Goal: Task Accomplishment & Management: Use online tool/utility

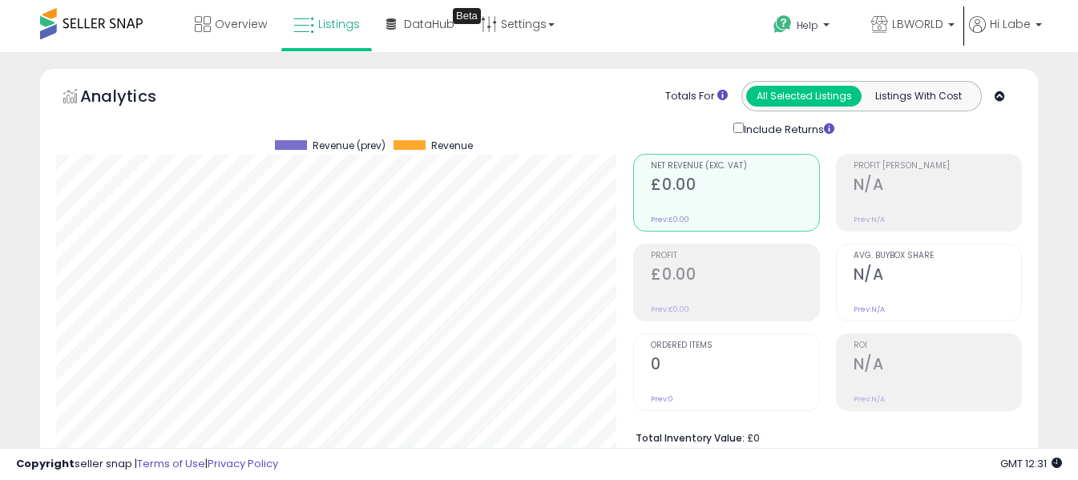
select select "**"
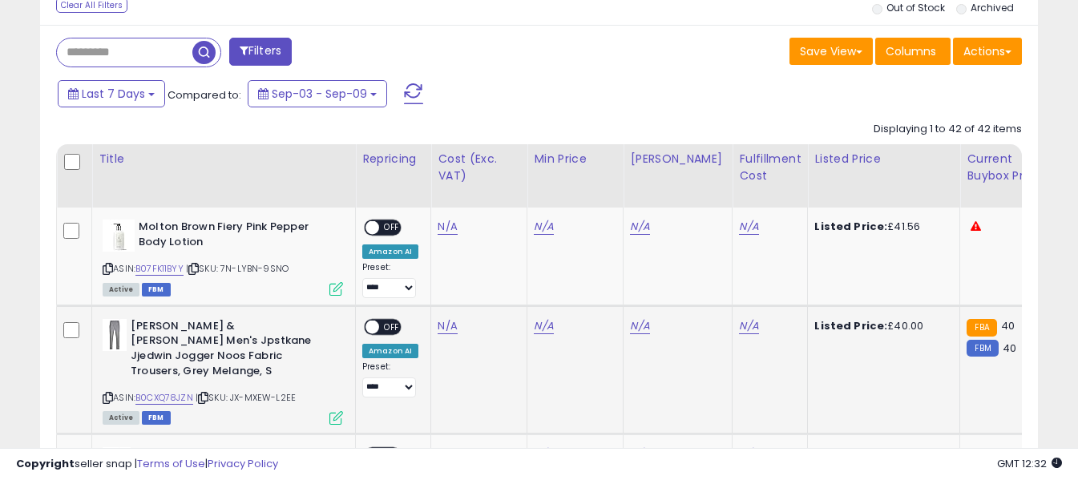
scroll to position [772, 0]
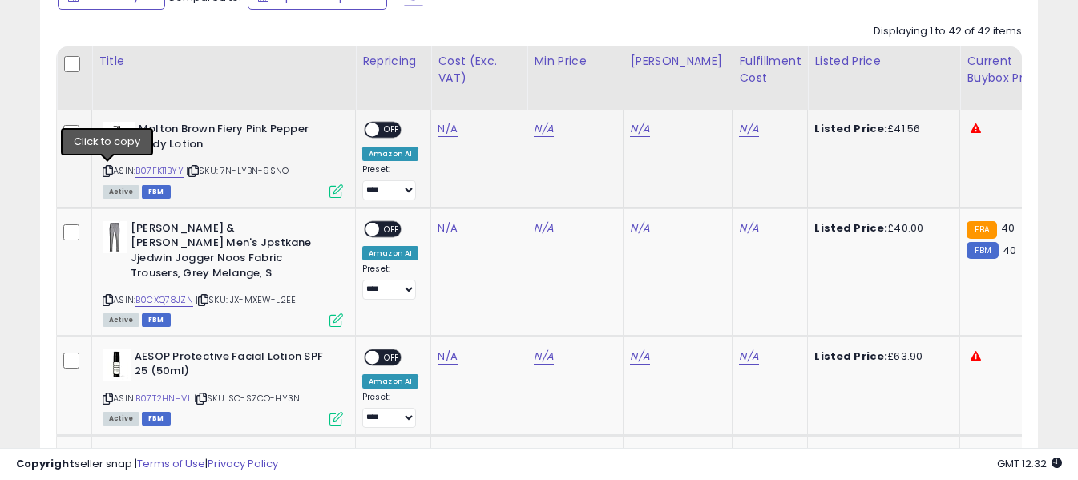
click at [106, 171] on icon at bounding box center [108, 171] width 10 height 9
click at [449, 130] on link "N/A" at bounding box center [447, 129] width 19 height 16
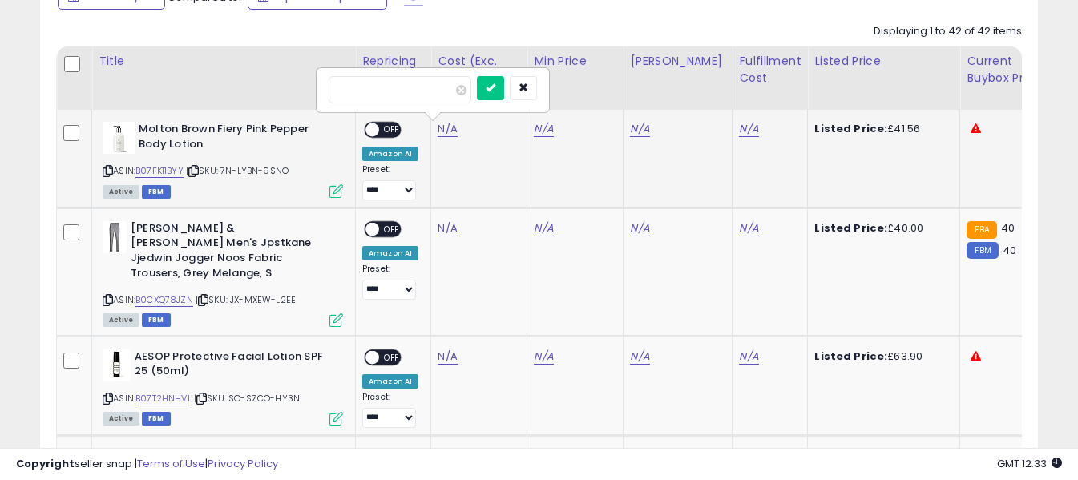
click at [401, 88] on input "number" at bounding box center [400, 89] width 143 height 27
type input "**"
click at [496, 91] on icon "submit" at bounding box center [491, 88] width 10 height 10
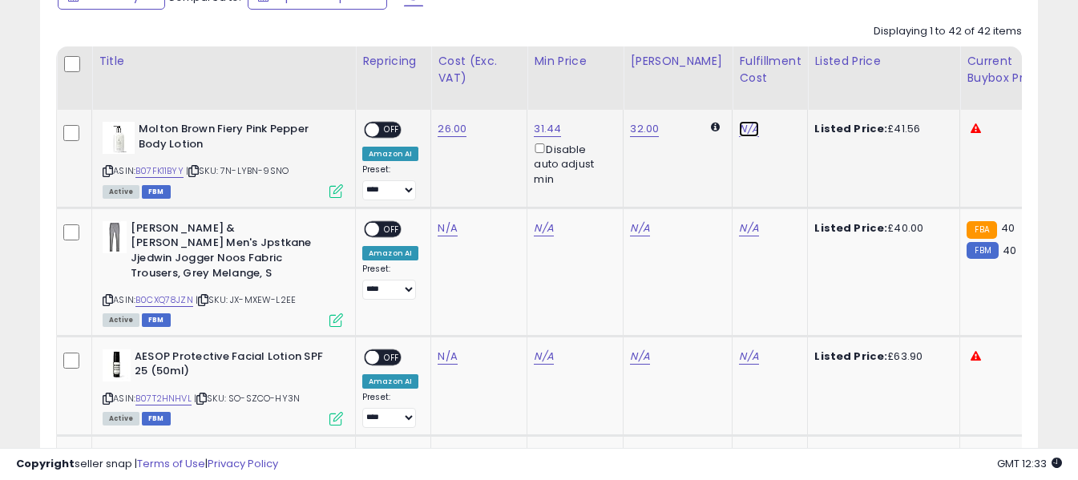
click at [739, 128] on link "N/A" at bounding box center [748, 129] width 19 height 16
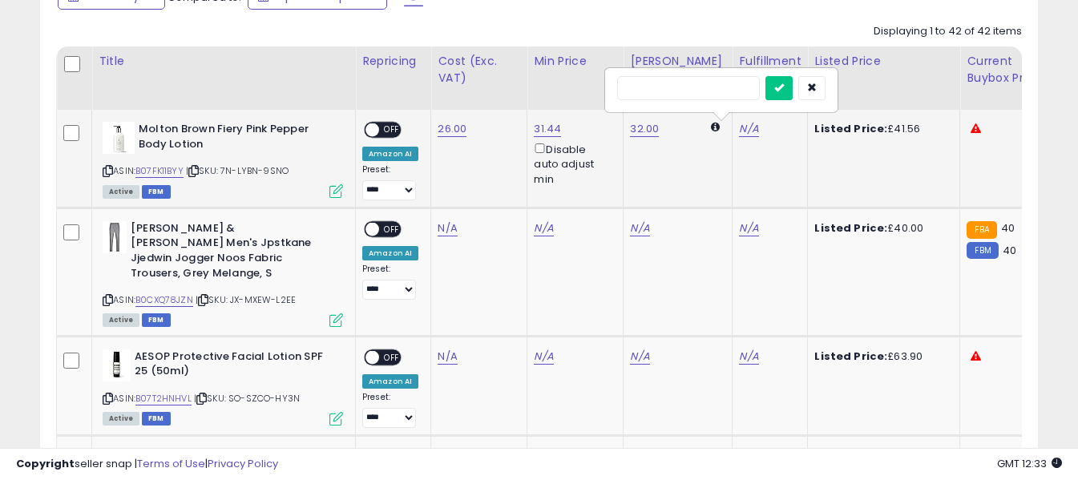
click at [714, 91] on input "text" at bounding box center [688, 88] width 143 height 24
type input "*"
click at [793, 91] on button "submit" at bounding box center [779, 88] width 27 height 24
click at [383, 128] on span "OFF" at bounding box center [392, 130] width 26 height 14
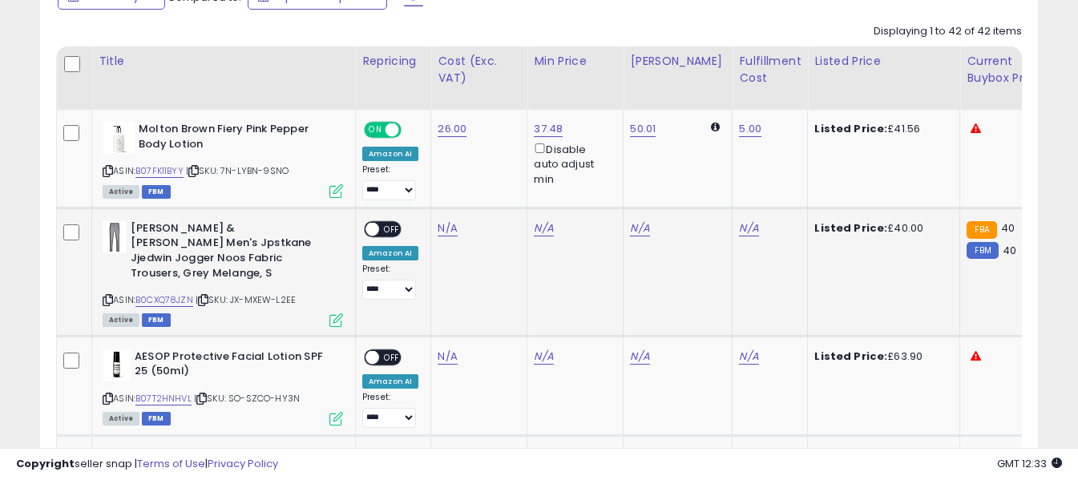
drag, startPoint x: 107, startPoint y: 289, endPoint x: 136, endPoint y: 220, distance: 75.1
click at [107, 296] on icon at bounding box center [108, 300] width 10 height 9
click at [445, 227] on link "N/A" at bounding box center [447, 228] width 19 height 16
click at [435, 189] on input "number" at bounding box center [400, 189] width 143 height 27
type input "**"
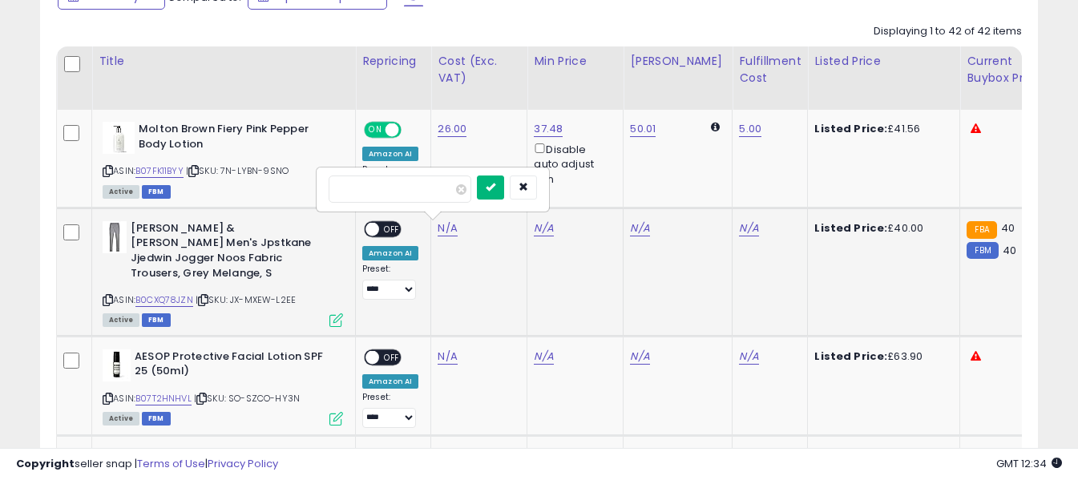
click at [496, 184] on icon "submit" at bounding box center [491, 187] width 10 height 10
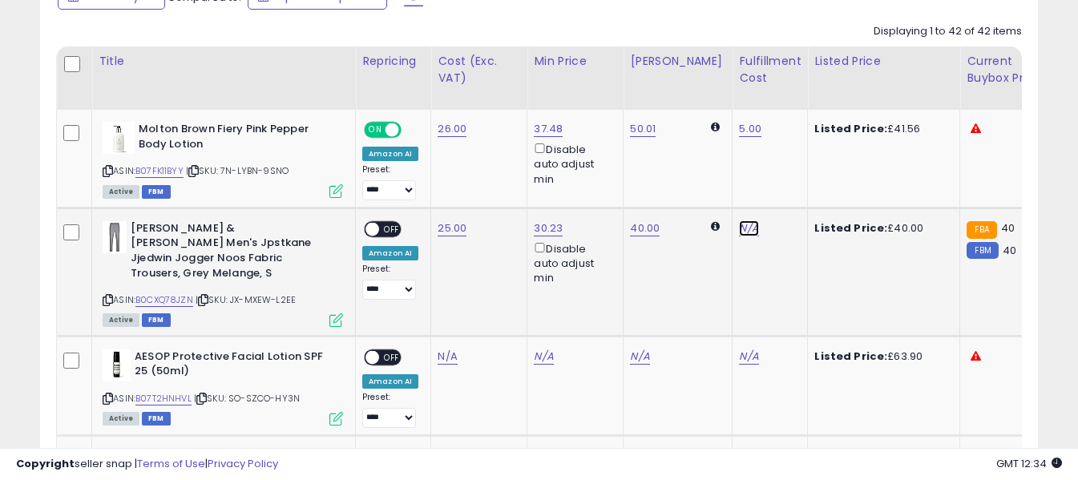
click at [739, 225] on link "N/A" at bounding box center [748, 228] width 19 height 16
click at [714, 190] on input "text" at bounding box center [688, 188] width 143 height 24
type input "*"
click at [784, 186] on icon "submit" at bounding box center [780, 187] width 10 height 10
click at [447, 229] on link "25.00" at bounding box center [452, 228] width 29 height 16
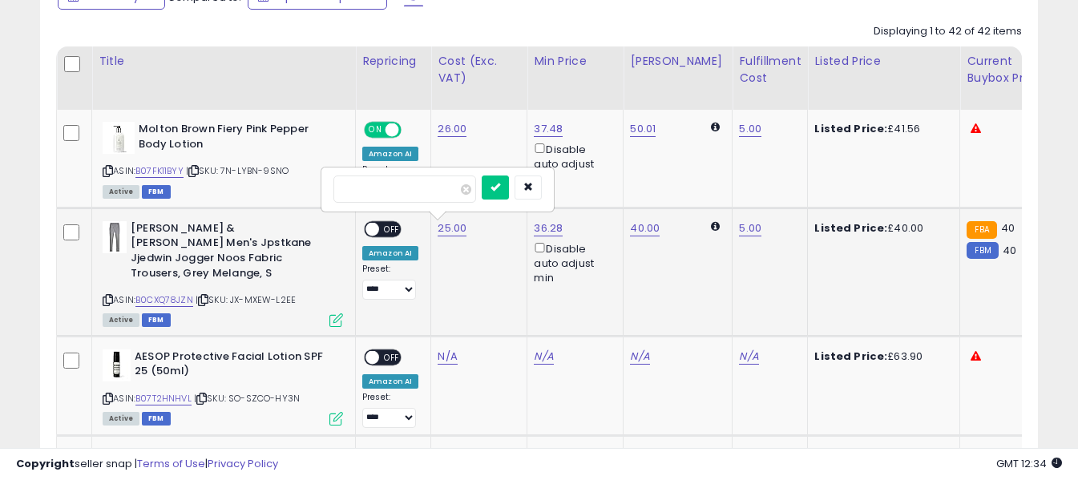
click at [427, 187] on input "*****" at bounding box center [405, 189] width 143 height 27
type input "**"
click at [500, 185] on icon "submit" at bounding box center [496, 187] width 10 height 10
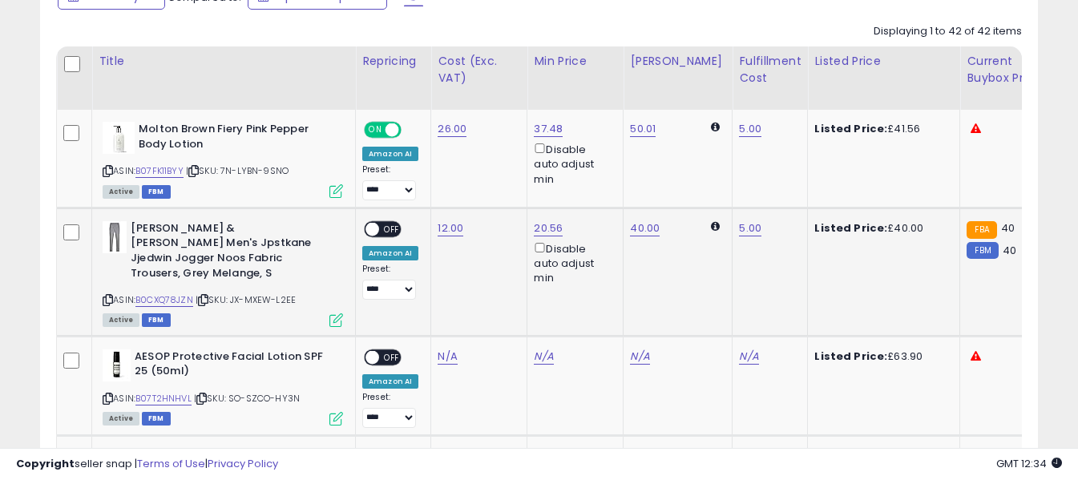
click at [390, 225] on span "OFF" at bounding box center [392, 229] width 26 height 14
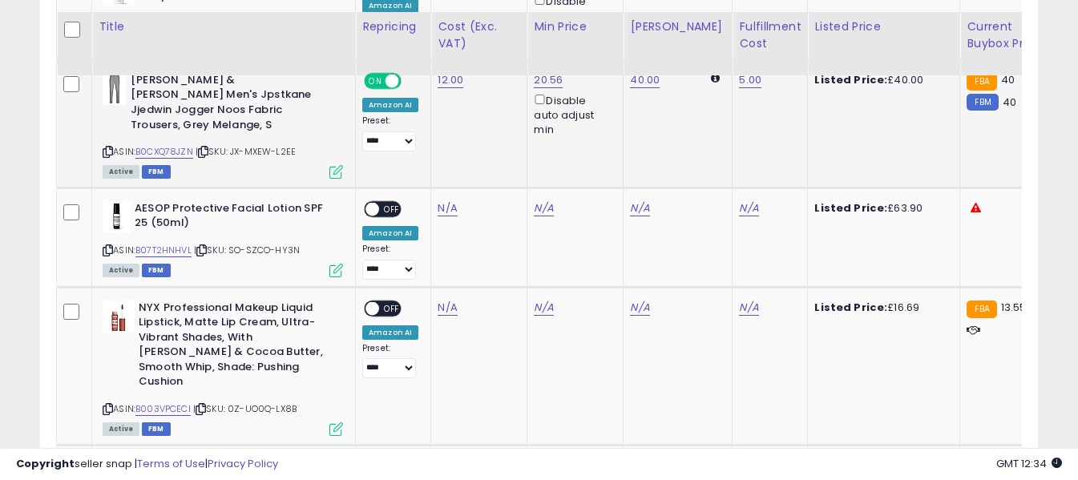
scroll to position [932, 0]
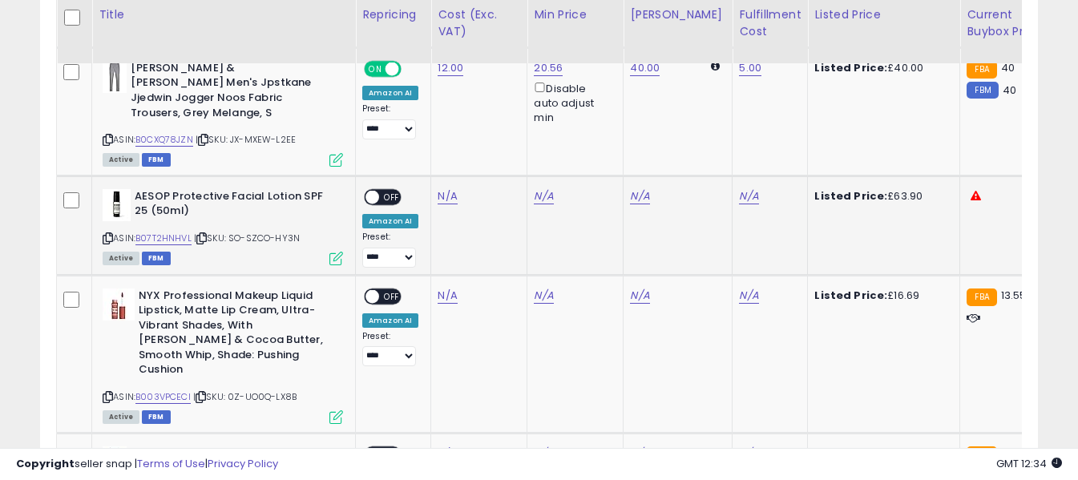
click at [109, 234] on icon at bounding box center [108, 238] width 10 height 9
click at [449, 188] on link "N/A" at bounding box center [447, 196] width 19 height 16
click at [442, 145] on input "number" at bounding box center [400, 141] width 143 height 27
type input "**"
click at [504, 145] on button "submit" at bounding box center [490, 140] width 27 height 24
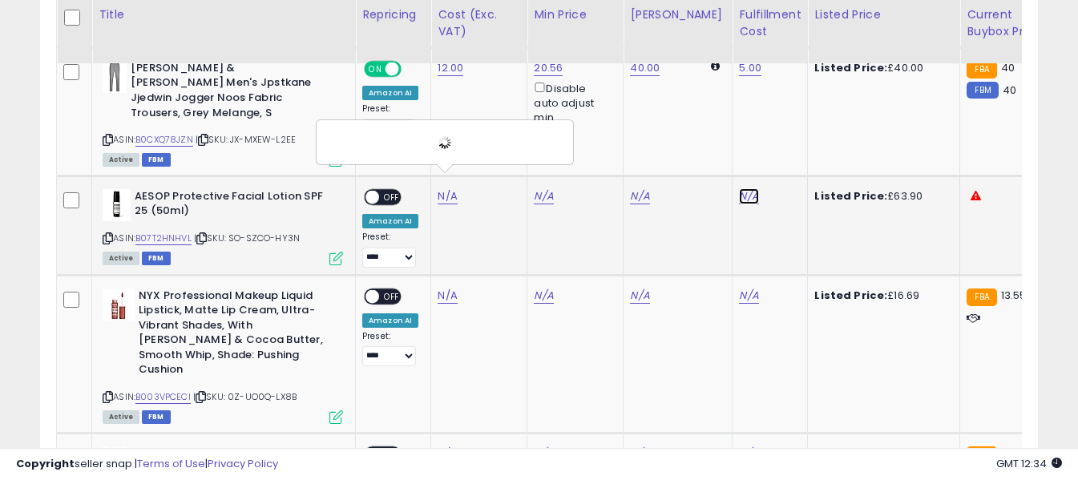
click at [739, 188] on link "N/A" at bounding box center [748, 196] width 19 height 16
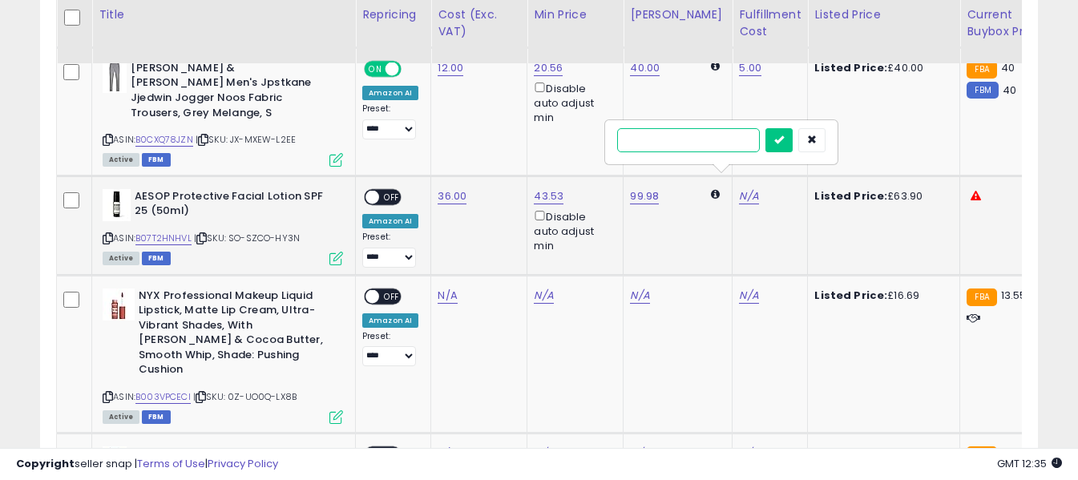
click at [714, 135] on input "text" at bounding box center [688, 140] width 143 height 24
type input "*"
drag, startPoint x: 806, startPoint y: 137, endPoint x: 725, endPoint y: 152, distance: 82.4
click at [784, 141] on icon "submit" at bounding box center [780, 140] width 10 height 10
click at [392, 190] on span "OFF" at bounding box center [392, 197] width 26 height 14
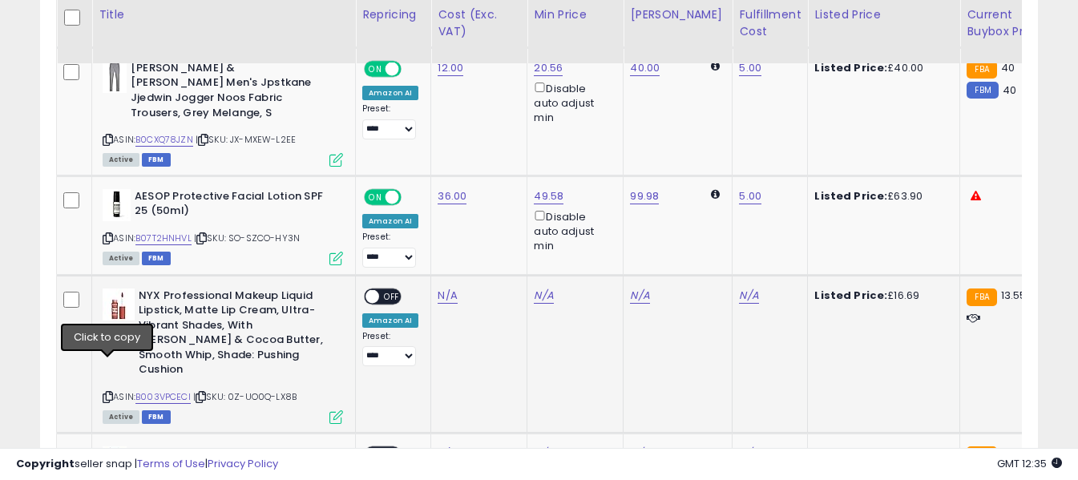
click at [111, 393] on icon at bounding box center [108, 397] width 10 height 9
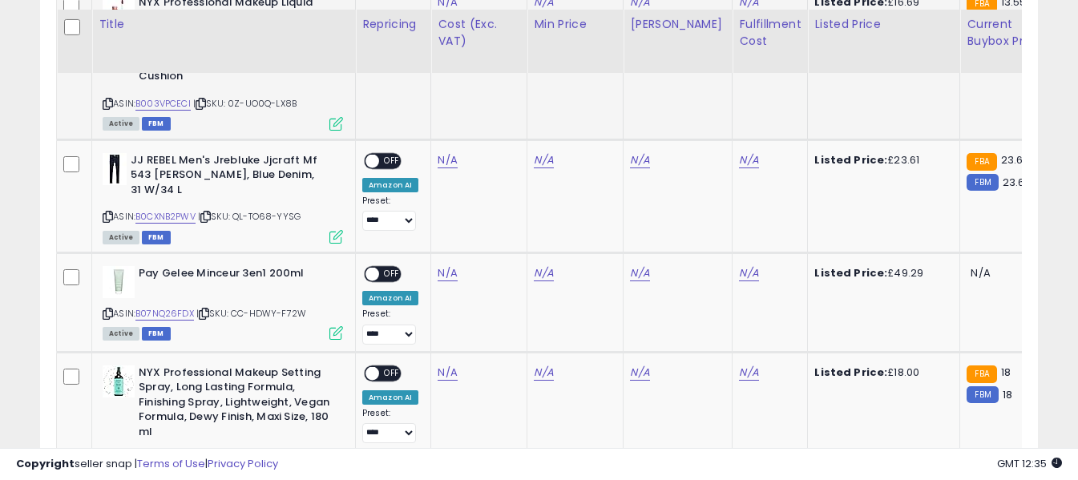
scroll to position [1253, 0]
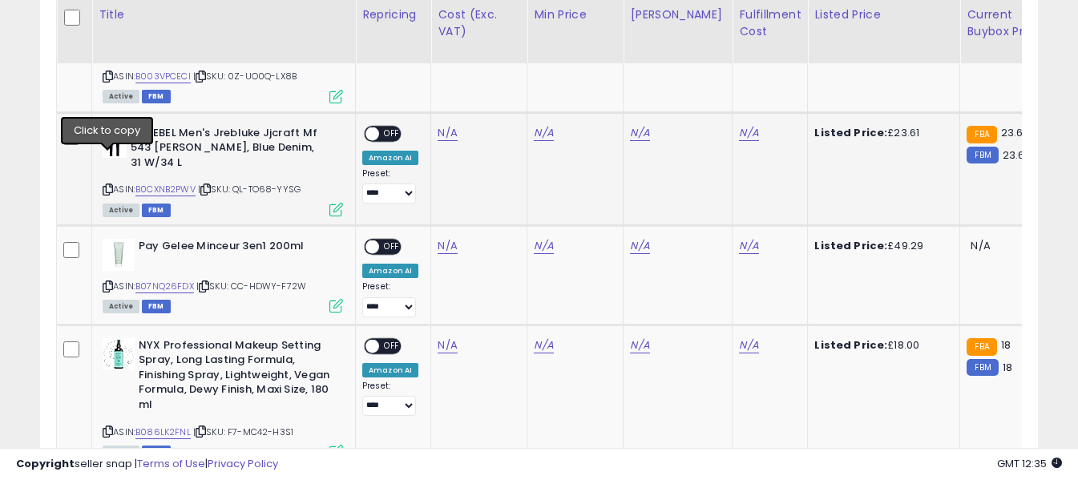
click at [104, 185] on icon at bounding box center [108, 189] width 10 height 9
click at [450, 125] on link "N/A" at bounding box center [447, 133] width 19 height 16
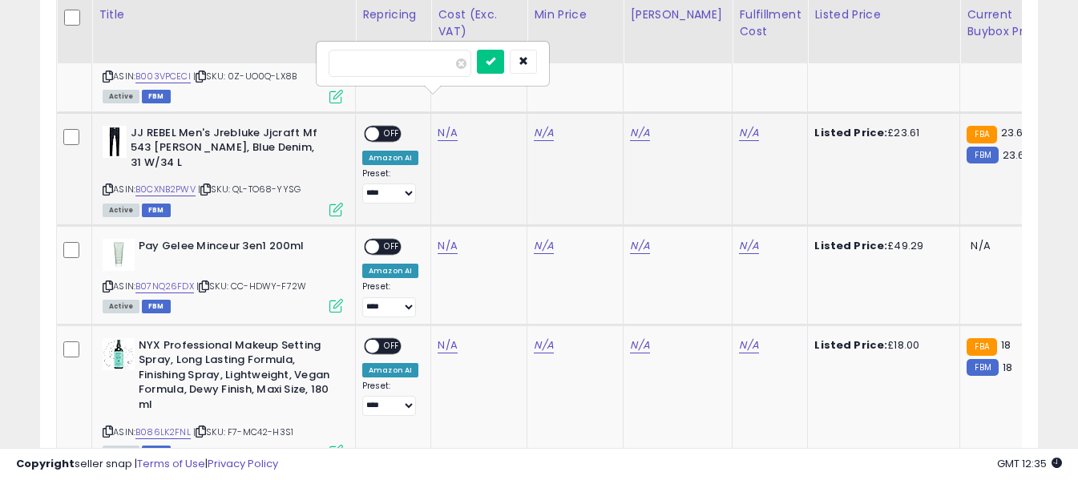
click at [439, 67] on input "number" at bounding box center [400, 63] width 143 height 27
type input "*"
click at [496, 56] on icon "submit" at bounding box center [491, 61] width 10 height 10
click at [739, 125] on link "N/A" at bounding box center [748, 133] width 19 height 16
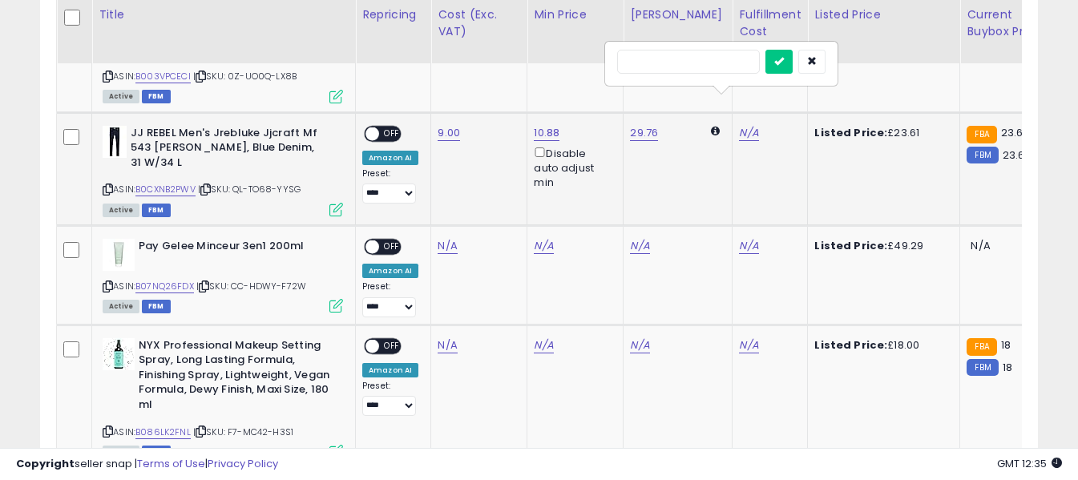
click at [722, 66] on input "text" at bounding box center [688, 62] width 143 height 24
type input "*"
click at [793, 59] on button "submit" at bounding box center [779, 62] width 27 height 24
click at [454, 125] on link "9.00" at bounding box center [449, 133] width 22 height 16
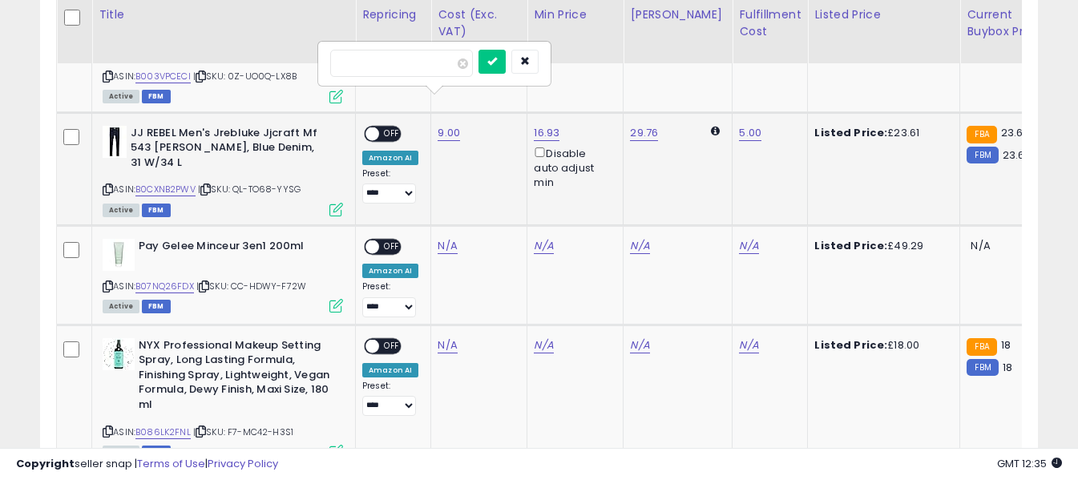
click at [429, 65] on input "****" at bounding box center [401, 63] width 143 height 27
type input "****"
click at [506, 64] on button "submit" at bounding box center [492, 62] width 27 height 24
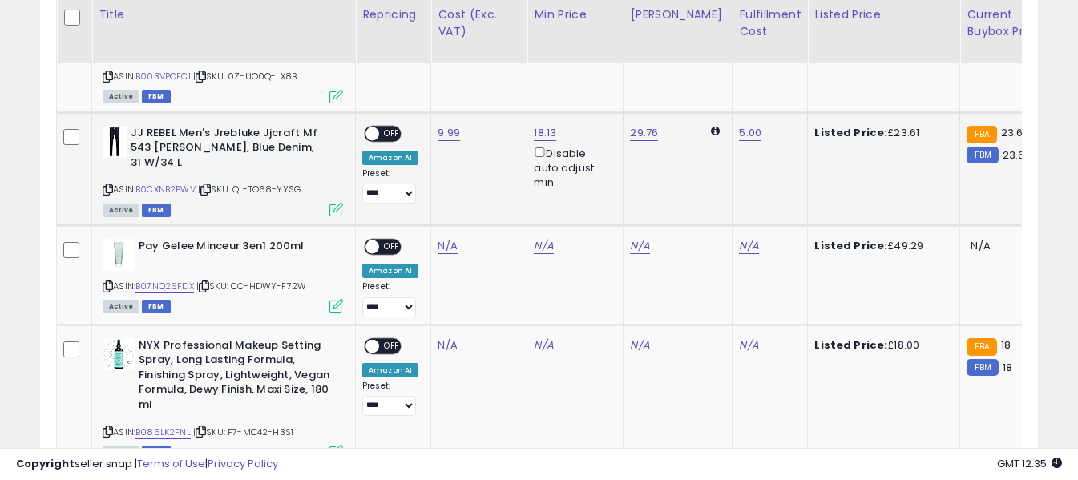
click at [389, 127] on span "OFF" at bounding box center [392, 134] width 26 height 14
click at [104, 282] on icon at bounding box center [108, 286] width 10 height 9
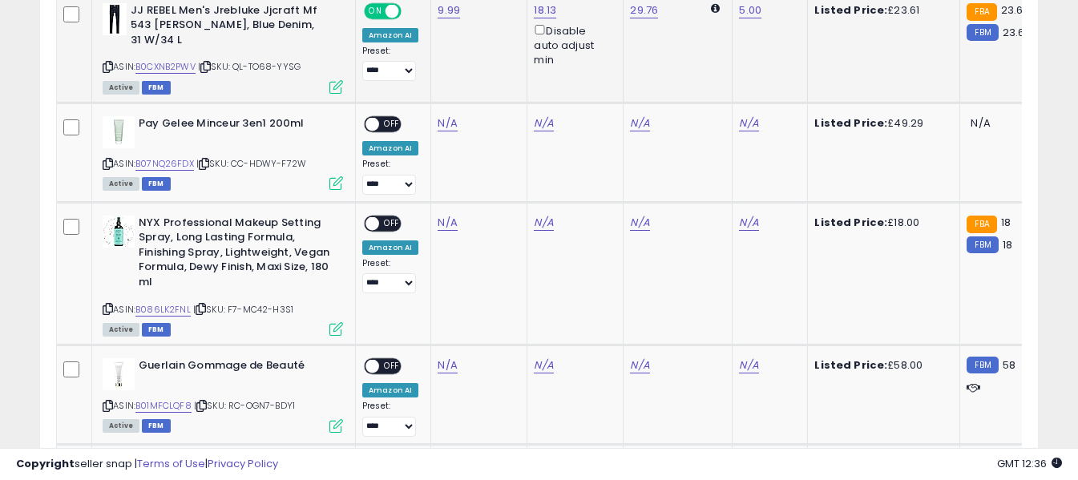
scroll to position [1494, 0]
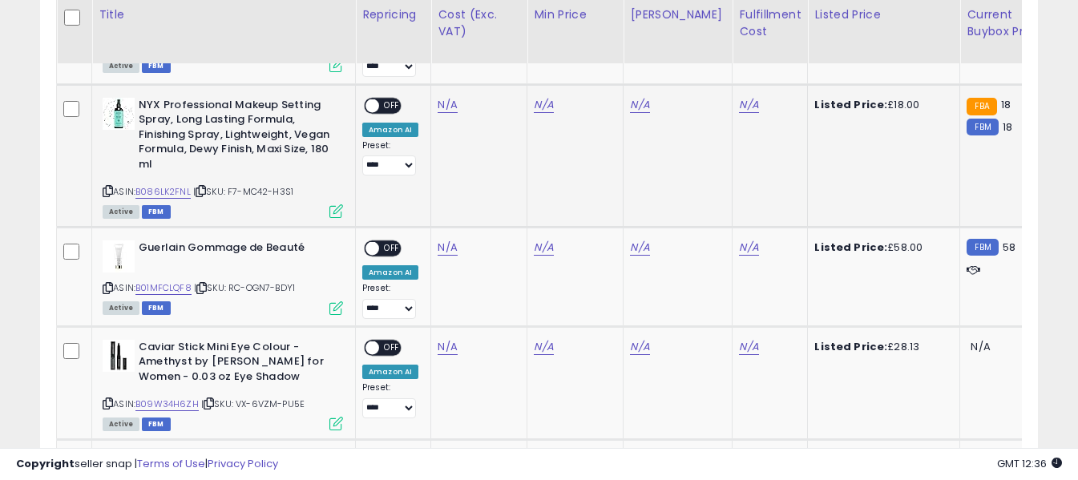
click at [110, 187] on icon at bounding box center [108, 191] width 10 height 9
click at [443, 97] on link "N/A" at bounding box center [447, 105] width 19 height 16
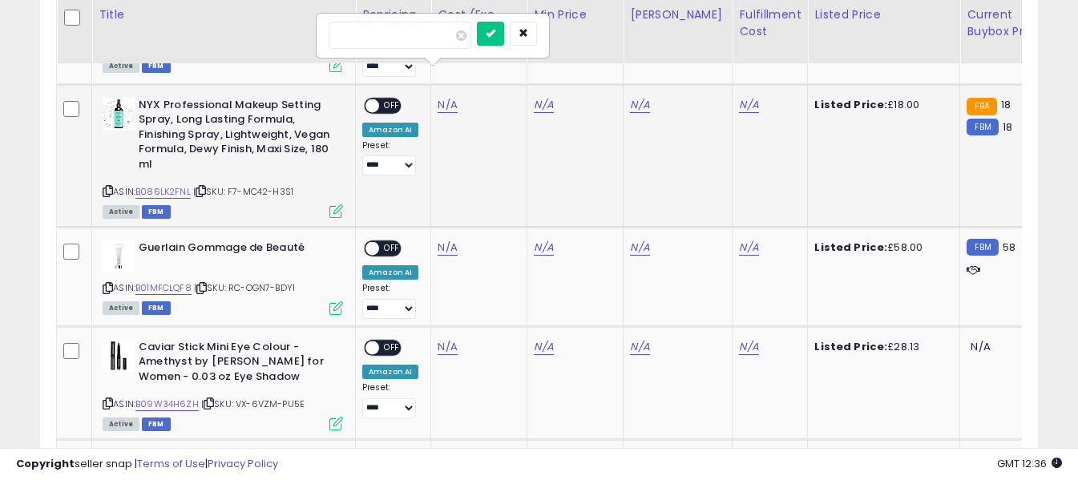
click at [436, 38] on input "number" at bounding box center [400, 35] width 143 height 27
type input "*"
click at [504, 34] on button "submit" at bounding box center [490, 34] width 27 height 24
click at [739, 97] on link "N/A" at bounding box center [748, 105] width 19 height 16
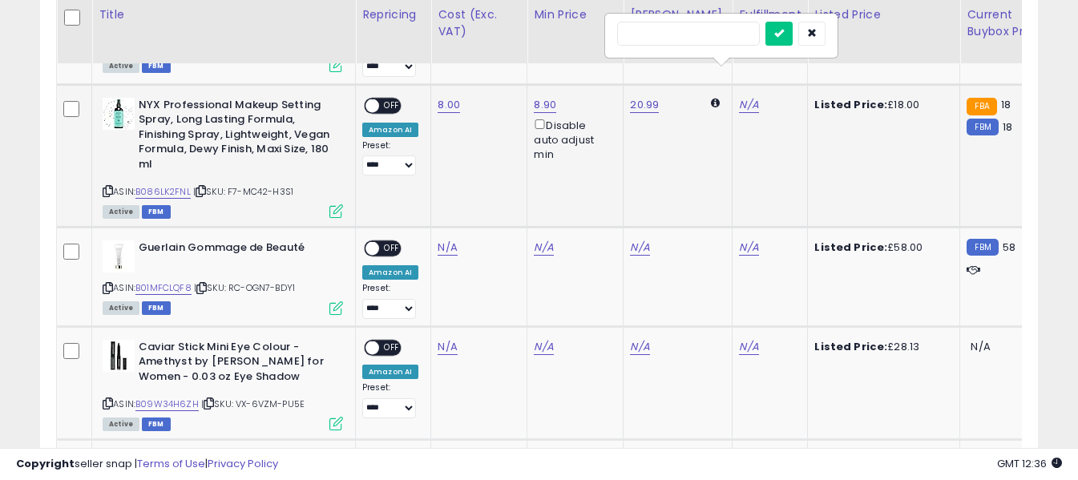
click at [725, 35] on input "text" at bounding box center [688, 34] width 143 height 24
type input "*"
click at [793, 31] on button "submit" at bounding box center [779, 34] width 27 height 24
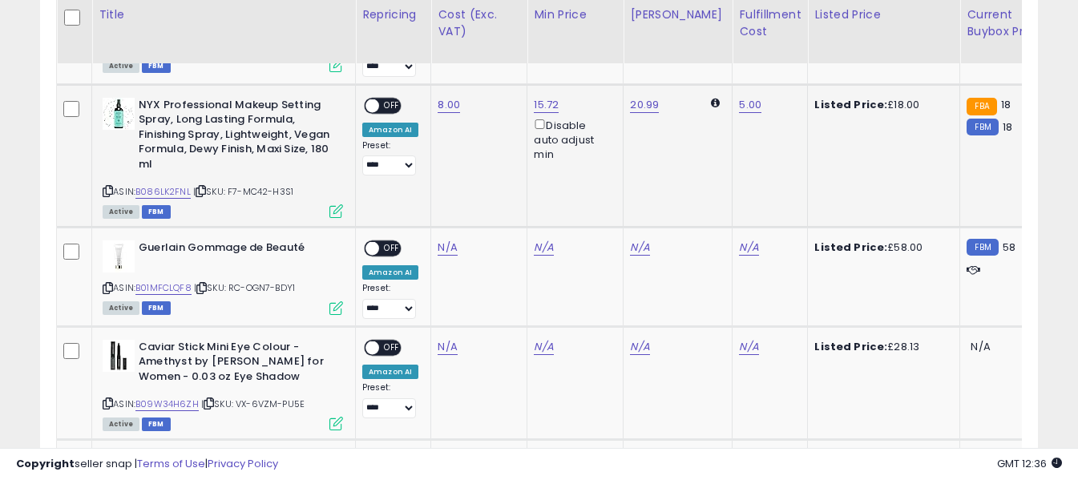
click at [401, 99] on span "OFF" at bounding box center [392, 106] width 26 height 14
click at [112, 284] on icon at bounding box center [108, 288] width 10 height 9
click at [447, 240] on link "N/A" at bounding box center [447, 248] width 19 height 16
click at [439, 181] on input "number" at bounding box center [400, 178] width 143 height 27
type input "**"
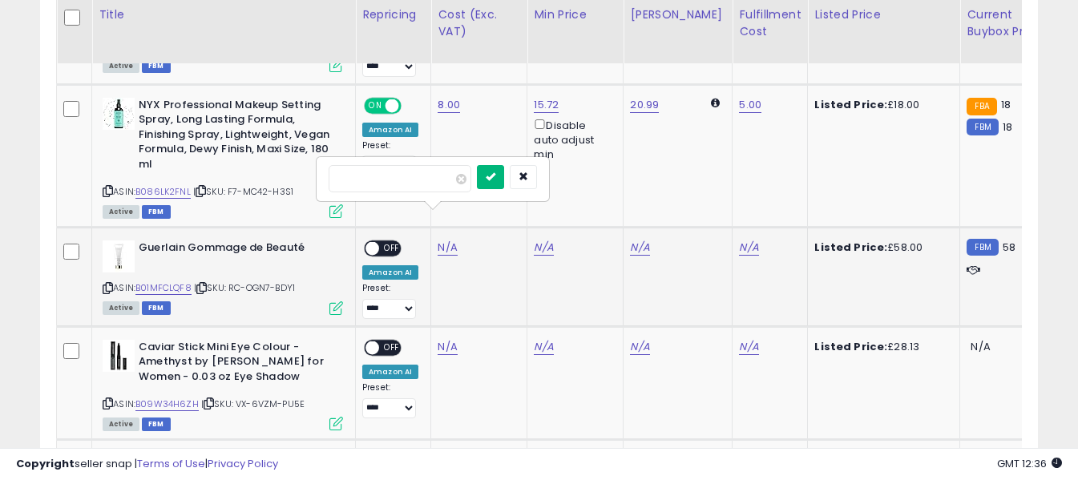
drag, startPoint x: 519, startPoint y: 174, endPoint x: 661, endPoint y: 211, distance: 147.4
click at [504, 175] on button "submit" at bounding box center [490, 177] width 27 height 24
click at [739, 240] on link "N/A" at bounding box center [748, 248] width 19 height 16
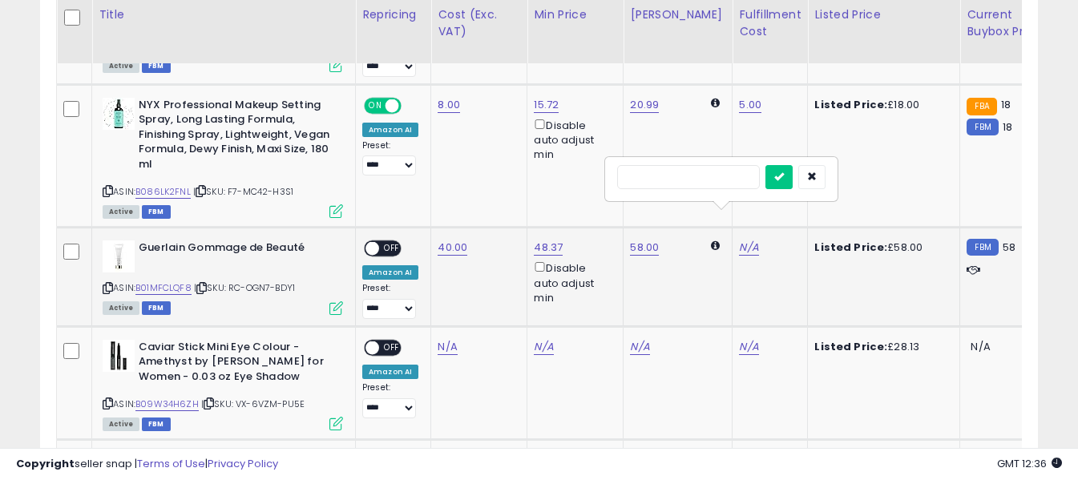
click at [692, 168] on input "text" at bounding box center [688, 177] width 143 height 24
type input "*"
drag, startPoint x: 812, startPoint y: 176, endPoint x: 808, endPoint y: 196, distance: 21.2
click at [793, 177] on button "submit" at bounding box center [779, 177] width 27 height 24
click at [384, 242] on span "OFF" at bounding box center [392, 249] width 26 height 14
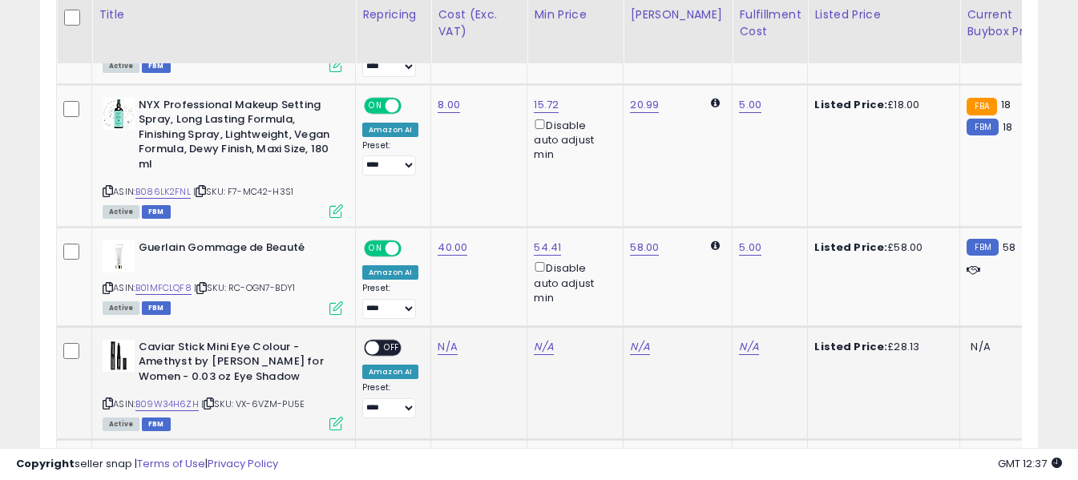
click at [107, 399] on icon at bounding box center [108, 403] width 10 height 9
click at [439, 339] on link "N/A" at bounding box center [447, 347] width 19 height 16
click at [446, 286] on input "number" at bounding box center [400, 278] width 143 height 27
type input "*****"
click at [496, 279] on icon "submit" at bounding box center [491, 276] width 10 height 10
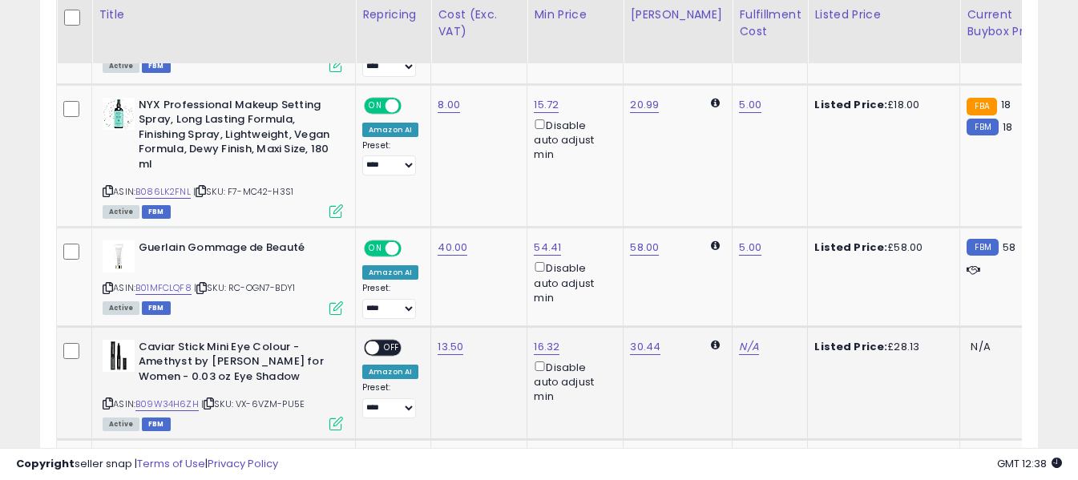
click at [379, 341] on span "OFF" at bounding box center [392, 348] width 26 height 14
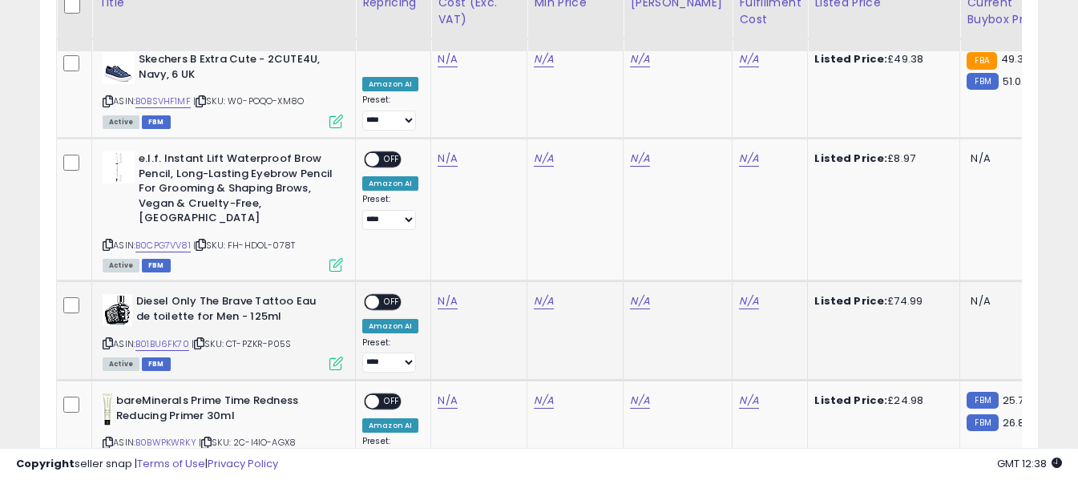
scroll to position [1814, 0]
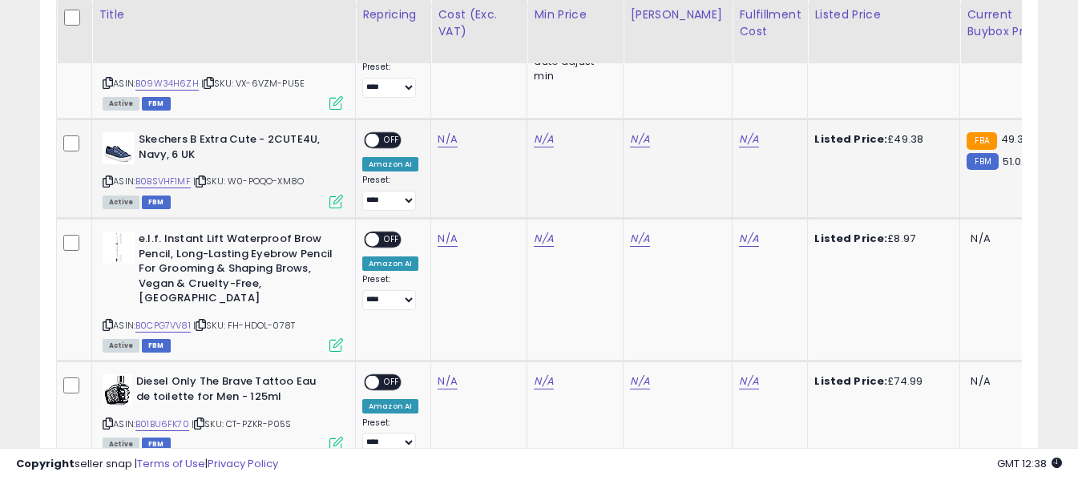
click at [103, 177] on icon at bounding box center [108, 181] width 10 height 9
click at [443, 131] on link "N/A" at bounding box center [447, 139] width 19 height 16
click at [441, 69] on input "number" at bounding box center [400, 70] width 143 height 27
type input "*****"
click at [504, 71] on button "submit" at bounding box center [490, 69] width 27 height 24
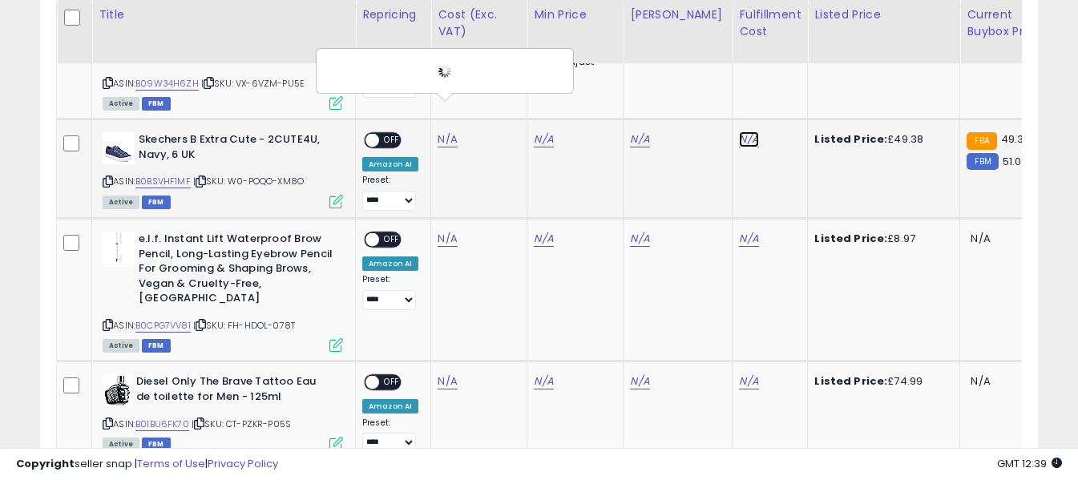
click at [739, 131] on link "N/A" at bounding box center [748, 139] width 19 height 16
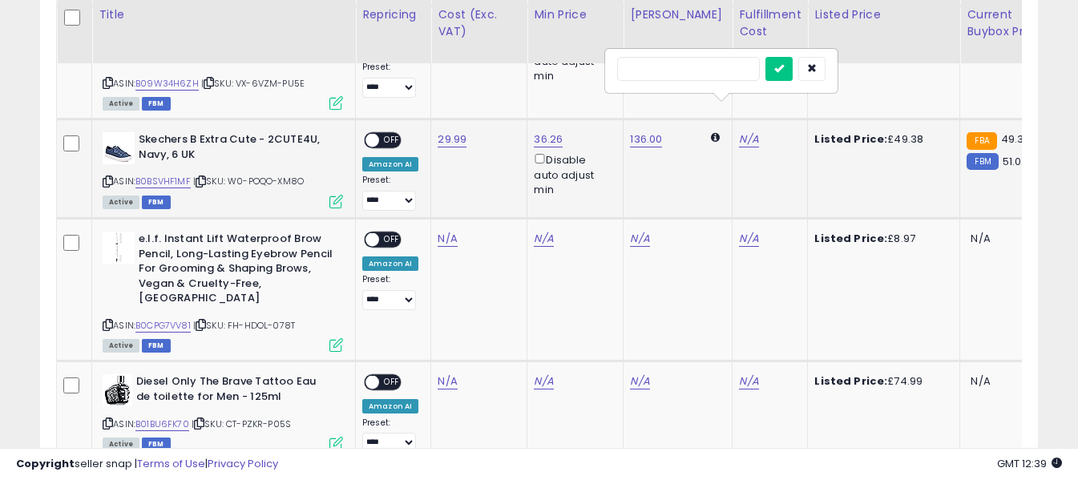
click at [704, 67] on input "text" at bounding box center [688, 69] width 143 height 24
type input "*"
click at [784, 70] on icon "submit" at bounding box center [780, 68] width 10 height 10
click at [390, 134] on span "OFF" at bounding box center [392, 141] width 26 height 14
click at [111, 321] on icon at bounding box center [108, 325] width 10 height 9
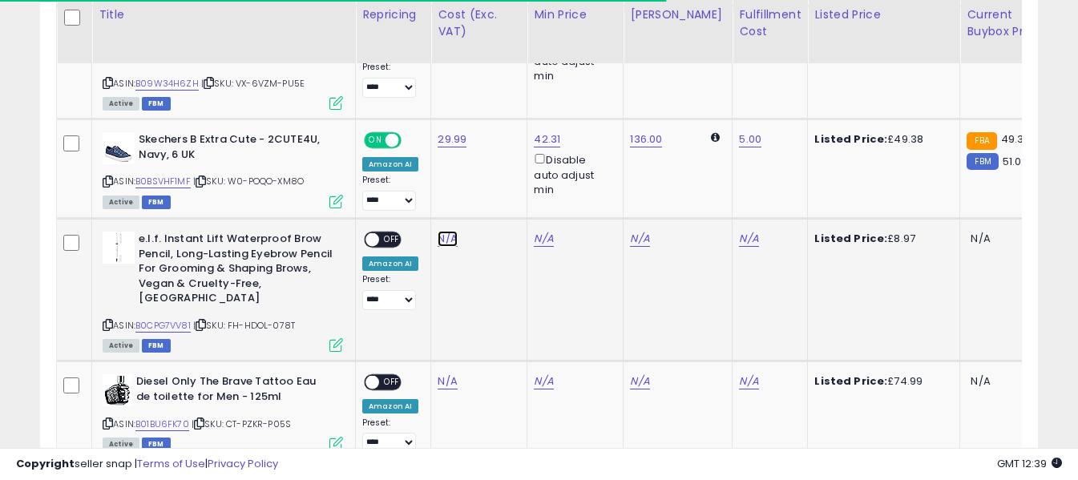
click at [443, 231] on link "N/A" at bounding box center [447, 239] width 19 height 16
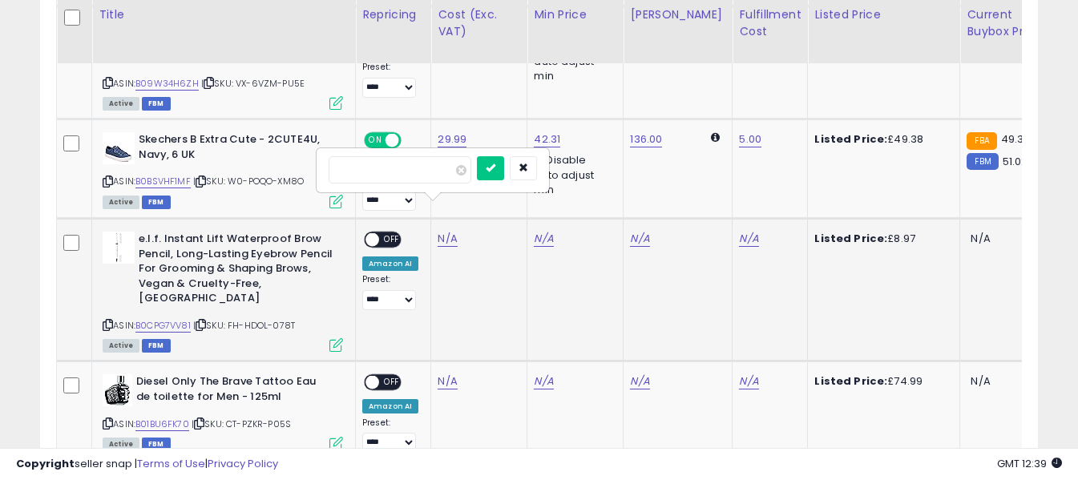
click at [442, 177] on input "number" at bounding box center [400, 169] width 143 height 27
type input "*"
click at [496, 169] on icon "submit" at bounding box center [491, 168] width 10 height 10
click at [739, 231] on link "N/A" at bounding box center [748, 239] width 19 height 16
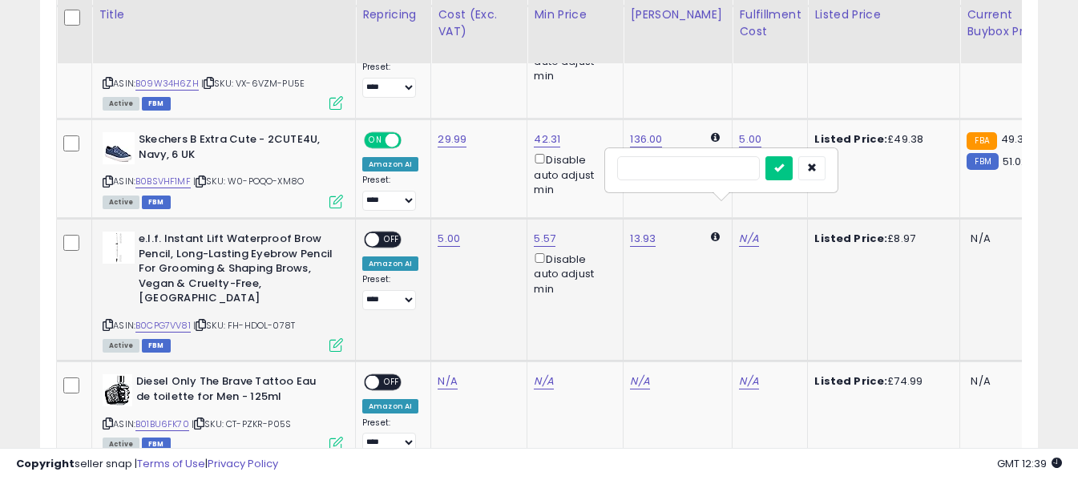
click at [718, 172] on input "text" at bounding box center [688, 168] width 143 height 24
type input "*"
click at [784, 168] on icon "submit" at bounding box center [780, 168] width 10 height 10
click at [394, 233] on span "OFF" at bounding box center [392, 240] width 26 height 14
click at [109, 419] on icon at bounding box center [108, 423] width 10 height 9
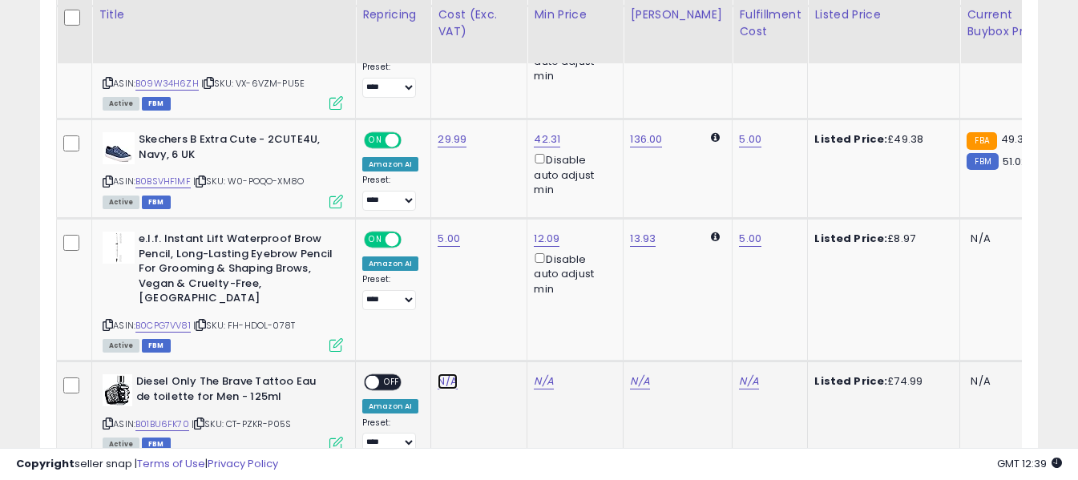
click at [443, 374] on link "N/A" at bounding box center [447, 382] width 19 height 16
click at [439, 304] on input "number" at bounding box center [400, 298] width 143 height 27
type input "*****"
click at [496, 295] on icon "submit" at bounding box center [491, 296] width 10 height 10
click at [739, 374] on link "N/A" at bounding box center [748, 382] width 19 height 16
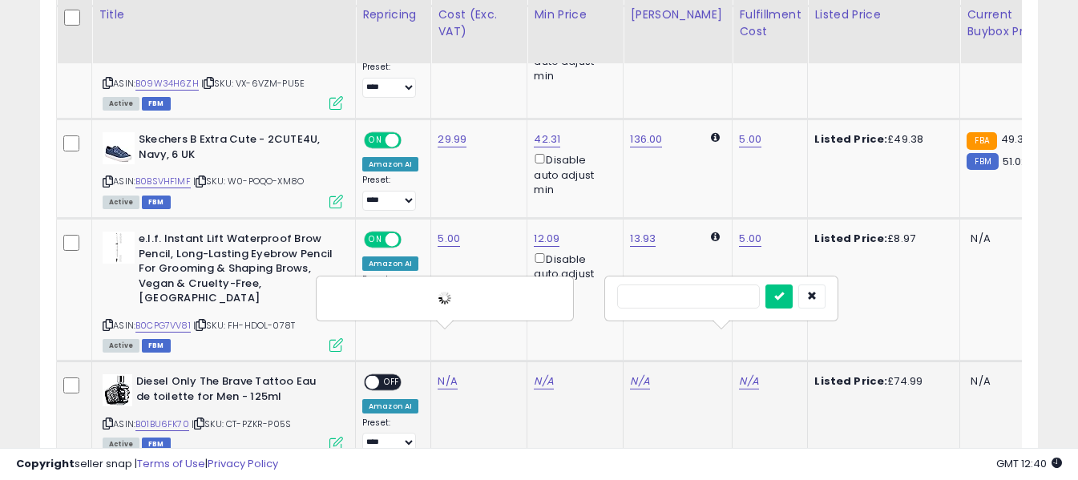
click at [721, 304] on input "text" at bounding box center [688, 297] width 143 height 24
type input "*"
click at [784, 298] on icon "submit" at bounding box center [780, 296] width 10 height 10
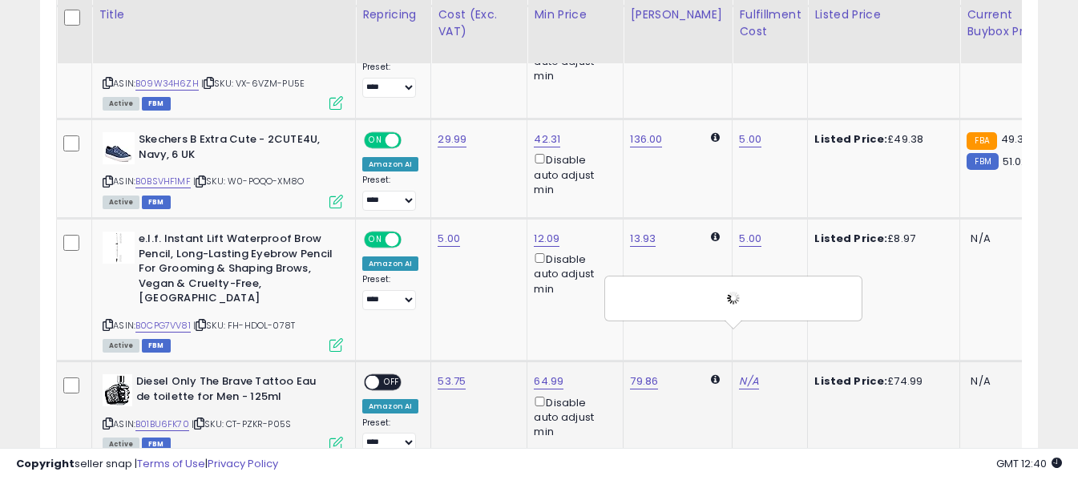
click at [394, 376] on span "OFF" at bounding box center [392, 383] width 26 height 14
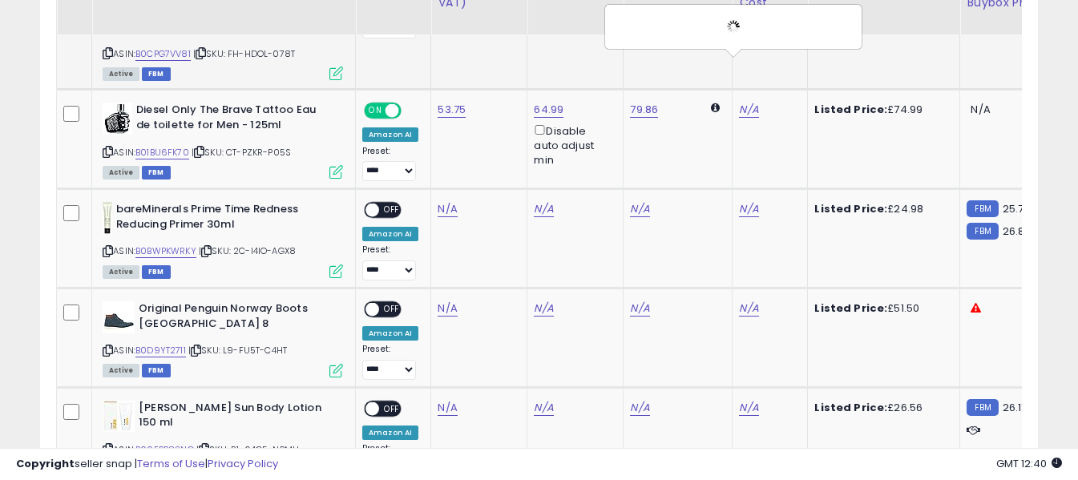
scroll to position [2135, 0]
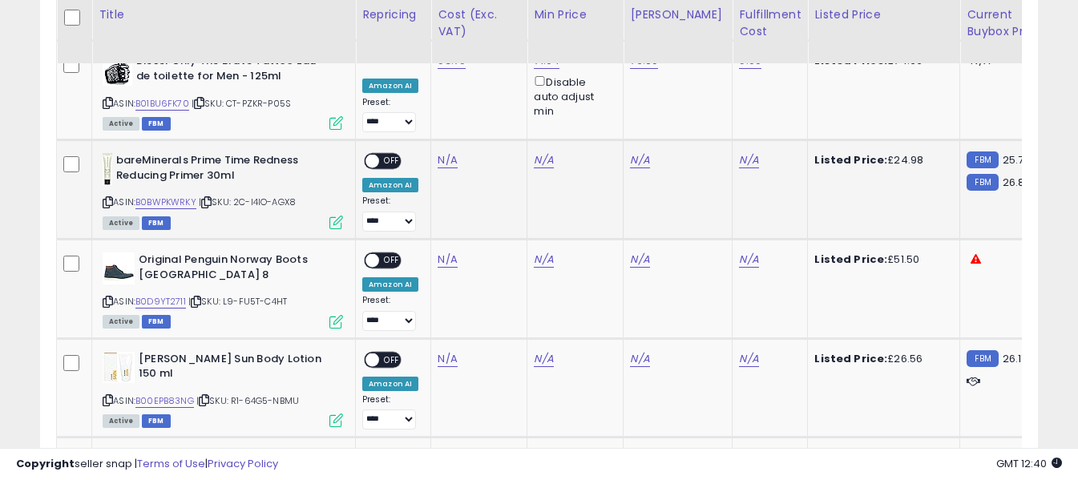
click at [108, 198] on icon at bounding box center [108, 202] width 10 height 9
click at [107, 198] on icon at bounding box center [108, 202] width 10 height 9
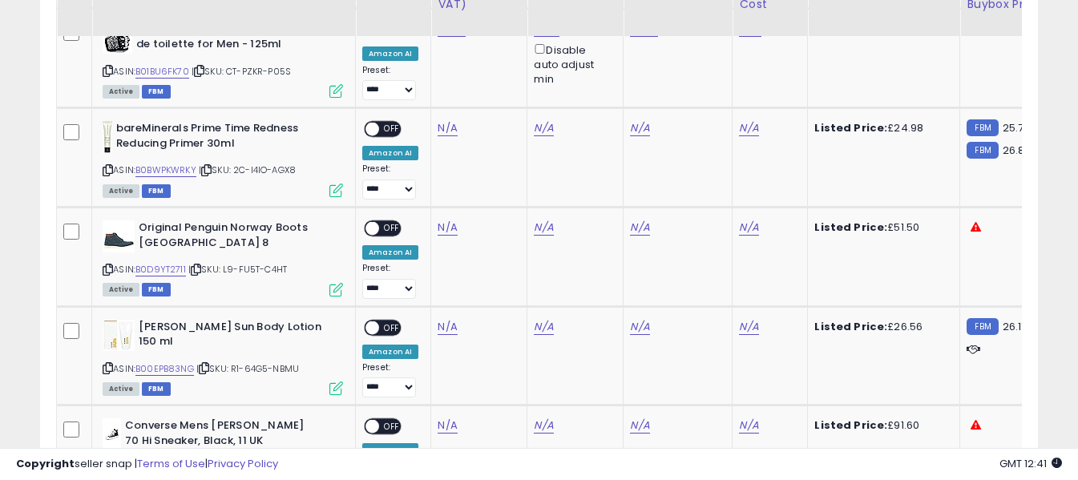
scroll to position [2215, 0]
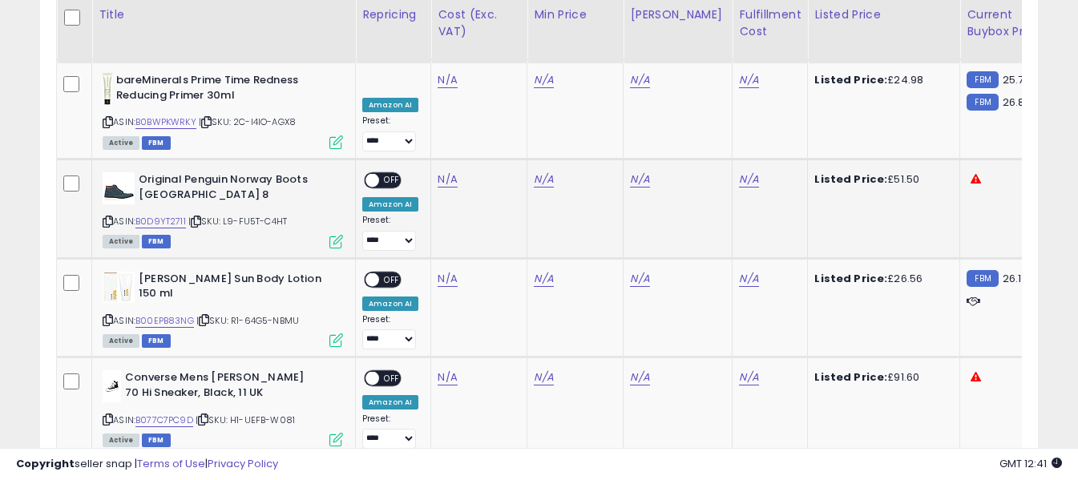
drag, startPoint x: 107, startPoint y: 175, endPoint x: 135, endPoint y: 154, distance: 35.0
click at [107, 217] on icon at bounding box center [108, 221] width 10 height 9
click at [443, 172] on link "N/A" at bounding box center [447, 180] width 19 height 16
click at [437, 103] on input "number" at bounding box center [400, 95] width 143 height 27
type input "*****"
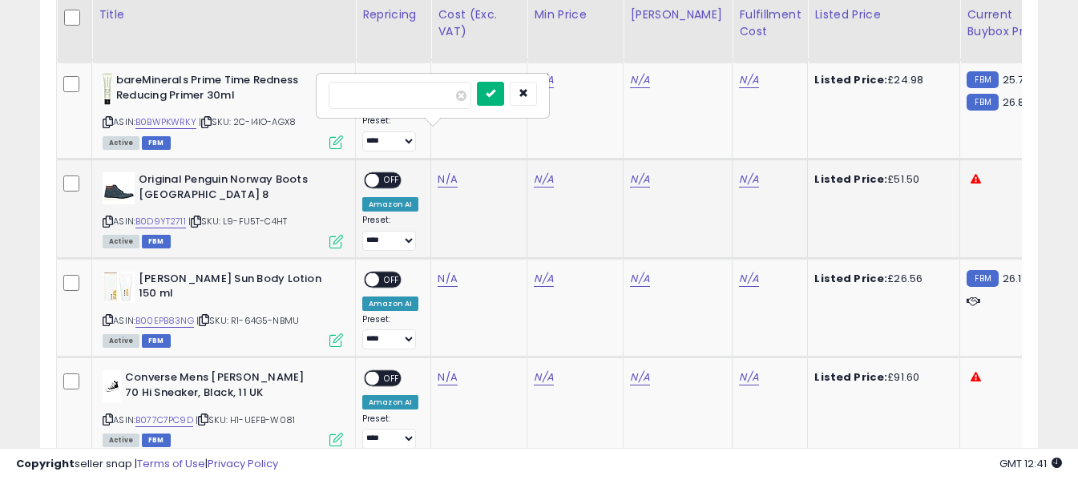
click at [504, 91] on button "submit" at bounding box center [490, 94] width 27 height 24
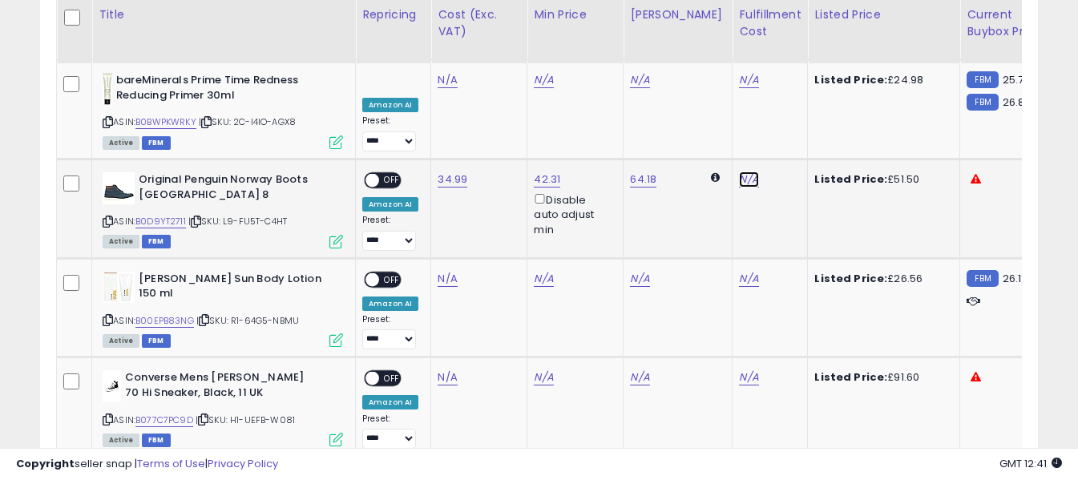
click at [739, 172] on link "N/A" at bounding box center [748, 180] width 19 height 16
click at [699, 95] on input "text" at bounding box center [688, 94] width 143 height 24
type input "**"
click button "submit" at bounding box center [779, 94] width 27 height 24
click at [742, 172] on link "40.00" at bounding box center [754, 180] width 30 height 16
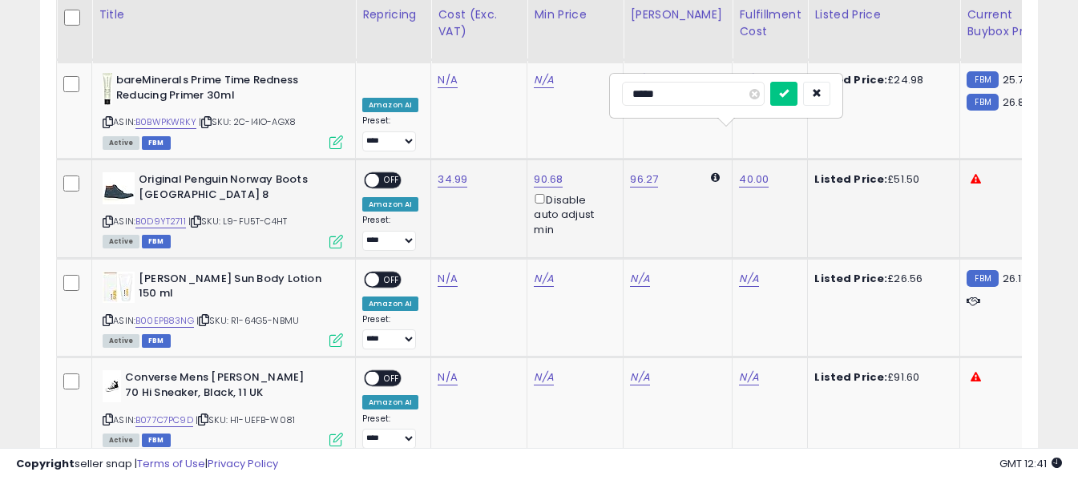
click at [734, 98] on input "*****" at bounding box center [693, 94] width 143 height 24
type input "*"
click at [789, 91] on icon "submit" at bounding box center [784, 93] width 10 height 10
click at [739, 172] on link "4.00" at bounding box center [750, 180] width 23 height 16
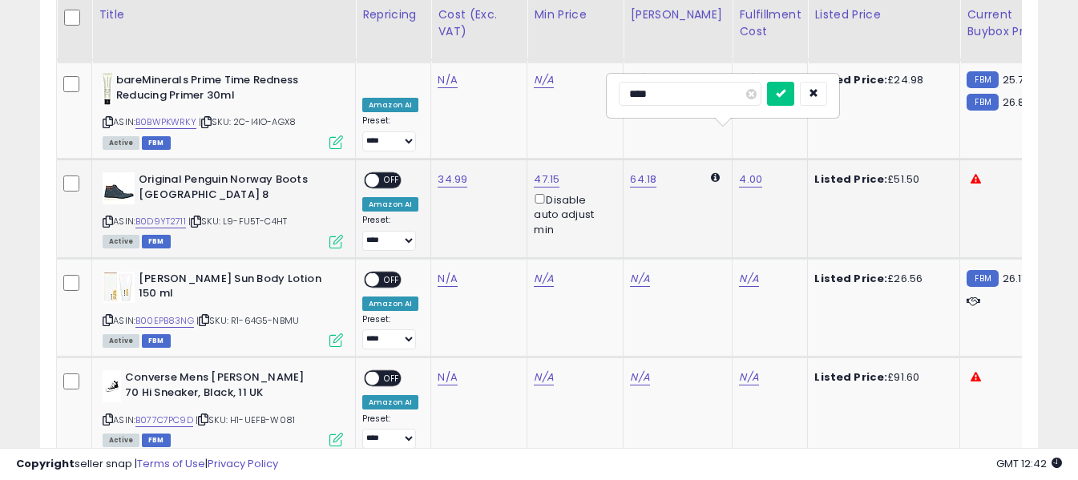
click at [716, 91] on input "****" at bounding box center [690, 94] width 143 height 24
type input "*"
click at [786, 95] on icon "submit" at bounding box center [781, 93] width 10 height 10
click at [399, 174] on span "OFF" at bounding box center [392, 181] width 26 height 14
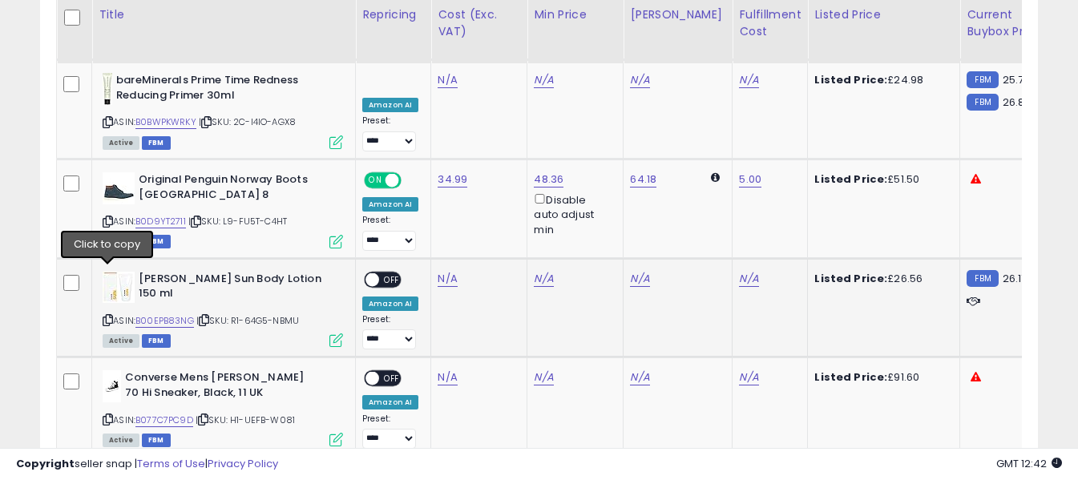
click at [112, 316] on icon at bounding box center [108, 320] width 10 height 9
click at [441, 271] on link "N/A" at bounding box center [447, 279] width 19 height 16
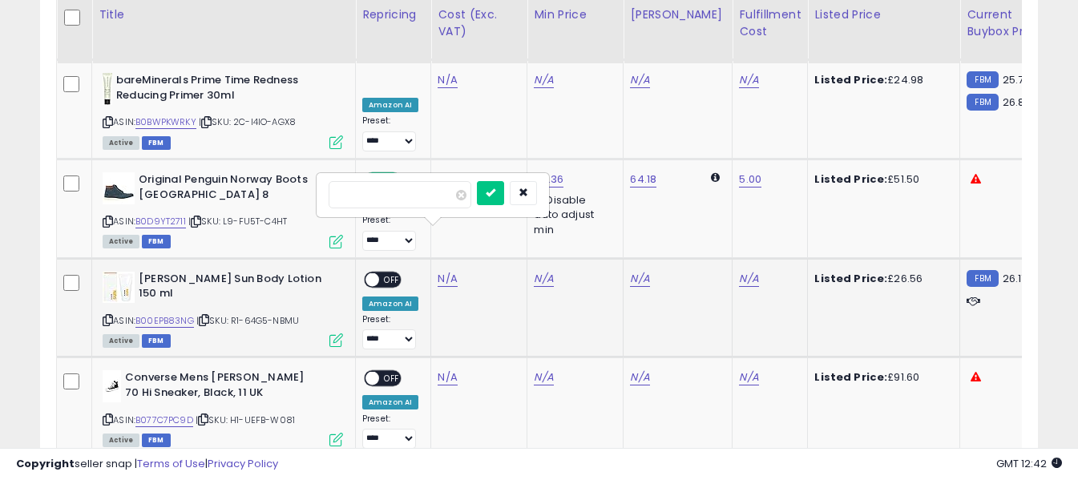
click at [436, 206] on input "number" at bounding box center [400, 194] width 143 height 27
type input "****"
click at [496, 196] on icon "submit" at bounding box center [491, 193] width 10 height 10
click at [739, 271] on link "N/A" at bounding box center [748, 279] width 19 height 16
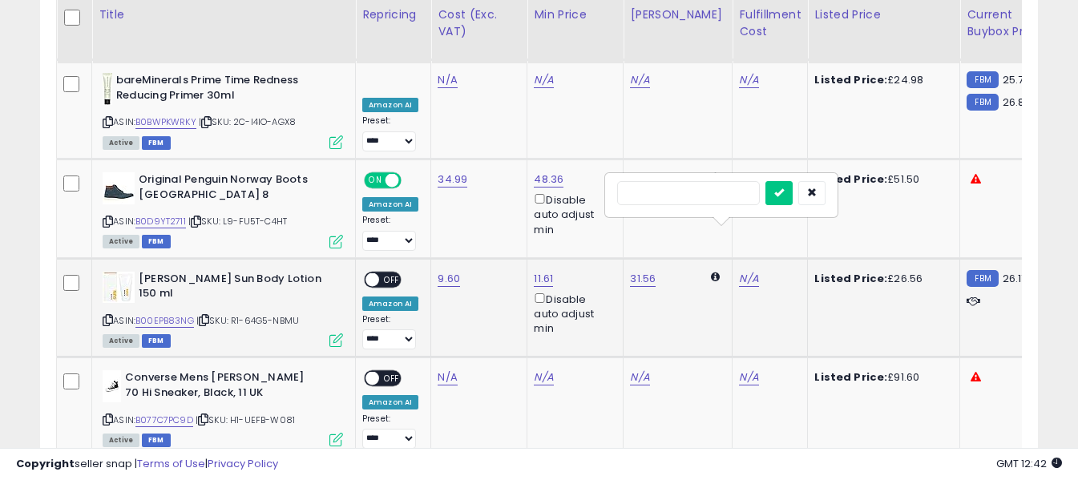
click at [718, 184] on input "text" at bounding box center [688, 193] width 143 height 24
type input "*"
click at [784, 194] on icon "submit" at bounding box center [780, 193] width 10 height 10
click at [374, 273] on span at bounding box center [373, 280] width 14 height 14
click at [108, 415] on icon at bounding box center [108, 419] width 10 height 9
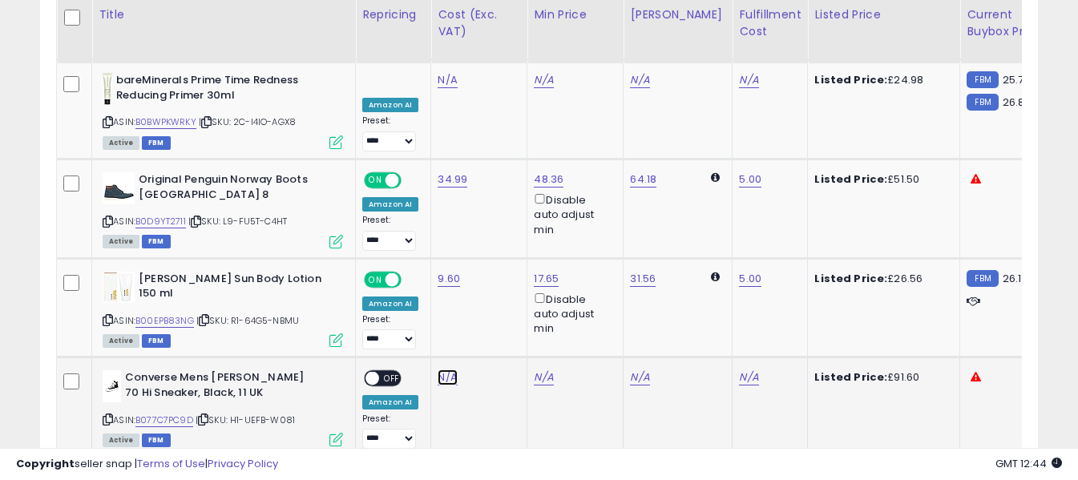
click at [439, 370] on link "N/A" at bounding box center [447, 378] width 19 height 16
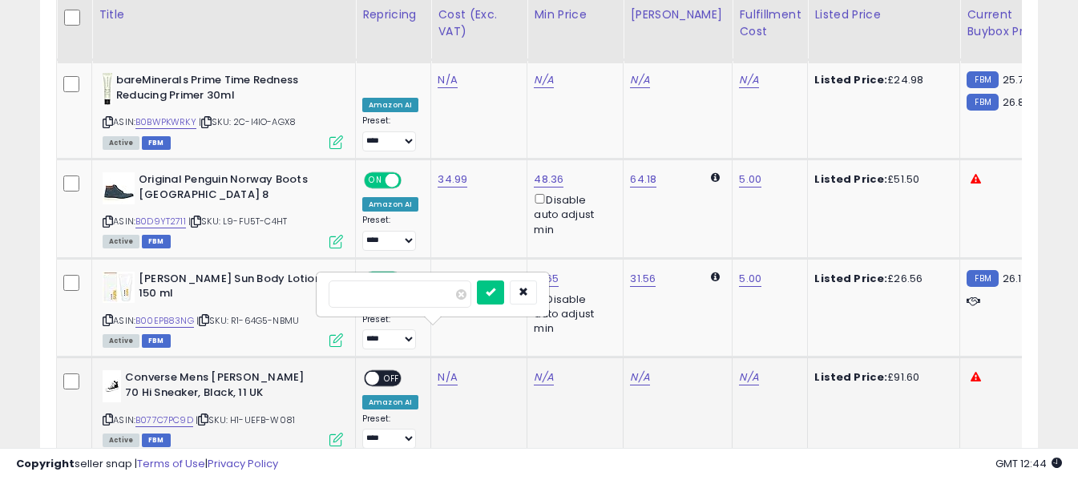
click at [434, 298] on input "number" at bounding box center [400, 294] width 143 height 27
type input "*****"
click at [496, 290] on icon "submit" at bounding box center [491, 292] width 10 height 10
click at [742, 370] on link "N/A" at bounding box center [748, 378] width 19 height 16
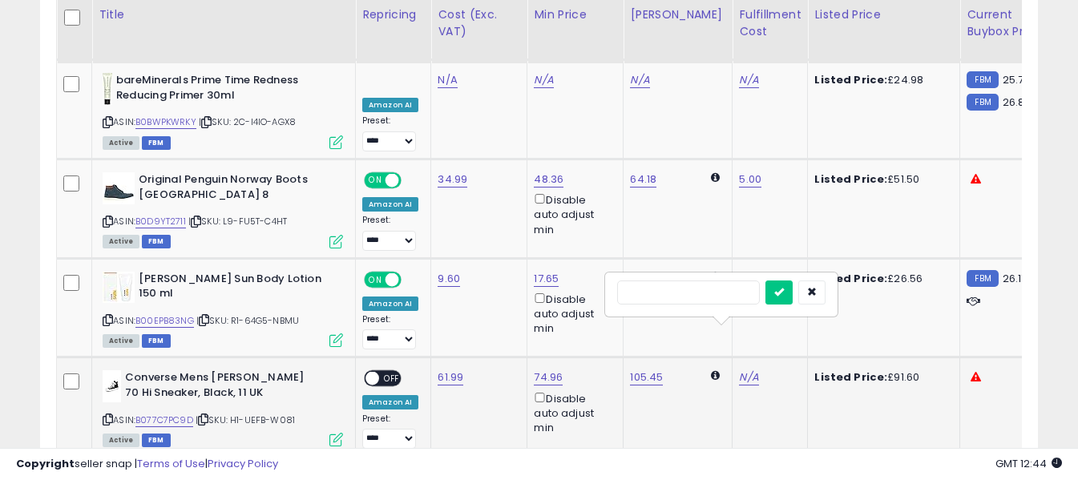
click at [717, 296] on input "text" at bounding box center [688, 293] width 143 height 24
type input "*"
click at [784, 293] on icon "submit" at bounding box center [780, 292] width 10 height 10
click at [386, 372] on span "OFF" at bounding box center [392, 379] width 26 height 14
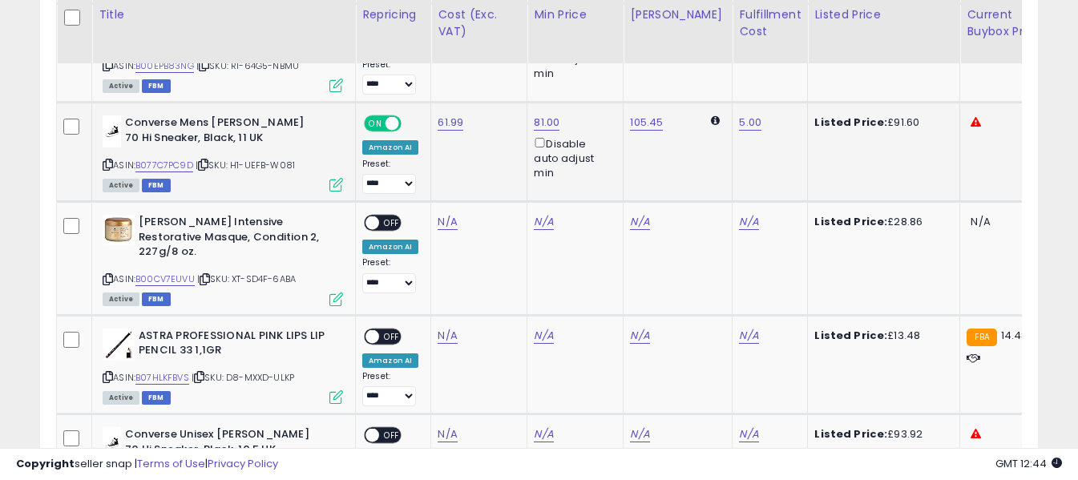
scroll to position [2536, 0]
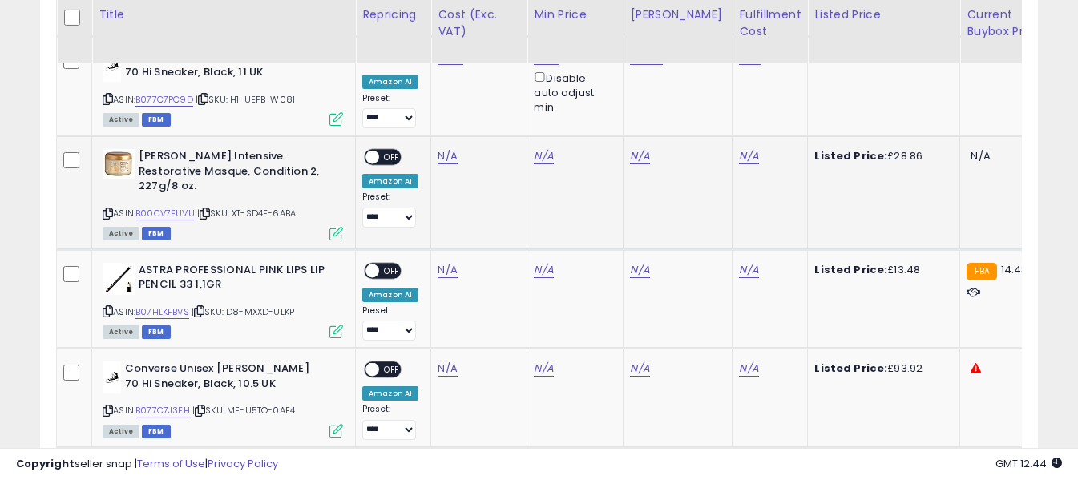
click at [104, 209] on icon at bounding box center [108, 213] width 10 height 9
click at [442, 136] on td "N/A" at bounding box center [479, 192] width 96 height 113
click at [444, 148] on link "N/A" at bounding box center [447, 156] width 19 height 16
click at [447, 75] on input "number" at bounding box center [400, 72] width 143 height 27
type input "*****"
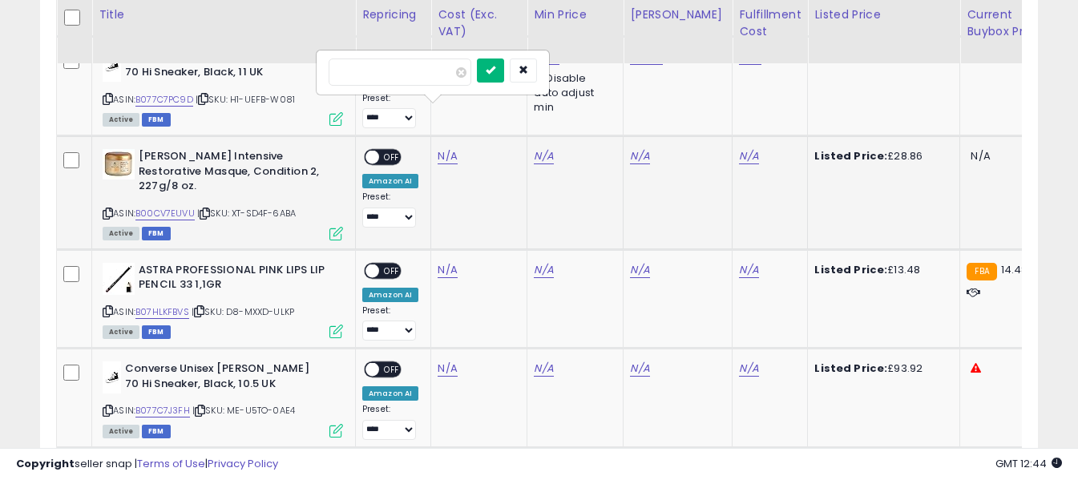
click at [504, 77] on button "submit" at bounding box center [490, 71] width 27 height 24
click at [740, 148] on link "N/A" at bounding box center [748, 156] width 19 height 16
click at [689, 78] on input "text" at bounding box center [688, 71] width 143 height 24
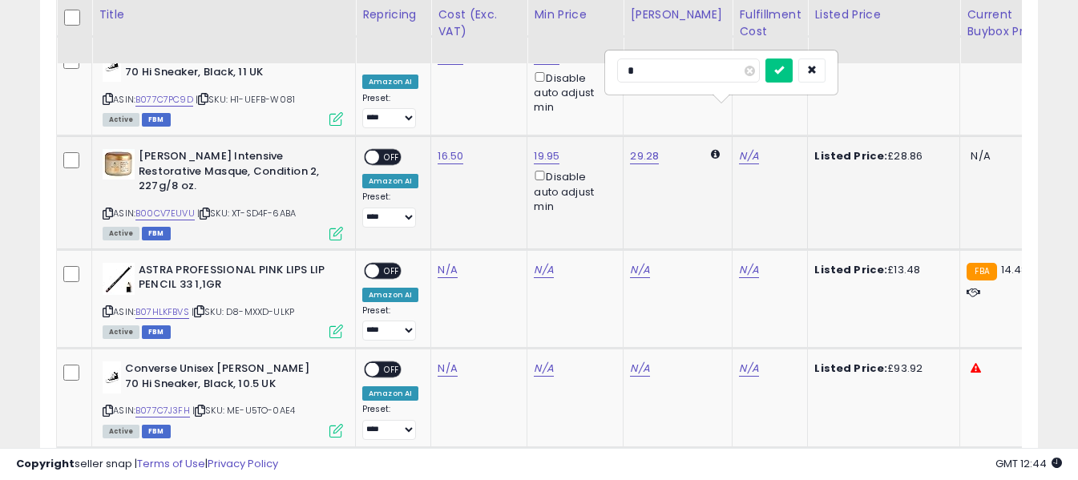
type input "*"
click at [793, 74] on button "submit" at bounding box center [779, 71] width 27 height 24
click at [386, 151] on span "OFF" at bounding box center [392, 158] width 26 height 14
click at [103, 307] on icon at bounding box center [108, 311] width 10 height 9
click at [443, 262] on link "N/A" at bounding box center [447, 270] width 19 height 16
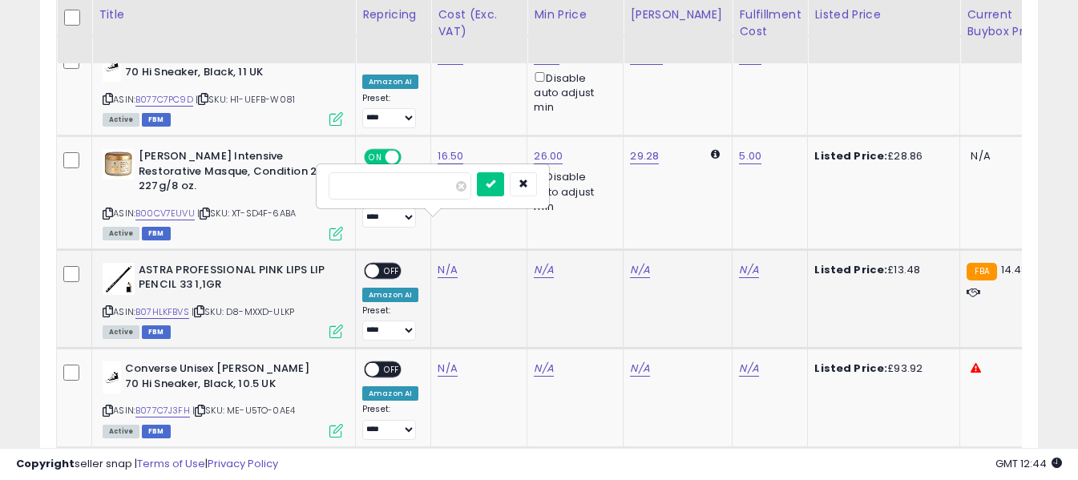
click at [437, 185] on input "number" at bounding box center [400, 185] width 143 height 27
type input "*"
click at [496, 182] on icon "submit" at bounding box center [491, 184] width 10 height 10
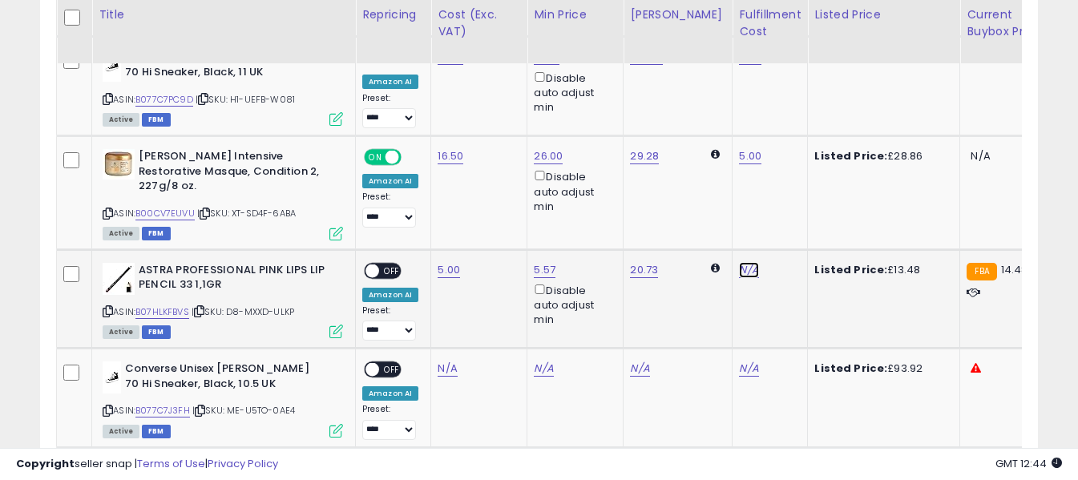
click at [739, 262] on link "N/A" at bounding box center [748, 270] width 19 height 16
click at [711, 179] on input "text" at bounding box center [688, 184] width 143 height 24
type input "*"
click at [784, 181] on icon "submit" at bounding box center [780, 184] width 10 height 10
click at [381, 264] on span "OFF" at bounding box center [392, 271] width 26 height 14
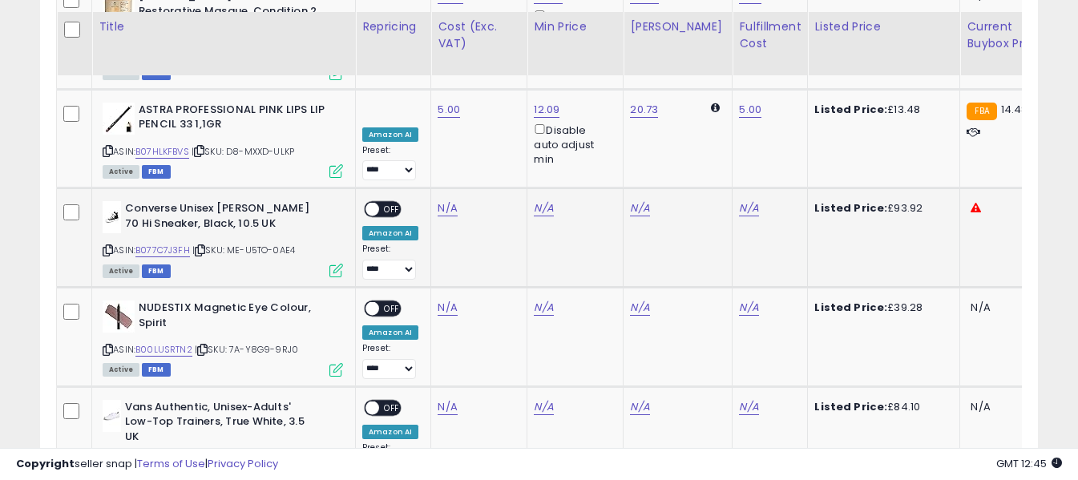
scroll to position [2777, 0]
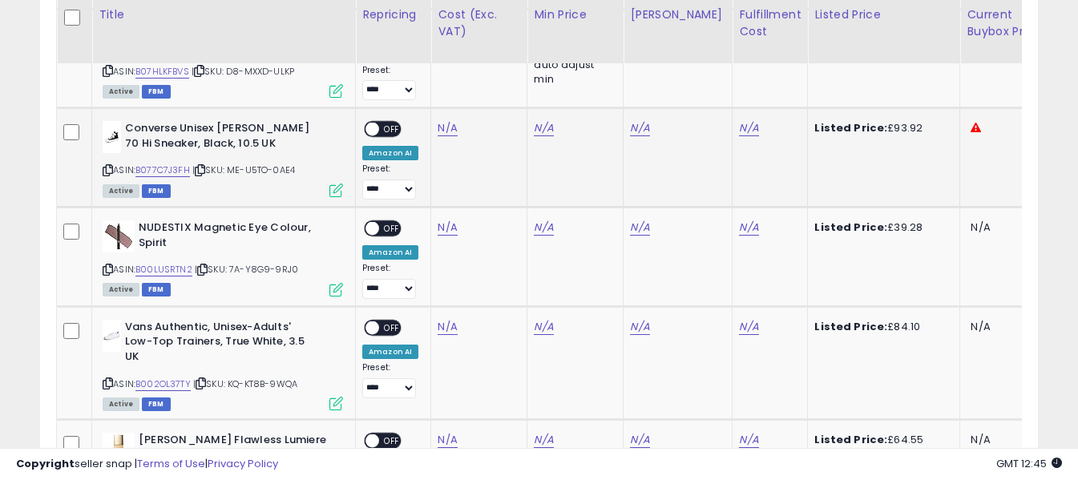
click at [109, 166] on icon at bounding box center [108, 170] width 10 height 9
click at [444, 120] on link "N/A" at bounding box center [447, 128] width 19 height 16
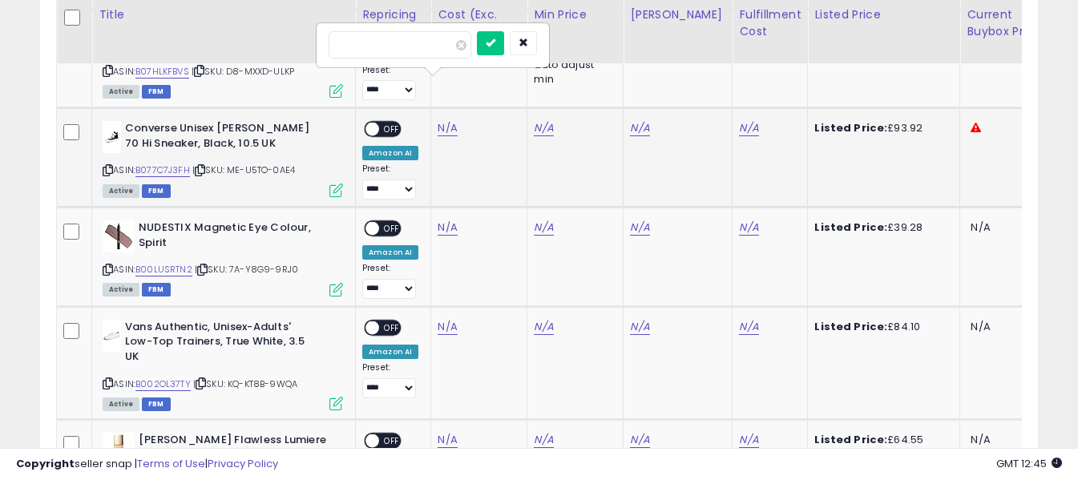
click at [425, 48] on input "number" at bounding box center [400, 44] width 143 height 27
type input "*****"
click at [504, 34] on button "submit" at bounding box center [490, 43] width 27 height 24
click at [739, 120] on link "N/A" at bounding box center [748, 128] width 19 height 16
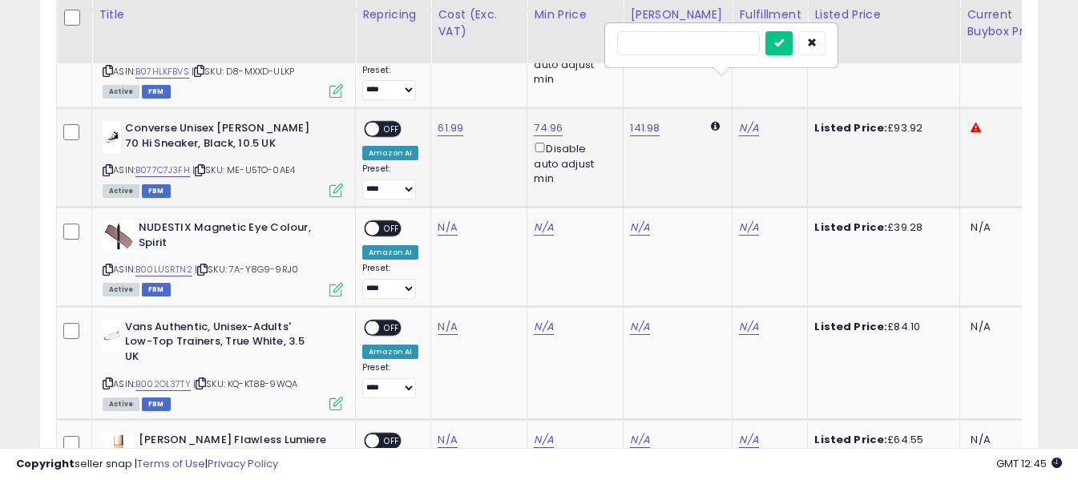
click at [713, 46] on input "text" at bounding box center [688, 43] width 143 height 24
type input "*"
click at [784, 38] on icon "submit" at bounding box center [780, 43] width 10 height 10
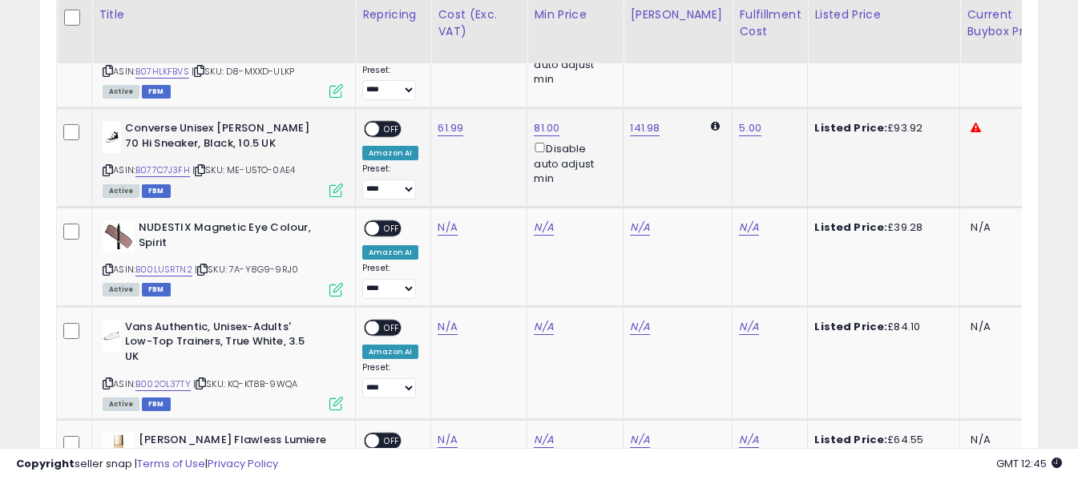
click at [393, 123] on span "OFF" at bounding box center [392, 130] width 26 height 14
click at [107, 265] on icon at bounding box center [108, 269] width 10 height 9
click at [442, 220] on link "N/A" at bounding box center [447, 228] width 19 height 16
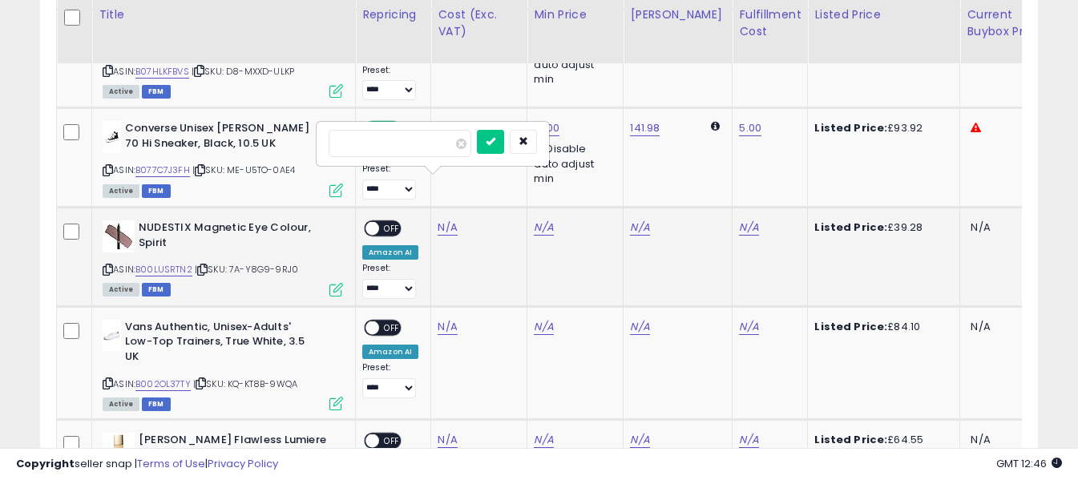
click at [432, 148] on input "number" at bounding box center [400, 143] width 143 height 27
type input "**"
click at [496, 143] on icon "submit" at bounding box center [491, 141] width 10 height 10
click at [739, 220] on link "N/A" at bounding box center [748, 228] width 19 height 16
click at [693, 147] on input "text" at bounding box center [688, 142] width 143 height 24
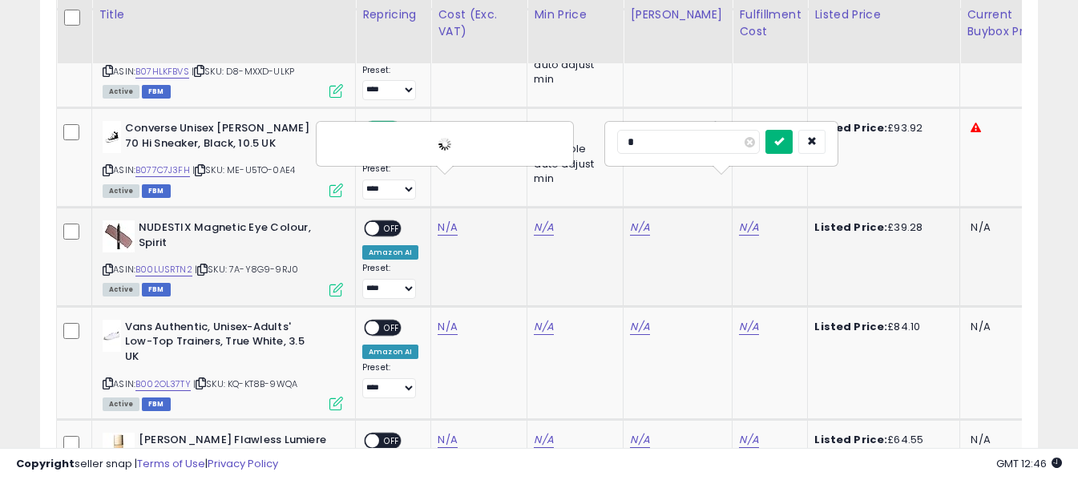
type input "*"
click at [784, 136] on icon "submit" at bounding box center [780, 141] width 10 height 10
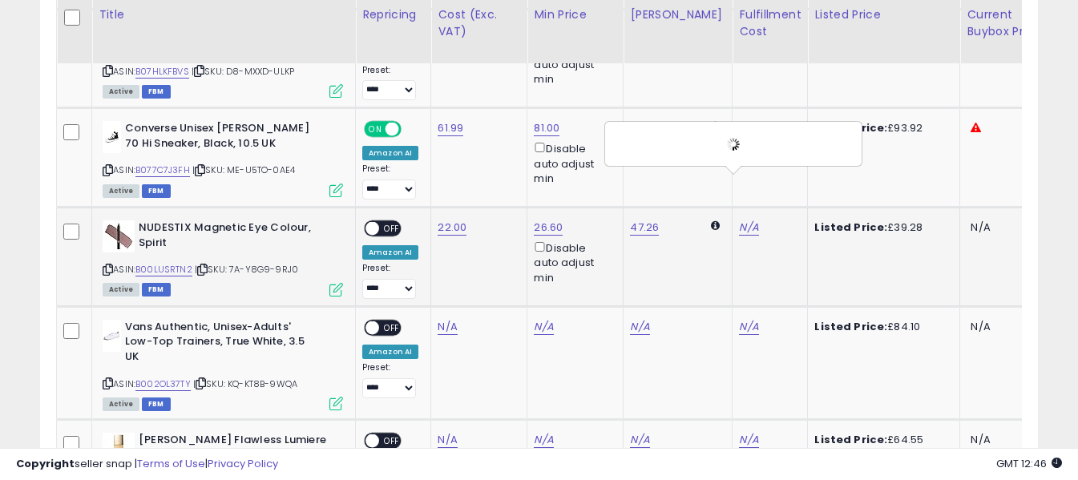
drag, startPoint x: 385, startPoint y: 177, endPoint x: 378, endPoint y: 189, distance: 14.0
click at [385, 222] on span "OFF" at bounding box center [392, 229] width 26 height 14
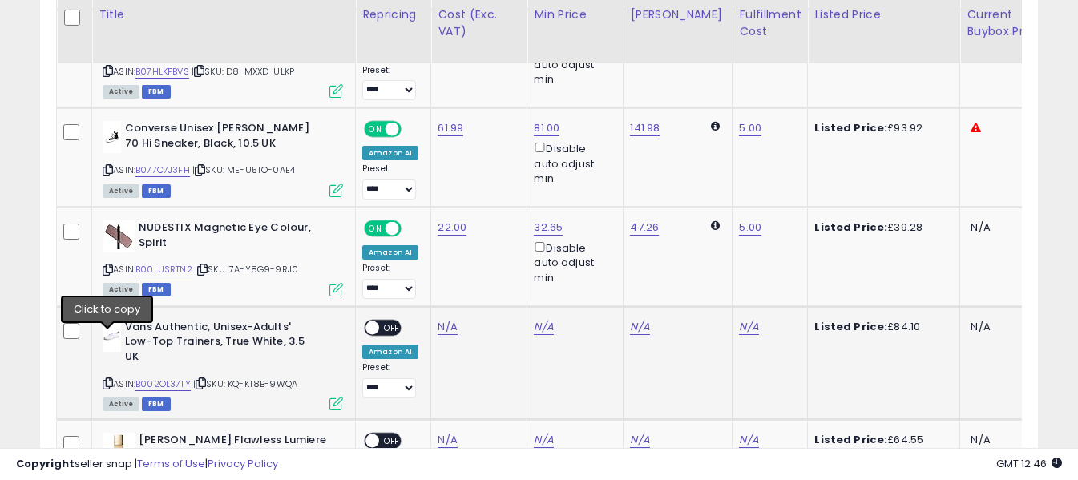
click at [104, 379] on icon at bounding box center [108, 383] width 10 height 9
click at [443, 319] on link "N/A" at bounding box center [447, 327] width 19 height 16
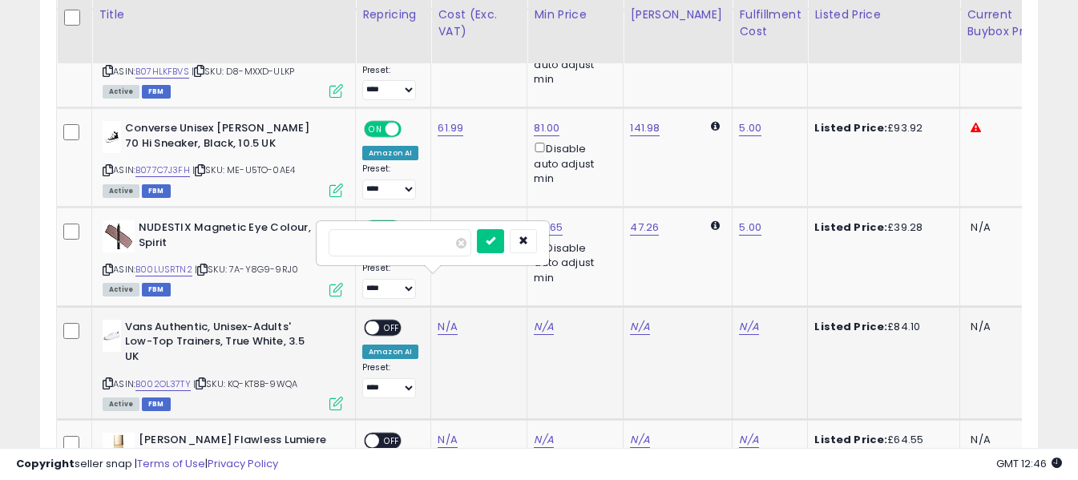
click at [435, 247] on input "number" at bounding box center [400, 242] width 143 height 27
type input "**"
click at [503, 243] on button "submit" at bounding box center [490, 241] width 27 height 24
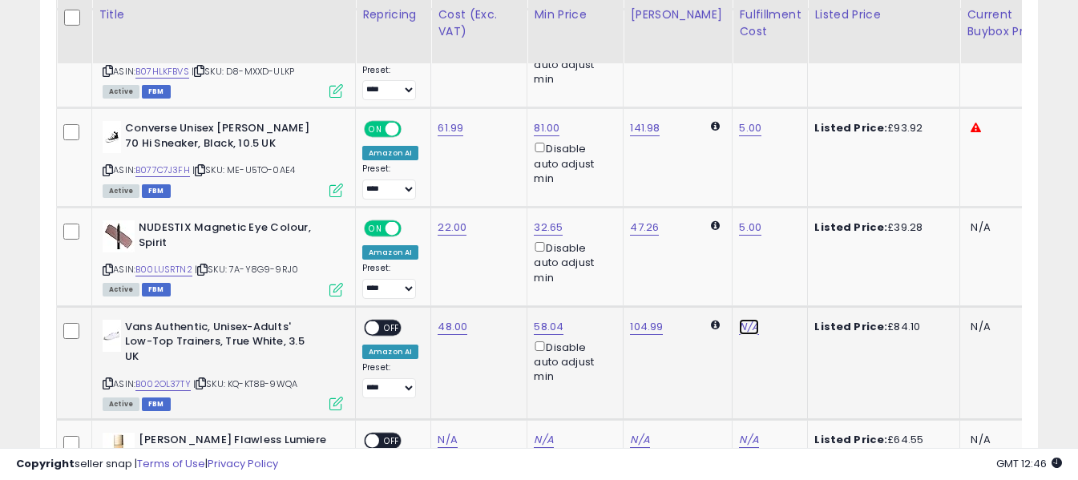
click at [739, 319] on link "N/A" at bounding box center [748, 327] width 19 height 16
click at [702, 243] on input "text" at bounding box center [688, 241] width 143 height 24
type input "*"
click at [784, 244] on icon "submit" at bounding box center [780, 241] width 10 height 10
click at [390, 321] on span "OFF" at bounding box center [392, 328] width 26 height 14
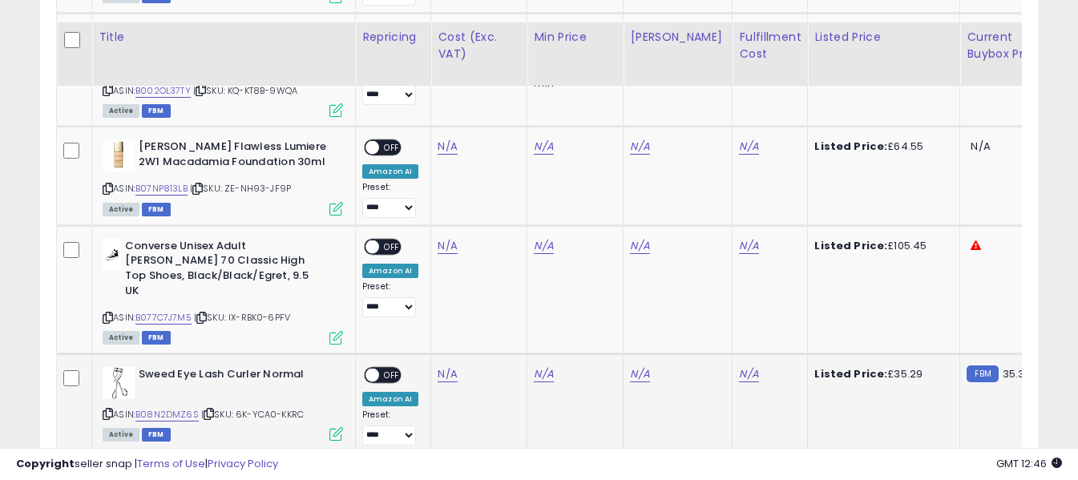
scroll to position [3097, 0]
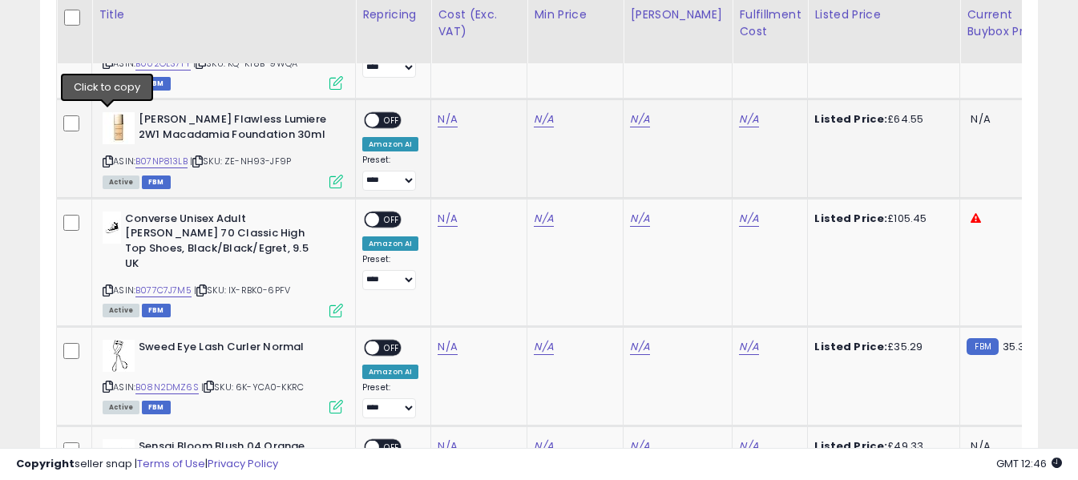
click at [108, 157] on icon at bounding box center [108, 161] width 10 height 9
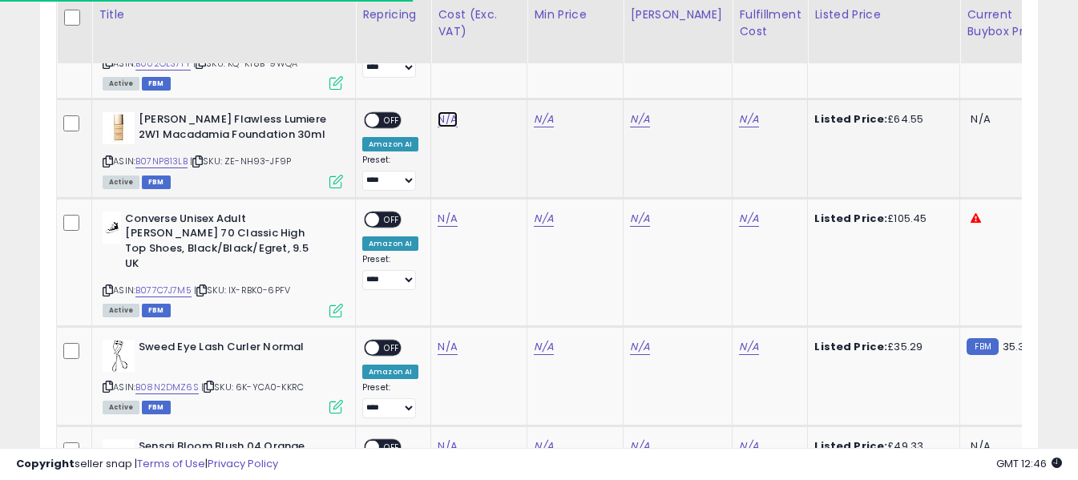
click at [443, 111] on link "N/A" at bounding box center [447, 119] width 19 height 16
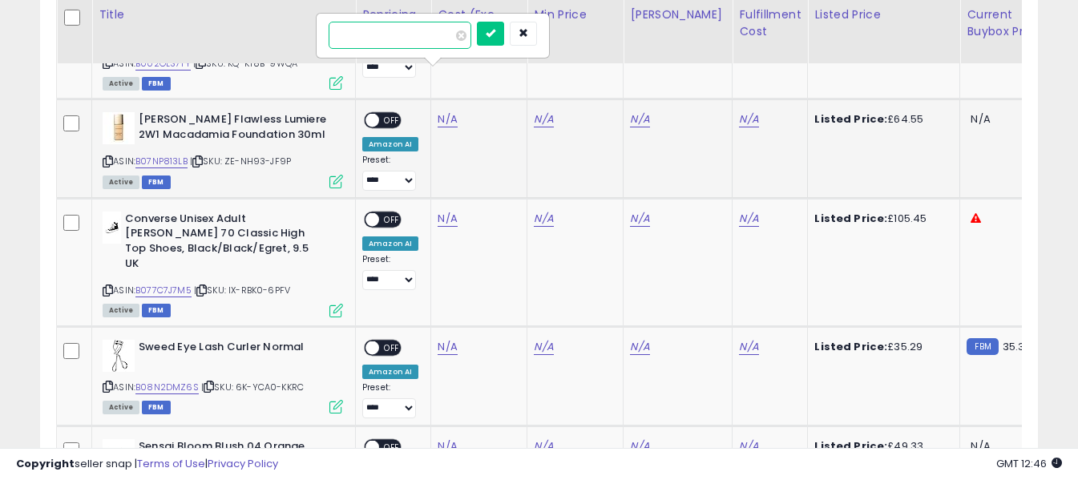
click at [427, 38] on input "number" at bounding box center [400, 35] width 143 height 27
type input "**"
click at [496, 31] on icon "submit" at bounding box center [491, 33] width 10 height 10
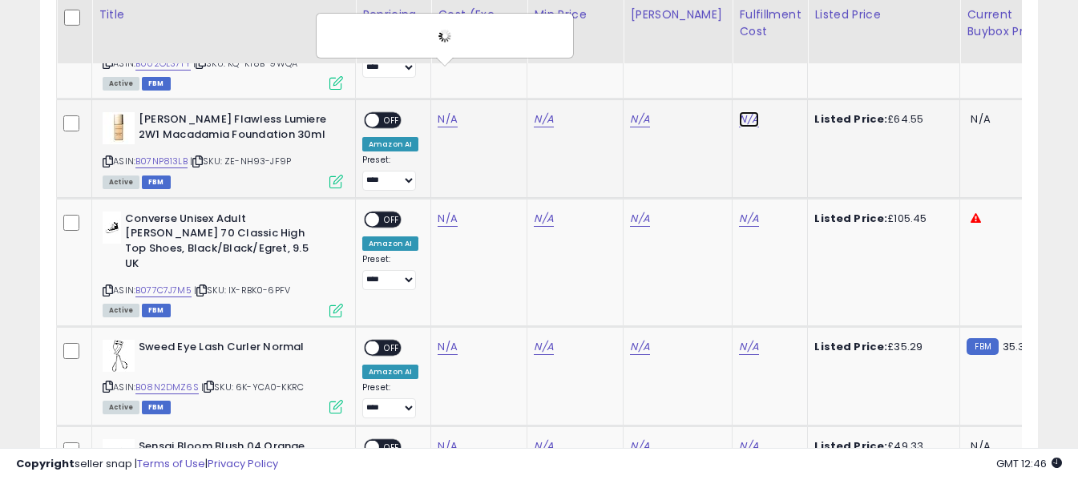
click at [739, 111] on link "N/A" at bounding box center [748, 119] width 19 height 16
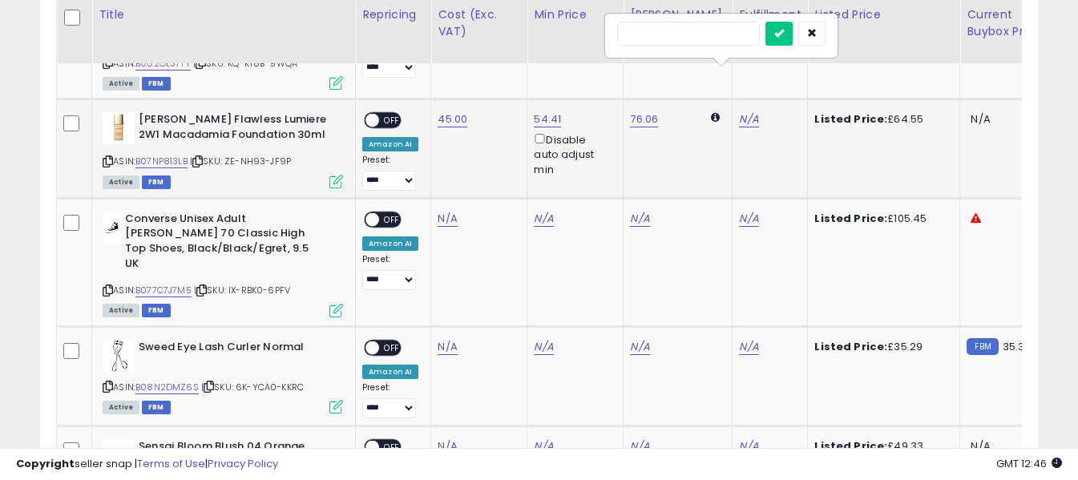
click at [712, 36] on input "text" at bounding box center [688, 34] width 143 height 24
type input "*"
click at [784, 36] on icon "submit" at bounding box center [780, 33] width 10 height 10
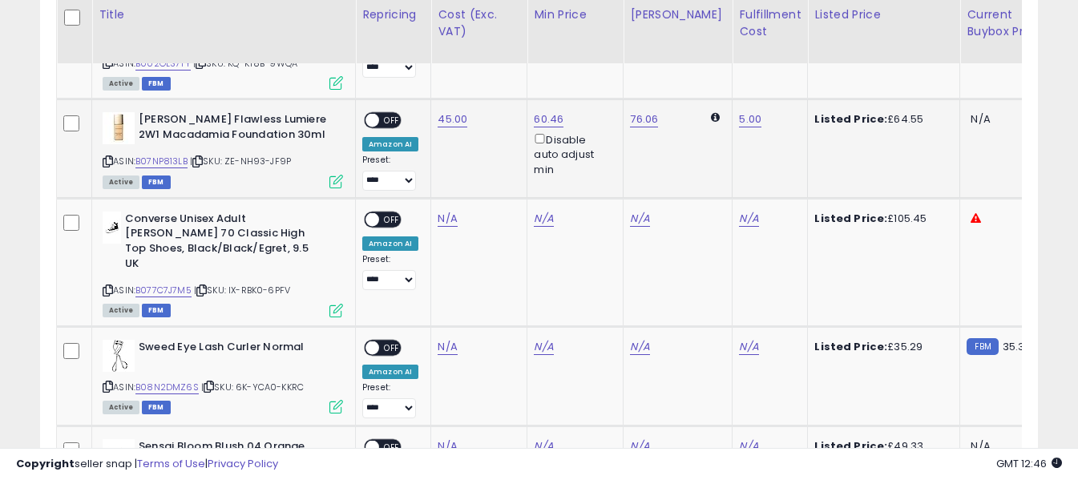
click at [386, 114] on span "OFF" at bounding box center [392, 121] width 26 height 14
click at [442, 211] on link "N/A" at bounding box center [447, 219] width 19 height 16
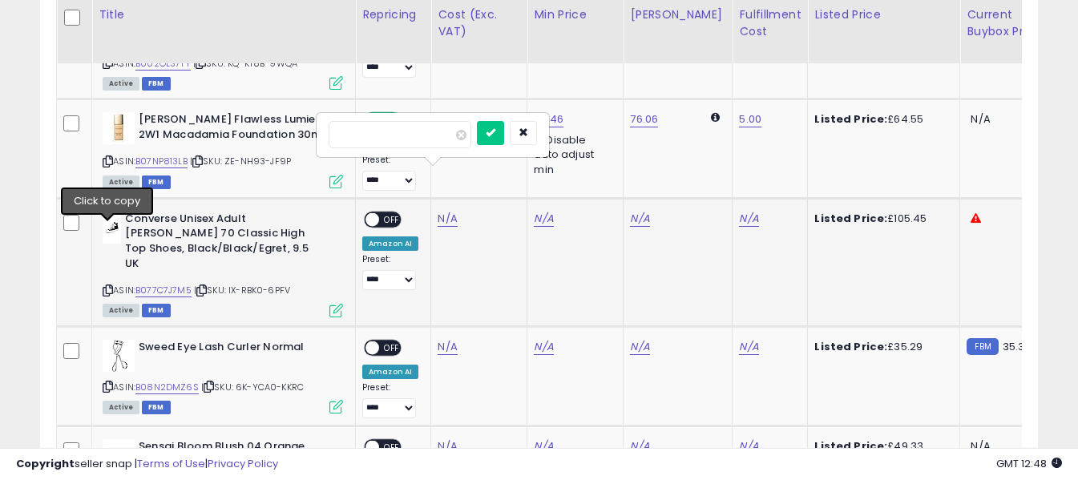
click at [106, 286] on icon at bounding box center [108, 290] width 10 height 9
click at [442, 142] on input "number" at bounding box center [400, 134] width 143 height 27
type input "*****"
click at [496, 131] on icon "submit" at bounding box center [491, 132] width 10 height 10
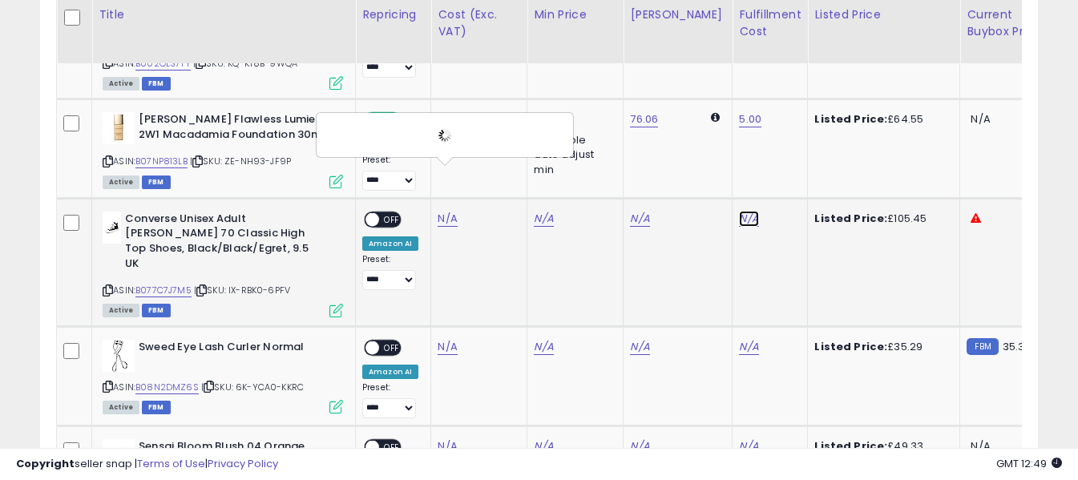
click at [739, 211] on link "N/A" at bounding box center [748, 219] width 19 height 16
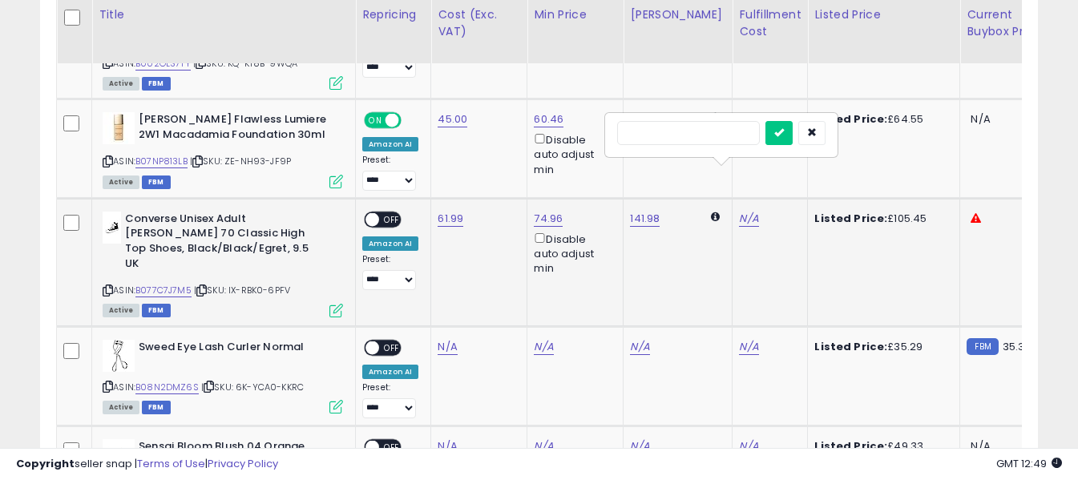
click at [711, 138] on input "text" at bounding box center [688, 133] width 143 height 24
type input "*"
click at [784, 133] on icon "submit" at bounding box center [780, 132] width 10 height 10
click at [387, 212] on span "OFF" at bounding box center [392, 219] width 26 height 14
click at [106, 382] on icon at bounding box center [108, 386] width 10 height 9
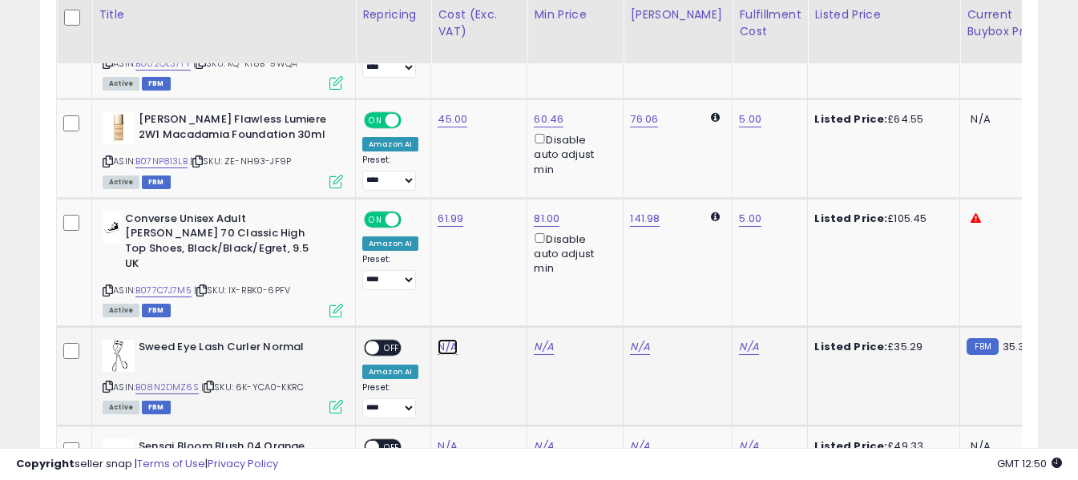
click at [452, 339] on link "N/A" at bounding box center [447, 347] width 19 height 16
click at [444, 250] on input "number" at bounding box center [400, 247] width 143 height 27
type input "**"
click at [496, 249] on icon "submit" at bounding box center [491, 246] width 10 height 10
click at [739, 339] on link "N/A" at bounding box center [748, 347] width 19 height 16
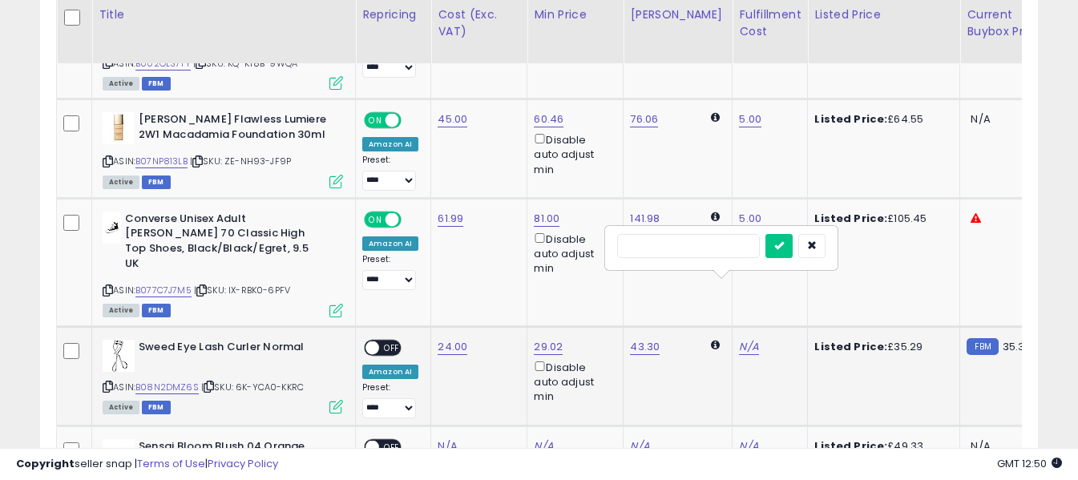
click at [706, 252] on input "text" at bounding box center [688, 246] width 143 height 24
type input "*"
click at [793, 239] on button "submit" at bounding box center [779, 246] width 27 height 24
click at [386, 341] on span "OFF" at bounding box center [392, 348] width 26 height 14
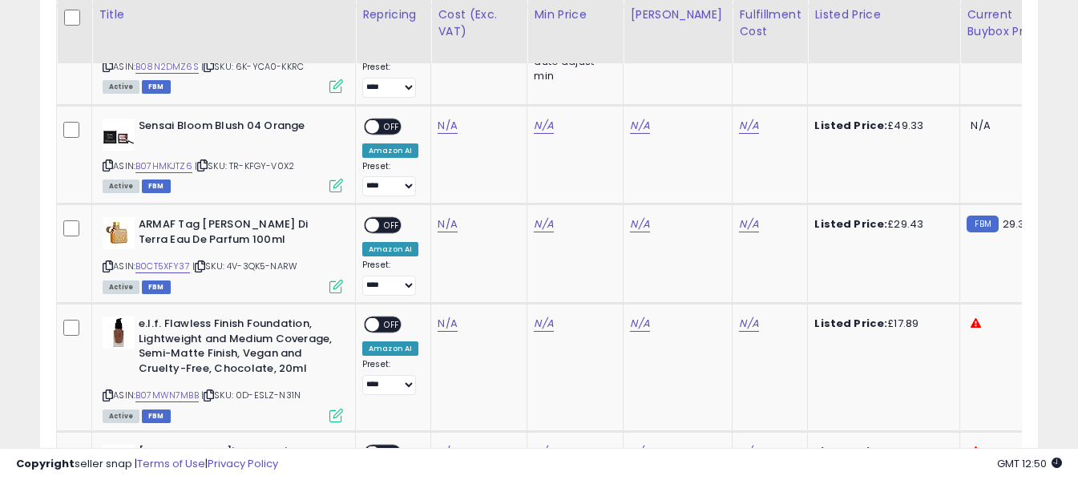
scroll to position [3386, 0]
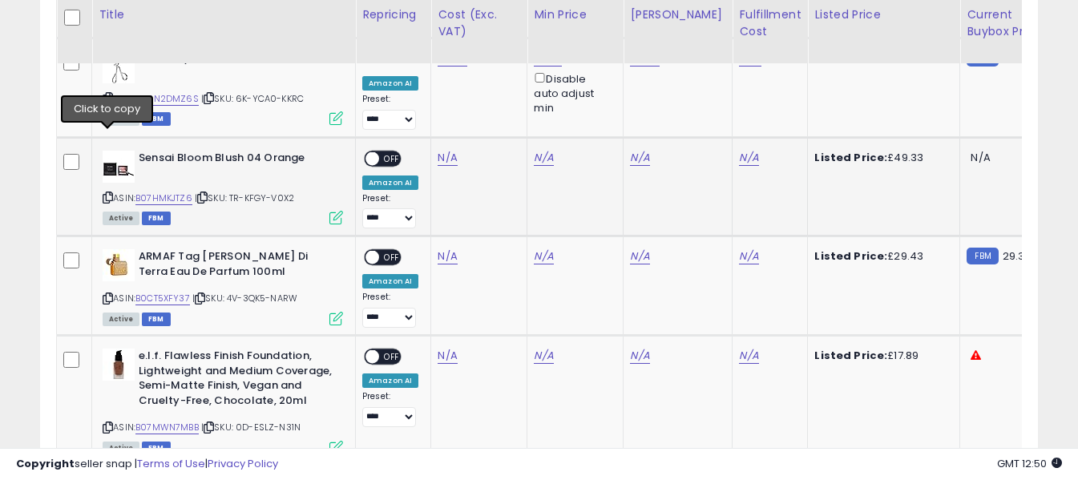
click at [108, 193] on icon at bounding box center [108, 197] width 10 height 9
click at [449, 150] on link "N/A" at bounding box center [447, 158] width 19 height 16
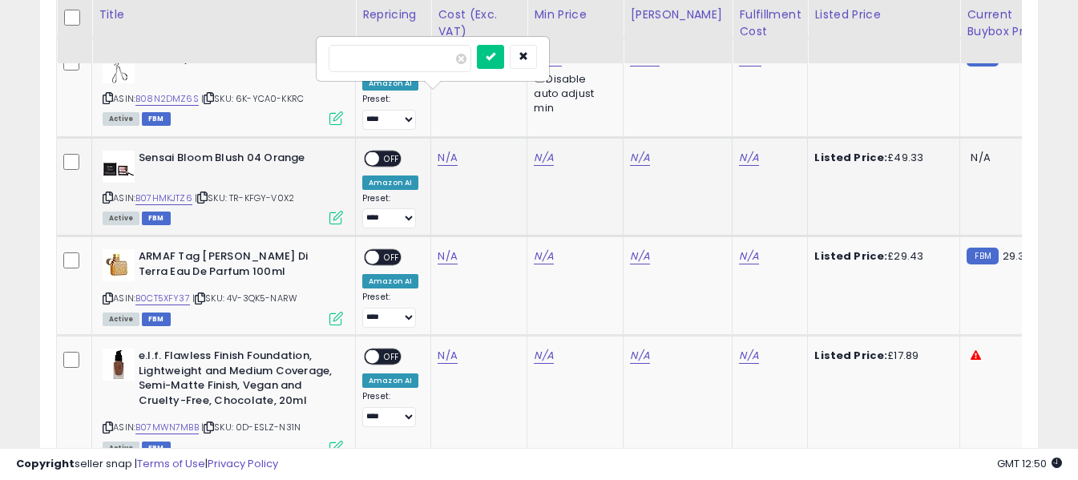
click at [427, 57] on input "number" at bounding box center [400, 58] width 143 height 27
type input "*****"
click at [496, 57] on icon "submit" at bounding box center [491, 56] width 10 height 10
click at [739, 150] on link "N/A" at bounding box center [748, 158] width 19 height 16
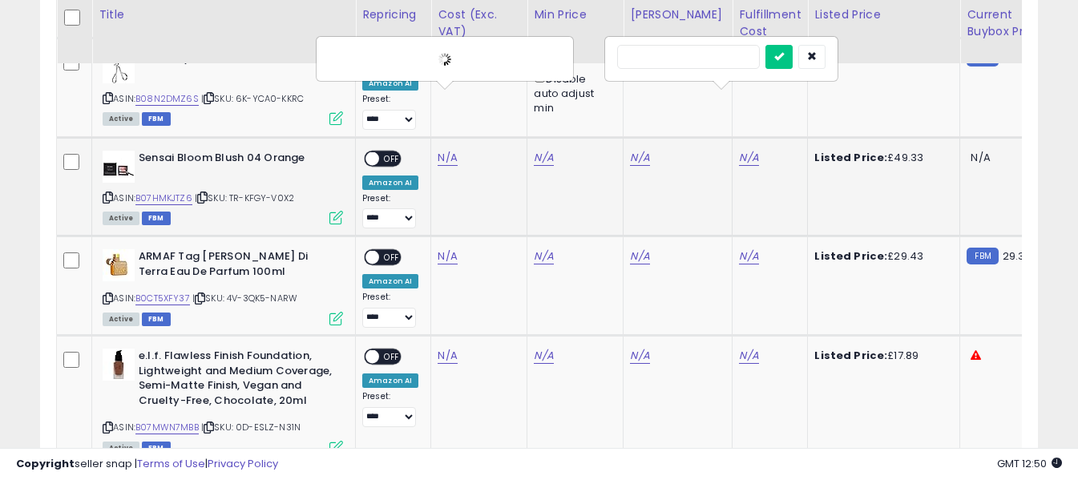
click at [718, 58] on input "text" at bounding box center [688, 57] width 143 height 24
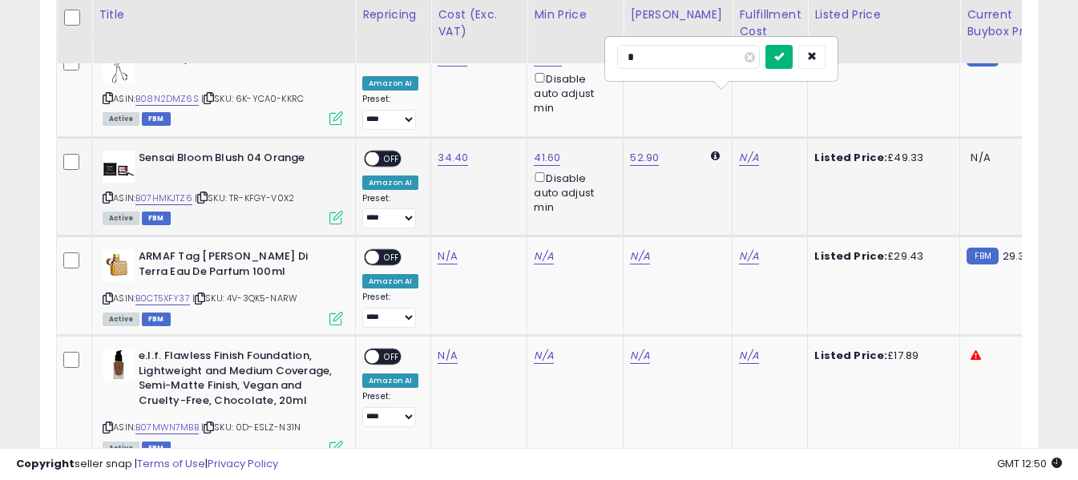
type input "*"
click at [793, 54] on button "submit" at bounding box center [779, 57] width 27 height 24
click at [394, 152] on span "OFF" at bounding box center [392, 159] width 26 height 14
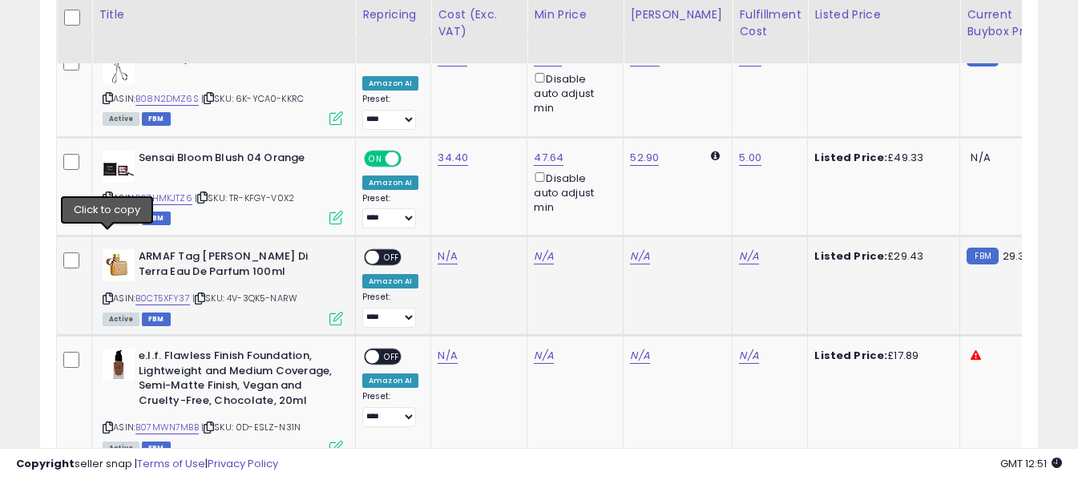
click at [107, 294] on icon at bounding box center [108, 298] width 10 height 9
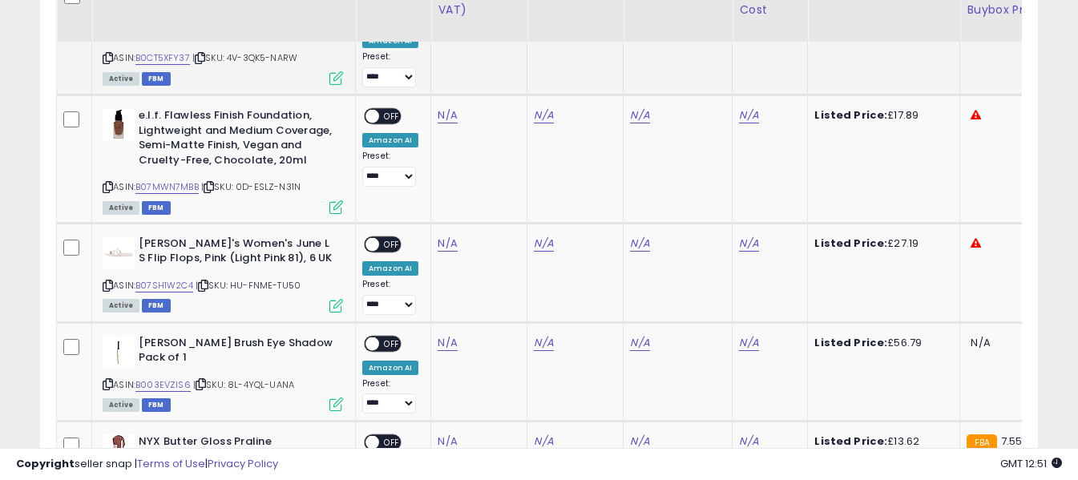
scroll to position [3546, 0]
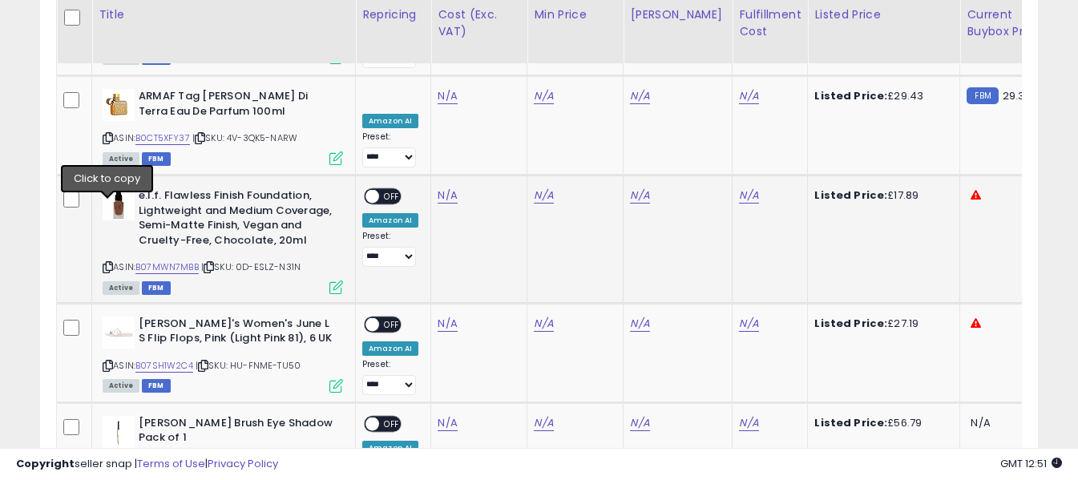
click at [109, 263] on icon at bounding box center [108, 267] width 10 height 9
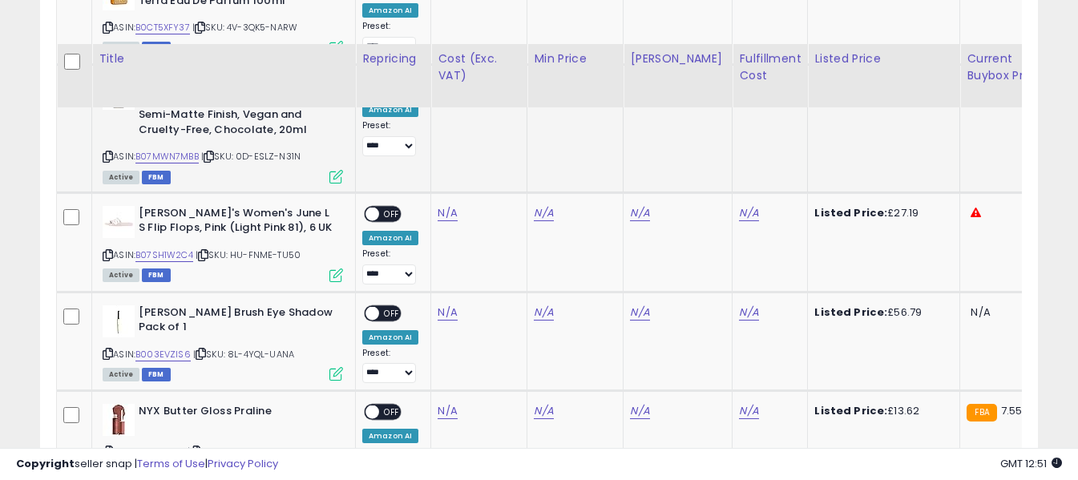
scroll to position [3707, 0]
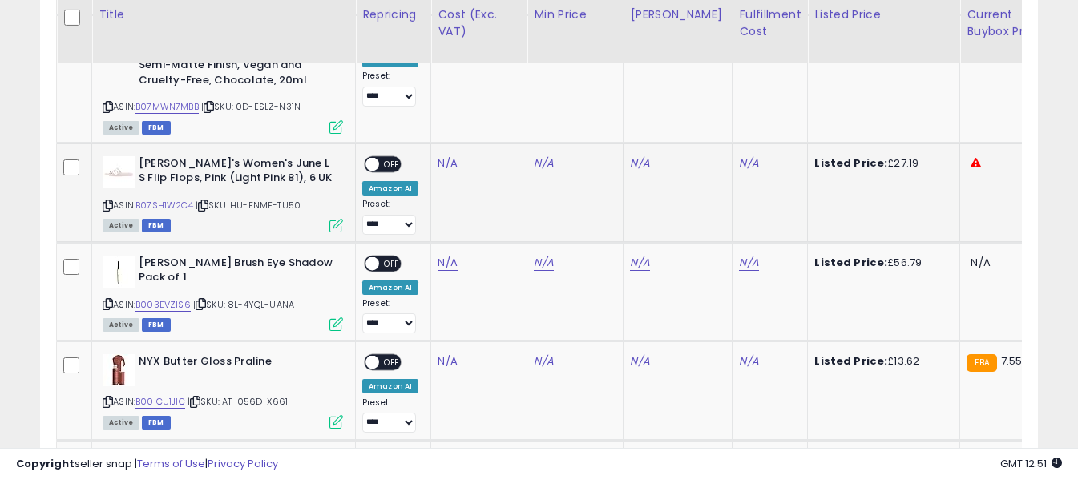
click at [111, 201] on icon at bounding box center [108, 205] width 10 height 9
click at [446, 156] on link "N/A" at bounding box center [447, 164] width 19 height 16
click at [431, 65] on input "number" at bounding box center [400, 64] width 143 height 27
type input "****"
click at [496, 66] on icon "submit" at bounding box center [491, 63] width 10 height 10
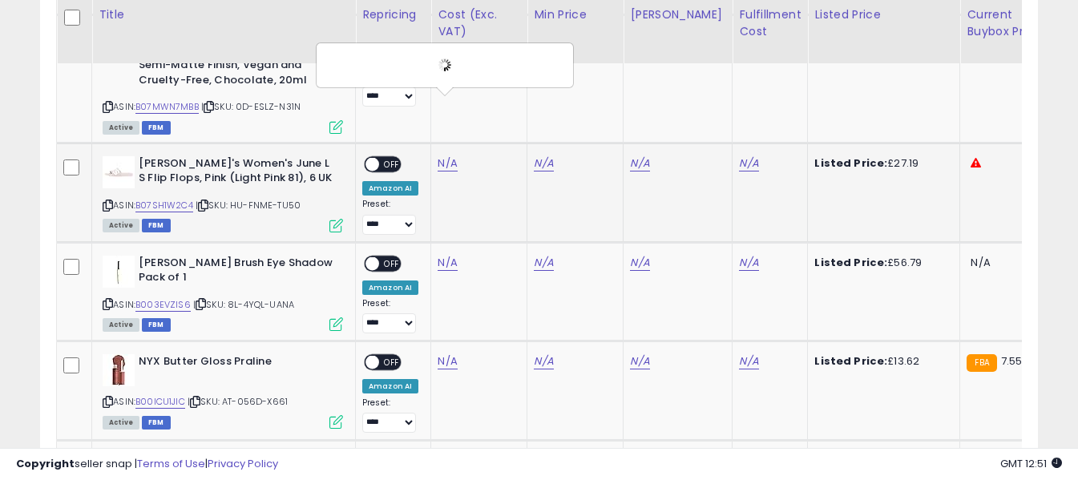
click at [745, 156] on div "N/A" at bounding box center [767, 163] width 56 height 14
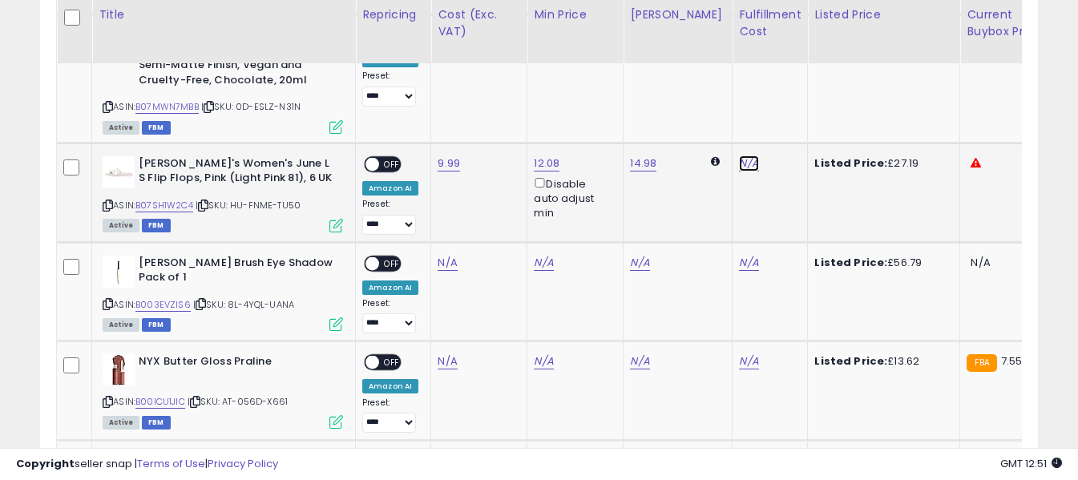
click at [739, 156] on link "N/A" at bounding box center [748, 164] width 19 height 16
click at [710, 65] on input "text" at bounding box center [688, 63] width 143 height 24
type input "*"
click at [784, 58] on icon "submit" at bounding box center [780, 63] width 10 height 10
click at [390, 158] on span "OFF" at bounding box center [392, 165] width 26 height 14
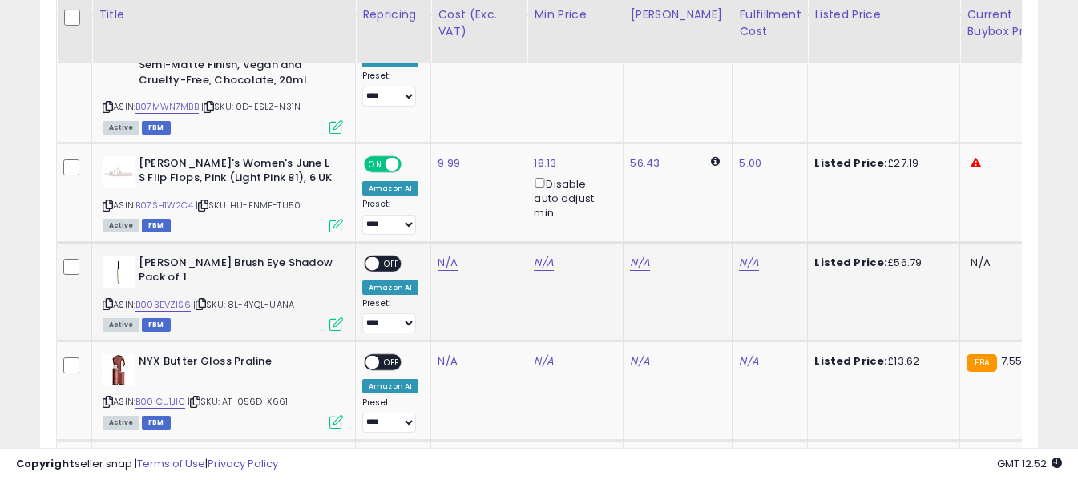
click at [106, 300] on icon at bounding box center [108, 304] width 10 height 9
click at [452, 255] on link "N/A" at bounding box center [447, 263] width 19 height 16
click at [438, 168] on input "number" at bounding box center [400, 163] width 143 height 27
type input "*****"
click at [504, 161] on button "submit" at bounding box center [490, 162] width 27 height 24
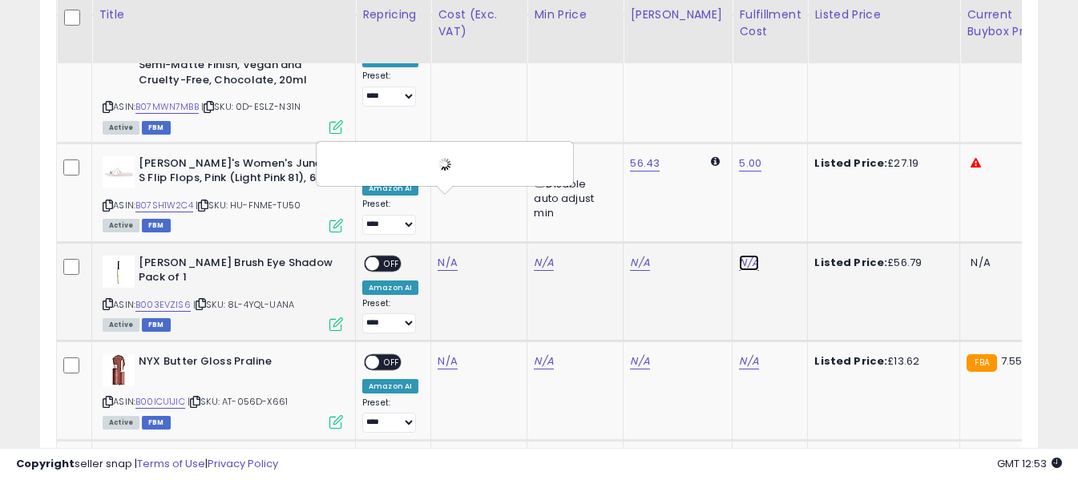
click at [742, 255] on link "N/A" at bounding box center [748, 263] width 19 height 16
click at [710, 163] on input "text" at bounding box center [688, 162] width 143 height 24
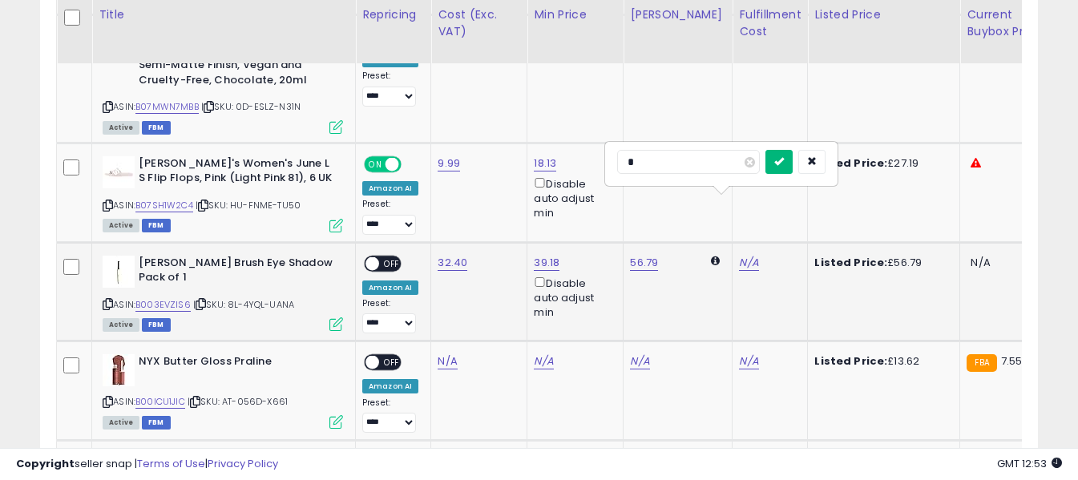
type input "*"
click at [784, 160] on icon "submit" at bounding box center [780, 161] width 10 height 10
click at [390, 257] on span "OFF" at bounding box center [392, 264] width 26 height 14
drag, startPoint x: 108, startPoint y: 343, endPoint x: 114, endPoint y: 337, distance: 8.5
click at [108, 398] on icon at bounding box center [108, 402] width 10 height 9
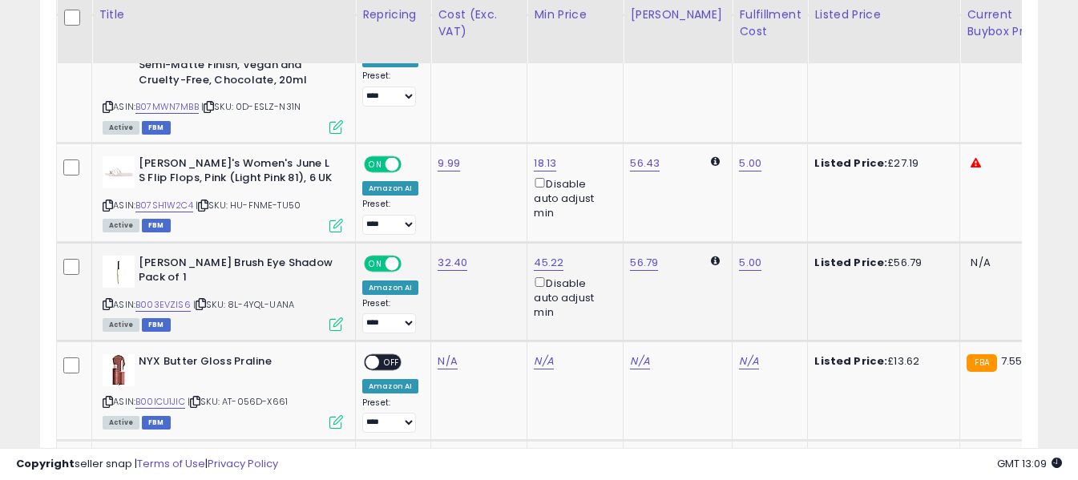
scroll to position [3867, 0]
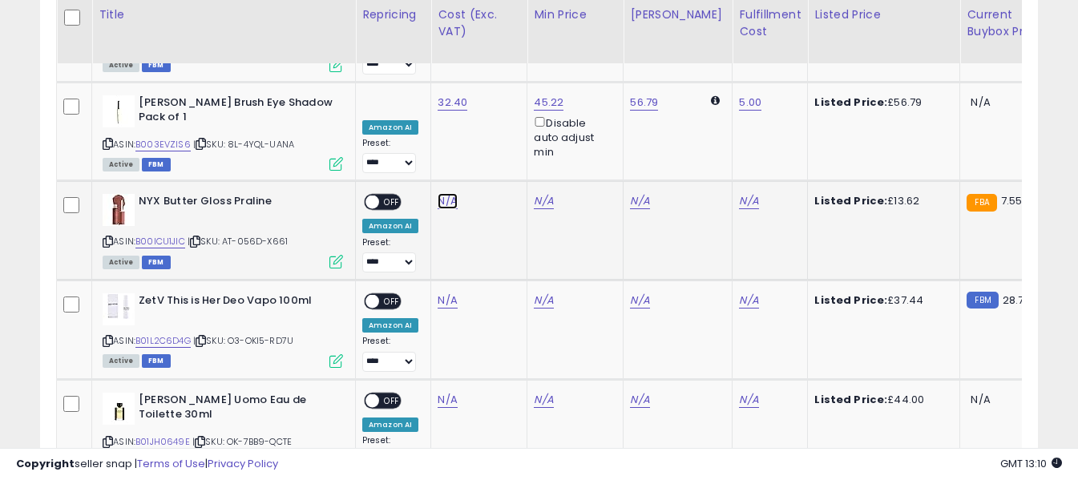
click at [447, 193] on link "N/A" at bounding box center [447, 201] width 19 height 16
type input "****"
click at [496, 99] on icon "submit" at bounding box center [491, 100] width 10 height 10
click at [739, 193] on link "N/A" at bounding box center [748, 201] width 19 height 16
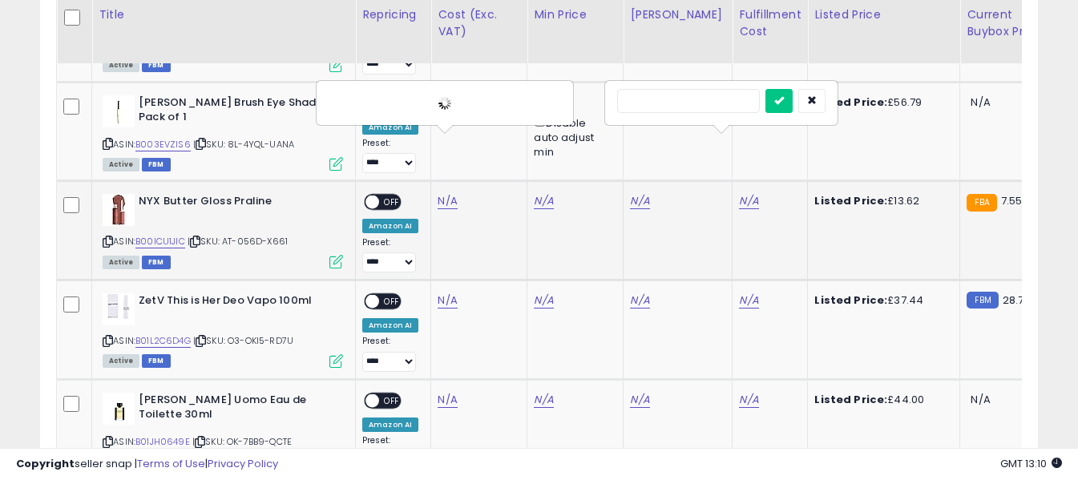
click at [712, 109] on input "text" at bounding box center [688, 101] width 143 height 24
type input "*"
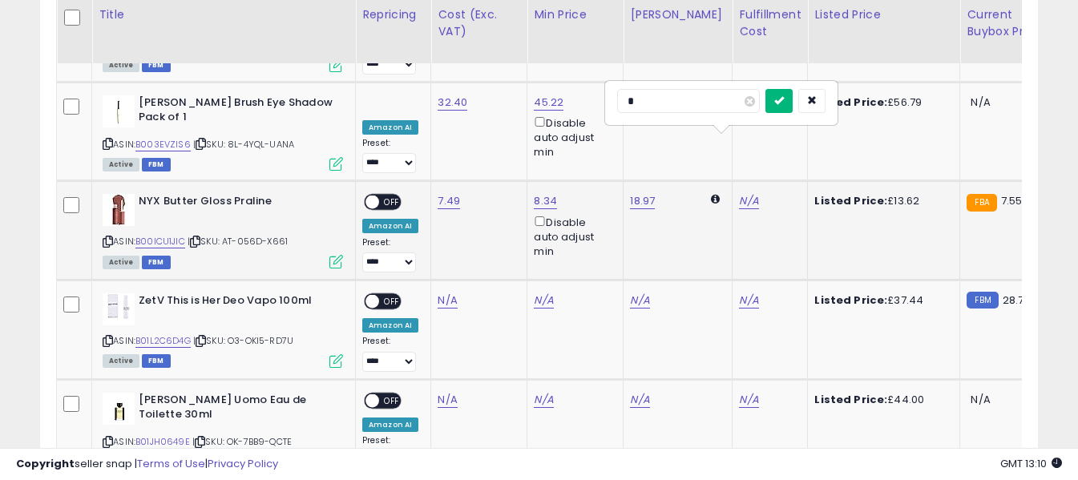
drag, startPoint x: 806, startPoint y: 97, endPoint x: 497, endPoint y: 148, distance: 312.8
click at [784, 99] on icon "submit" at bounding box center [780, 100] width 10 height 10
click at [379, 196] on span "OFF" at bounding box center [392, 203] width 26 height 14
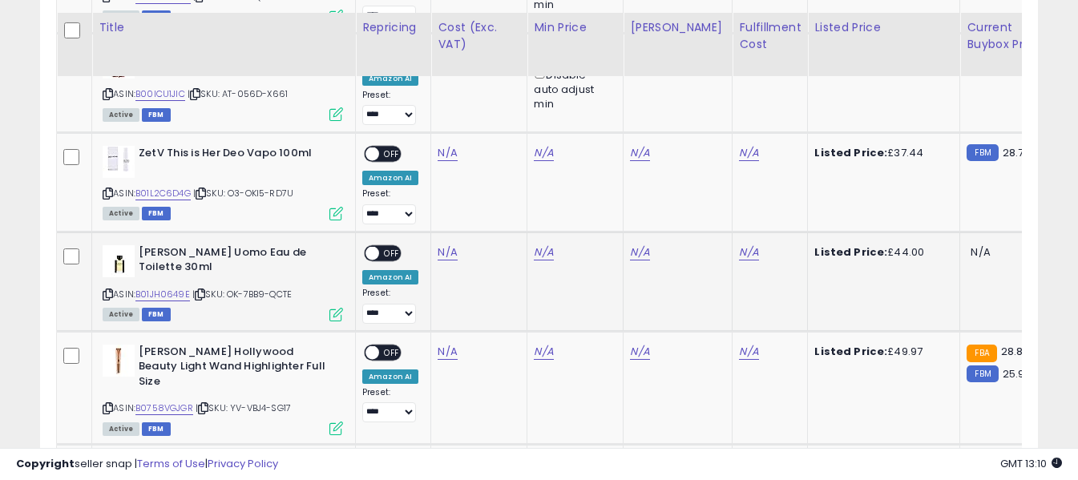
scroll to position [4027, 0]
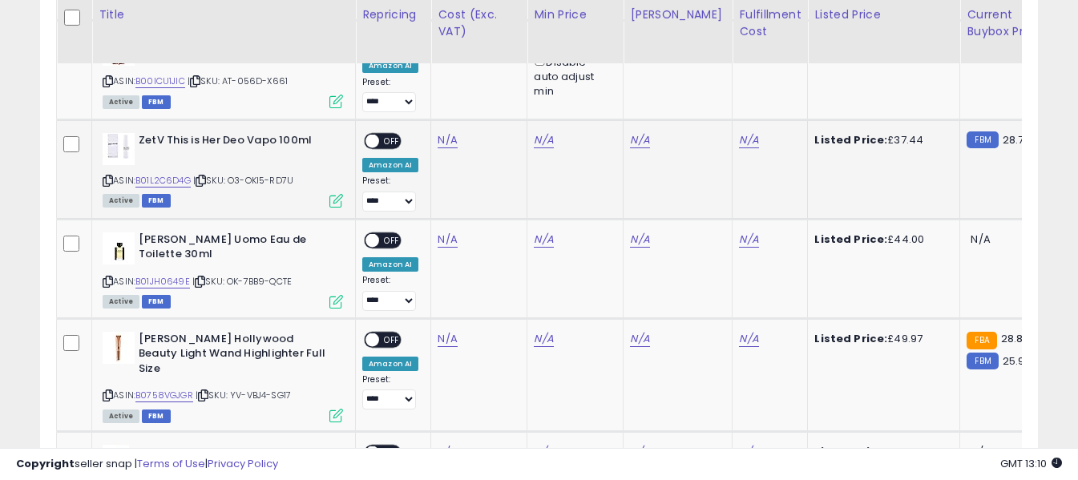
click at [106, 176] on icon at bounding box center [108, 180] width 10 height 9
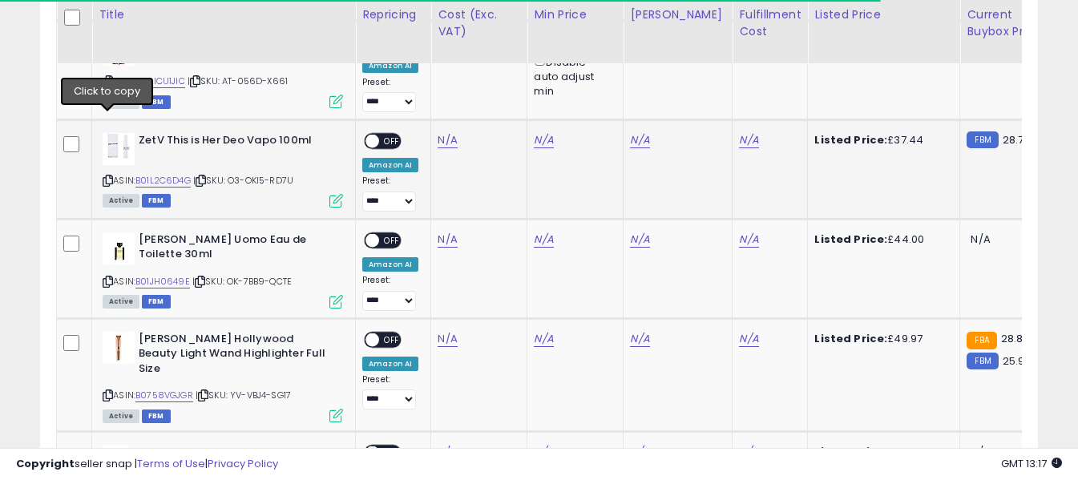
click at [104, 176] on icon at bounding box center [108, 180] width 10 height 9
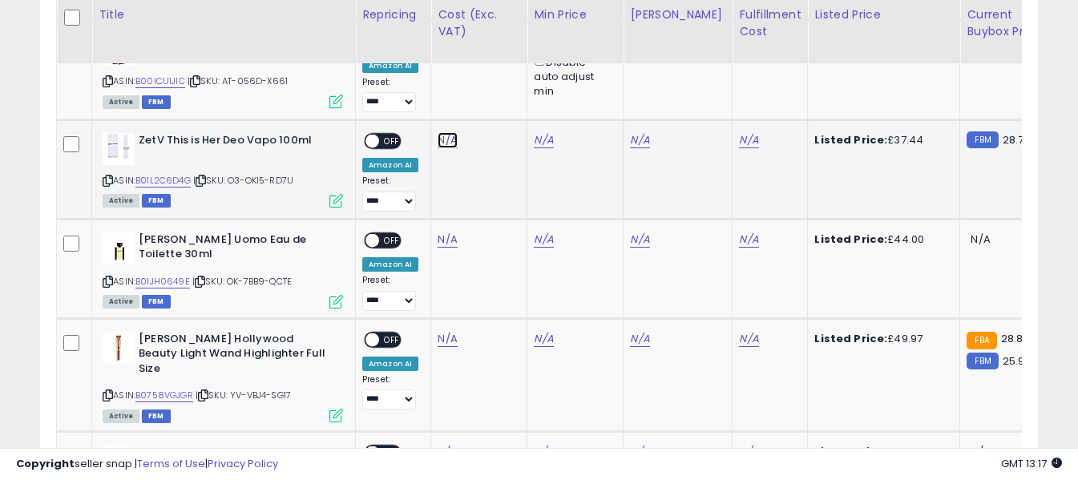
click at [444, 132] on link "N/A" at bounding box center [447, 140] width 19 height 16
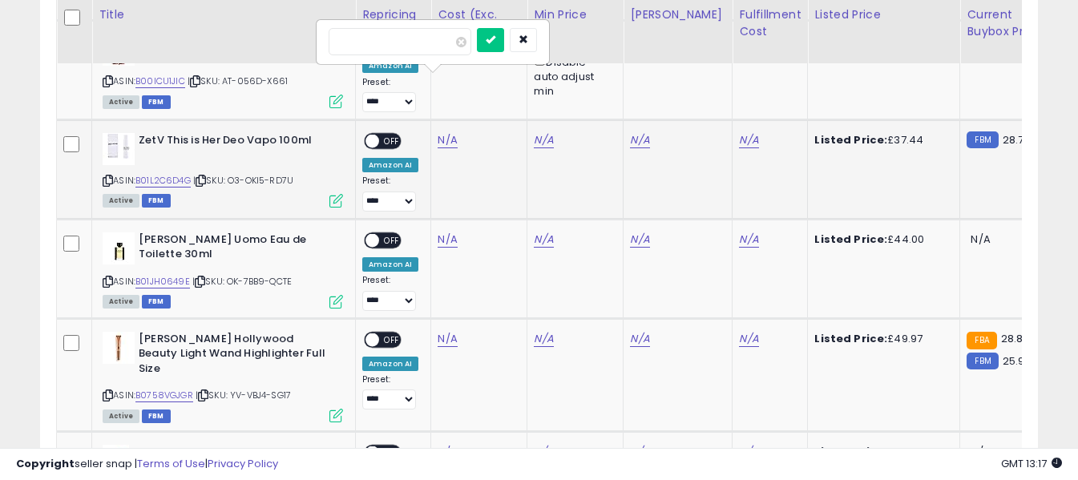
click at [421, 44] on input "number" at bounding box center [400, 41] width 143 height 27
type input "*****"
click at [496, 38] on icon "submit" at bounding box center [491, 39] width 10 height 10
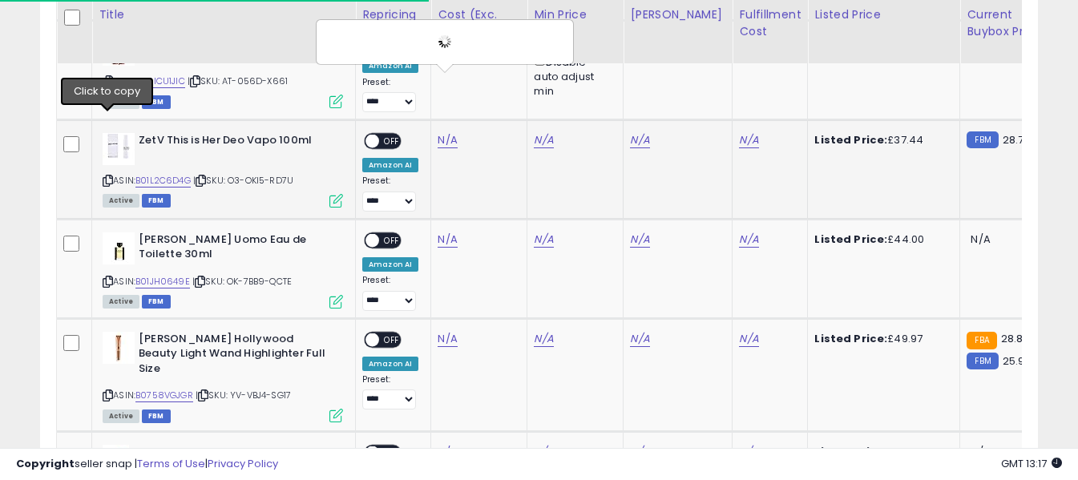
click at [106, 176] on icon at bounding box center [108, 180] width 10 height 9
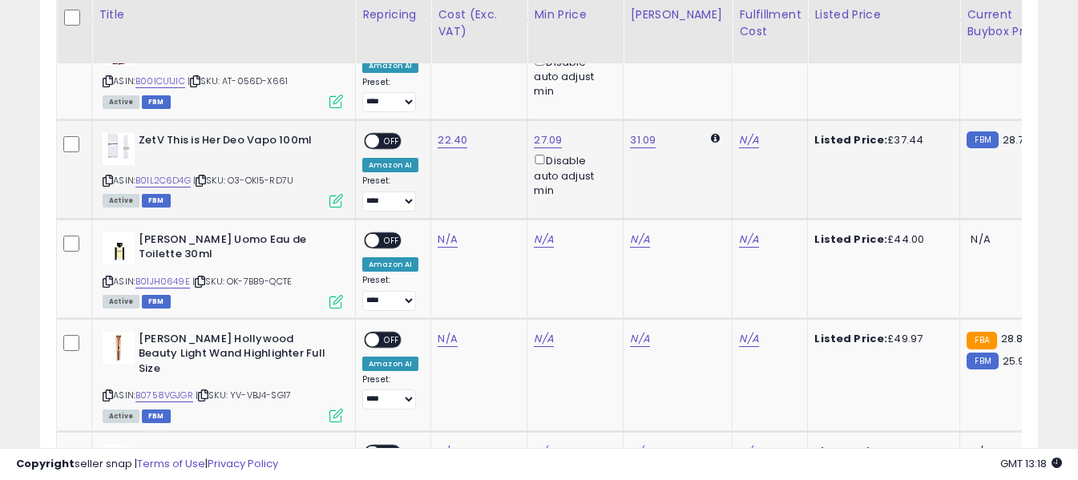
click at [391, 135] on span "OFF" at bounding box center [392, 142] width 26 height 14
click at [739, 132] on link "N/A" at bounding box center [748, 140] width 19 height 16
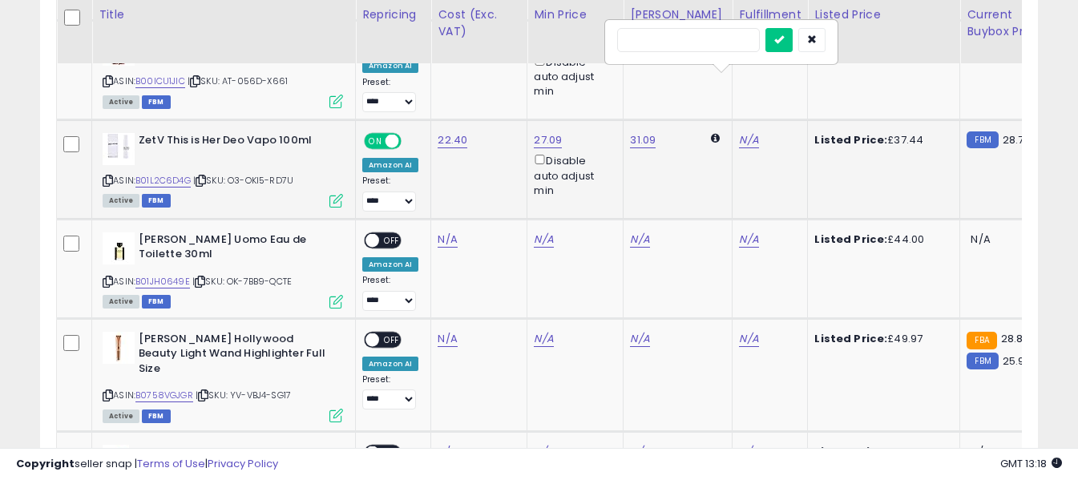
click at [733, 39] on input "text" at bounding box center [688, 40] width 143 height 24
type input "*"
click at [784, 35] on icon "submit" at bounding box center [780, 39] width 10 height 10
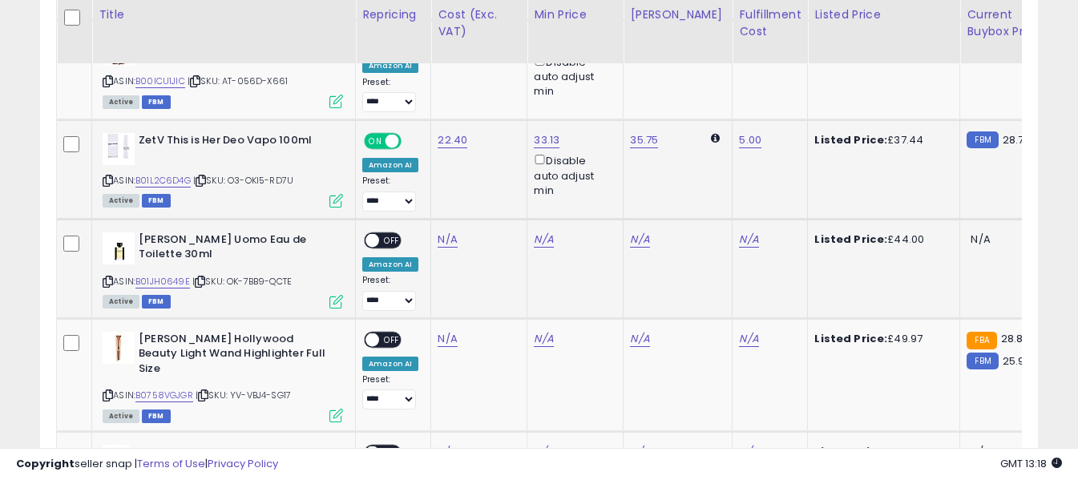
click at [108, 277] on icon at bounding box center [108, 281] width 10 height 9
click at [438, 232] on link "N/A" at bounding box center [447, 240] width 19 height 16
click at [432, 145] on input "number" at bounding box center [400, 140] width 143 height 27
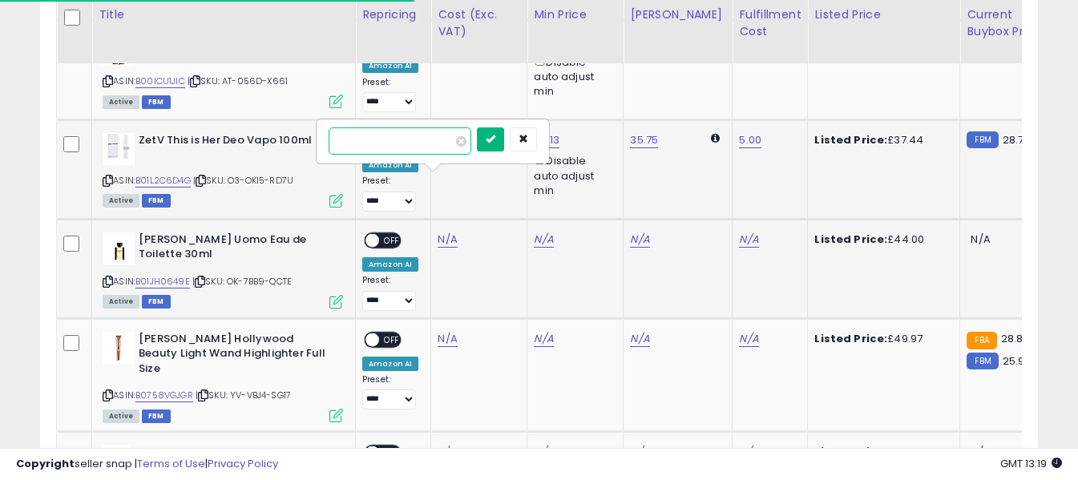
type input "*****"
click at [496, 139] on icon "submit" at bounding box center [491, 139] width 10 height 10
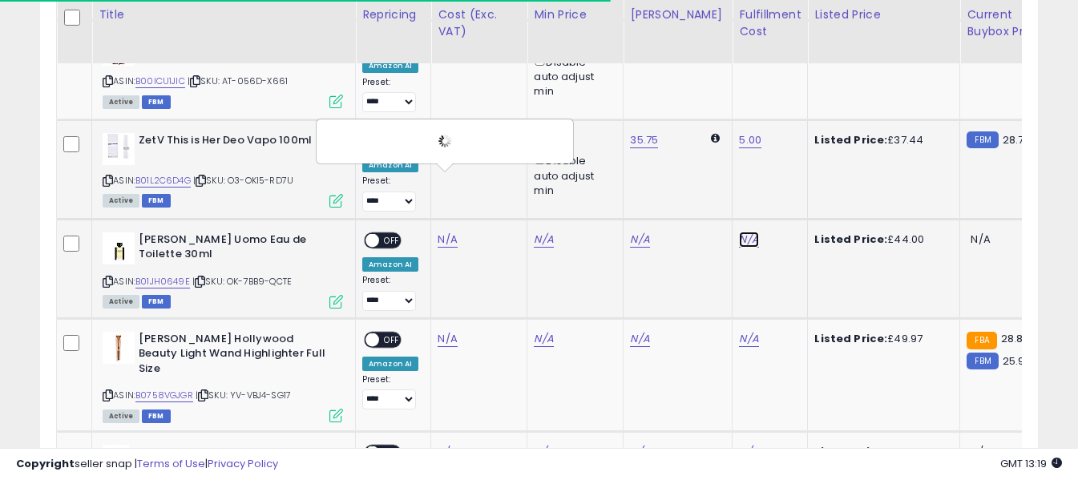
click at [739, 232] on link "N/A" at bounding box center [748, 240] width 19 height 16
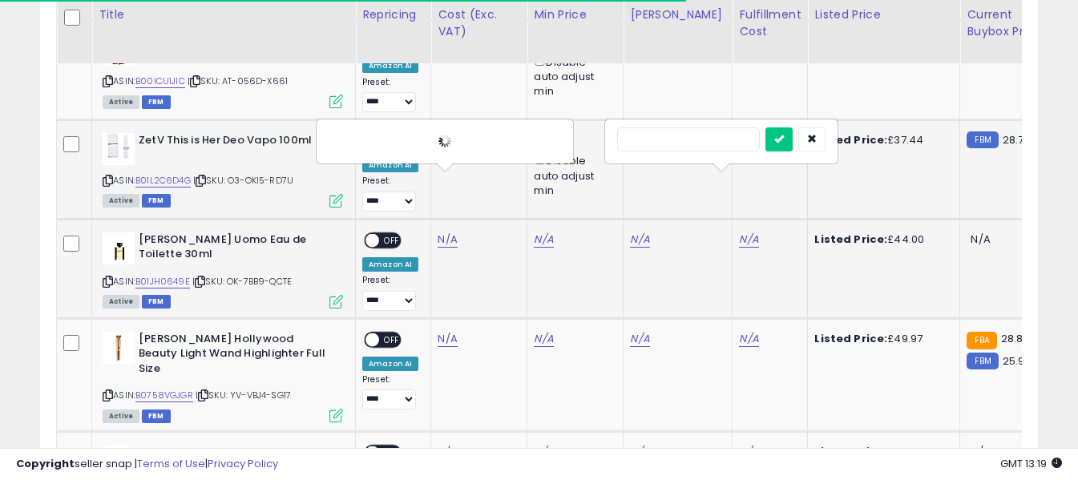
click at [701, 142] on input "text" at bounding box center [688, 139] width 143 height 24
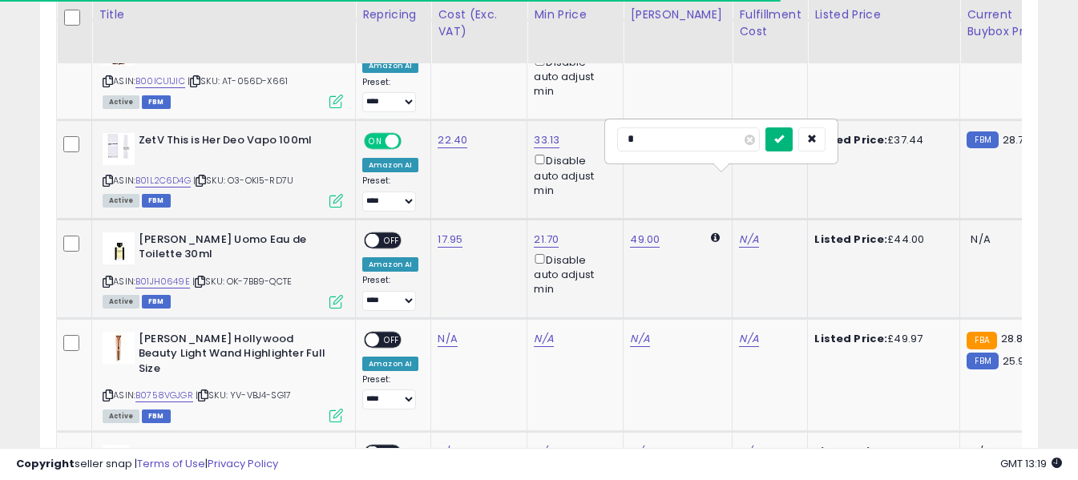
type input "*"
click at [784, 138] on icon "submit" at bounding box center [780, 139] width 10 height 10
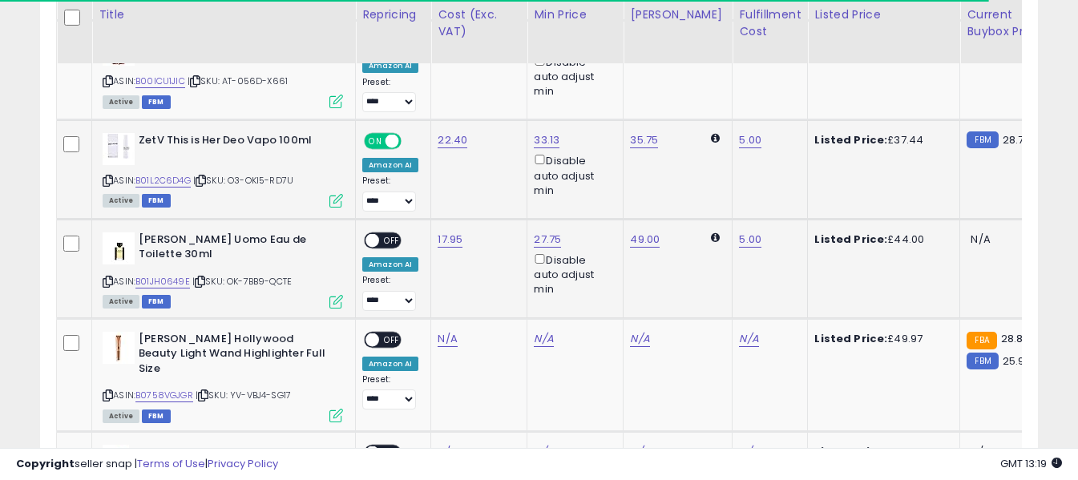
click at [382, 234] on span "OFF" at bounding box center [392, 241] width 26 height 14
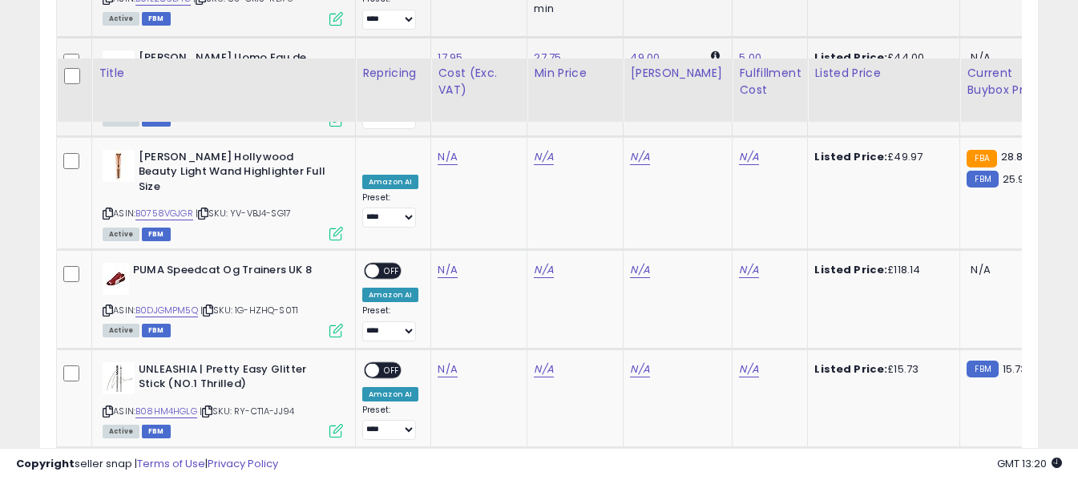
scroll to position [4188, 0]
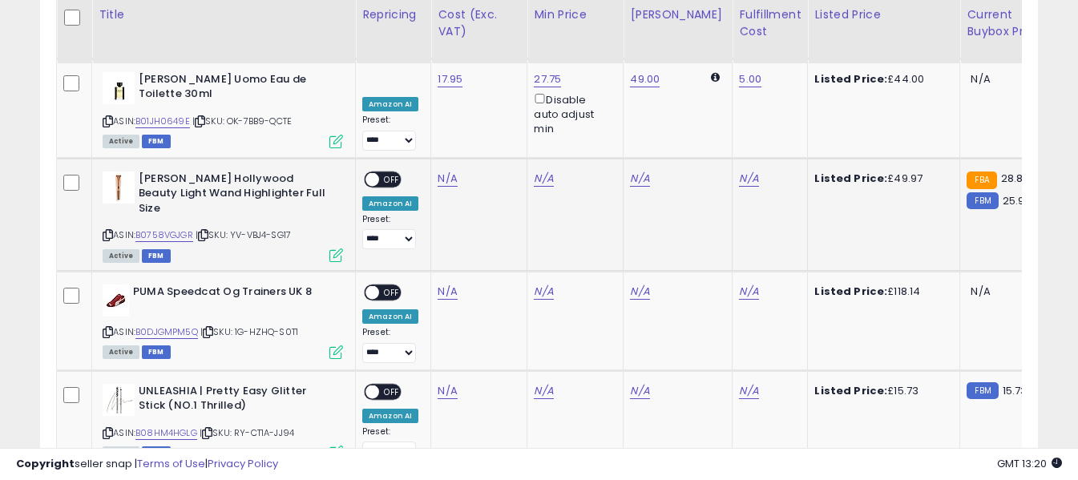
click at [108, 231] on icon at bounding box center [108, 235] width 10 height 9
click at [451, 171] on link "N/A" at bounding box center [447, 179] width 19 height 16
click at [438, 87] on input "number" at bounding box center [400, 79] width 143 height 27
type input "**"
click at [496, 76] on icon "submit" at bounding box center [491, 77] width 10 height 10
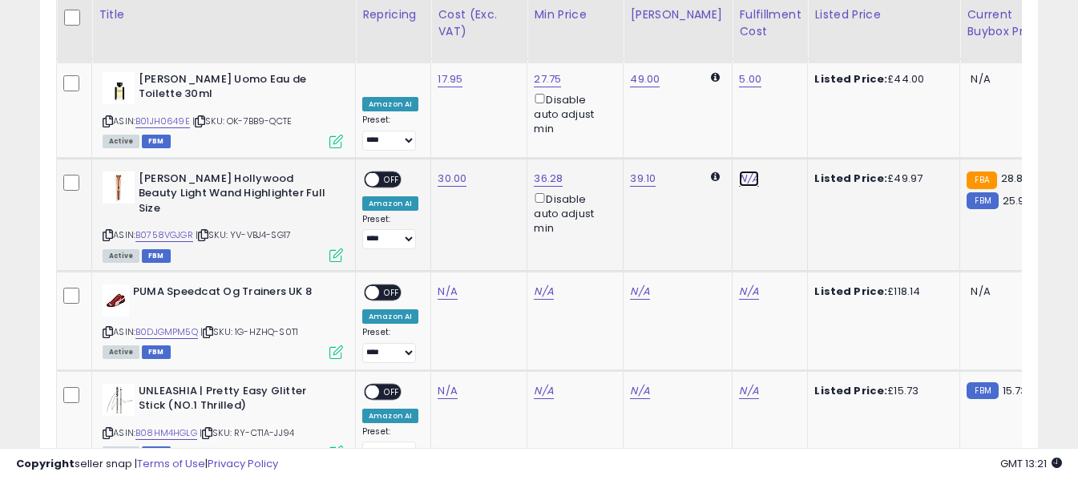
click at [739, 171] on link "N/A" at bounding box center [748, 179] width 19 height 16
click at [715, 81] on input "text" at bounding box center [688, 78] width 143 height 24
type input "*"
click at [784, 80] on icon "submit" at bounding box center [780, 77] width 10 height 10
click at [391, 172] on span "OFF" at bounding box center [392, 179] width 26 height 14
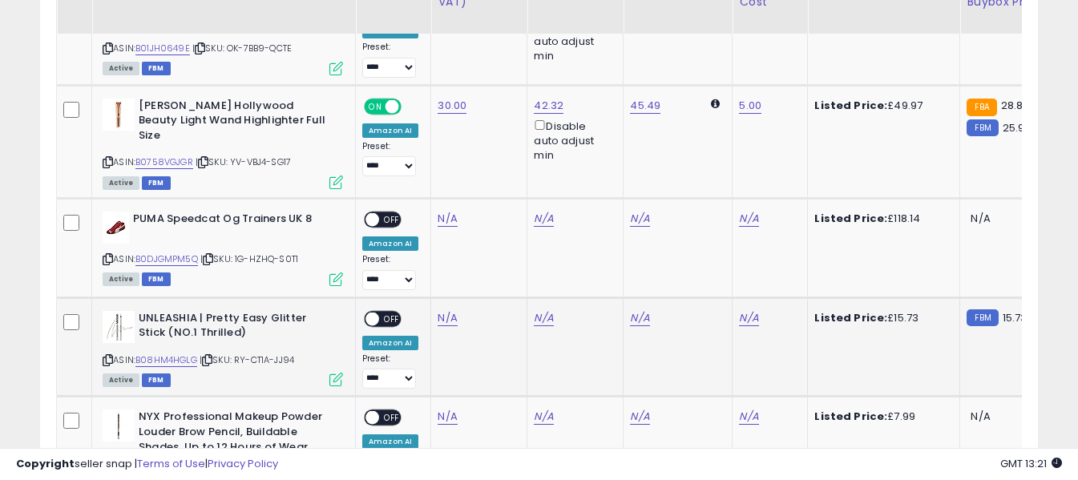
scroll to position [4268, 0]
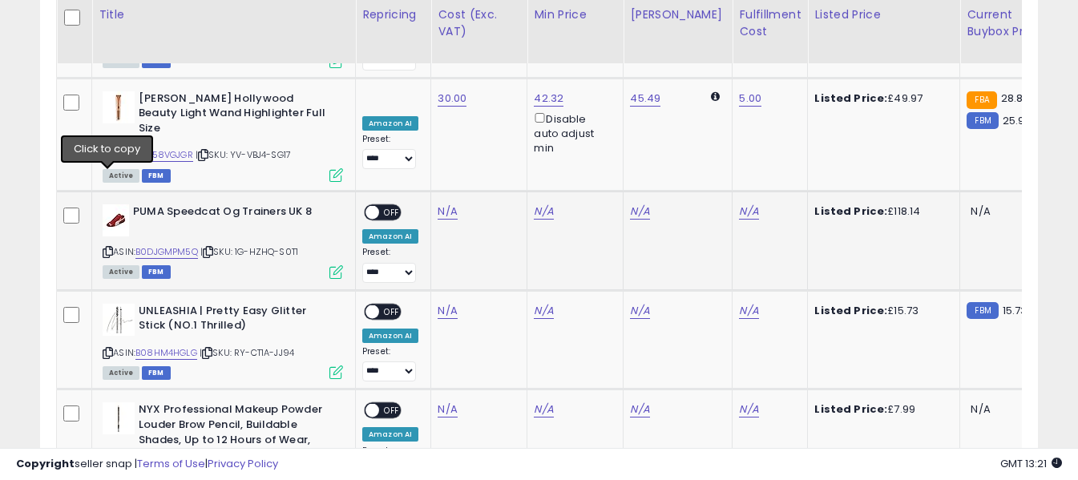
click at [108, 248] on icon at bounding box center [108, 252] width 10 height 9
click at [110, 248] on icon at bounding box center [108, 252] width 10 height 9
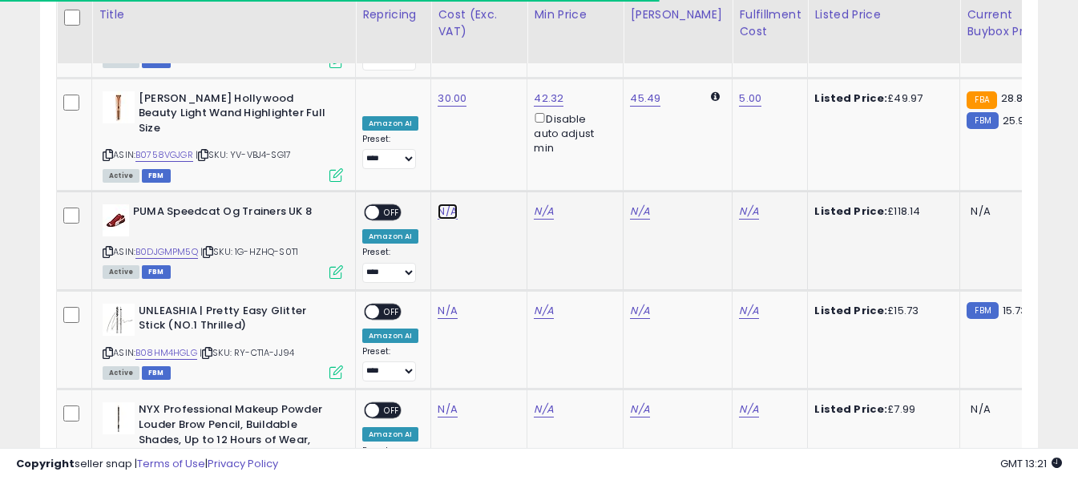
click at [443, 204] on link "N/A" at bounding box center [447, 212] width 19 height 16
click at [442, 100] on input "number" at bounding box center [400, 98] width 143 height 27
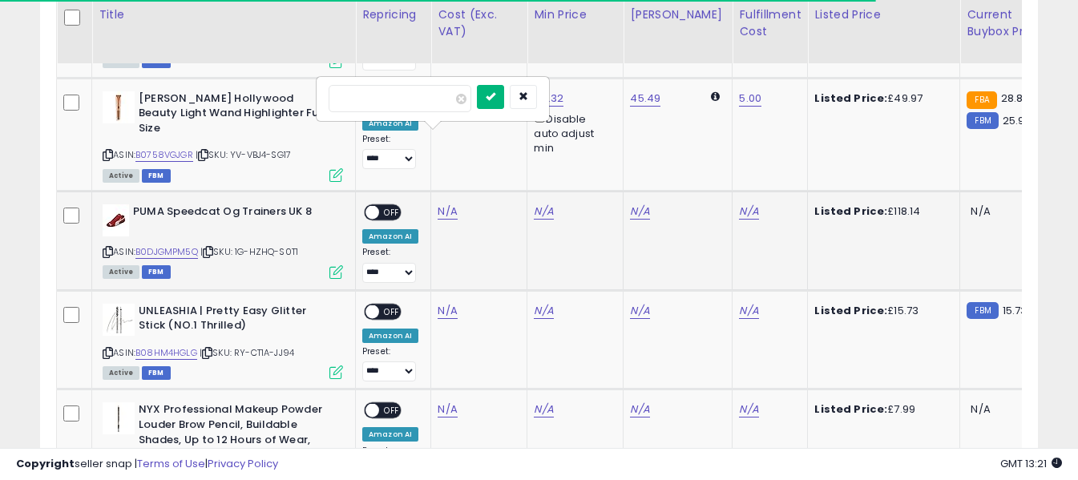
type input "**"
click at [504, 103] on button "submit" at bounding box center [490, 97] width 27 height 24
drag, startPoint x: 738, startPoint y: 131, endPoint x: 713, endPoint y: 131, distance: 24.9
click at [739, 204] on link "N/A" at bounding box center [748, 212] width 19 height 16
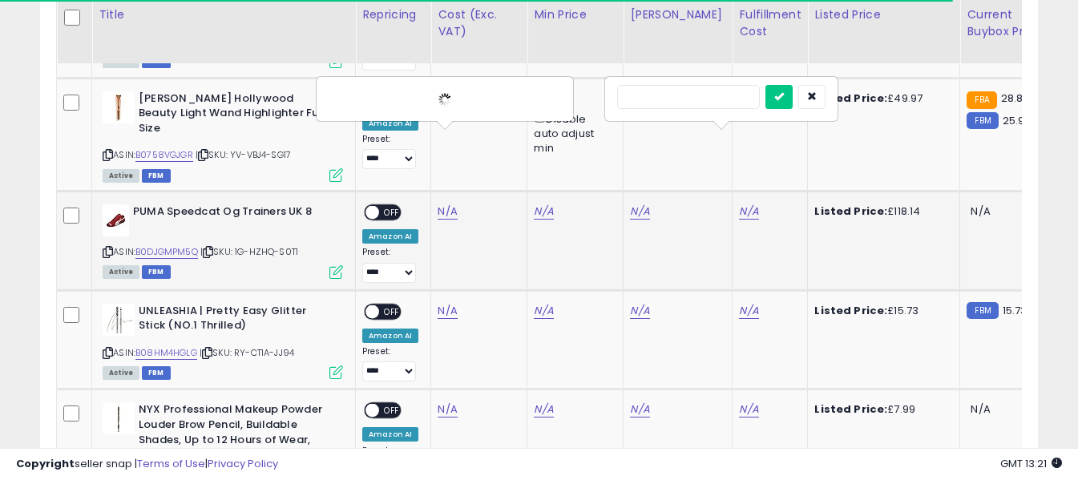
click at [693, 103] on input "text" at bounding box center [688, 97] width 143 height 24
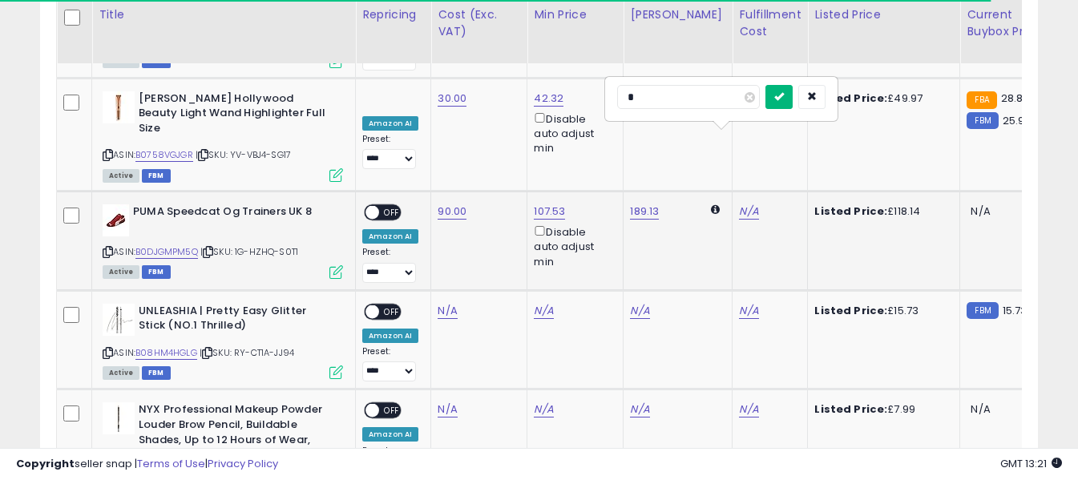
type input "*"
click at [784, 94] on icon "submit" at bounding box center [780, 96] width 10 height 10
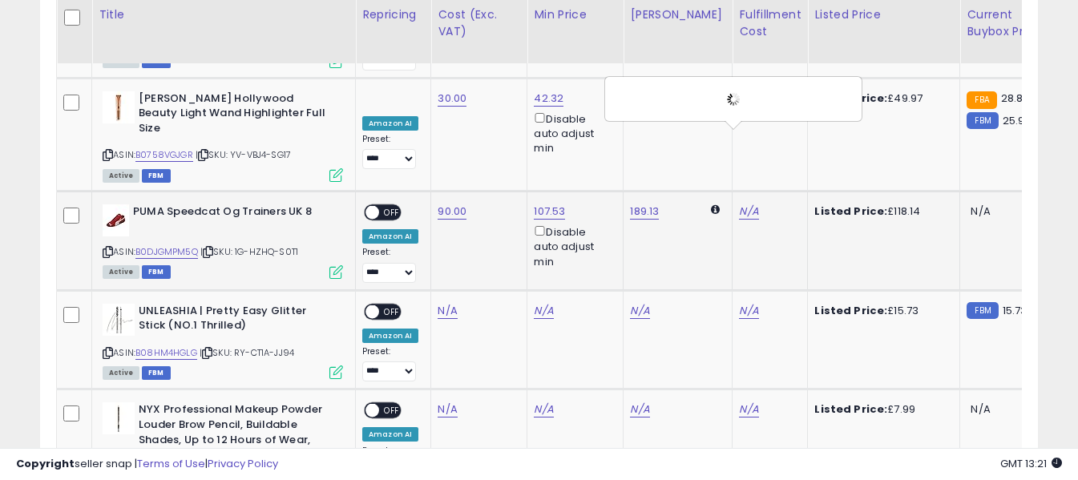
click at [385, 206] on span "OFF" at bounding box center [392, 213] width 26 height 14
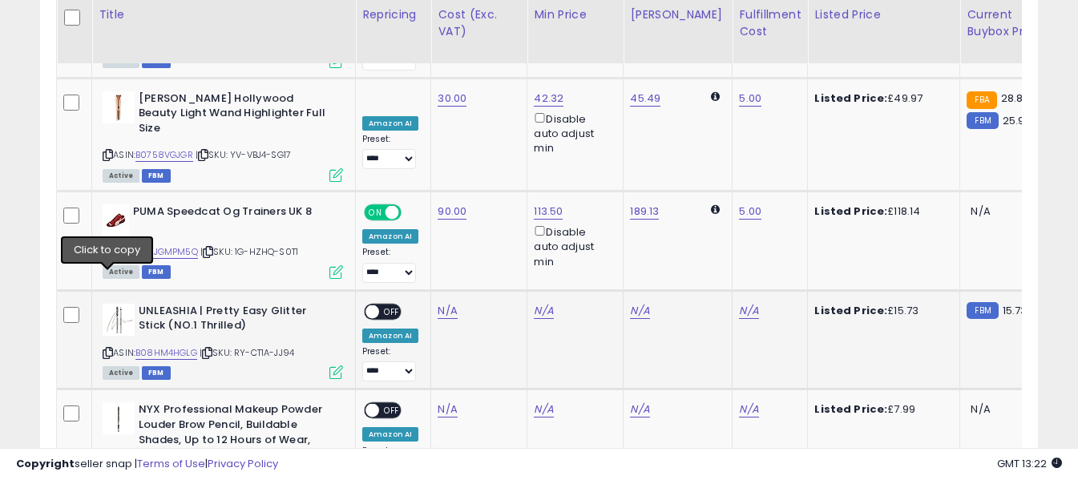
click at [107, 349] on icon at bounding box center [108, 353] width 10 height 9
click at [440, 303] on link "N/A" at bounding box center [447, 311] width 19 height 16
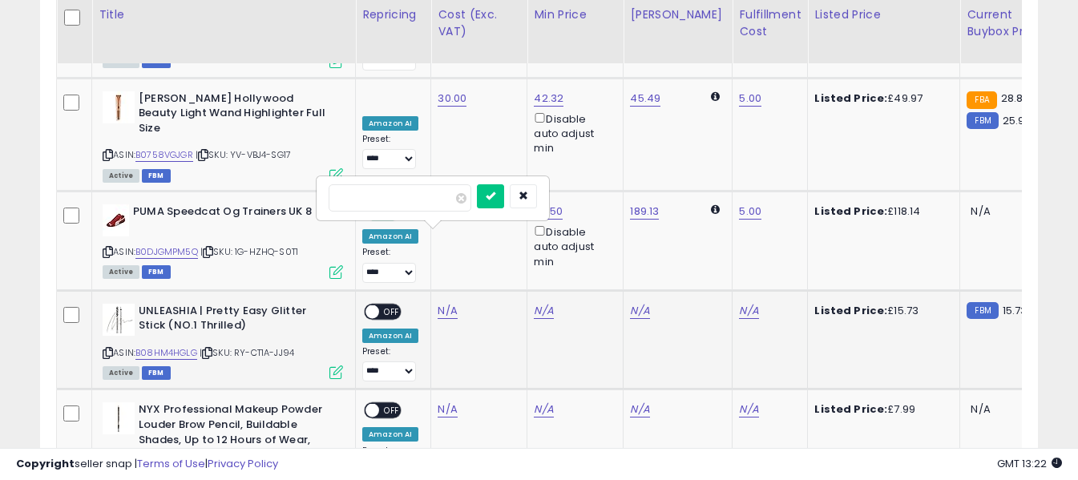
click at [443, 196] on input "number" at bounding box center [400, 197] width 143 height 27
type input "*"
drag, startPoint x: 514, startPoint y: 196, endPoint x: 576, endPoint y: 210, distance: 63.4
click at [496, 196] on icon "submit" at bounding box center [491, 196] width 10 height 10
click at [739, 303] on link "N/A" at bounding box center [748, 311] width 19 height 16
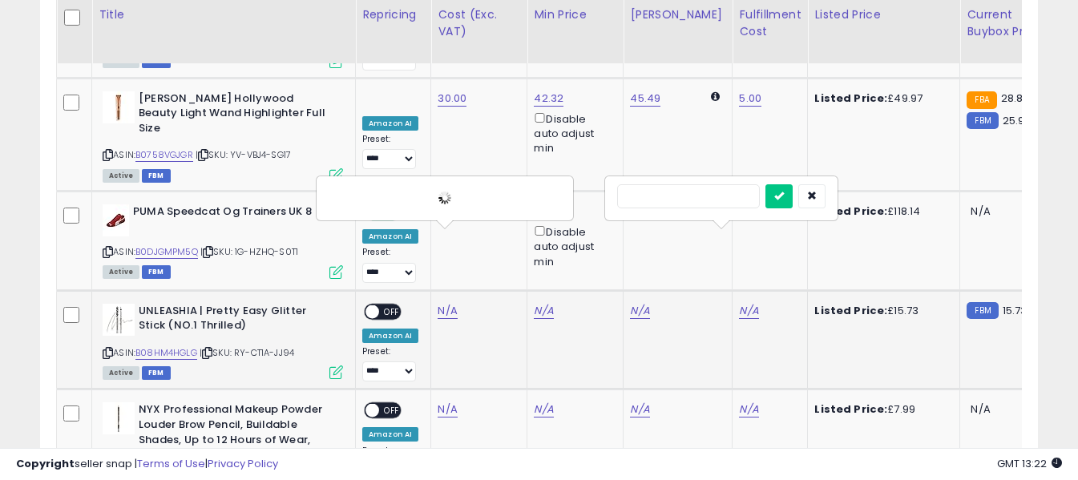
click at [692, 203] on input "text" at bounding box center [688, 196] width 143 height 24
type input "*"
click at [793, 200] on button "submit" at bounding box center [779, 196] width 27 height 24
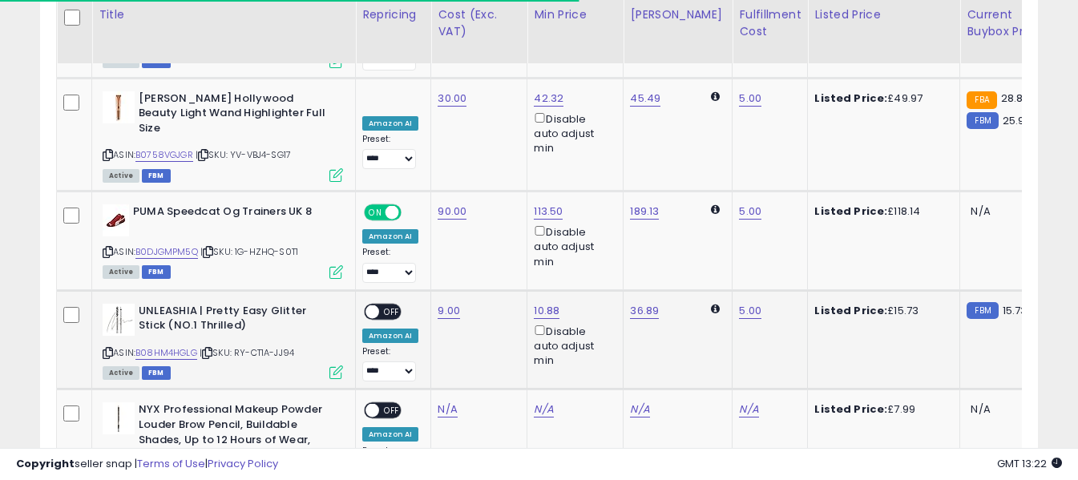
click at [393, 305] on span "OFF" at bounding box center [392, 312] width 26 height 14
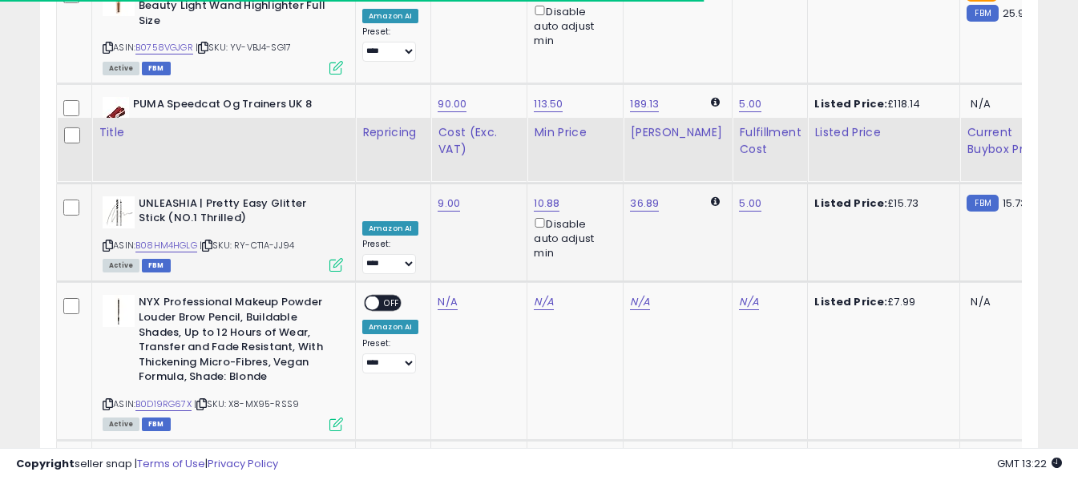
scroll to position [4508, 0]
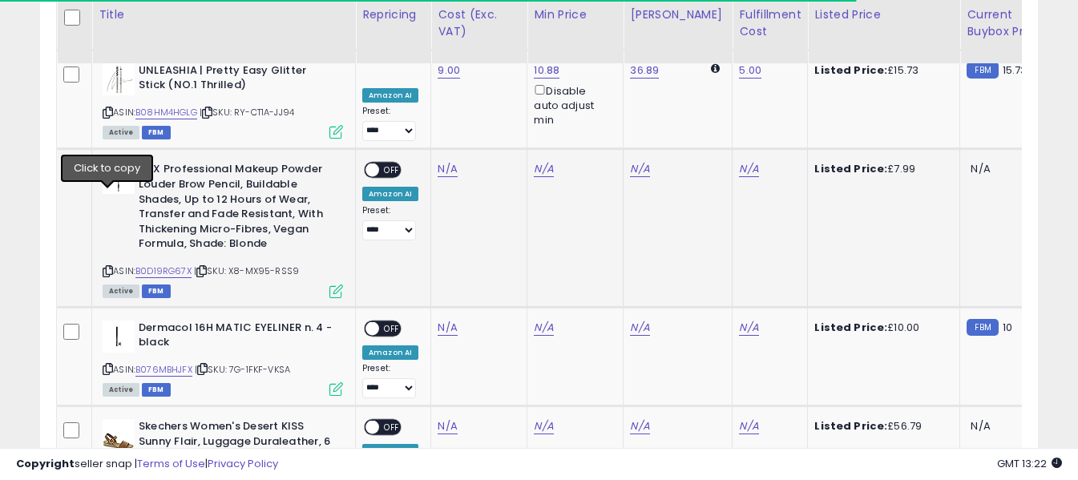
click at [110, 267] on icon at bounding box center [108, 271] width 10 height 9
click at [445, 161] on link "N/A" at bounding box center [447, 169] width 19 height 16
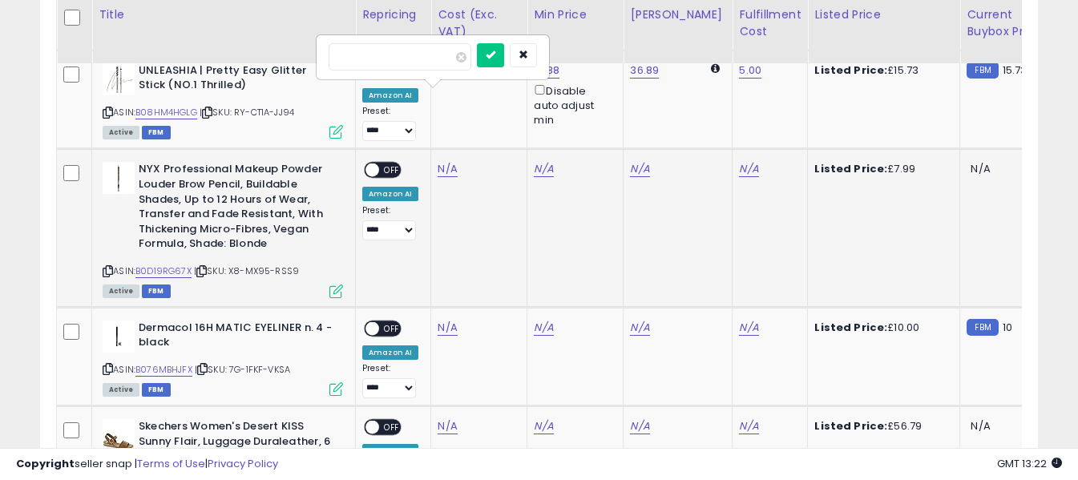
click at [394, 59] on input "number" at bounding box center [400, 56] width 143 height 27
type input "****"
click at [496, 53] on icon "submit" at bounding box center [491, 55] width 10 height 10
click at [739, 161] on link "N/A" at bounding box center [748, 169] width 19 height 16
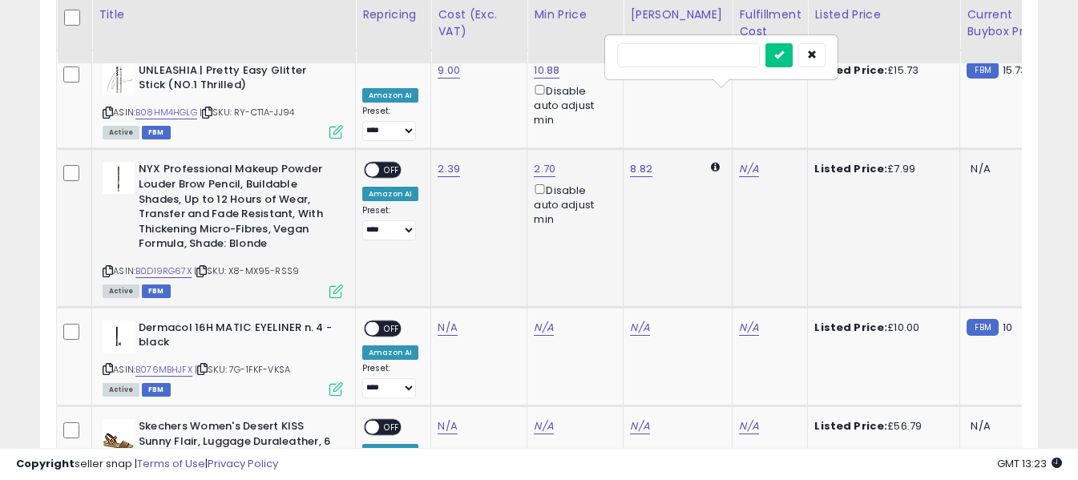
click at [710, 56] on input "text" at bounding box center [688, 55] width 143 height 24
type input "*"
drag, startPoint x: 807, startPoint y: 57, endPoint x: 616, endPoint y: 89, distance: 193.5
click at [784, 57] on icon "submit" at bounding box center [780, 55] width 10 height 10
click at [388, 164] on span "OFF" at bounding box center [392, 171] width 26 height 14
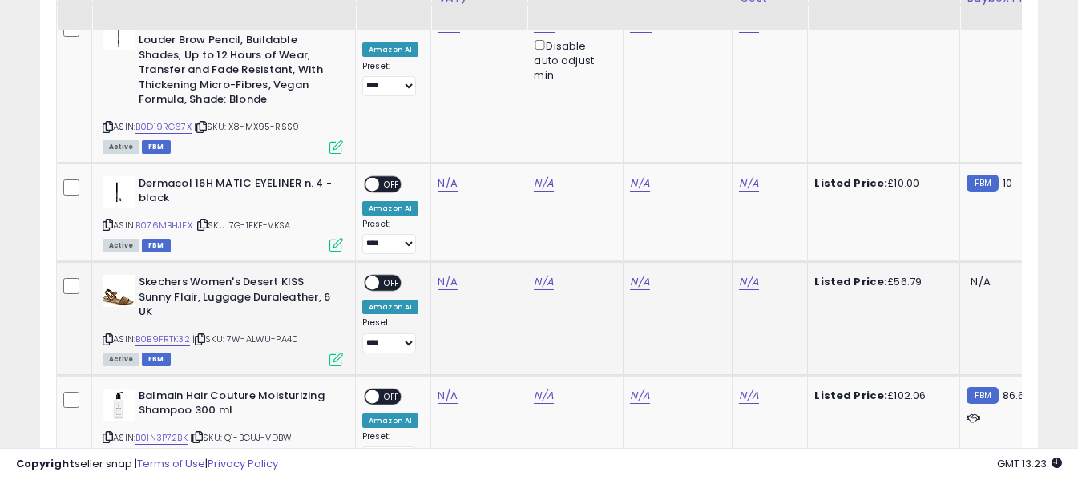
scroll to position [4669, 0]
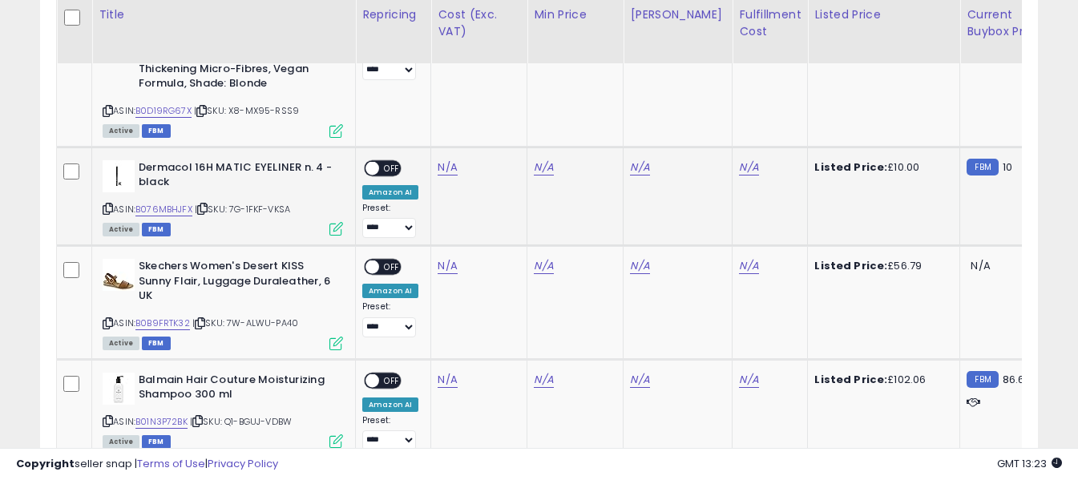
click at [108, 204] on icon at bounding box center [108, 208] width 10 height 9
click at [443, 160] on link "N/A" at bounding box center [447, 168] width 19 height 16
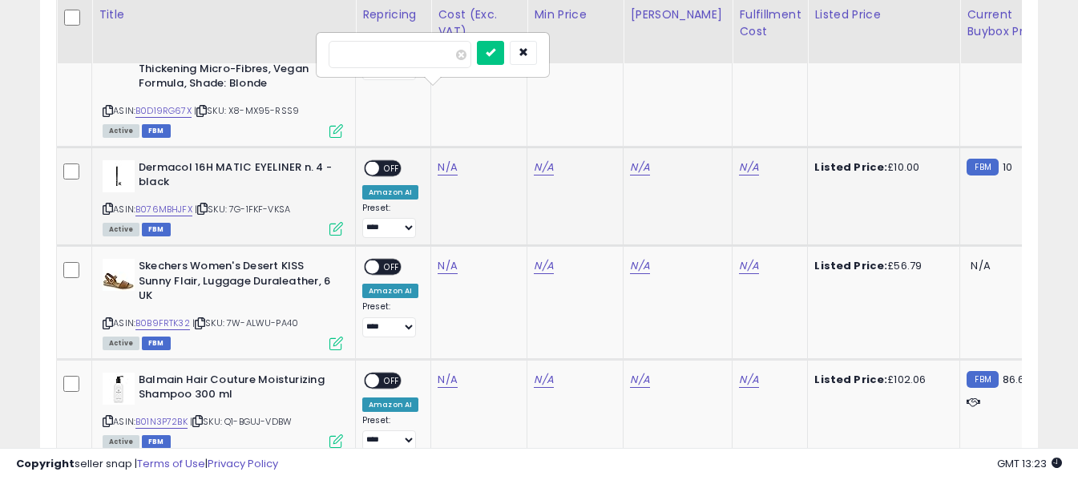
click at [425, 60] on input "number" at bounding box center [400, 54] width 143 height 27
type input "****"
click at [496, 55] on icon "submit" at bounding box center [491, 52] width 10 height 10
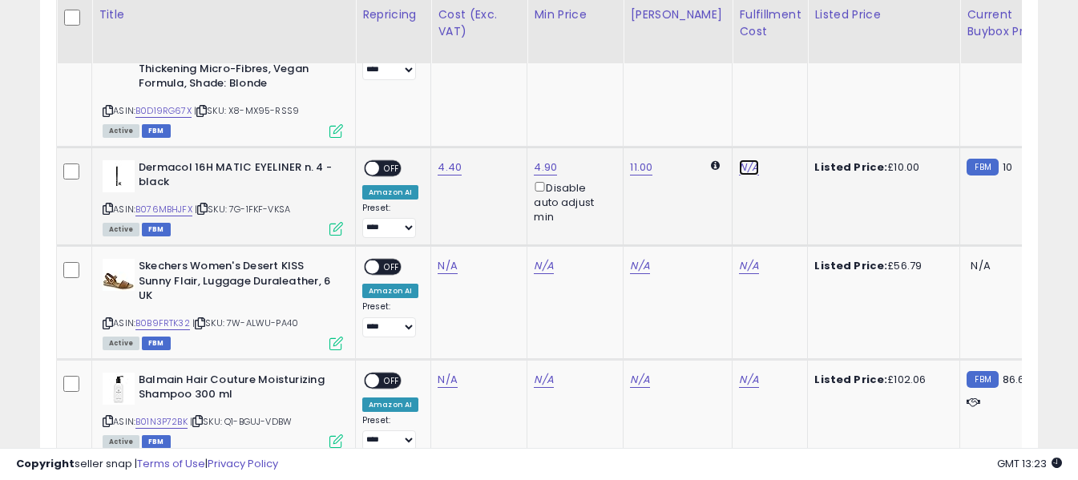
click at [742, 160] on link "N/A" at bounding box center [748, 168] width 19 height 16
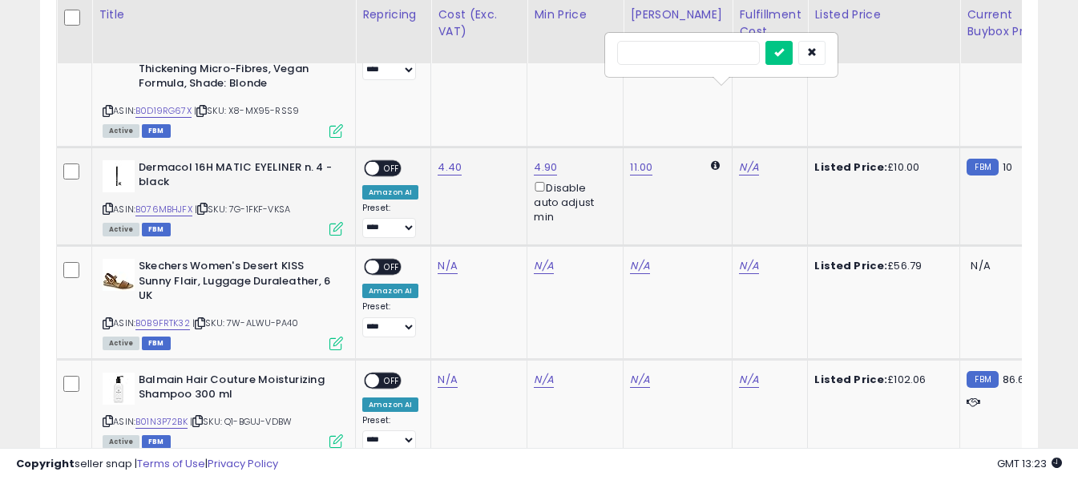
click at [637, 56] on input "text" at bounding box center [688, 53] width 143 height 24
type input "*"
click at [784, 55] on icon "submit" at bounding box center [780, 52] width 10 height 10
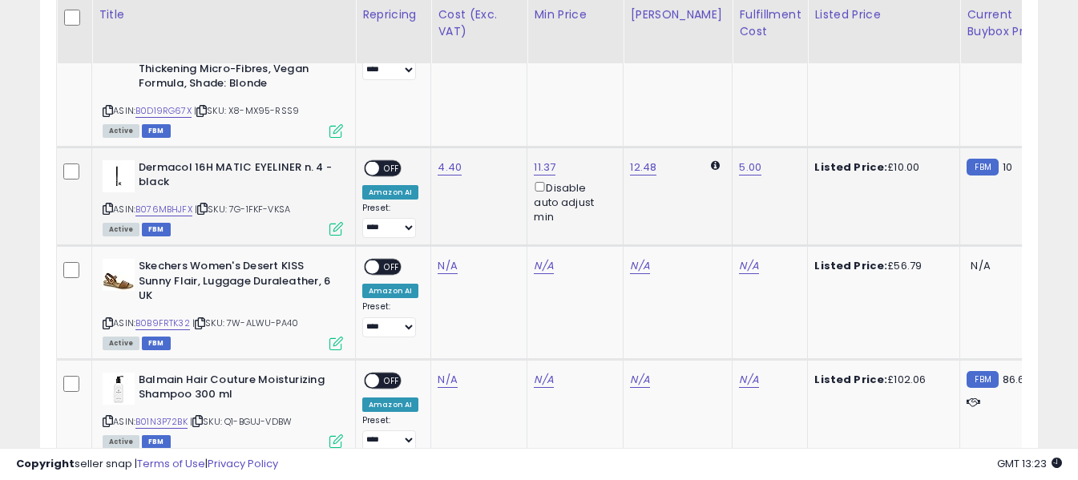
click at [394, 161] on span "OFF" at bounding box center [392, 168] width 26 height 14
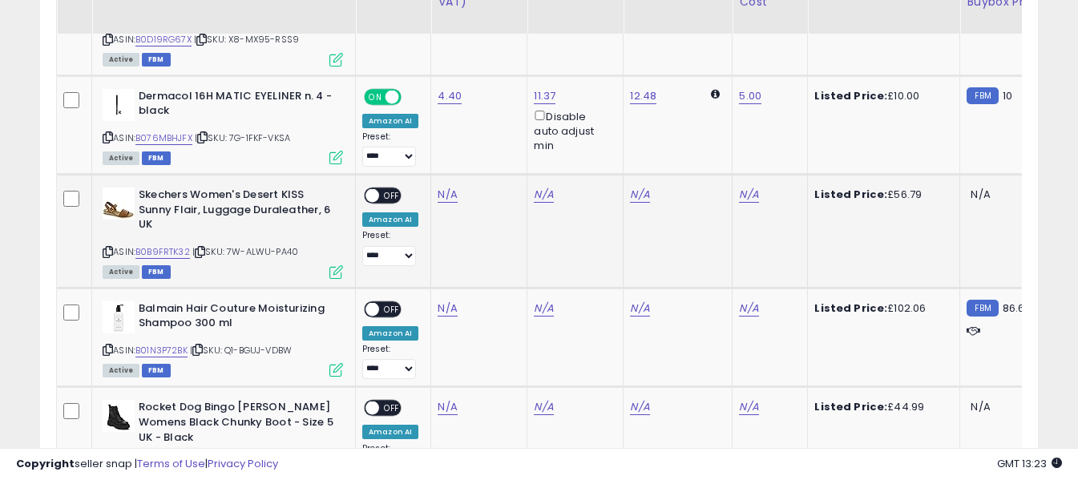
scroll to position [4749, 0]
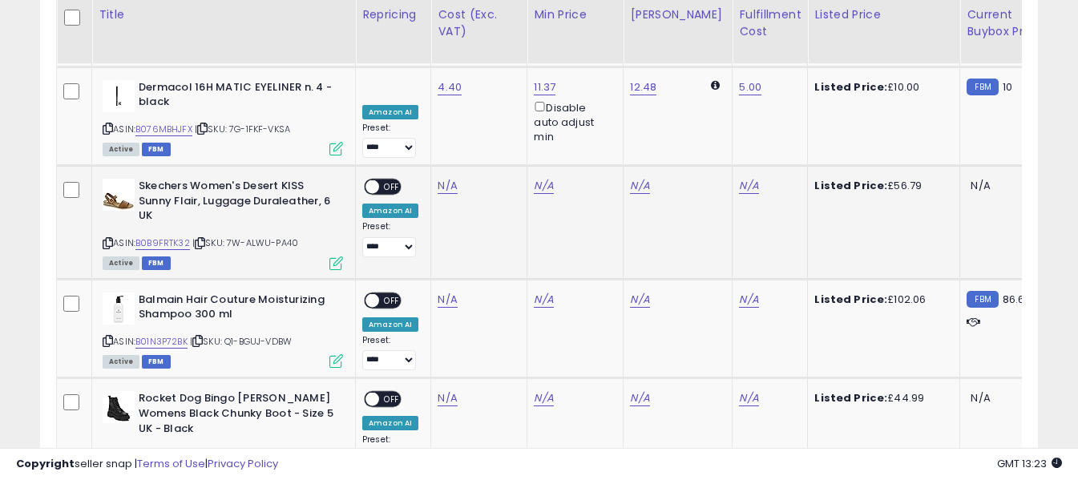
click at [106, 239] on icon at bounding box center [108, 243] width 10 height 9
click at [444, 178] on link "N/A" at bounding box center [447, 186] width 19 height 16
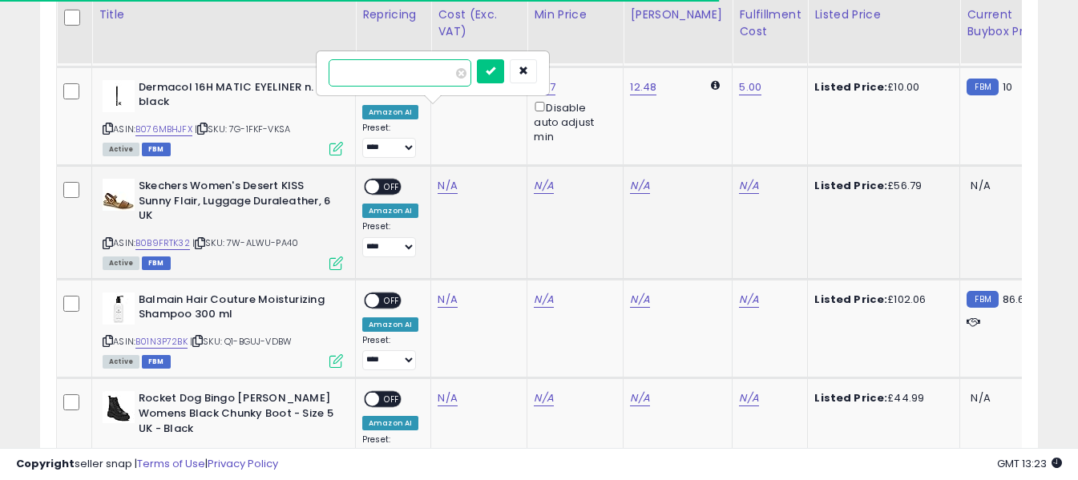
click at [436, 76] on input "number" at bounding box center [400, 72] width 143 height 27
type input "*****"
click at [504, 71] on button "submit" at bounding box center [490, 71] width 27 height 24
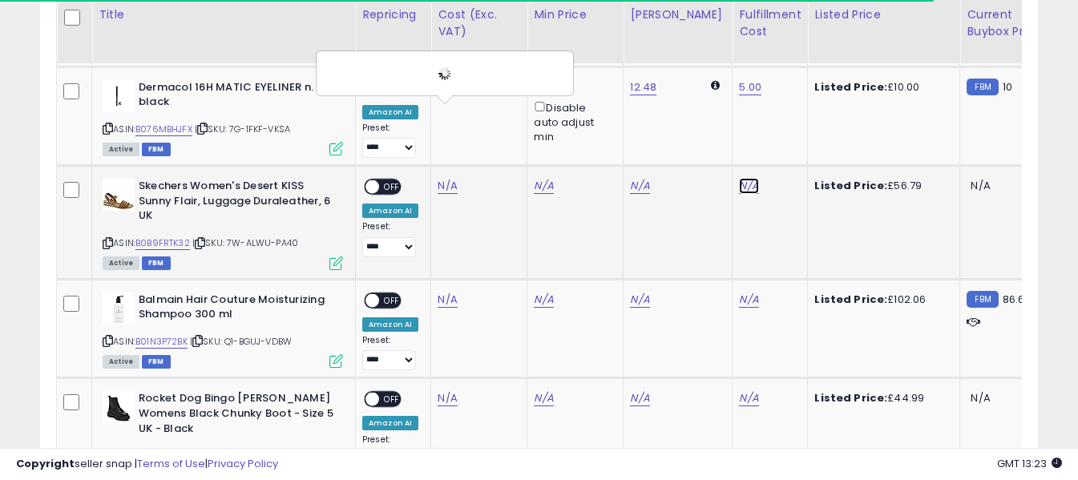
click at [740, 178] on link "N/A" at bounding box center [748, 186] width 19 height 16
click at [726, 73] on input "text" at bounding box center [688, 71] width 143 height 24
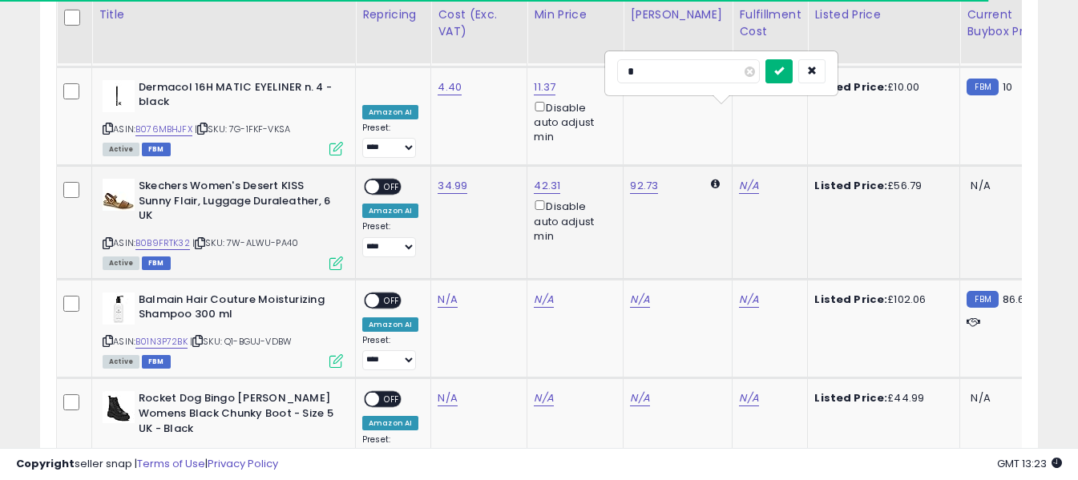
type input "*"
click at [784, 73] on icon "submit" at bounding box center [780, 71] width 10 height 10
click at [386, 180] on span "OFF" at bounding box center [392, 187] width 26 height 14
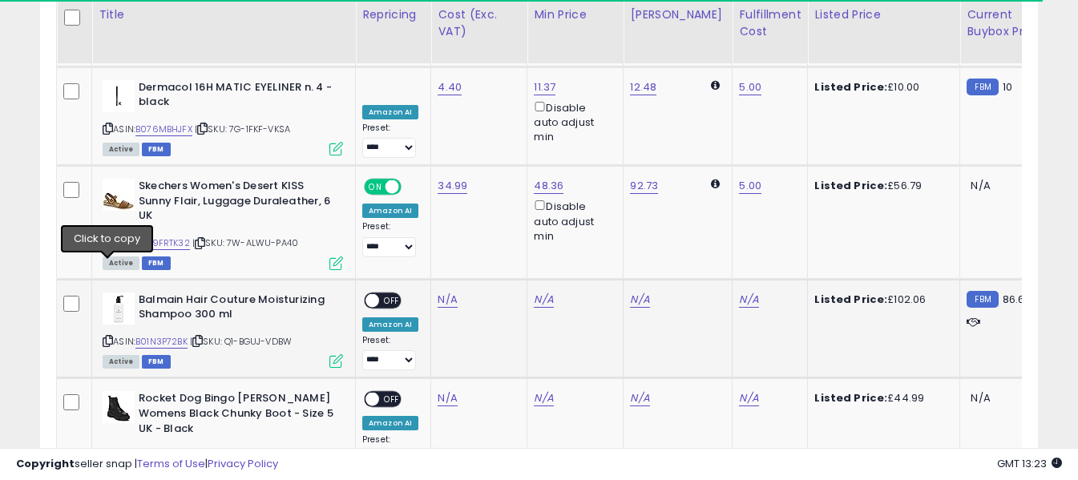
click at [110, 337] on icon at bounding box center [108, 341] width 10 height 9
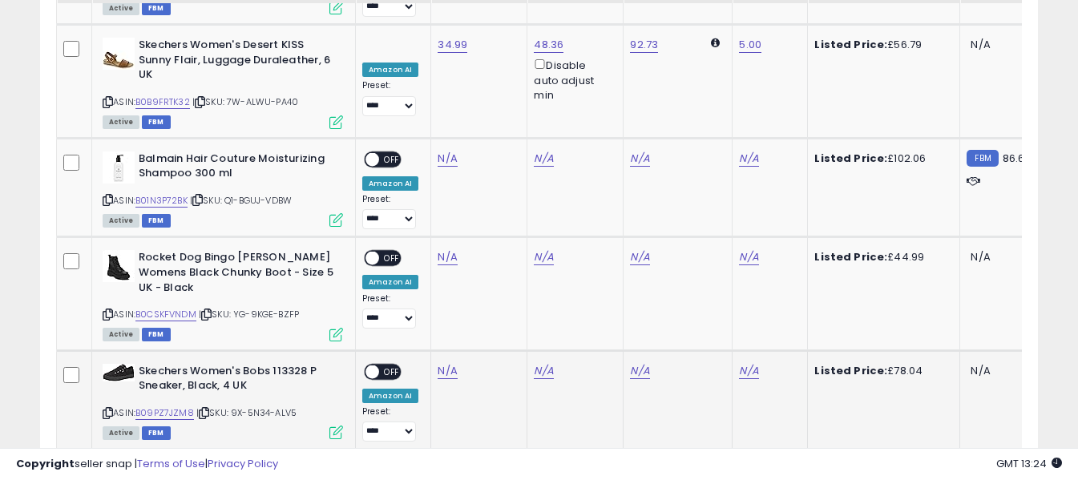
scroll to position [4909, 0]
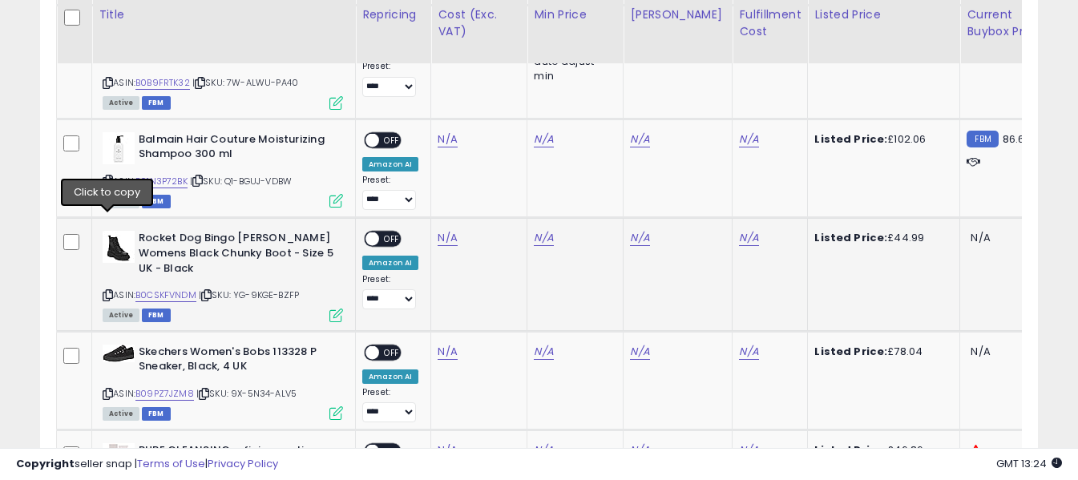
click at [110, 291] on icon at bounding box center [108, 295] width 10 height 9
drag, startPoint x: 446, startPoint y: 165, endPoint x: 440, endPoint y: 159, distance: 8.5
click at [446, 230] on link "N/A" at bounding box center [447, 238] width 19 height 16
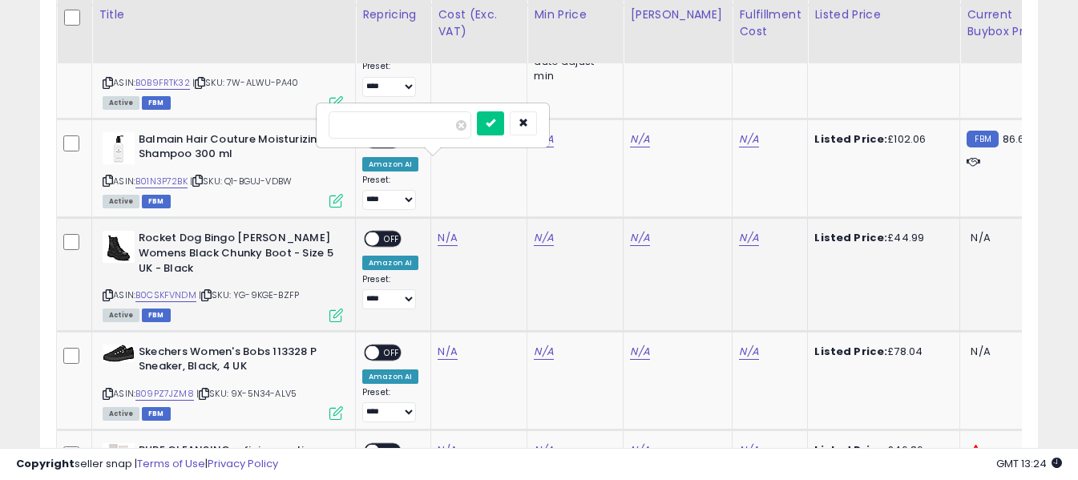
click at [423, 125] on input "number" at bounding box center [400, 124] width 143 height 27
type input "*****"
click at [496, 118] on icon "submit" at bounding box center [491, 123] width 10 height 10
click at [745, 231] on div "N/A" at bounding box center [767, 238] width 56 height 14
click at [739, 230] on link "N/A" at bounding box center [748, 238] width 19 height 16
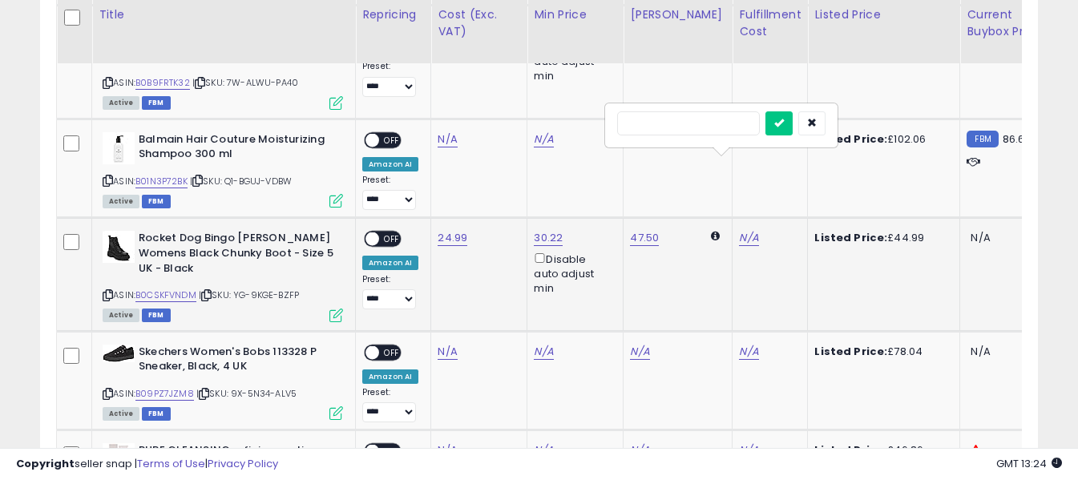
click at [714, 128] on input "text" at bounding box center [688, 123] width 143 height 24
type input "*"
click at [784, 121] on icon "submit" at bounding box center [780, 123] width 10 height 10
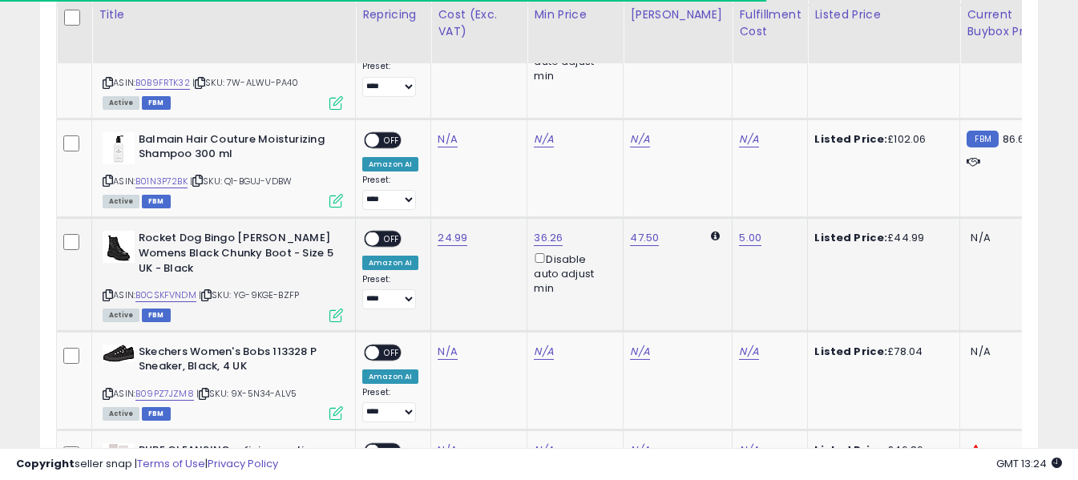
click at [398, 233] on span "OFF" at bounding box center [392, 240] width 26 height 14
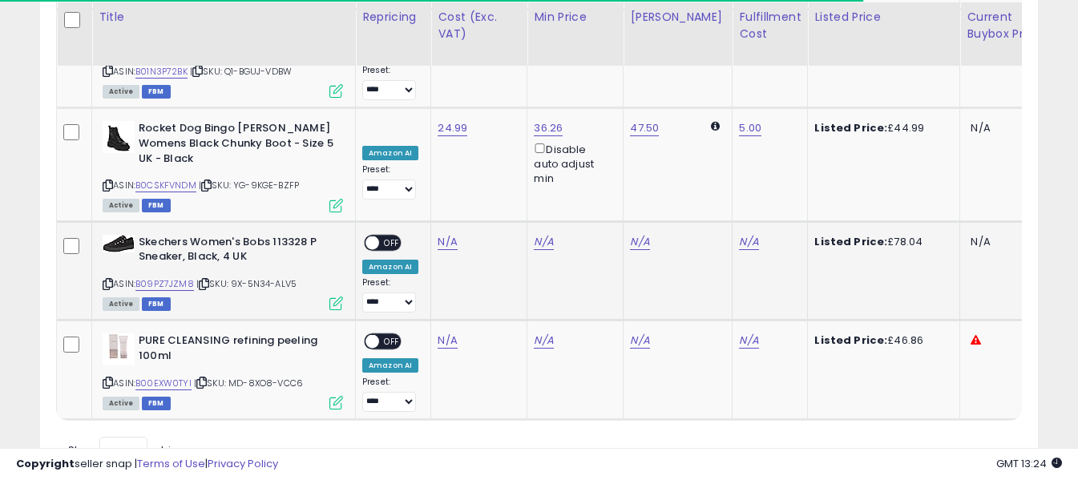
scroll to position [5022, 0]
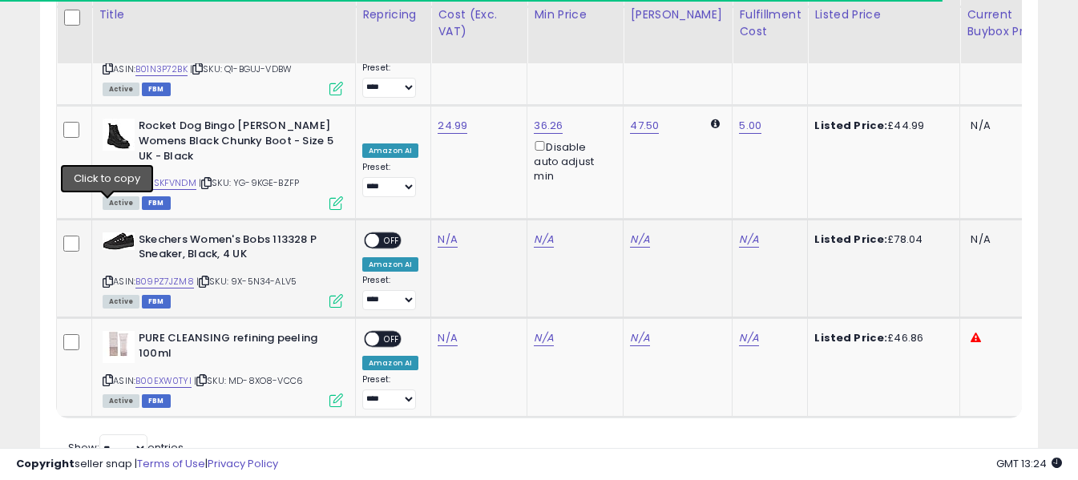
click at [108, 277] on icon at bounding box center [108, 281] width 10 height 9
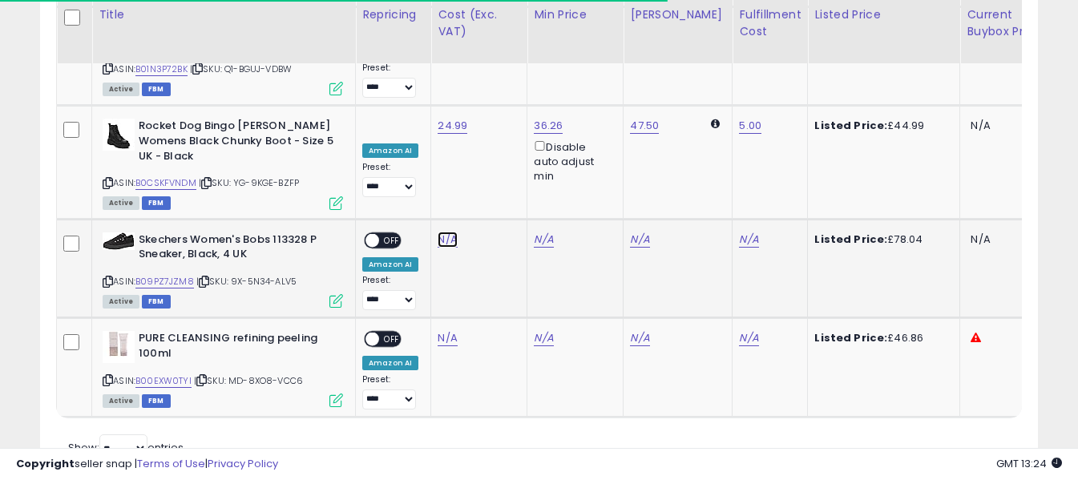
click at [447, 232] on link "N/A" at bounding box center [447, 240] width 19 height 16
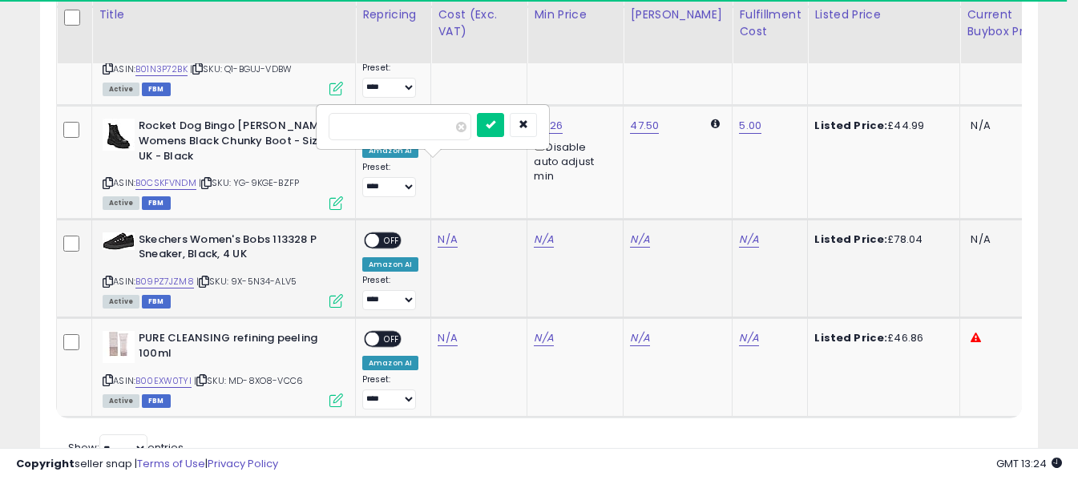
click at [443, 132] on input "number" at bounding box center [400, 126] width 143 height 27
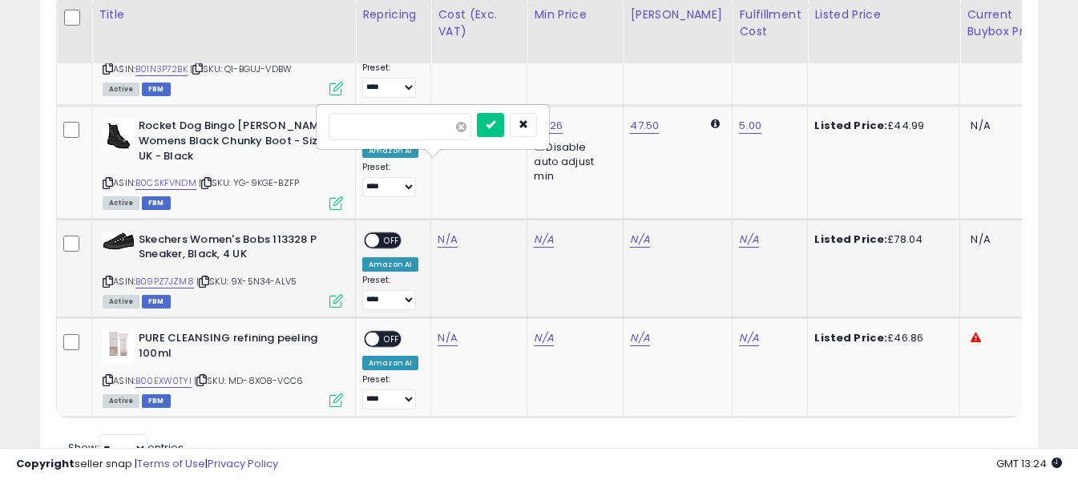
type input "*****"
click at [496, 123] on icon "submit" at bounding box center [491, 124] width 10 height 10
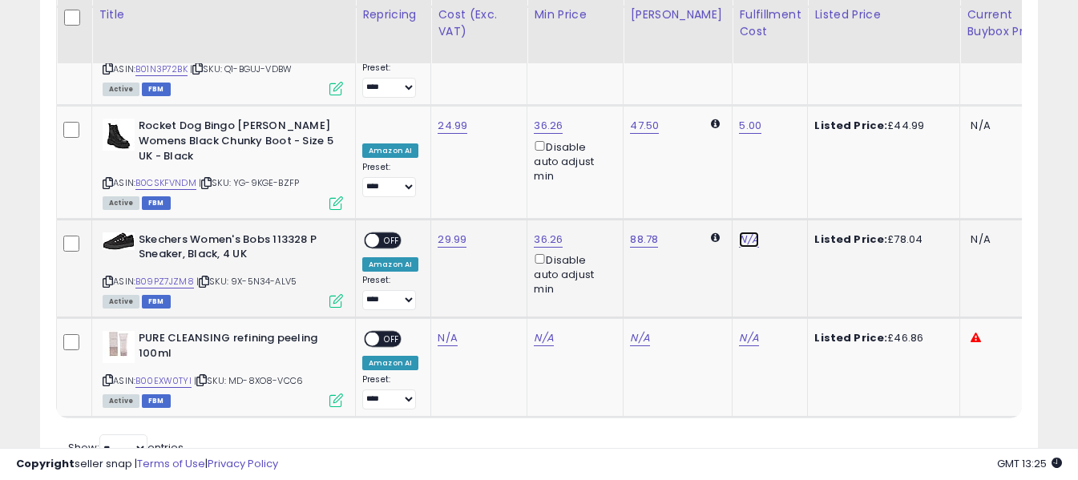
click at [739, 232] on link "N/A" at bounding box center [748, 240] width 19 height 16
click at [707, 127] on input "text" at bounding box center [688, 125] width 143 height 24
type input "*"
click at [784, 119] on icon "submit" at bounding box center [780, 124] width 10 height 10
click at [378, 232] on div "ON OFF" at bounding box center [383, 240] width 38 height 17
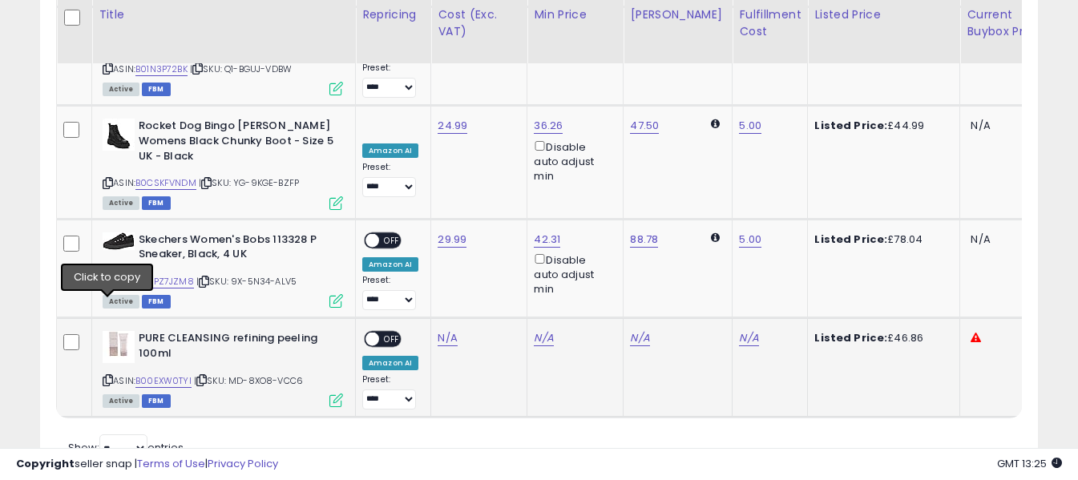
click at [106, 376] on icon at bounding box center [108, 380] width 10 height 9
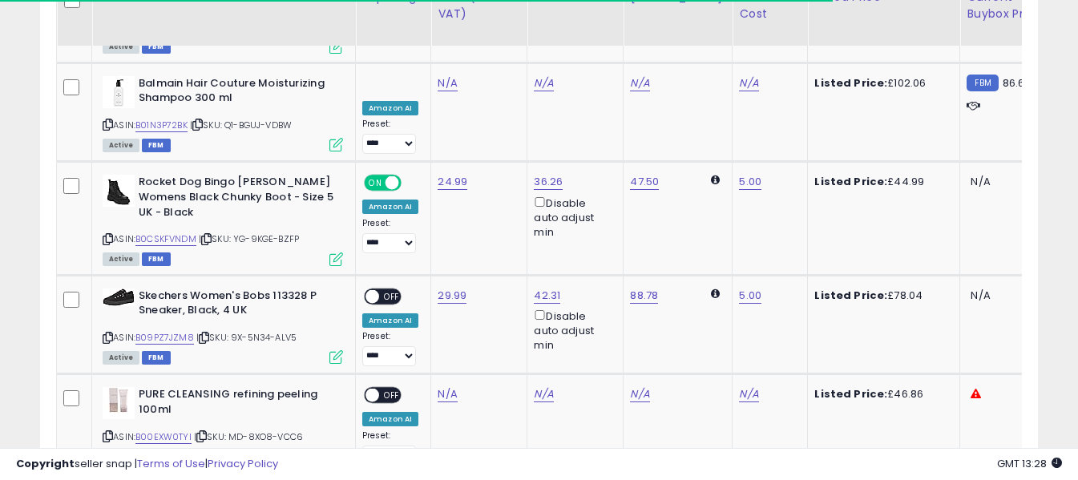
scroll to position [4941, 0]
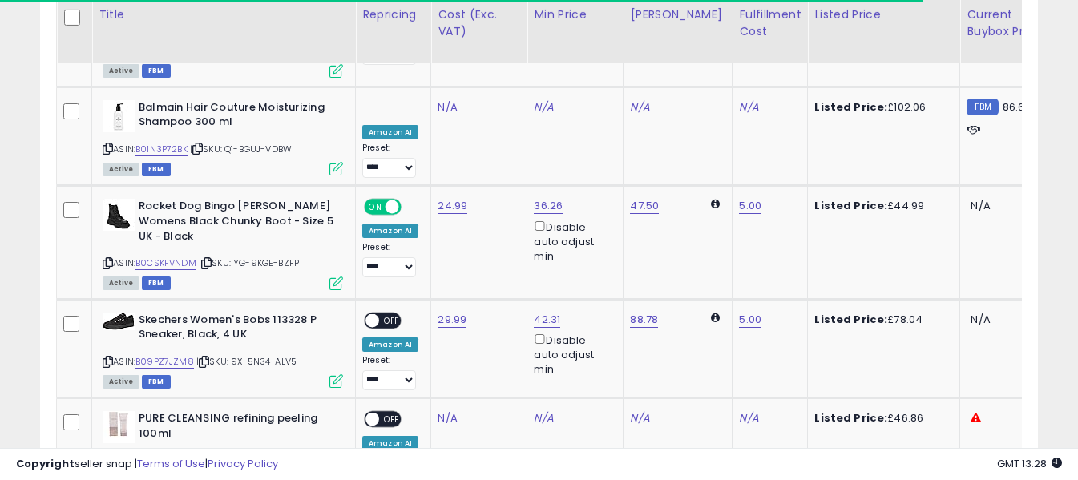
click at [385, 314] on span "OFF" at bounding box center [392, 321] width 26 height 14
drag, startPoint x: 107, startPoint y: 384, endPoint x: 175, endPoint y: 303, distance: 105.8
click at [107, 456] on icon at bounding box center [108, 460] width 10 height 9
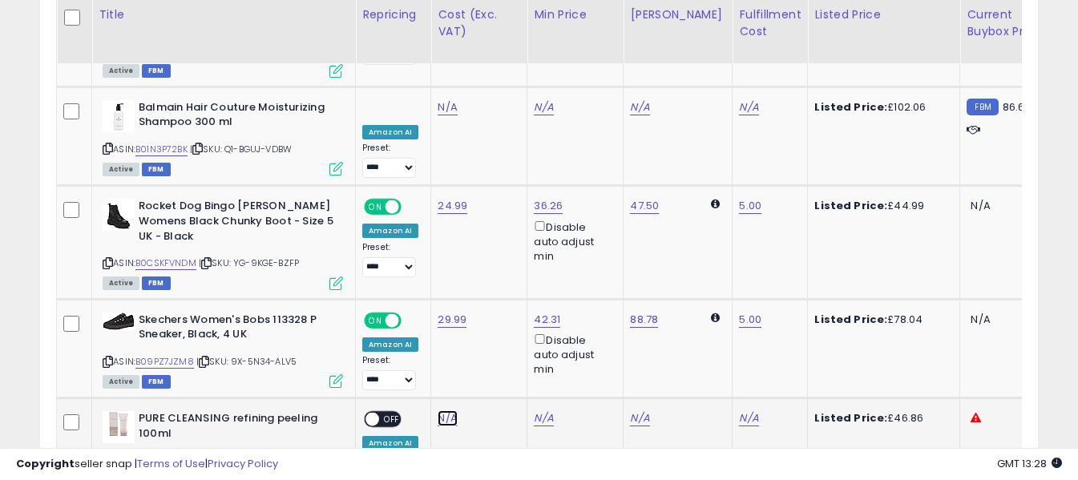
click at [443, 411] on link "N/A" at bounding box center [447, 419] width 19 height 16
click at [443, 311] on input "number" at bounding box center [400, 306] width 143 height 27
type input "*****"
click at [496, 305] on icon "submit" at bounding box center [491, 304] width 10 height 10
click at [739, 411] on link "N/A" at bounding box center [748, 419] width 19 height 16
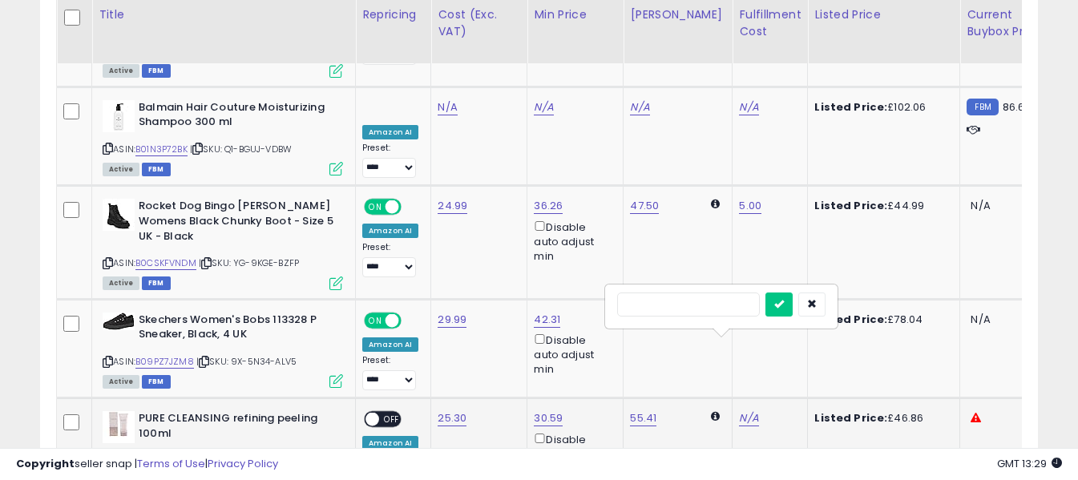
click at [718, 309] on input "text" at bounding box center [688, 305] width 143 height 24
type input "*"
click at [784, 304] on icon "submit" at bounding box center [780, 304] width 10 height 10
click at [389, 413] on span "OFF" at bounding box center [392, 420] width 26 height 14
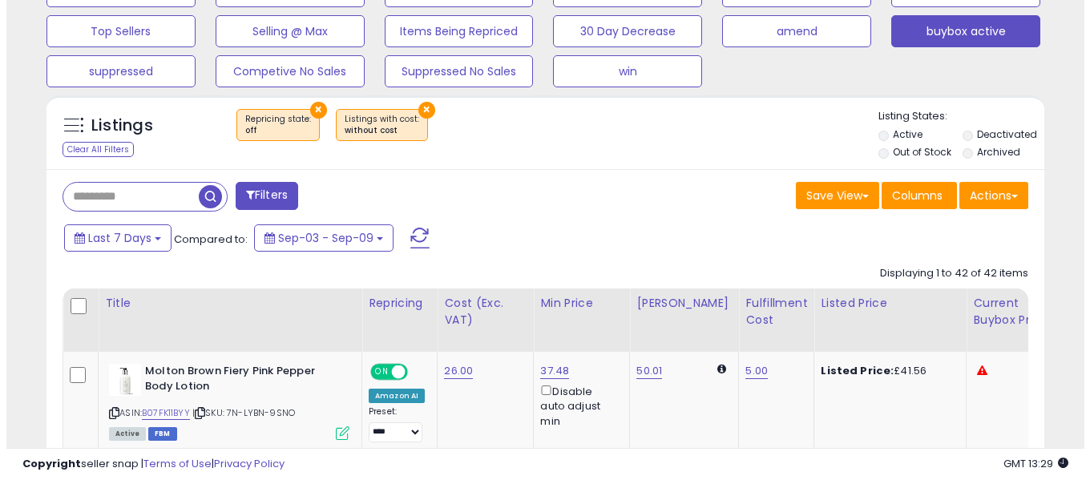
scroll to position [532, 0]
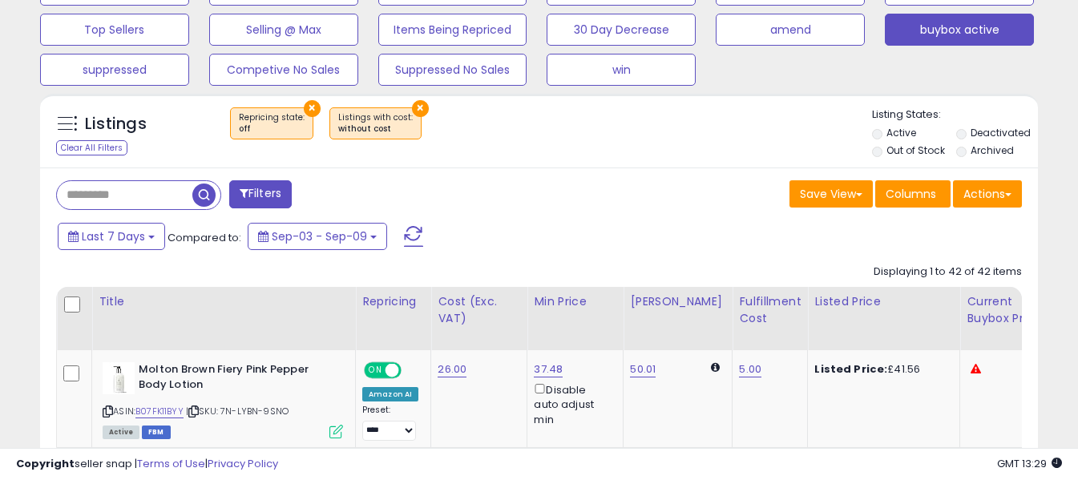
click at [416, 233] on span at bounding box center [413, 236] width 19 height 21
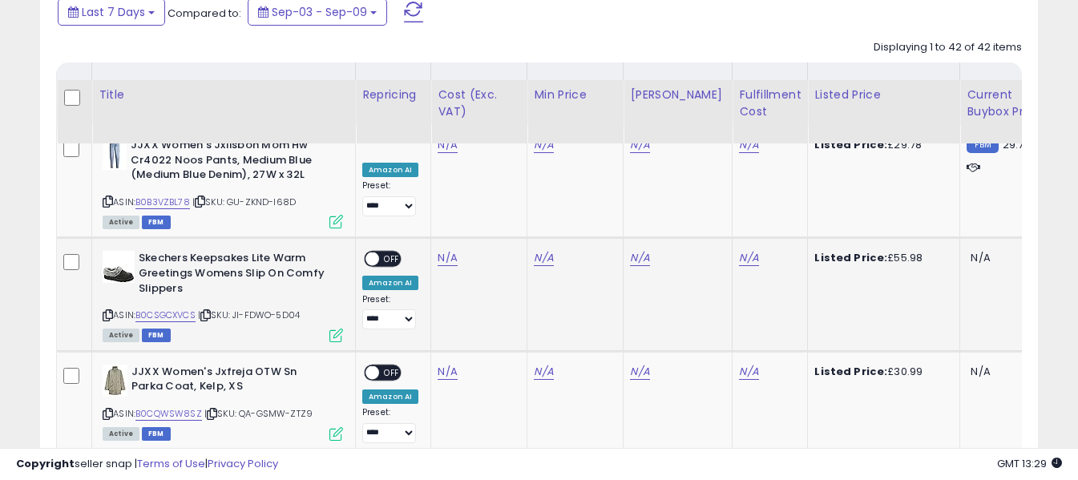
scroll to position [754, 0]
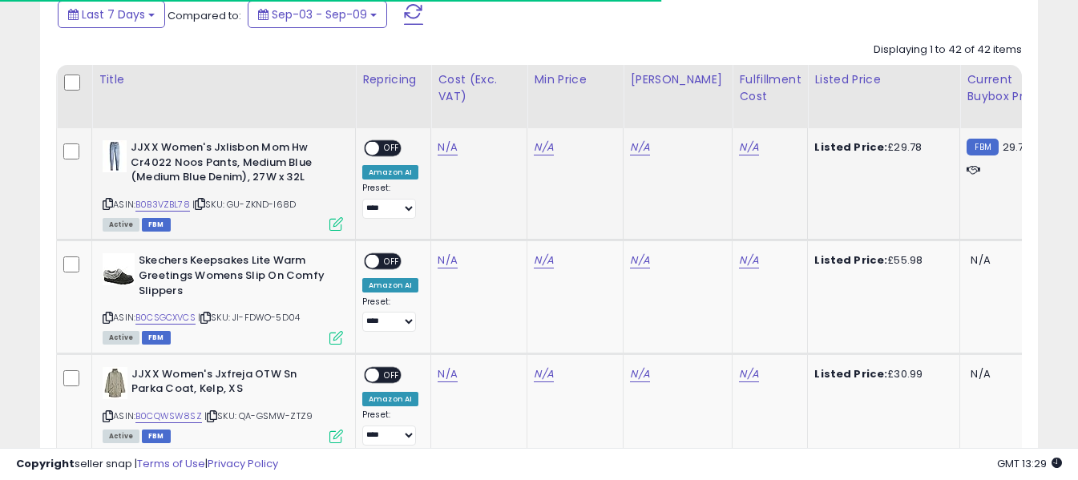
click at [101, 202] on div "JJXX Women's Jxlisbon Mom Hw Cr4022 Noos Pants, Medium Blue (Medium Blue Denim)…" at bounding box center [221, 184] width 245 height 89
click at [106, 204] on icon at bounding box center [108, 204] width 10 height 9
click at [443, 147] on link "N/A" at bounding box center [447, 148] width 19 height 16
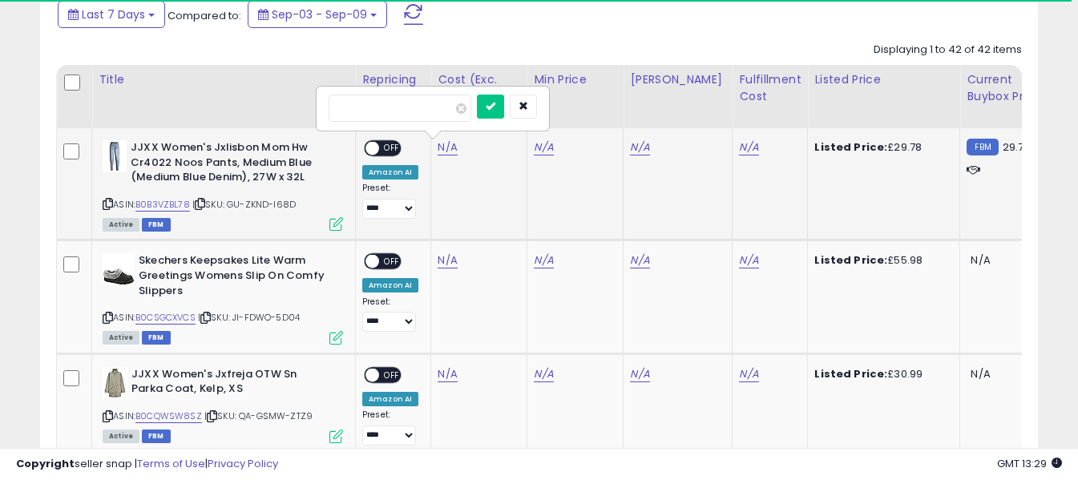
click at [445, 116] on input "number" at bounding box center [400, 108] width 143 height 27
type input "****"
click at [496, 108] on icon "submit" at bounding box center [491, 106] width 10 height 10
click at [739, 148] on link "N/A" at bounding box center [748, 148] width 19 height 16
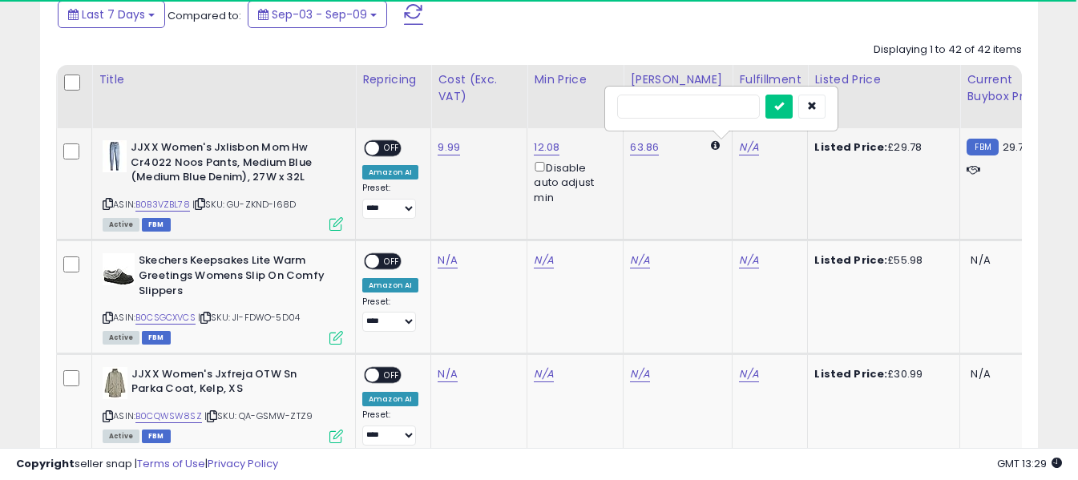
click at [729, 103] on input "text" at bounding box center [688, 107] width 143 height 24
type input "*"
click at [784, 104] on icon "submit" at bounding box center [780, 106] width 10 height 10
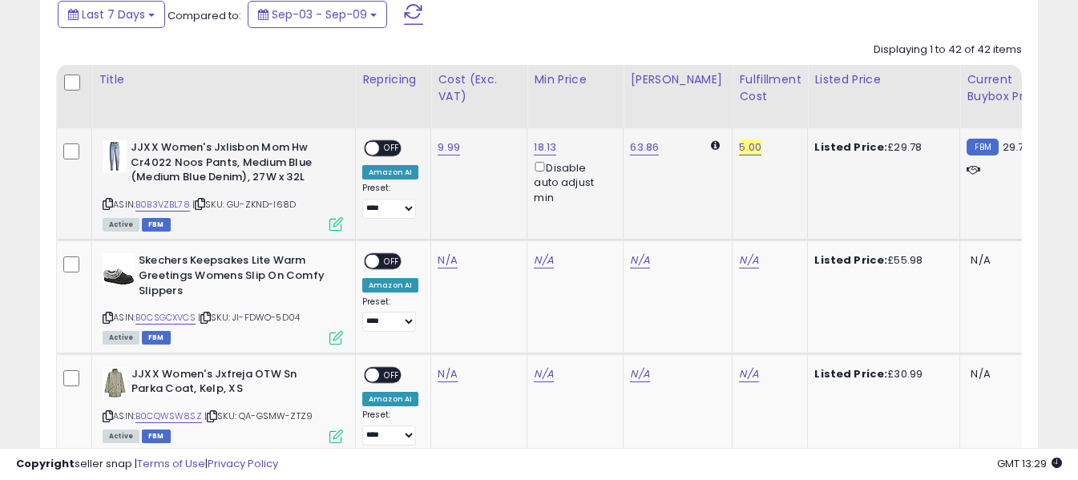
click at [384, 148] on span "OFF" at bounding box center [392, 149] width 26 height 14
click at [107, 321] on icon at bounding box center [108, 318] width 10 height 9
click at [442, 258] on link "N/A" at bounding box center [447, 261] width 19 height 16
click at [438, 225] on input "number" at bounding box center [400, 221] width 143 height 27
type input "*****"
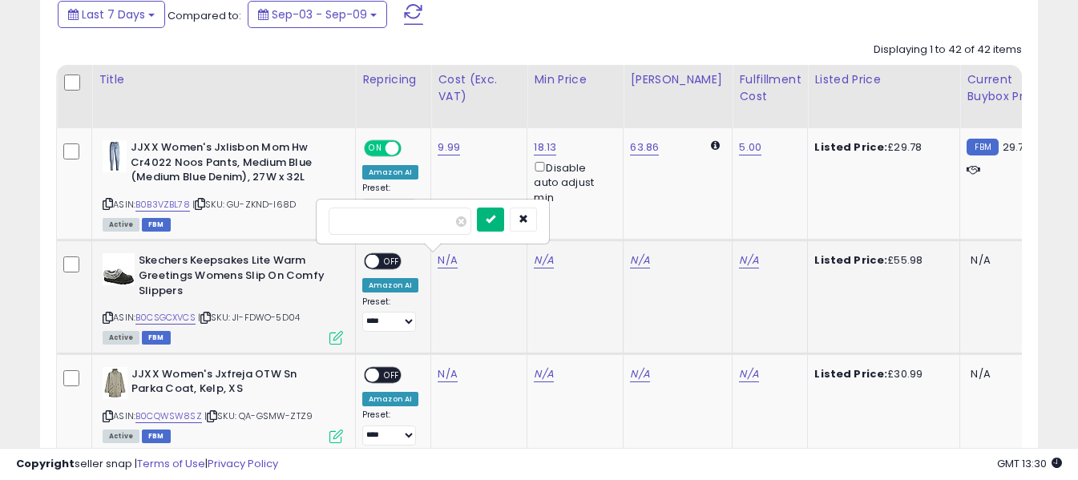
click at [496, 217] on icon "submit" at bounding box center [491, 219] width 10 height 10
click at [739, 257] on link "N/A" at bounding box center [748, 261] width 19 height 16
click at [694, 218] on input "text" at bounding box center [688, 220] width 143 height 24
type input "*"
click at [784, 218] on icon "submit" at bounding box center [780, 219] width 10 height 10
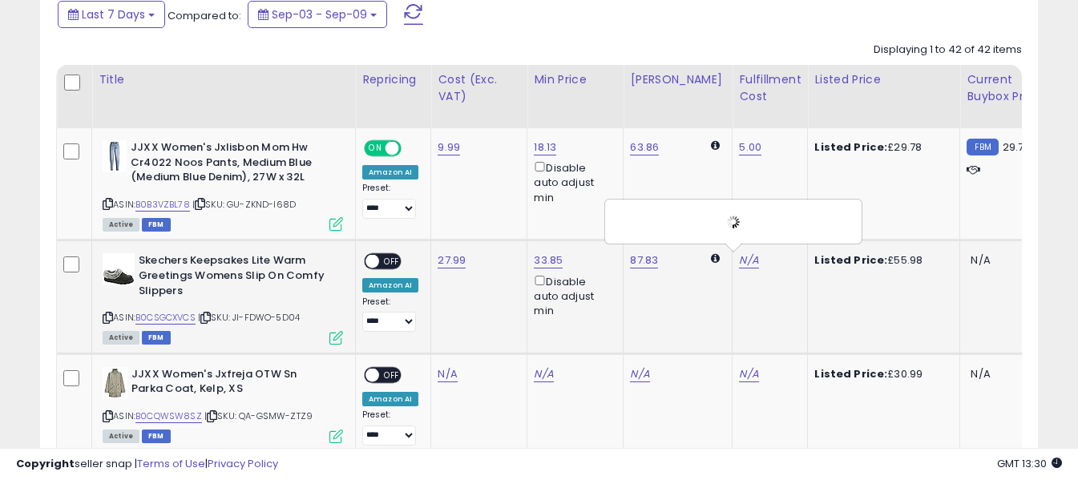
click at [388, 261] on span "OFF" at bounding box center [392, 262] width 26 height 14
drag, startPoint x: 109, startPoint y: 414, endPoint x: 136, endPoint y: 374, distance: 48.0
click at [111, 413] on icon at bounding box center [108, 416] width 10 height 9
click at [443, 374] on link "N/A" at bounding box center [447, 374] width 19 height 16
click at [435, 340] on input "number" at bounding box center [400, 335] width 143 height 27
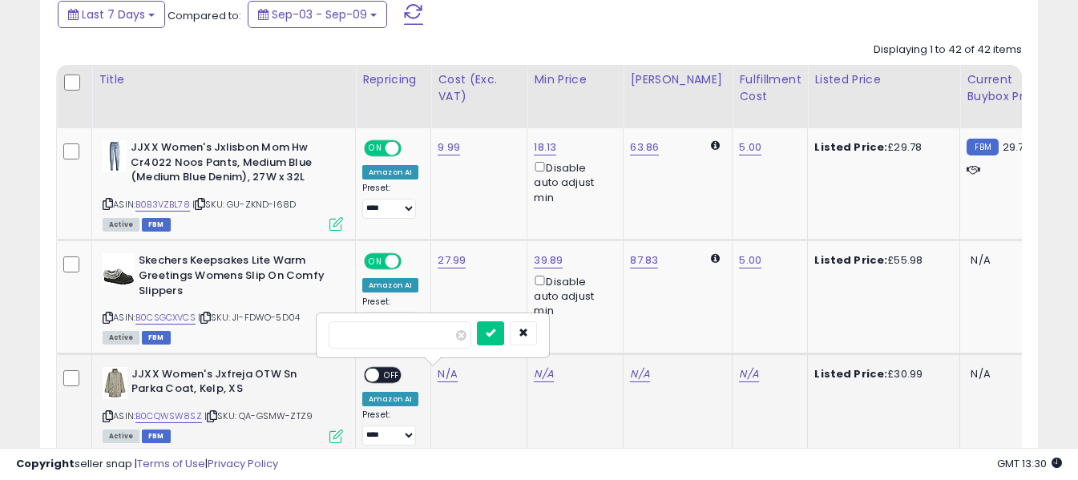
type input "*****"
click at [496, 332] on icon "submit" at bounding box center [491, 333] width 10 height 10
click at [739, 375] on link "N/A" at bounding box center [748, 374] width 19 height 16
click at [716, 339] on input "text" at bounding box center [688, 334] width 143 height 24
type input "*"
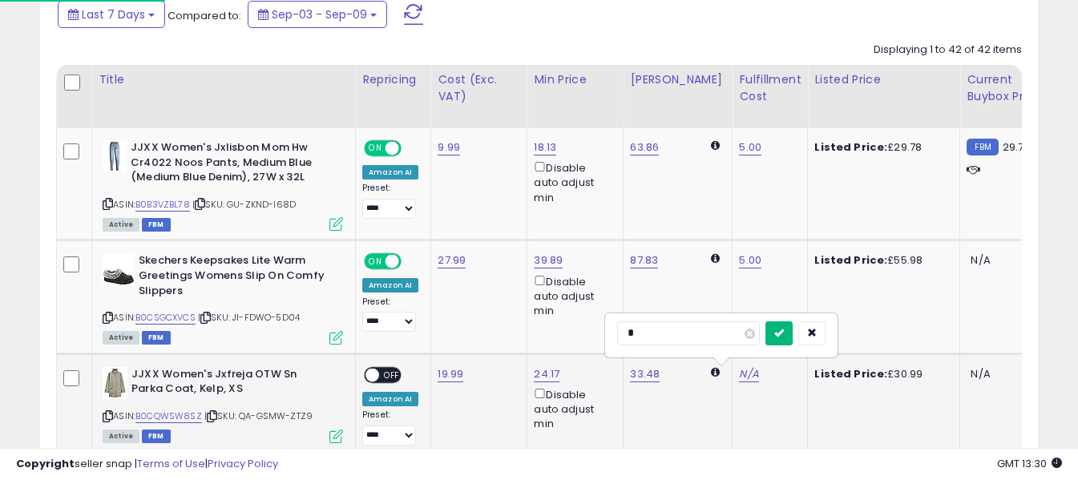
click at [784, 338] on icon "submit" at bounding box center [780, 333] width 10 height 10
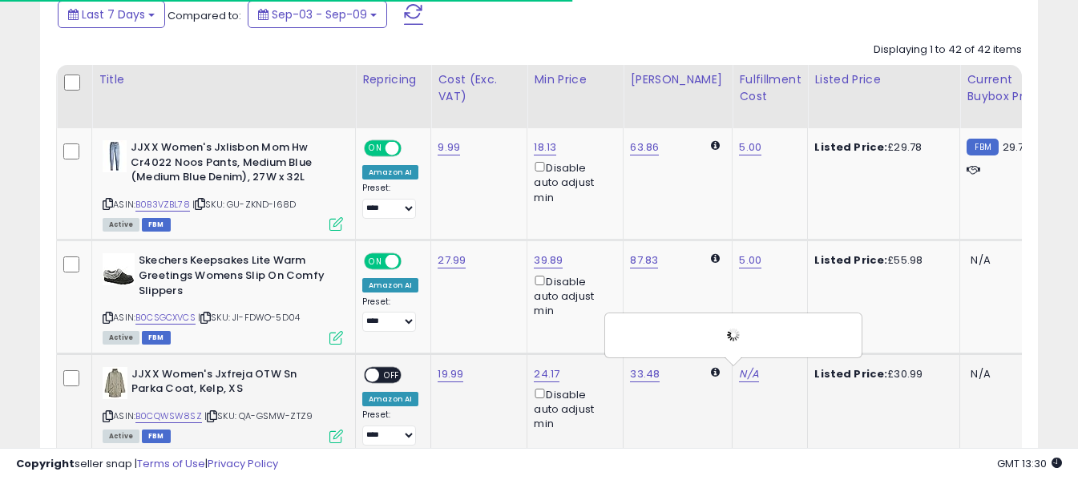
click at [385, 372] on span "OFF" at bounding box center [392, 375] width 26 height 14
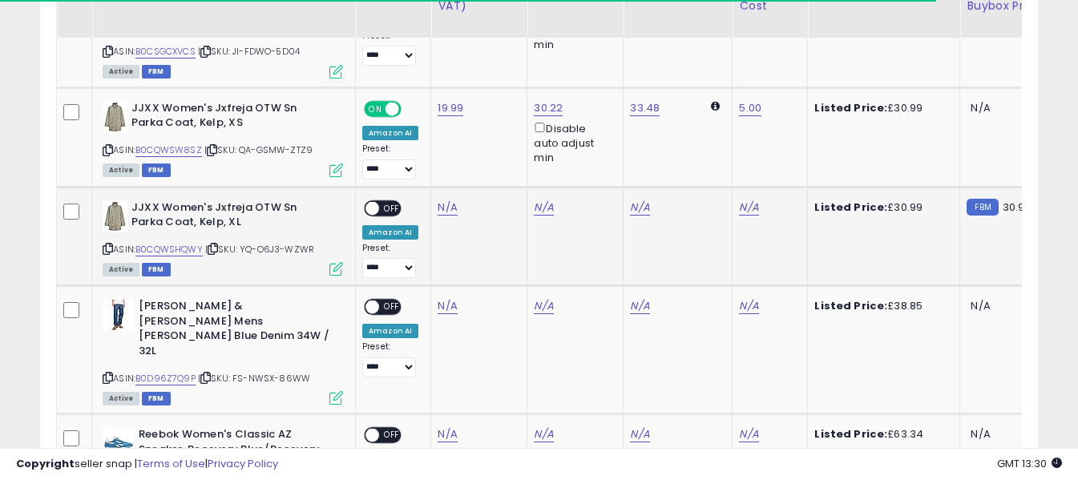
scroll to position [994, 0]
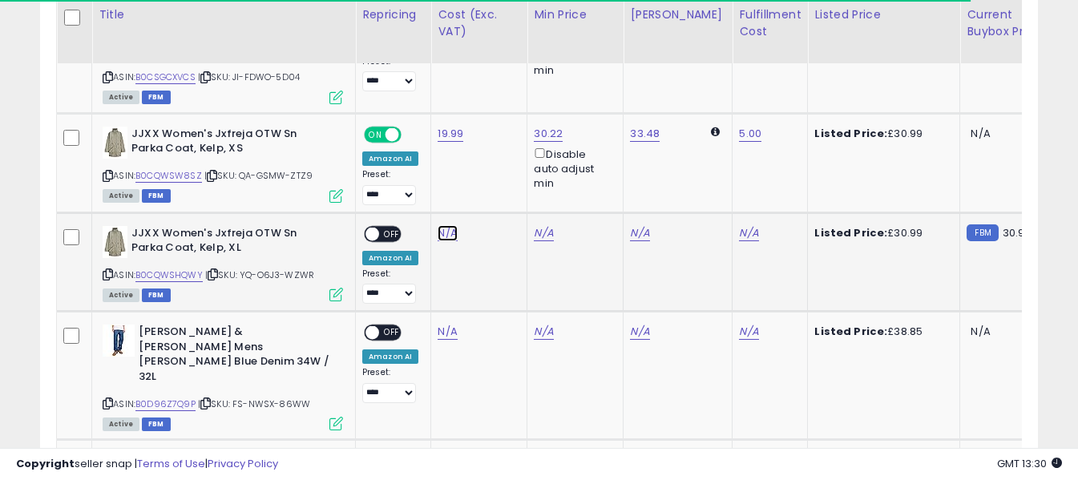
click at [447, 232] on link "N/A" at bounding box center [447, 233] width 19 height 16
click at [426, 196] on input "number" at bounding box center [400, 193] width 143 height 27
type input "*****"
click at [496, 190] on icon "submit" at bounding box center [491, 191] width 10 height 10
click at [739, 233] on link "N/A" at bounding box center [748, 233] width 19 height 16
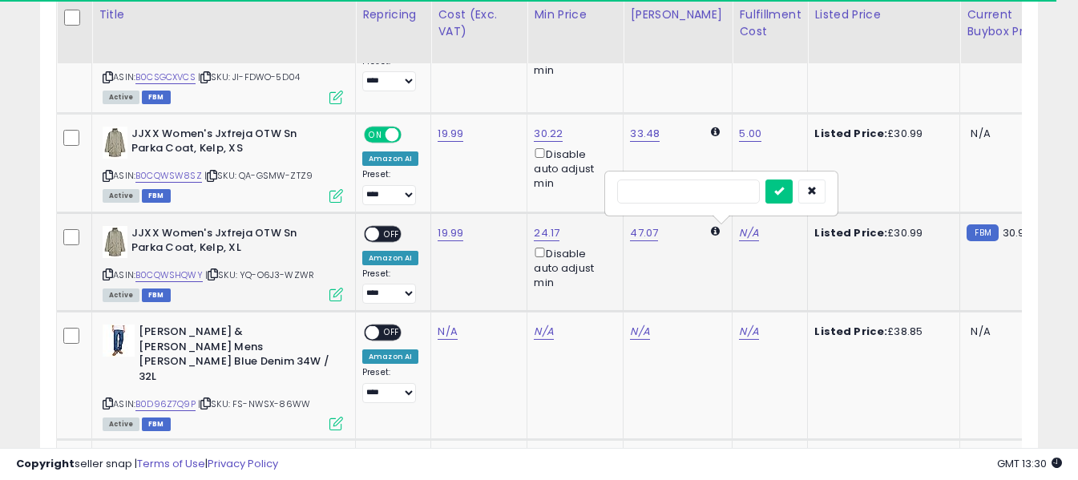
click at [722, 183] on input "text" at bounding box center [688, 192] width 143 height 24
type input "*"
click at [784, 189] on icon "submit" at bounding box center [780, 191] width 10 height 10
click at [390, 233] on span "OFF" at bounding box center [392, 234] width 26 height 14
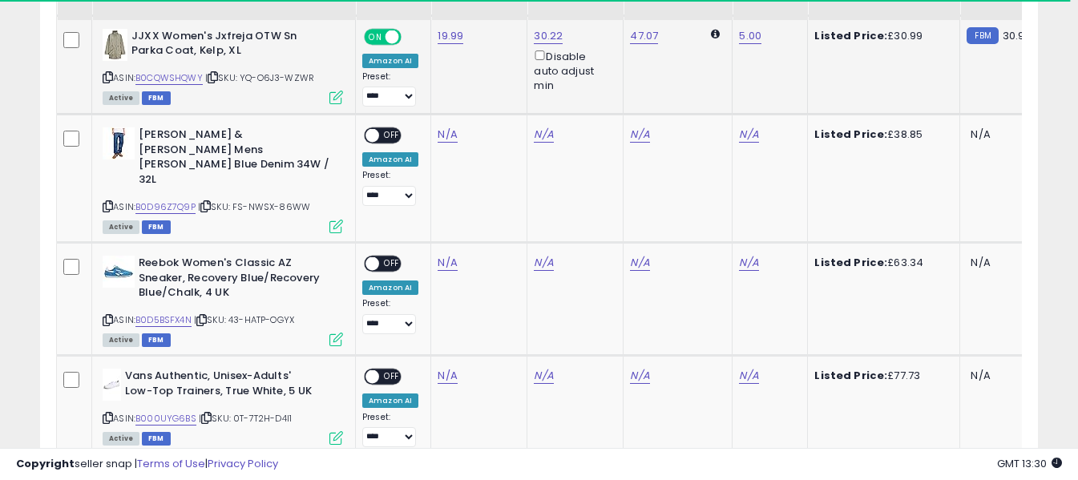
scroll to position [1235, 0]
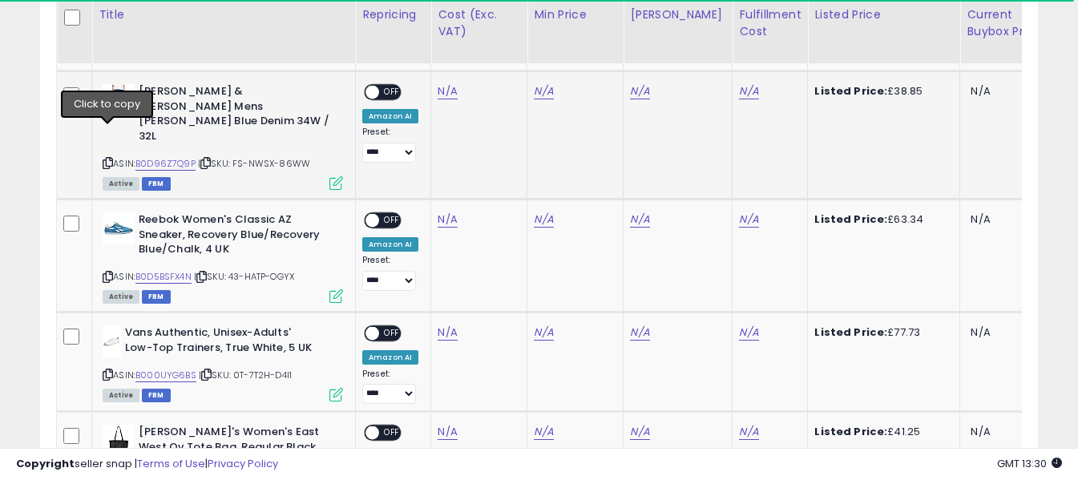
click at [111, 159] on icon at bounding box center [108, 163] width 10 height 9
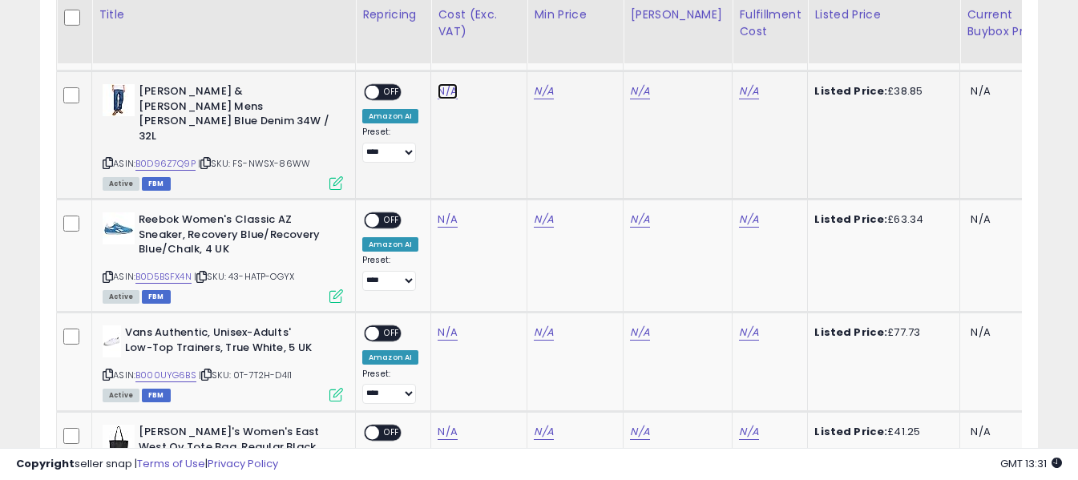
click at [449, 90] on link "N/A" at bounding box center [447, 91] width 19 height 16
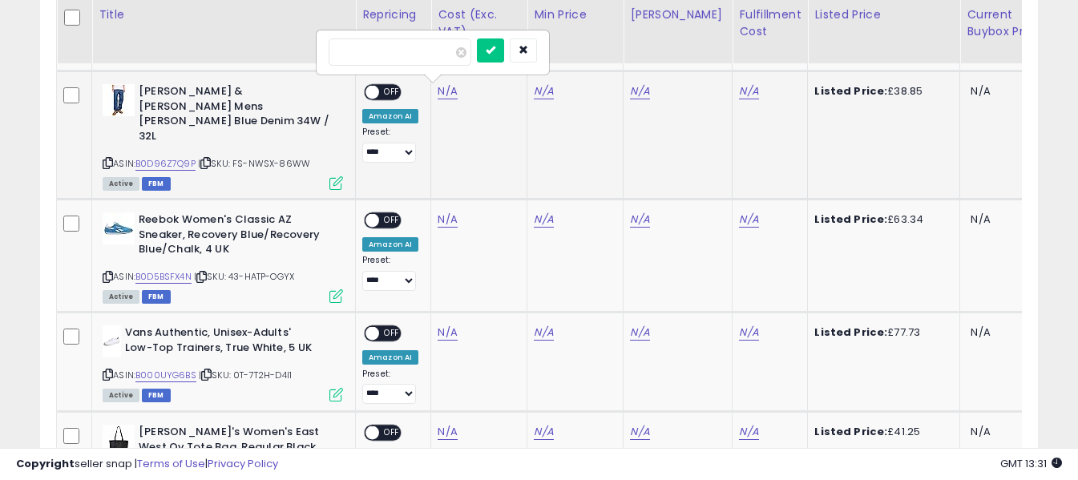
click at [431, 54] on input "number" at bounding box center [400, 51] width 143 height 27
type input "*****"
click at [504, 54] on button "submit" at bounding box center [490, 50] width 27 height 24
click at [739, 91] on link "N/A" at bounding box center [748, 91] width 19 height 16
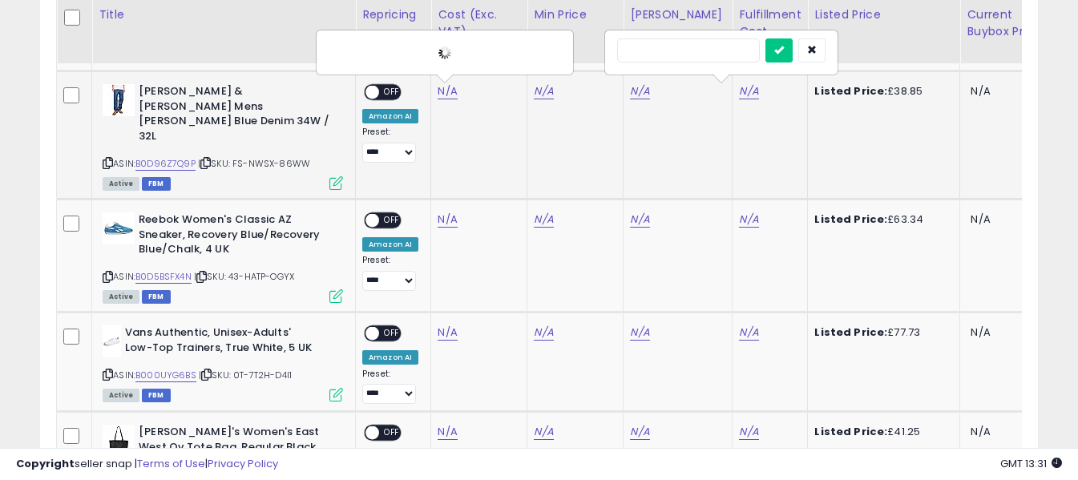
click at [687, 48] on input "text" at bounding box center [688, 50] width 143 height 24
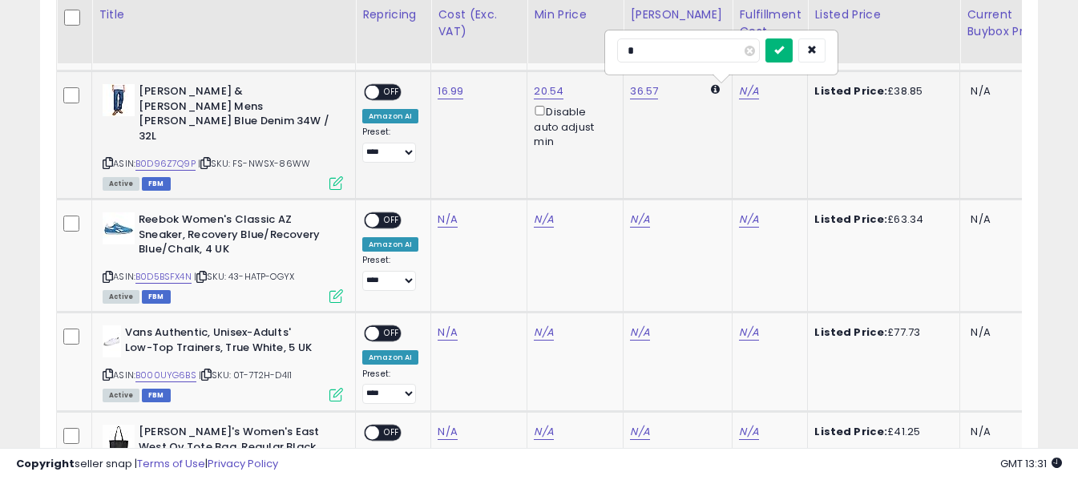
type input "*"
click at [793, 58] on button "submit" at bounding box center [779, 50] width 27 height 24
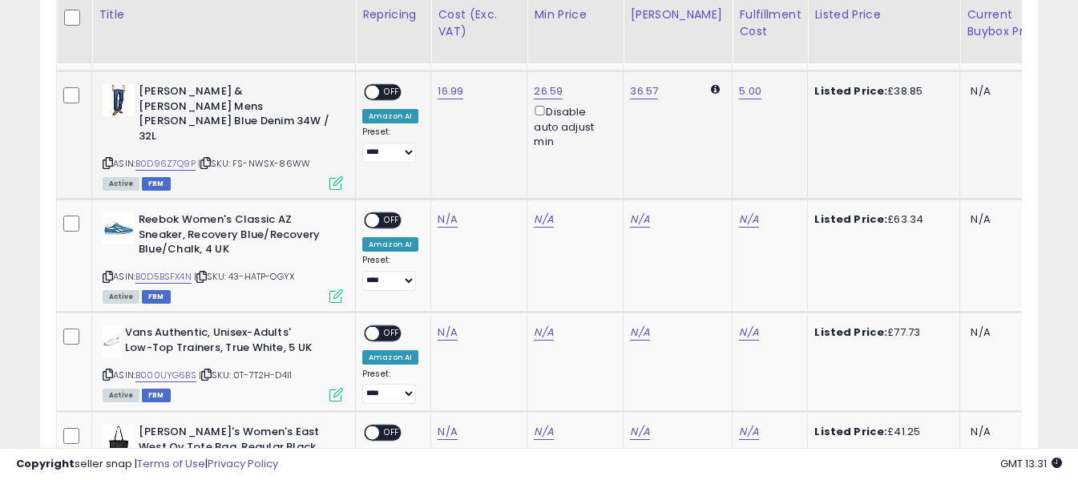
click at [390, 87] on span "OFF" at bounding box center [392, 93] width 26 height 14
click at [108, 273] on icon at bounding box center [108, 277] width 10 height 9
click at [449, 212] on link "N/A" at bounding box center [447, 220] width 19 height 16
click at [431, 148] on input "number" at bounding box center [400, 151] width 143 height 27
type input "**"
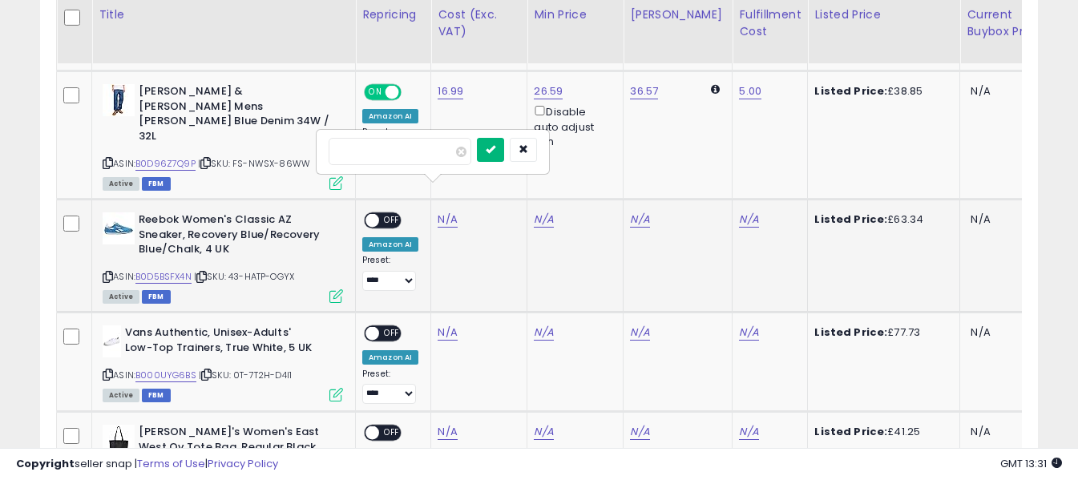
click at [496, 149] on icon "submit" at bounding box center [491, 149] width 10 height 10
click at [739, 212] on link "N/A" at bounding box center [748, 220] width 19 height 16
click at [698, 153] on input "text" at bounding box center [688, 150] width 143 height 24
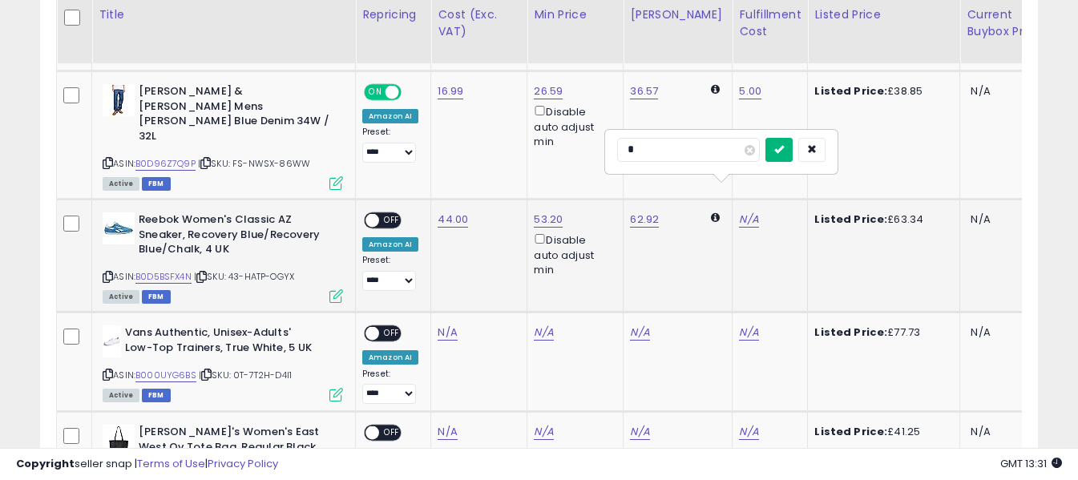
type input "*"
click at [784, 148] on icon "submit" at bounding box center [780, 149] width 10 height 10
click at [385, 214] on span "OFF" at bounding box center [392, 221] width 26 height 14
click at [108, 370] on icon at bounding box center [108, 374] width 10 height 9
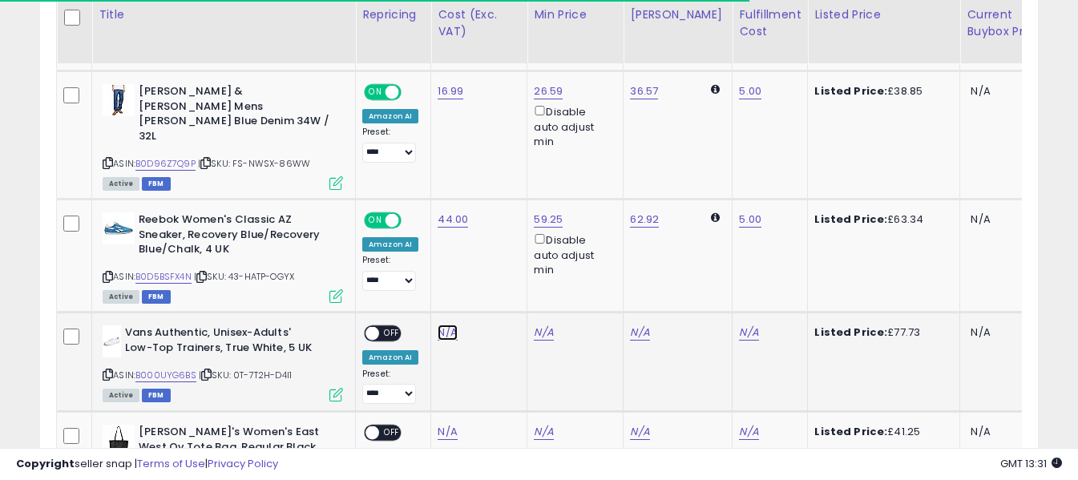
click at [447, 325] on link "N/A" at bounding box center [447, 333] width 19 height 16
click at [430, 263] on input "number" at bounding box center [400, 264] width 143 height 27
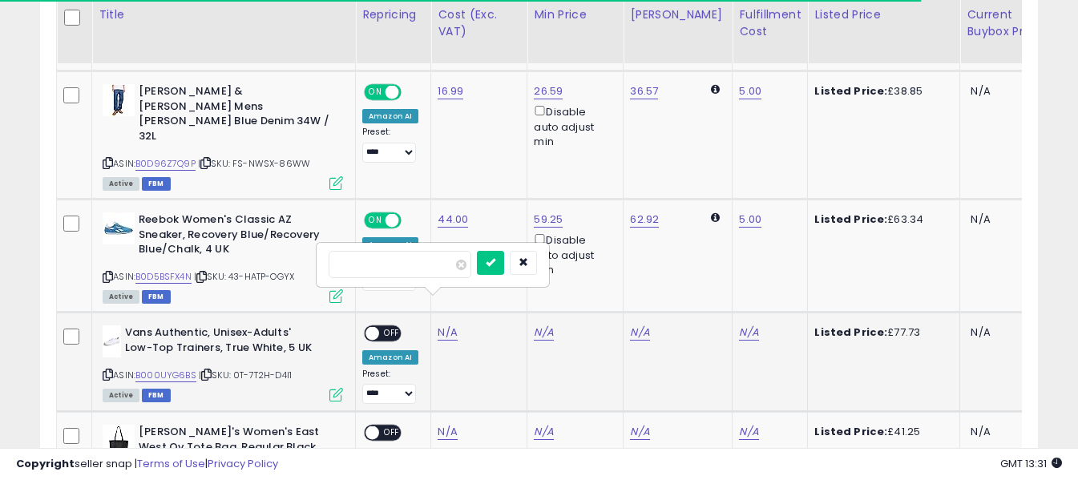
type input "**"
click at [504, 261] on button "submit" at bounding box center [490, 263] width 27 height 24
click at [739, 325] on link "N/A" at bounding box center [748, 333] width 19 height 16
click at [730, 267] on input "text" at bounding box center [688, 263] width 143 height 24
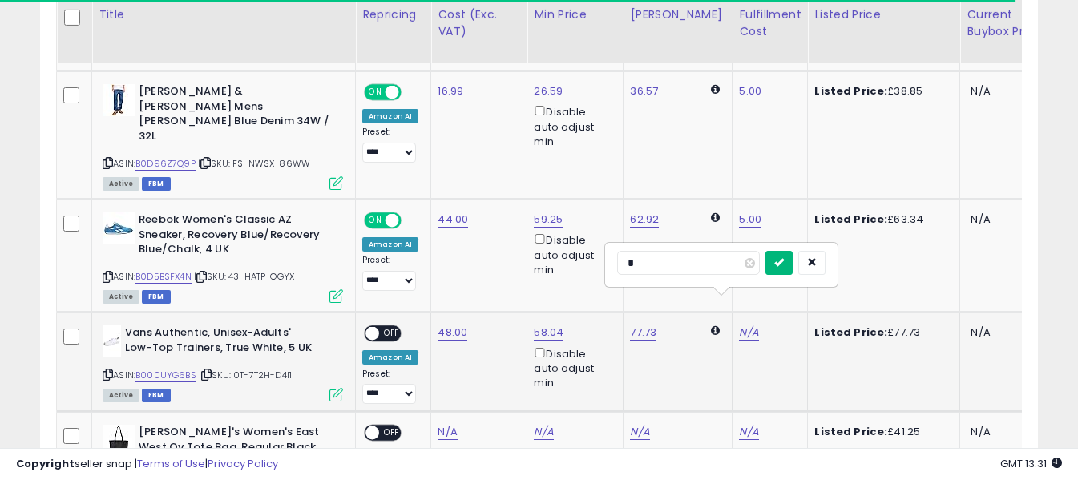
type input "*"
click at [784, 265] on icon "submit" at bounding box center [780, 262] width 10 height 10
click at [386, 327] on span "OFF" at bounding box center [392, 334] width 26 height 14
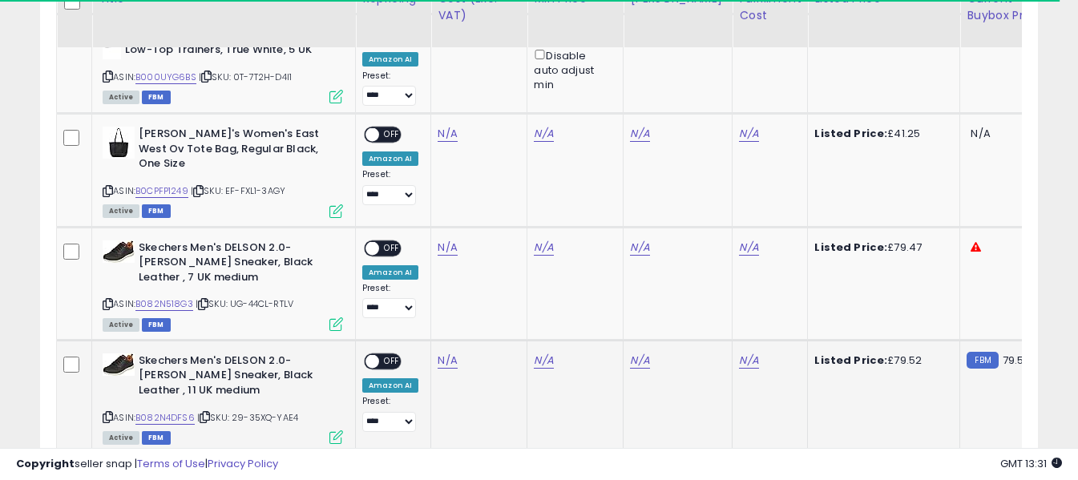
scroll to position [1555, 0]
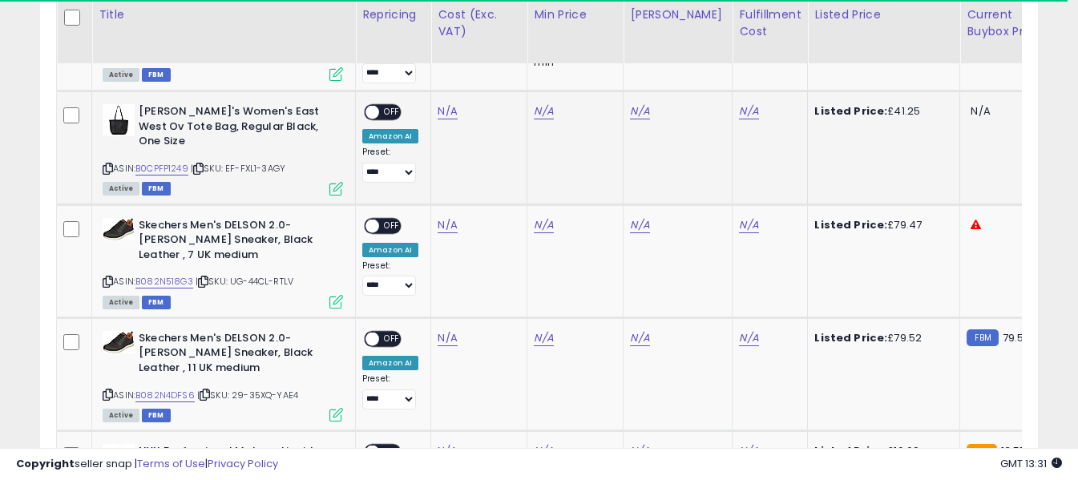
click at [107, 164] on icon at bounding box center [108, 168] width 10 height 9
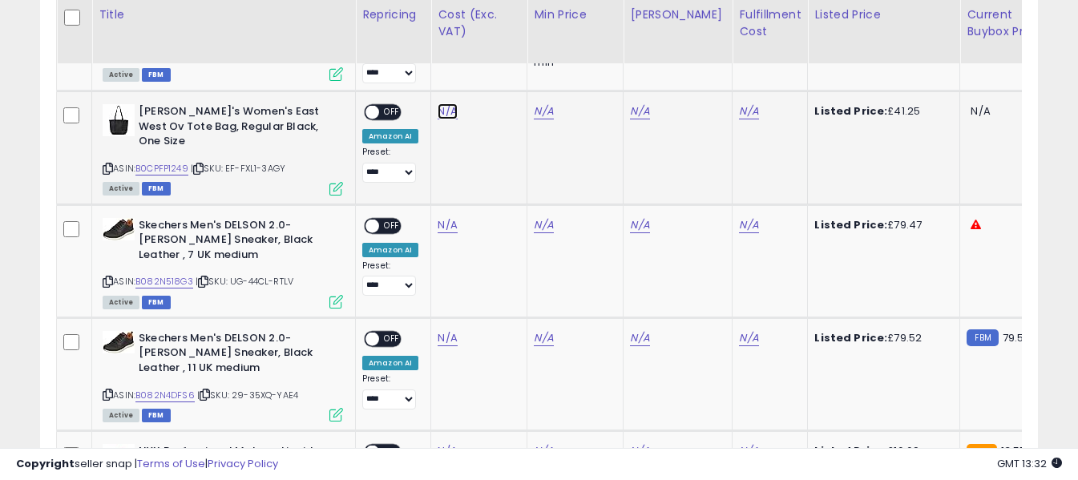
click at [447, 103] on link "N/A" at bounding box center [447, 111] width 19 height 16
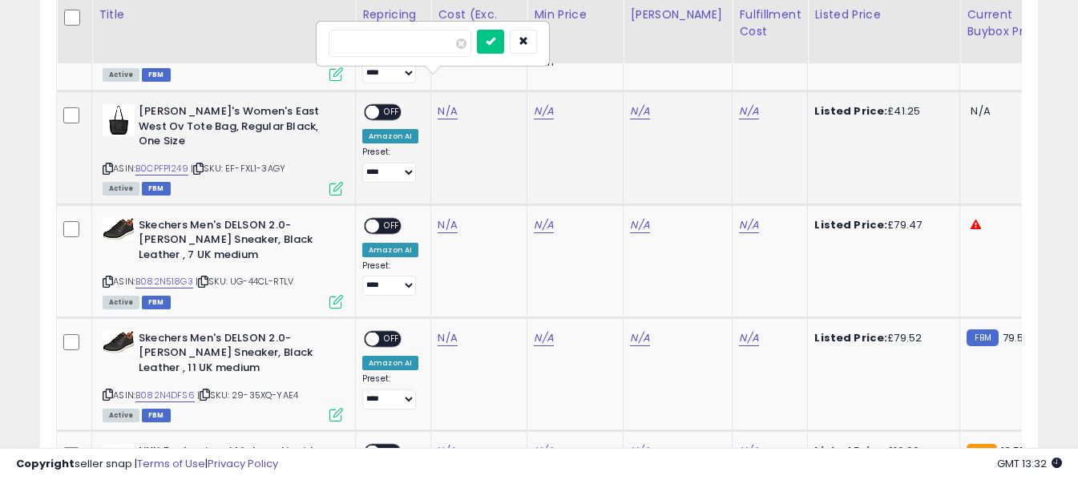
click at [431, 50] on input "number" at bounding box center [400, 43] width 143 height 27
type input "*****"
click at [496, 39] on icon "submit" at bounding box center [491, 41] width 10 height 10
click at [739, 103] on link "N/A" at bounding box center [748, 111] width 19 height 16
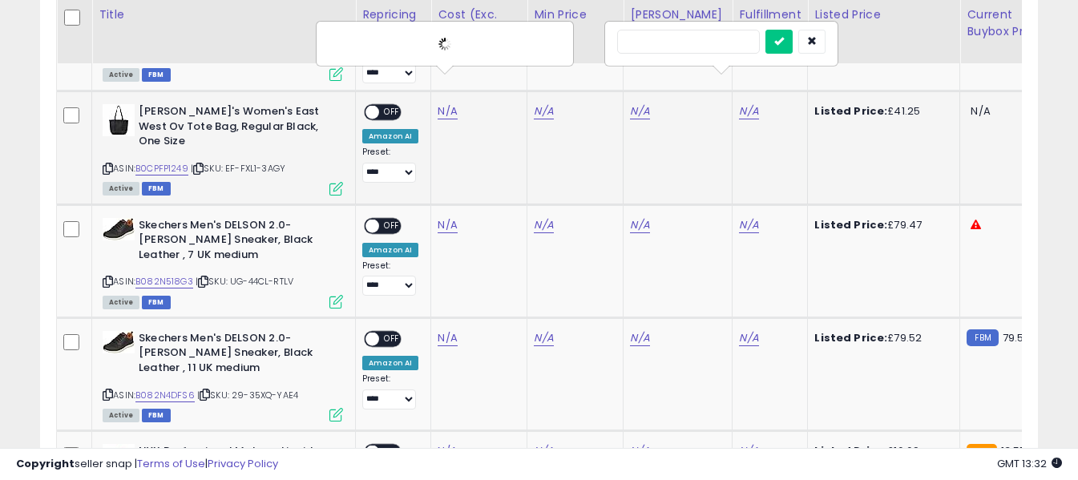
click at [706, 43] on input "text" at bounding box center [688, 42] width 143 height 24
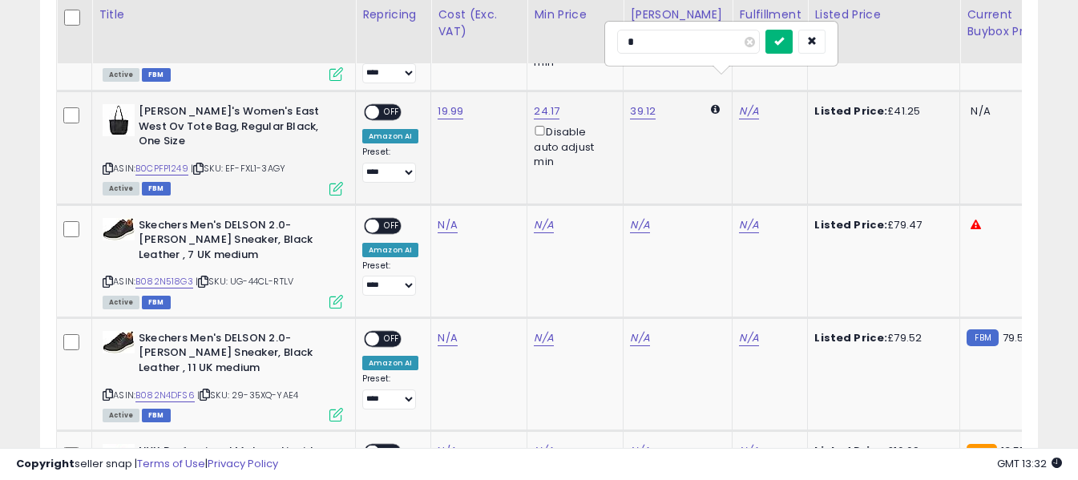
type input "*"
click at [793, 36] on button "submit" at bounding box center [779, 42] width 27 height 24
click at [395, 106] on span "OFF" at bounding box center [392, 113] width 26 height 14
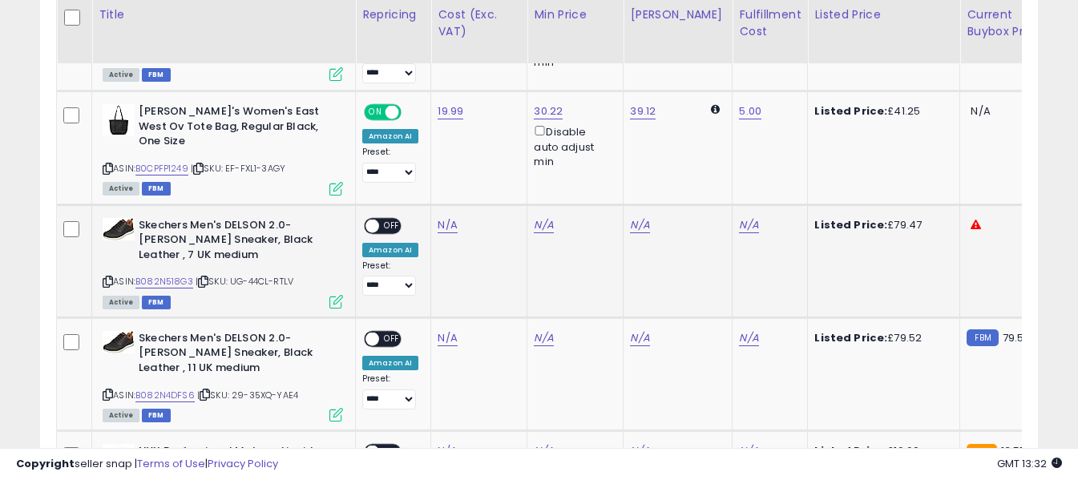
click at [107, 277] on icon at bounding box center [108, 281] width 10 height 9
click at [443, 217] on link "N/A" at bounding box center [447, 225] width 19 height 16
click at [439, 142] on input "number" at bounding box center [400, 142] width 143 height 27
type input "*****"
click at [496, 143] on icon "submit" at bounding box center [491, 141] width 10 height 10
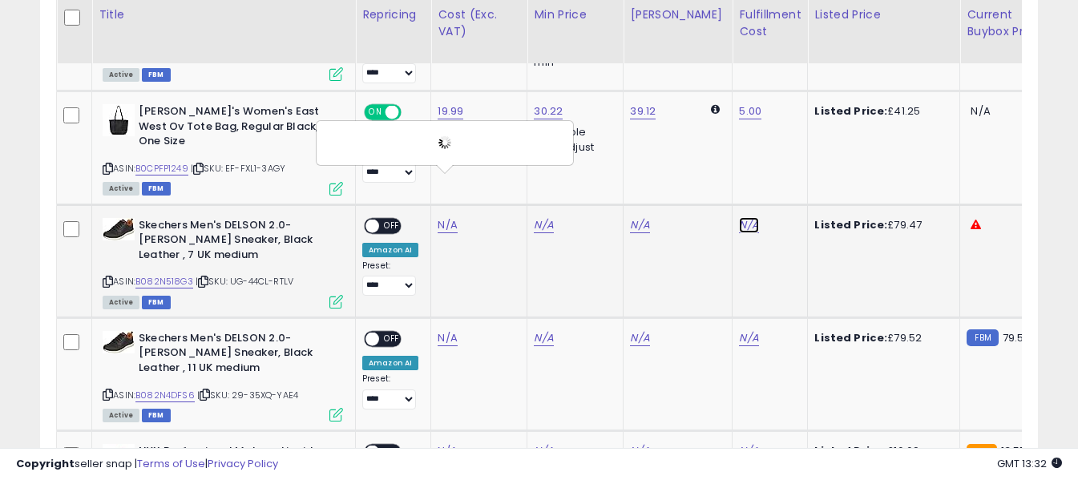
click at [739, 217] on link "N/A" at bounding box center [748, 225] width 19 height 16
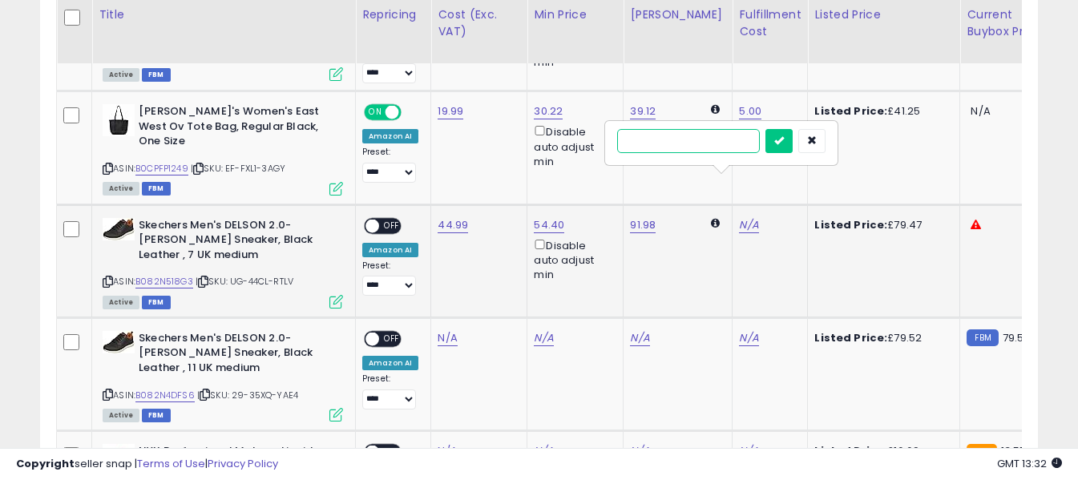
click at [727, 141] on input "text" at bounding box center [688, 141] width 143 height 24
type input "*"
click at [784, 137] on icon "submit" at bounding box center [780, 141] width 10 height 10
click at [392, 219] on span "OFF" at bounding box center [392, 226] width 26 height 14
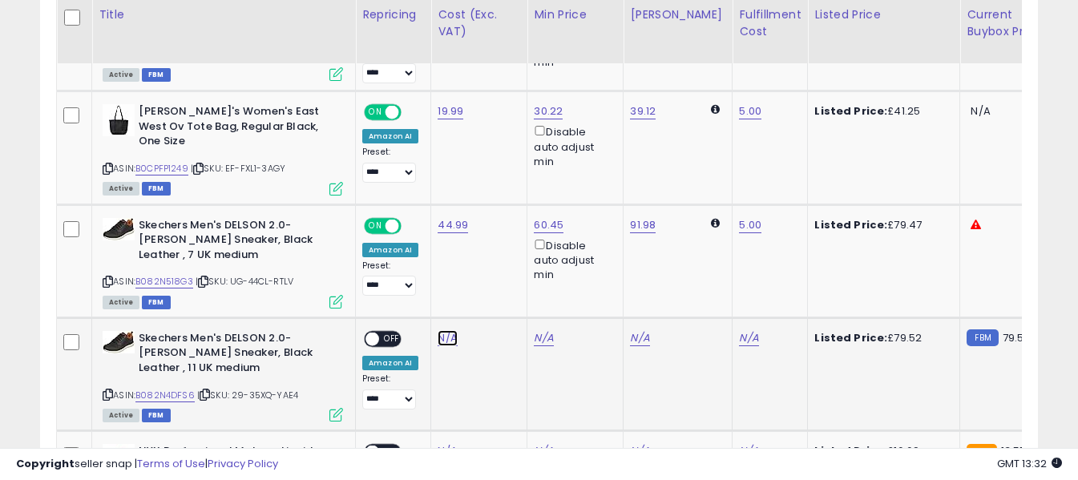
click at [443, 330] on link "N/A" at bounding box center [447, 338] width 19 height 16
click at [439, 253] on input "number" at bounding box center [400, 255] width 143 height 27
type input "*****"
click at [504, 245] on button "submit" at bounding box center [490, 254] width 27 height 24
click at [739, 330] on link "N/A" at bounding box center [748, 338] width 19 height 16
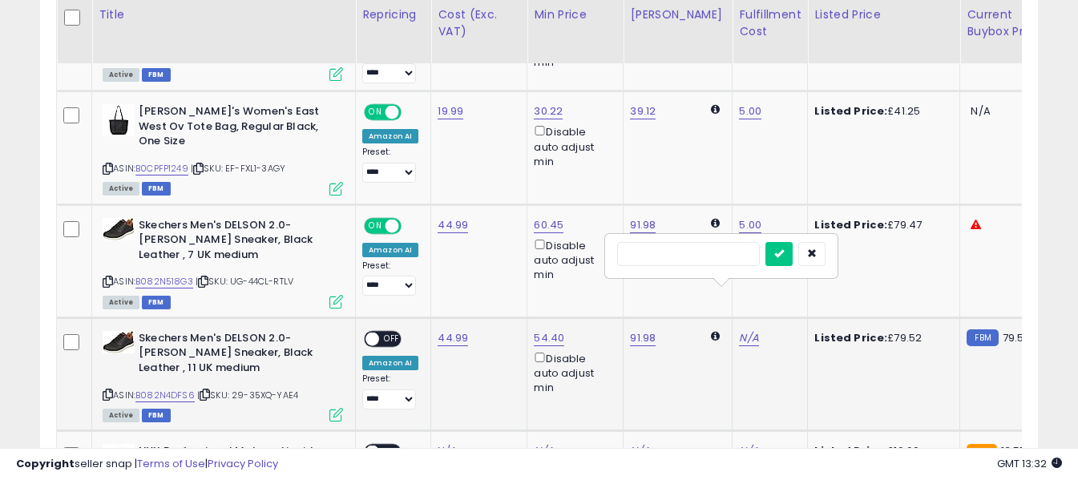
click at [716, 253] on input "text" at bounding box center [688, 254] width 143 height 24
type input "*"
click at [784, 253] on icon "submit" at bounding box center [780, 254] width 10 height 10
click at [393, 332] on span "OFF" at bounding box center [392, 339] width 26 height 14
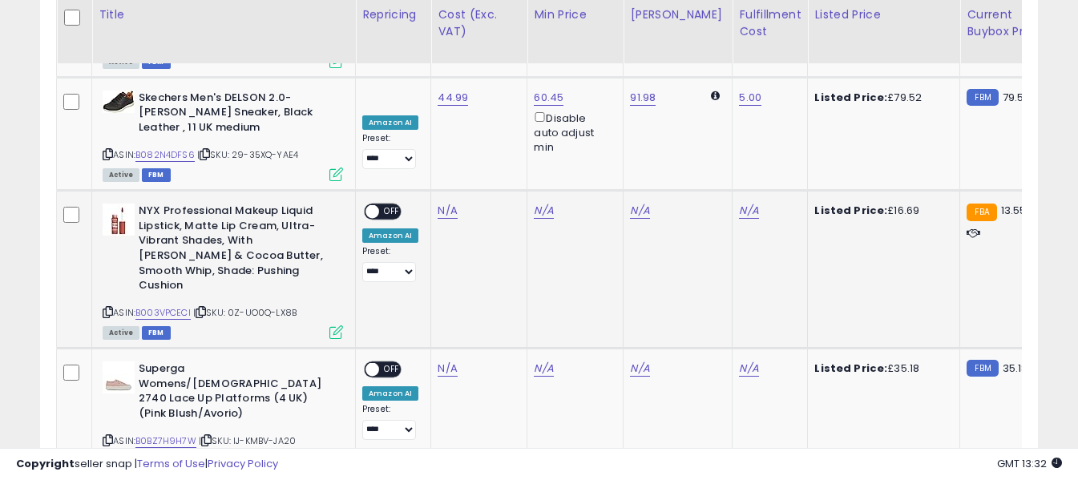
scroll to position [1876, 0]
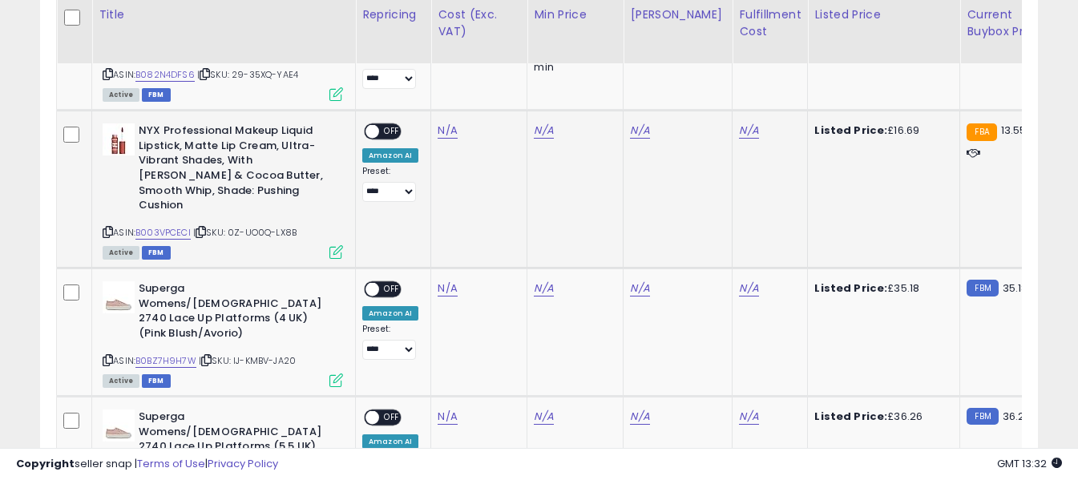
click at [107, 228] on icon at bounding box center [108, 232] width 10 height 9
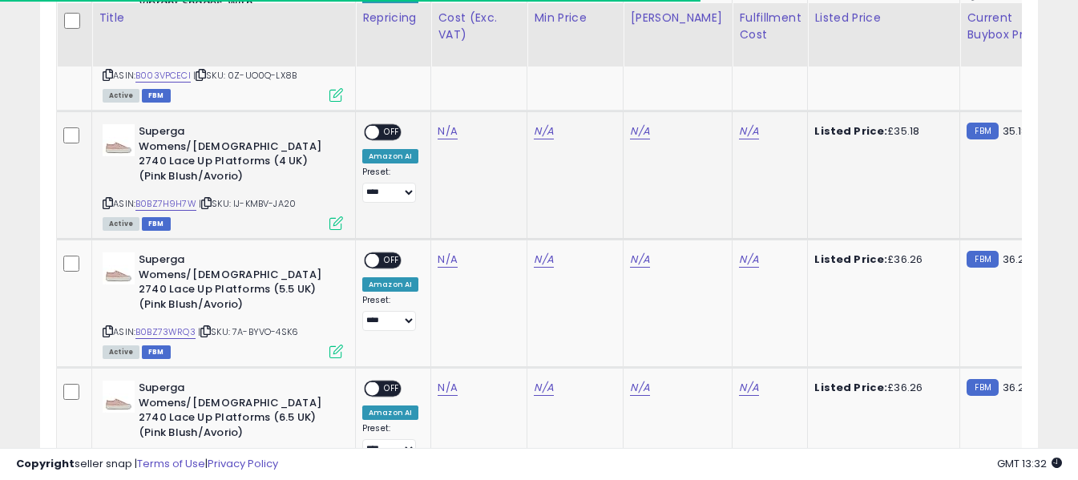
scroll to position [2037, 0]
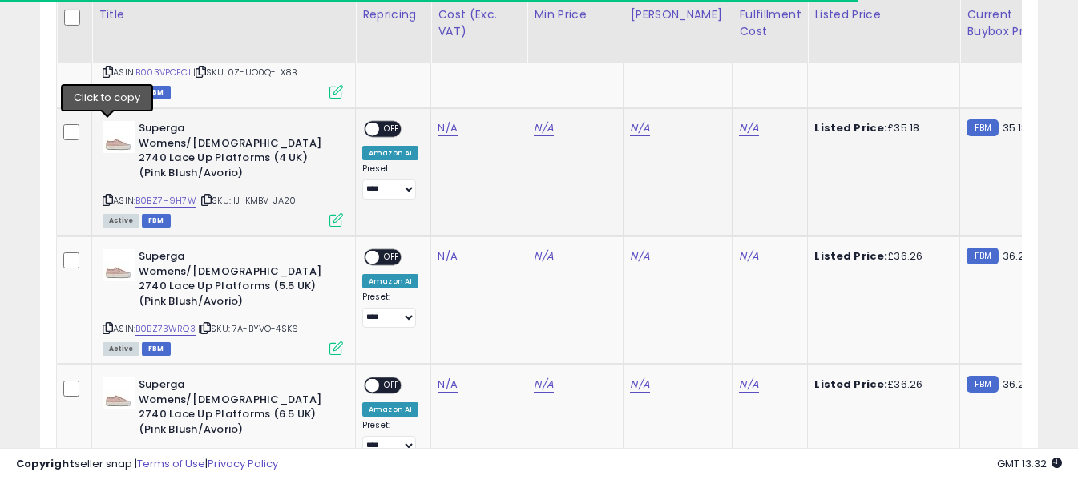
click at [108, 196] on icon at bounding box center [108, 200] width 10 height 9
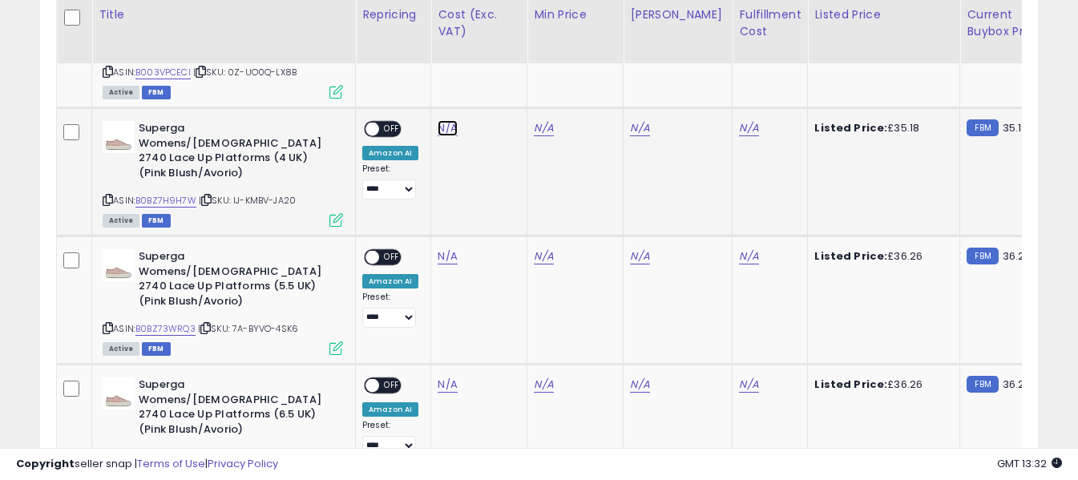
click at [448, 120] on link "N/A" at bounding box center [447, 128] width 19 height 16
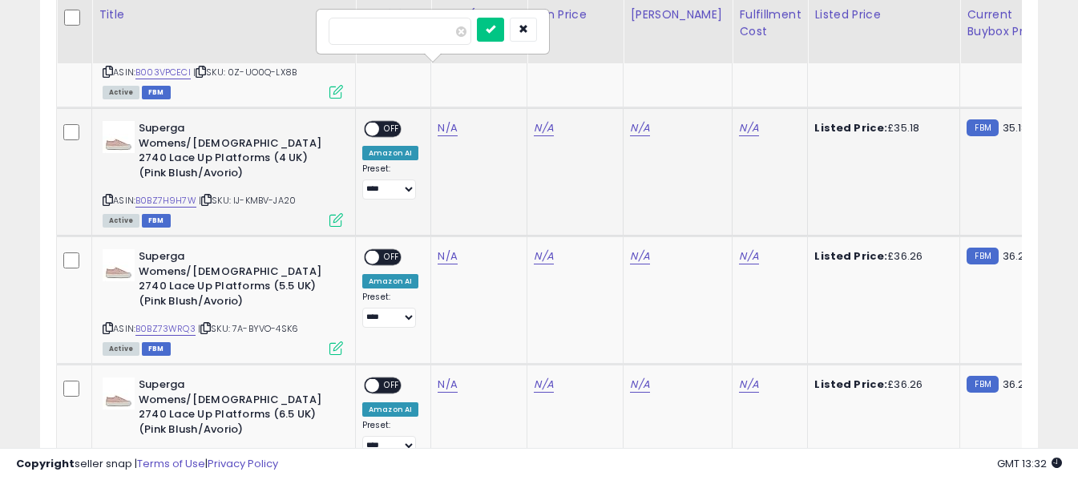
click at [435, 30] on input "number" at bounding box center [400, 31] width 143 height 27
type input "*****"
click at [504, 26] on button "submit" at bounding box center [490, 30] width 27 height 24
click at [739, 120] on link "N/A" at bounding box center [748, 128] width 19 height 16
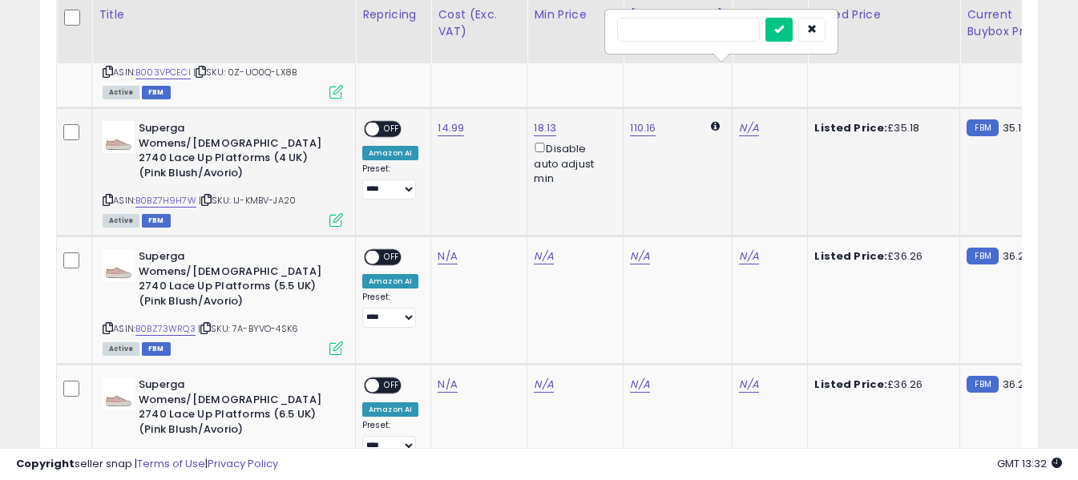
click at [705, 35] on input "text" at bounding box center [688, 30] width 143 height 24
type input "*"
click at [793, 29] on button "submit" at bounding box center [779, 30] width 27 height 24
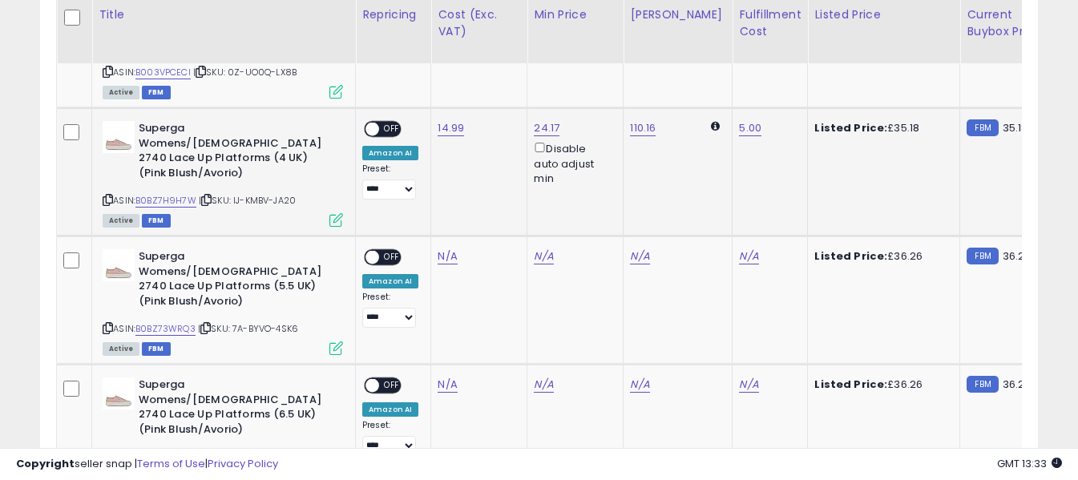
click at [395, 123] on span "OFF" at bounding box center [392, 130] width 26 height 14
click at [448, 249] on link "N/A" at bounding box center [447, 257] width 19 height 16
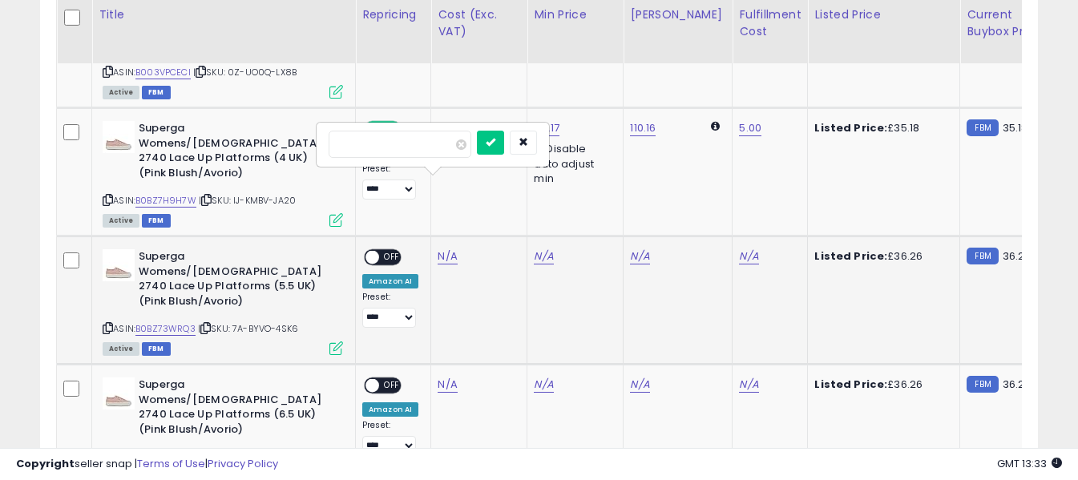
click at [438, 145] on input "number" at bounding box center [400, 144] width 143 height 27
type input "*****"
click at [504, 140] on button "submit" at bounding box center [490, 143] width 27 height 24
click at [739, 249] on link "N/A" at bounding box center [748, 257] width 19 height 16
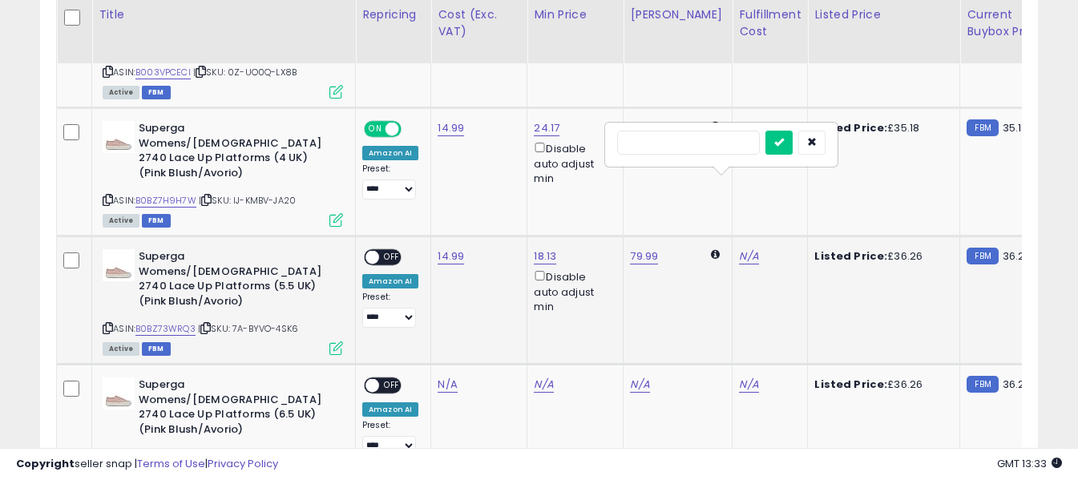
drag, startPoint x: 682, startPoint y: 138, endPoint x: 693, endPoint y: 144, distance: 12.2
click at [682, 138] on input "text" at bounding box center [688, 143] width 143 height 24
type input "*"
click at [784, 145] on icon "submit" at bounding box center [780, 142] width 10 height 10
click at [394, 251] on span "OFF" at bounding box center [392, 258] width 26 height 14
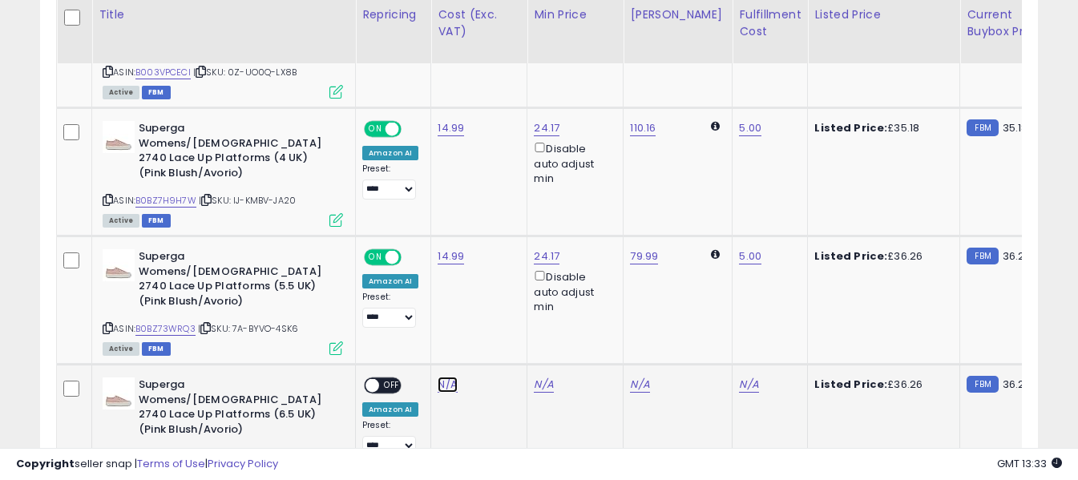
click at [446, 377] on link "N/A" at bounding box center [447, 385] width 19 height 16
click at [443, 258] on input "number" at bounding box center [400, 258] width 143 height 27
type input "*****"
click at [496, 257] on icon "submit" at bounding box center [491, 256] width 10 height 10
click at [739, 377] on link "N/A" at bounding box center [748, 385] width 19 height 16
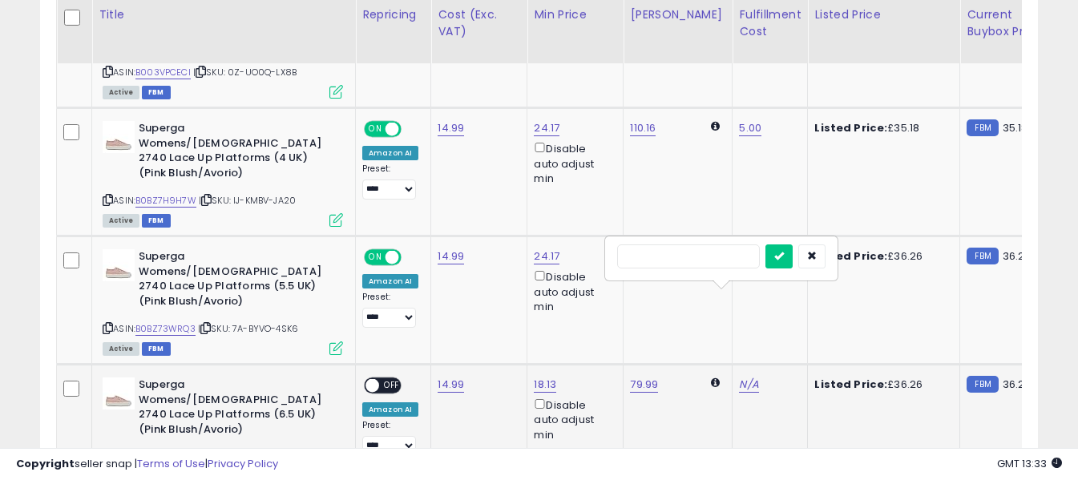
click at [722, 262] on input "text" at bounding box center [688, 257] width 143 height 24
type input "*"
click at [784, 257] on icon "submit" at bounding box center [780, 256] width 10 height 10
click at [399, 379] on span "OFF" at bounding box center [392, 386] width 26 height 14
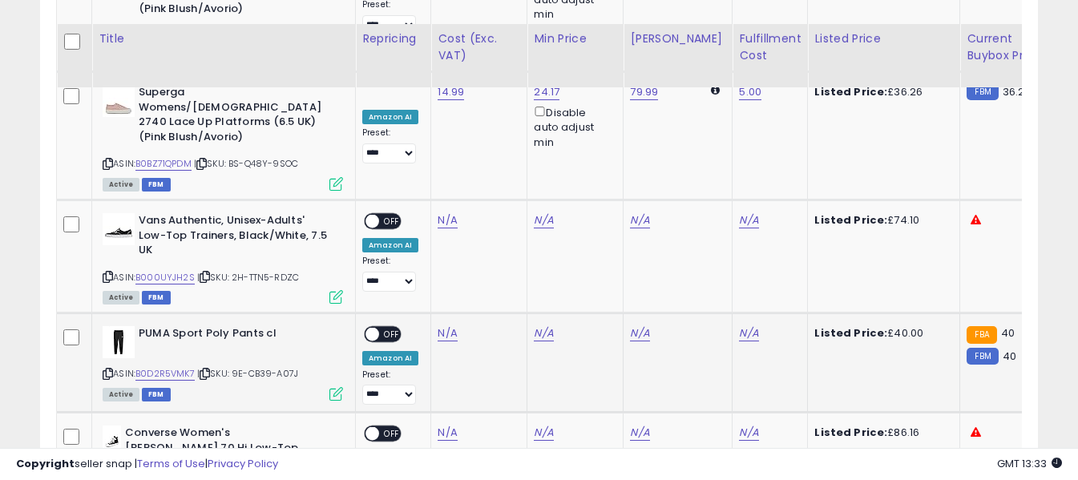
scroll to position [2357, 0]
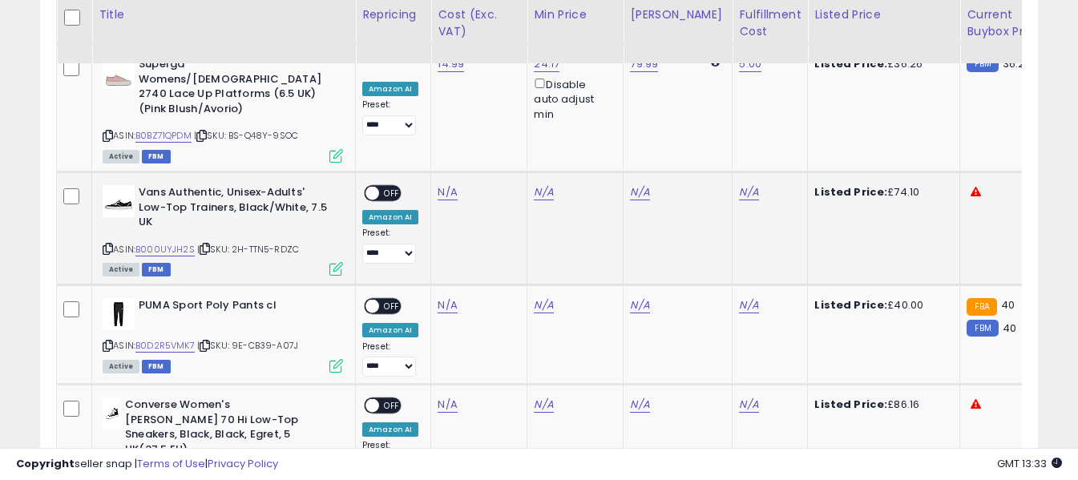
click at [107, 245] on icon at bounding box center [108, 249] width 10 height 9
click at [446, 184] on link "N/A" at bounding box center [447, 192] width 19 height 16
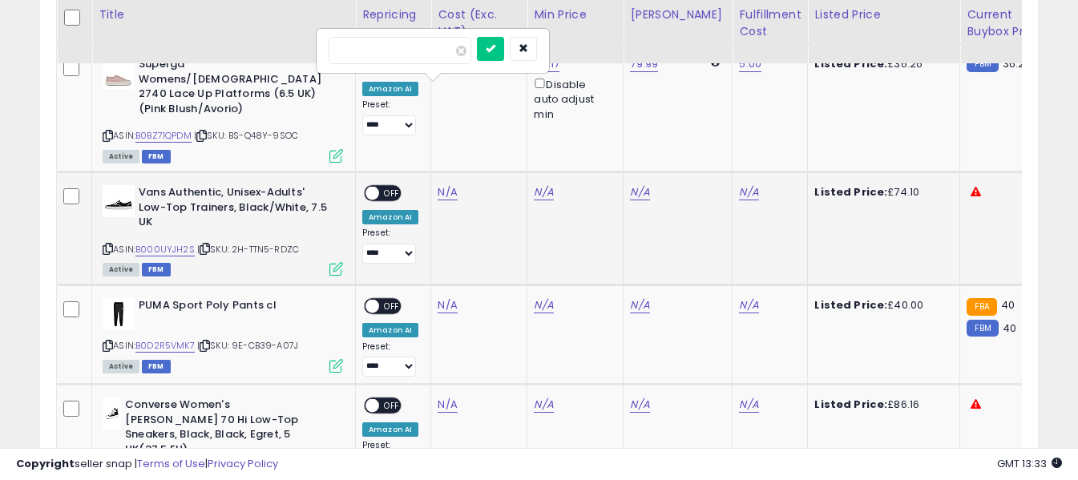
click at [426, 51] on input "number" at bounding box center [400, 50] width 143 height 27
type input "**"
click at [496, 52] on icon "submit" at bounding box center [491, 48] width 10 height 10
click at [739, 184] on link "N/A" at bounding box center [748, 192] width 19 height 16
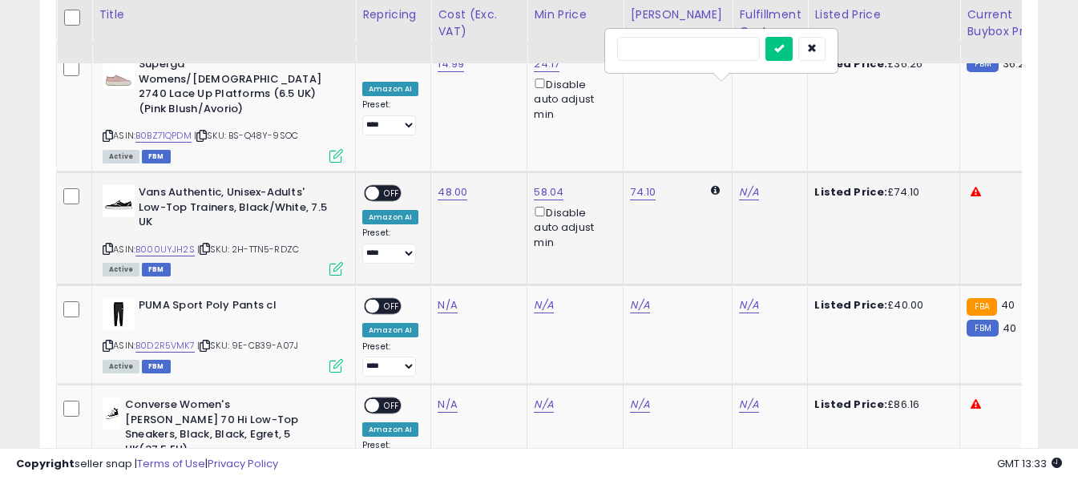
click at [706, 51] on input "text" at bounding box center [688, 49] width 143 height 24
type input "*"
click at [784, 47] on icon "submit" at bounding box center [780, 48] width 10 height 10
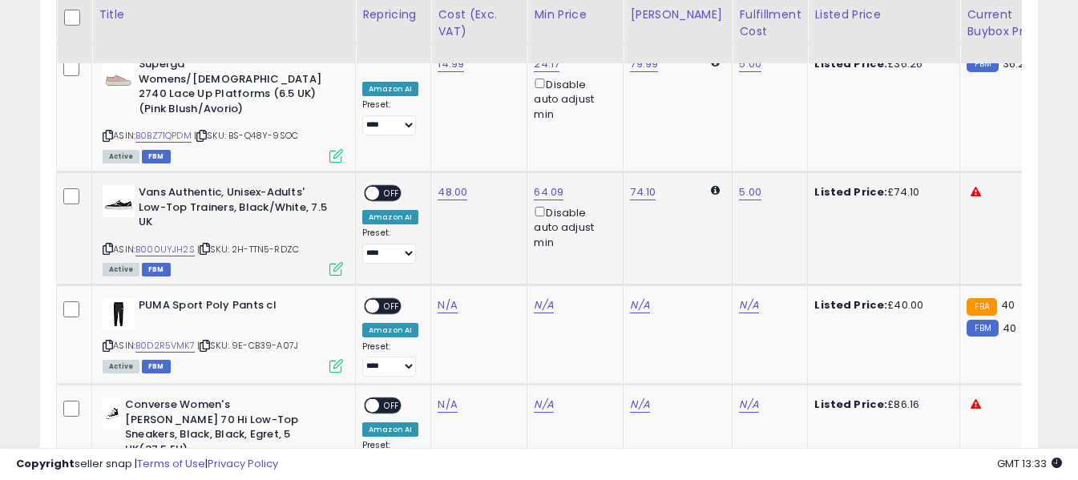
click at [398, 187] on span "OFF" at bounding box center [392, 194] width 26 height 14
click at [105, 342] on icon at bounding box center [108, 346] width 10 height 9
click at [443, 297] on link "N/A" at bounding box center [447, 305] width 19 height 16
click at [435, 169] on input "number" at bounding box center [400, 163] width 143 height 27
type input "*****"
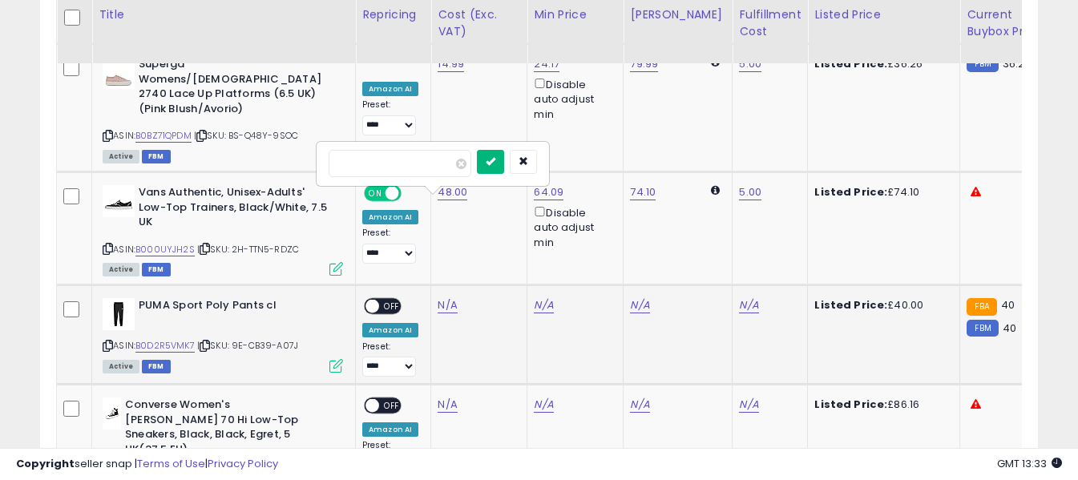
click at [504, 155] on button "submit" at bounding box center [490, 162] width 27 height 24
click at [739, 297] on link "N/A" at bounding box center [748, 305] width 19 height 16
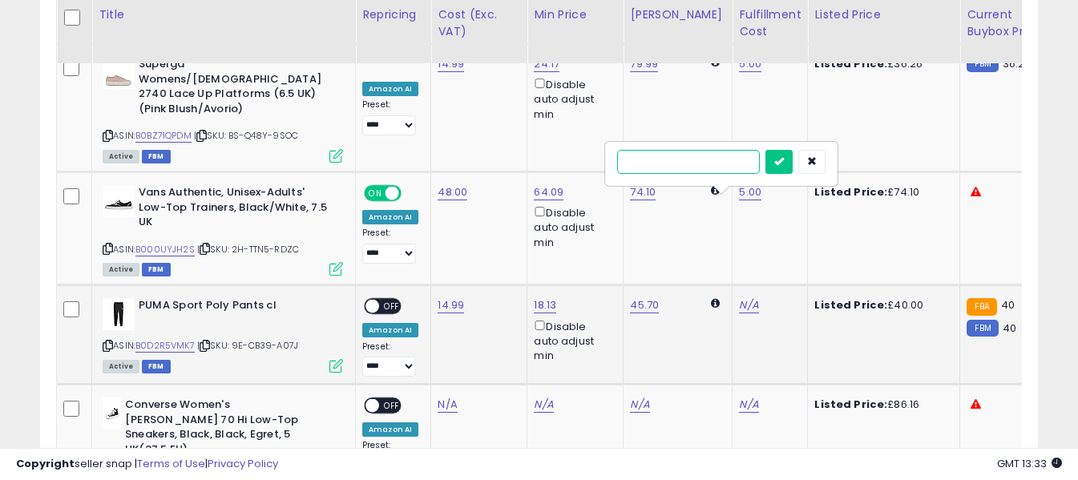
click at [717, 162] on input "text" at bounding box center [688, 162] width 143 height 24
type input "*"
click at [784, 162] on icon "submit" at bounding box center [780, 161] width 10 height 10
click at [391, 300] on span "OFF" at bounding box center [392, 307] width 26 height 14
click at [107, 472] on icon at bounding box center [108, 476] width 10 height 9
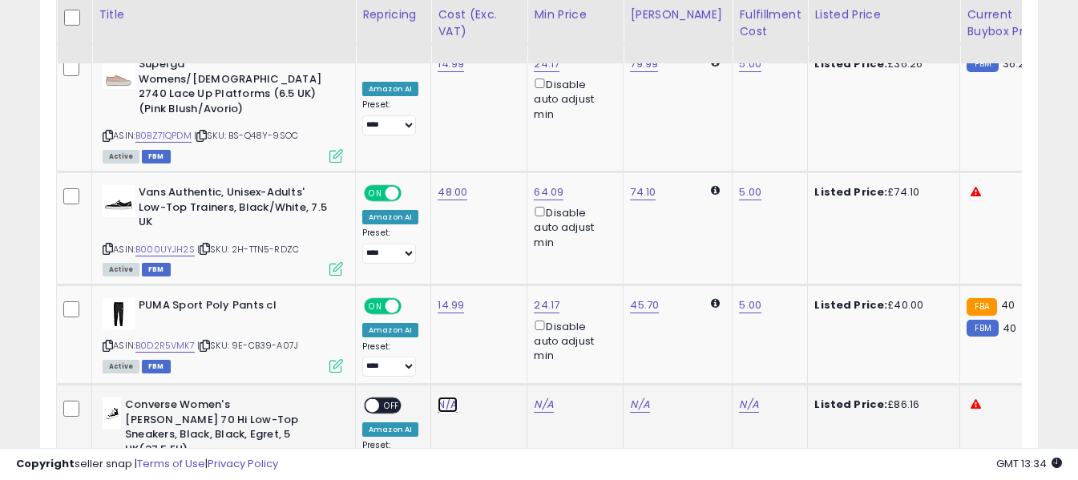
click at [445, 397] on link "N/A" at bounding box center [447, 405] width 19 height 16
click at [436, 260] on input "number" at bounding box center [400, 262] width 143 height 27
type input "*****"
click at [496, 262] on icon "submit" at bounding box center [491, 261] width 10 height 10
click at [739, 397] on link "N/A" at bounding box center [748, 405] width 19 height 16
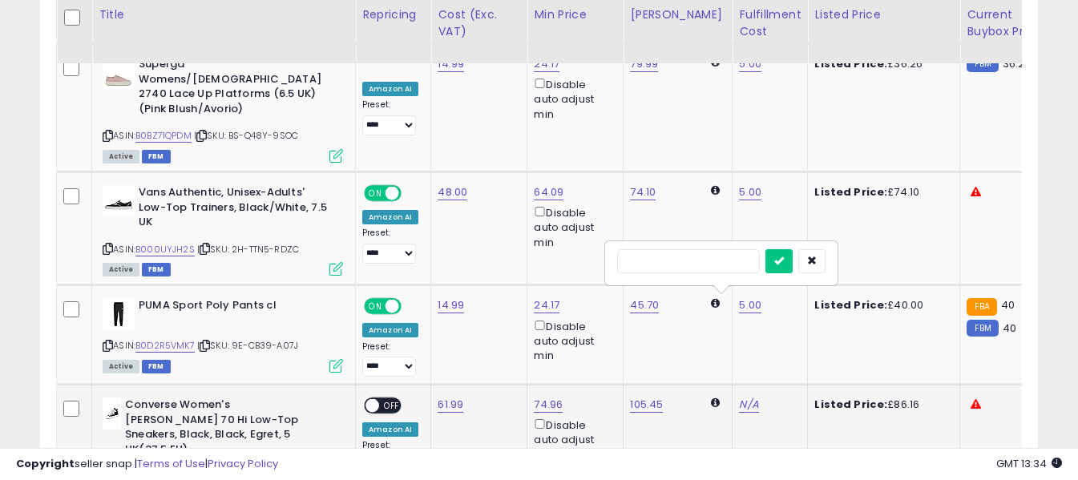
click at [721, 267] on input "text" at bounding box center [688, 261] width 143 height 24
type input "*"
click at [793, 266] on button "submit" at bounding box center [779, 261] width 27 height 24
click at [383, 399] on span "OFF" at bounding box center [392, 406] width 26 height 14
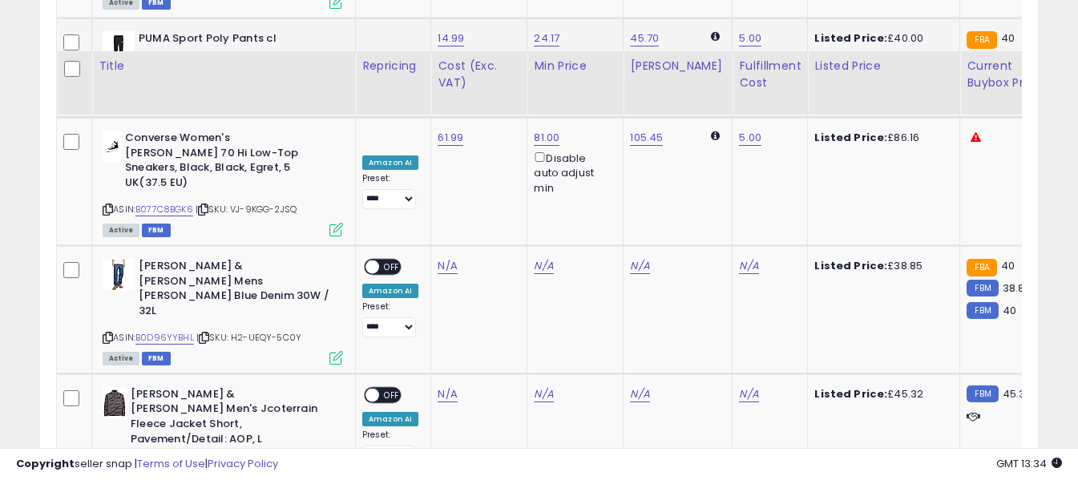
scroll to position [2678, 0]
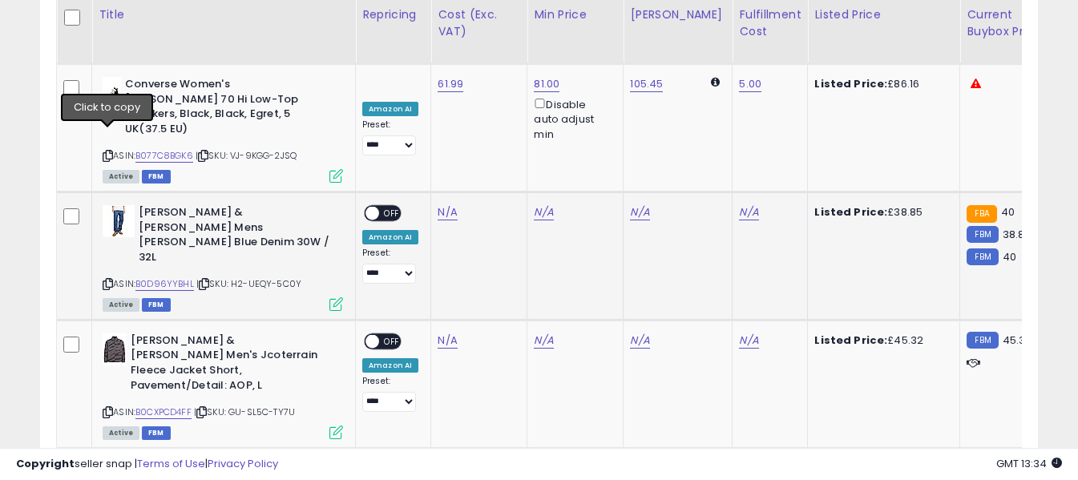
click at [105, 280] on icon at bounding box center [108, 284] width 10 height 9
click at [443, 204] on link "N/A" at bounding box center [447, 212] width 19 height 16
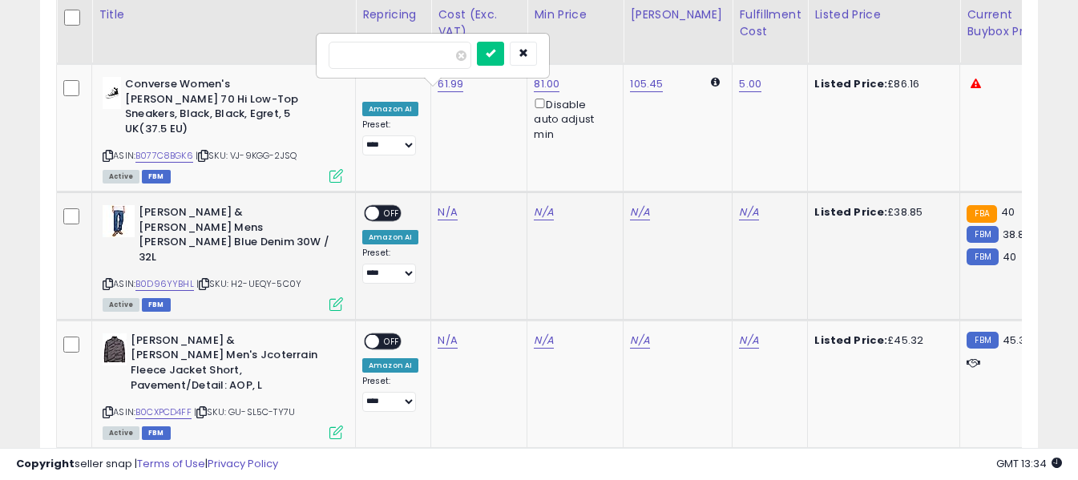
drag, startPoint x: 443, startPoint y: 93, endPoint x: 426, endPoint y: 55, distance: 42.3
click at [426, 55] on input "number" at bounding box center [400, 55] width 143 height 27
type input "*****"
click at [504, 52] on button "submit" at bounding box center [490, 54] width 27 height 24
click at [739, 204] on link "N/A" at bounding box center [748, 212] width 19 height 16
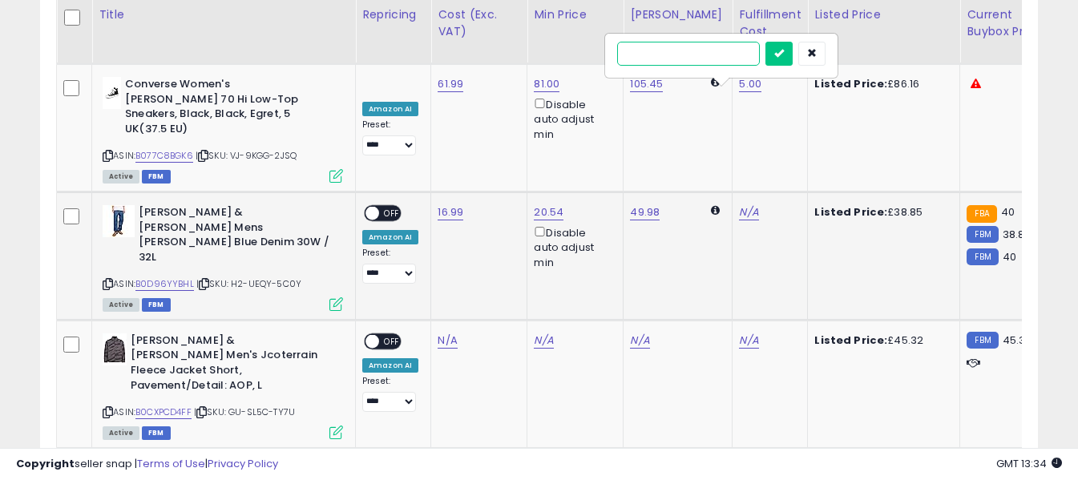
click at [714, 53] on input "text" at bounding box center [688, 54] width 143 height 24
type input "*"
click at [793, 46] on button "submit" at bounding box center [779, 54] width 27 height 24
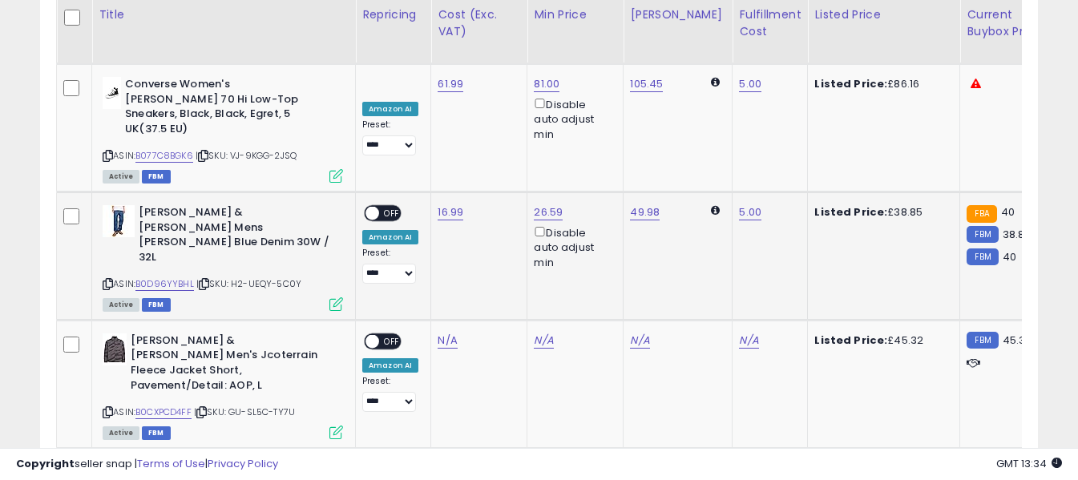
click at [386, 207] on span "OFF" at bounding box center [392, 214] width 26 height 14
click at [105, 408] on icon at bounding box center [108, 412] width 10 height 9
click at [445, 333] on link "N/A" at bounding box center [447, 341] width 19 height 16
click at [422, 149] on input "number" at bounding box center [400, 154] width 143 height 27
type input "*****"
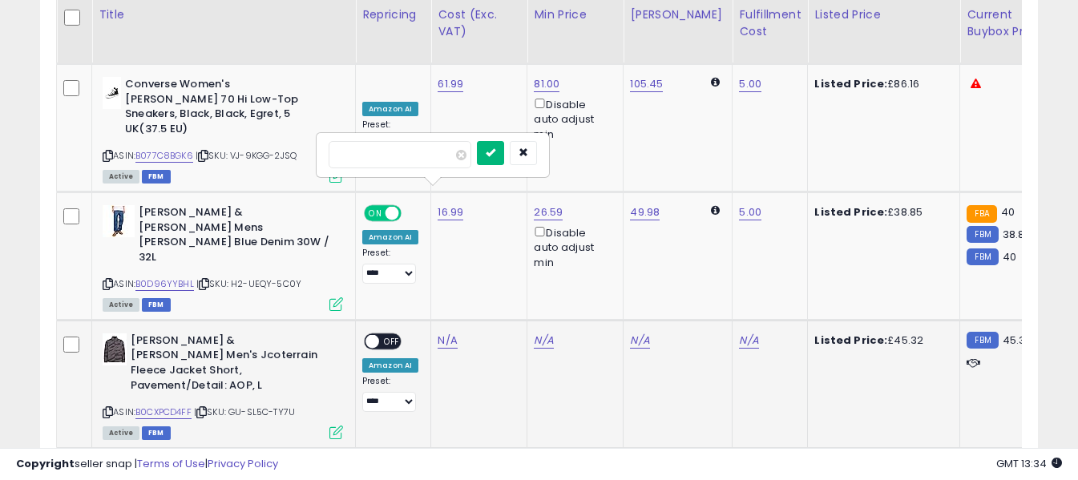
click at [496, 151] on icon "submit" at bounding box center [491, 153] width 10 height 10
click at [739, 333] on link "N/A" at bounding box center [748, 341] width 19 height 16
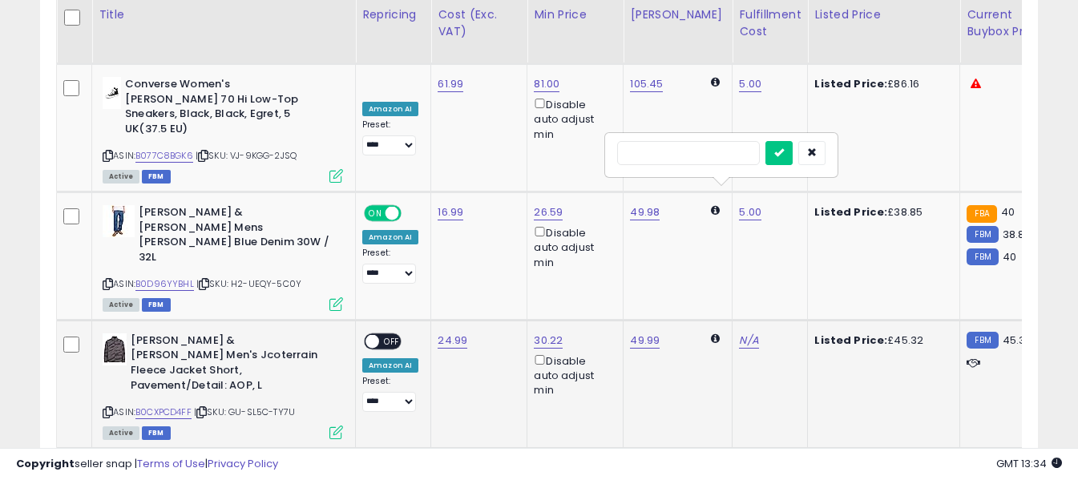
click at [718, 156] on input "text" at bounding box center [688, 153] width 143 height 24
type input "*"
click at [784, 154] on icon "submit" at bounding box center [780, 153] width 10 height 10
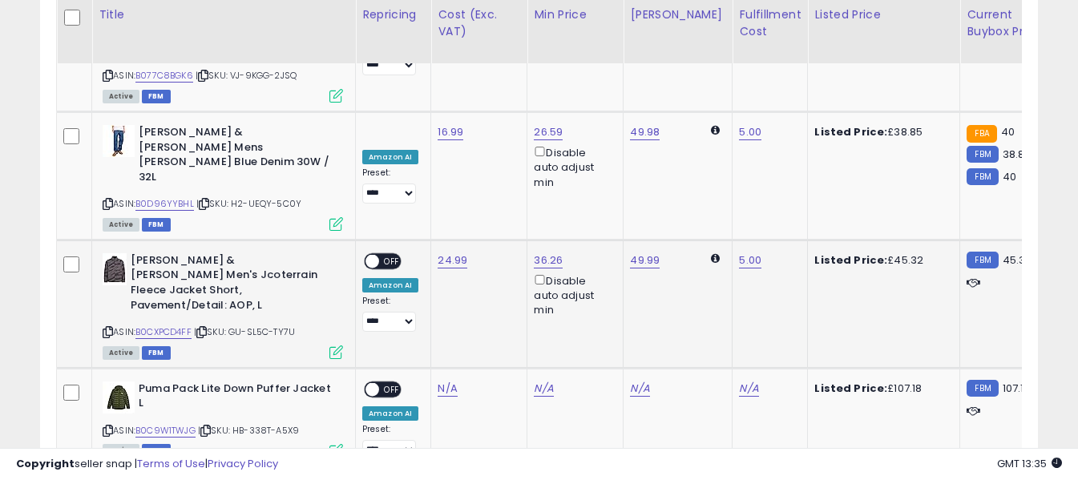
click at [387, 254] on span "OFF" at bounding box center [392, 261] width 26 height 14
drag, startPoint x: 107, startPoint y: 271, endPoint x: 103, endPoint y: 238, distance: 33.1
click at [107, 427] on icon at bounding box center [108, 431] width 10 height 9
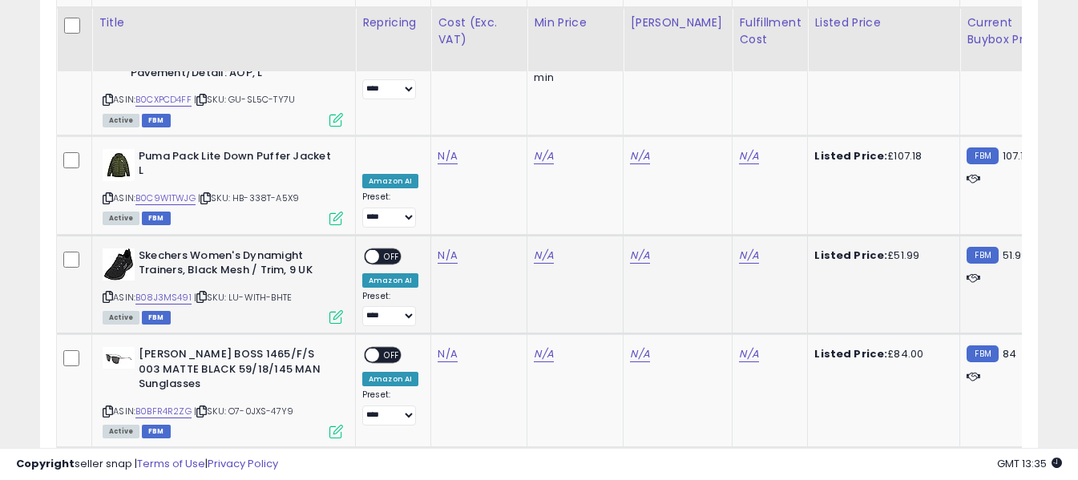
scroll to position [2999, 0]
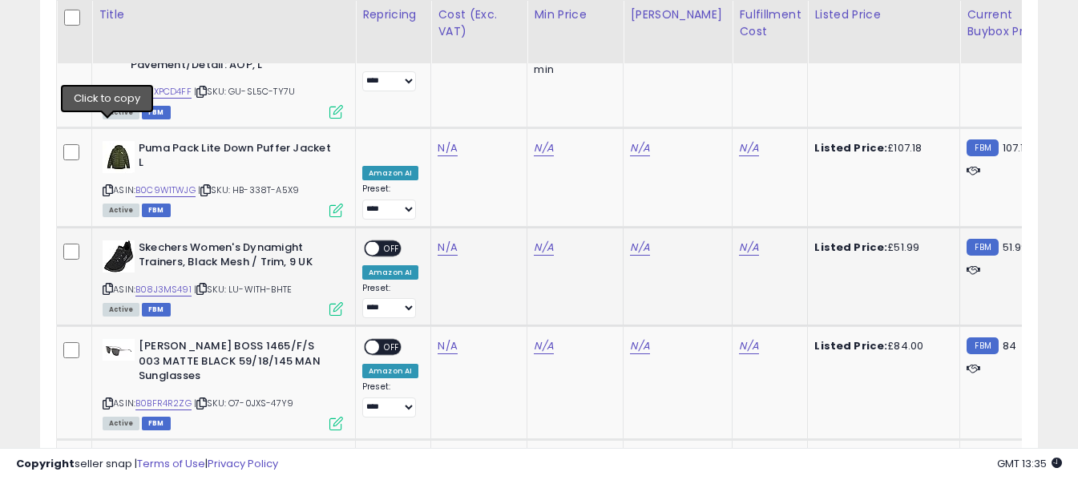
click at [106, 285] on icon at bounding box center [108, 289] width 10 height 9
click at [443, 240] on link "N/A" at bounding box center [447, 248] width 19 height 16
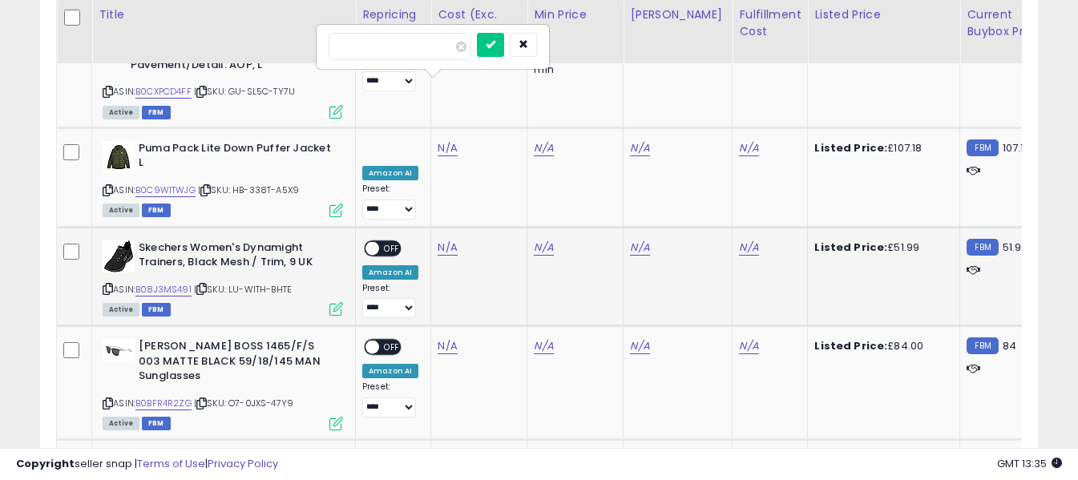
click at [441, 50] on input "number" at bounding box center [400, 46] width 143 height 27
type input "*****"
click at [496, 42] on icon "submit" at bounding box center [491, 44] width 10 height 10
click at [739, 240] on link "N/A" at bounding box center [748, 248] width 19 height 16
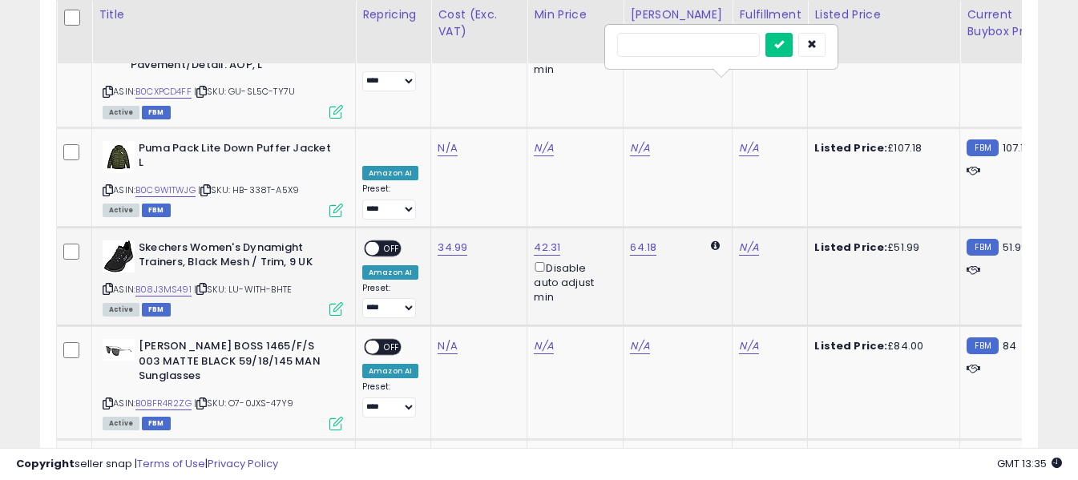
click at [708, 44] on input "text" at bounding box center [688, 45] width 143 height 24
type input "*"
click at [793, 42] on button "submit" at bounding box center [779, 45] width 27 height 24
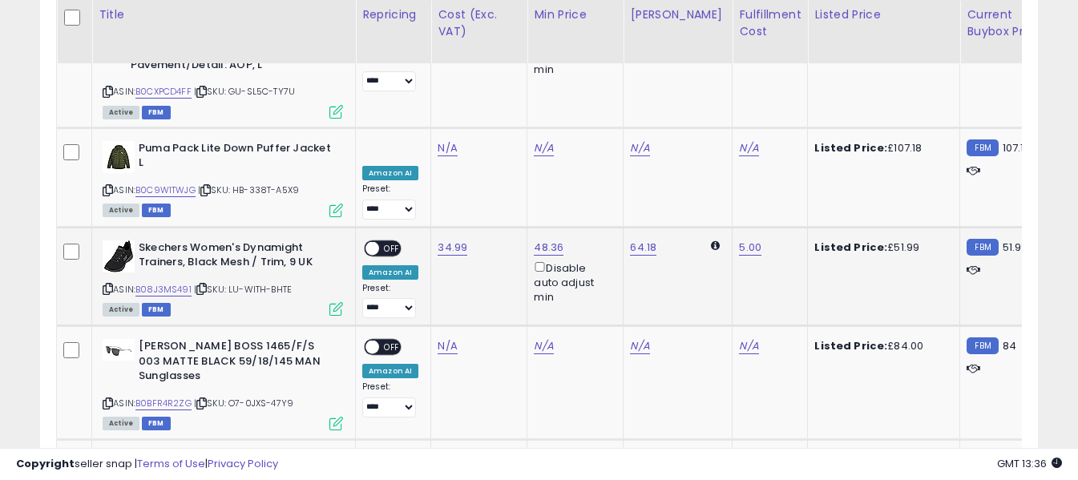
click at [388, 241] on span "OFF" at bounding box center [392, 248] width 26 height 14
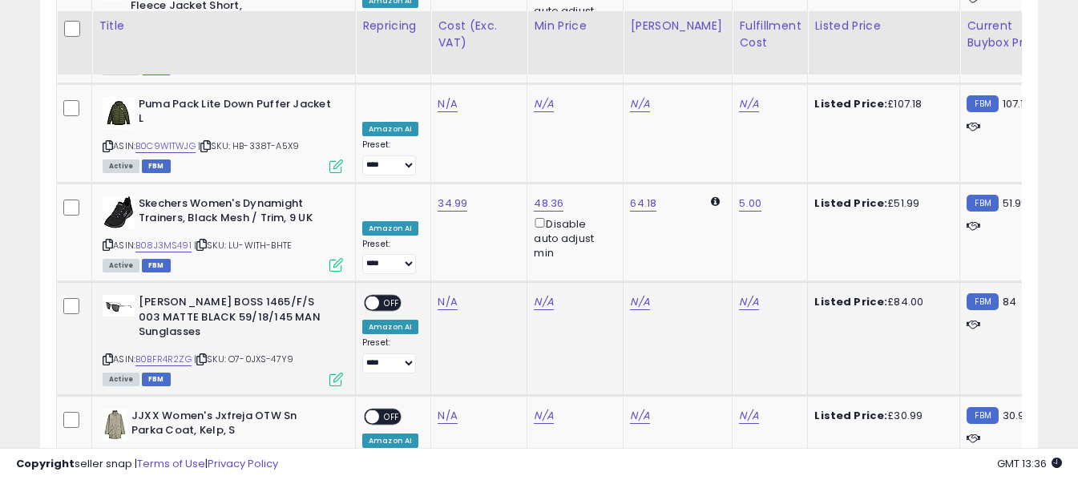
scroll to position [3079, 0]
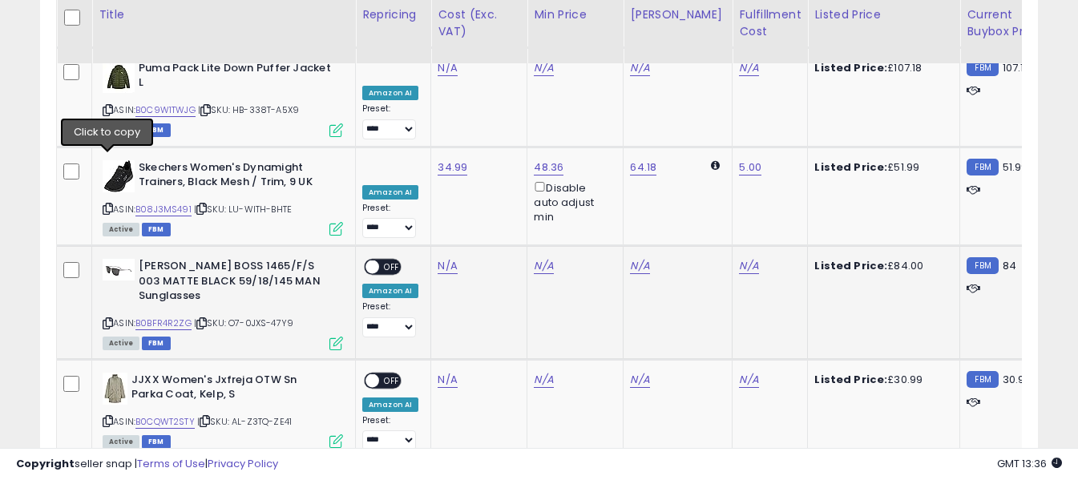
click at [107, 319] on icon at bounding box center [108, 323] width 10 height 9
click at [443, 258] on link "N/A" at bounding box center [447, 266] width 19 height 16
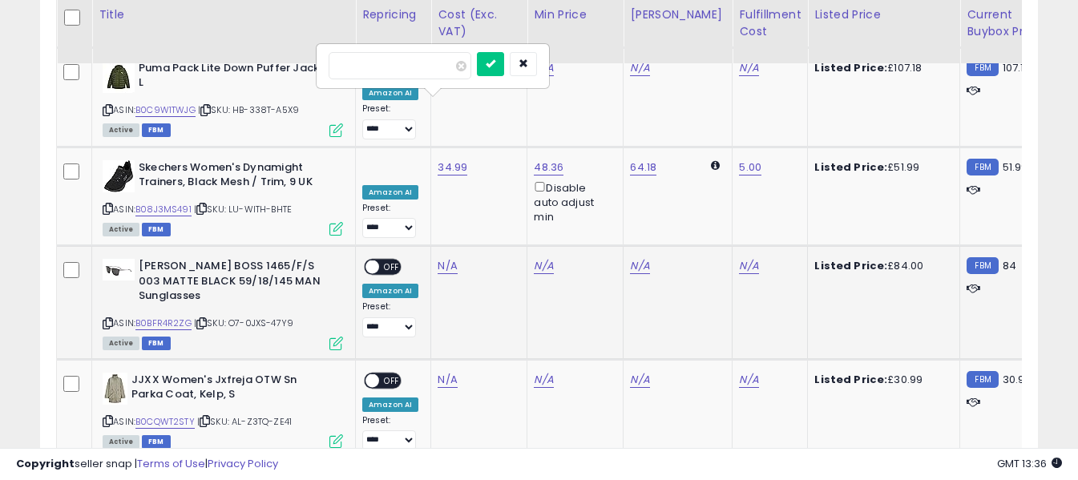
click at [429, 60] on input "number" at bounding box center [400, 65] width 143 height 27
type input "*****"
click at [496, 62] on icon "submit" at bounding box center [491, 64] width 10 height 10
click at [739, 258] on link "N/A" at bounding box center [748, 266] width 19 height 16
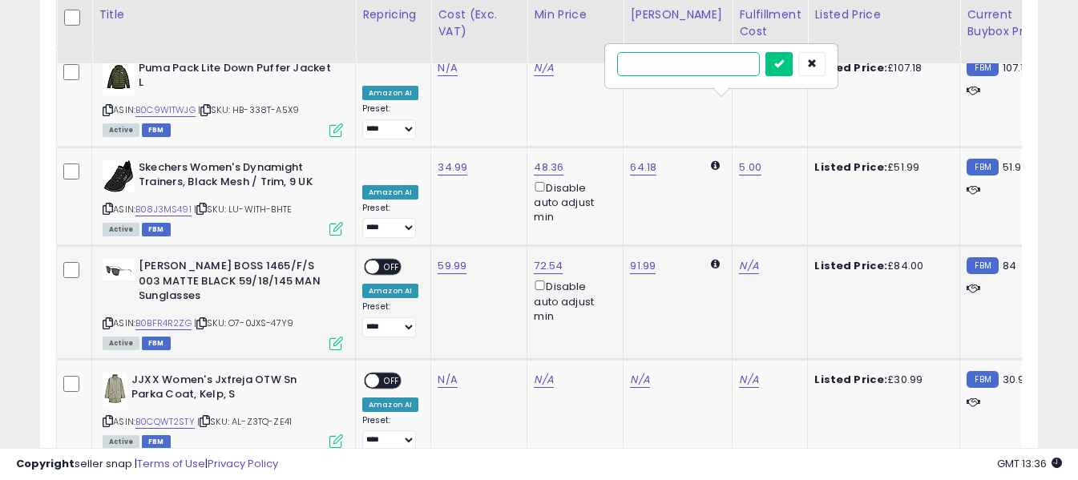
click at [697, 59] on input "text" at bounding box center [688, 64] width 143 height 24
type input "*"
click at [793, 63] on button "submit" at bounding box center [779, 64] width 27 height 24
click at [391, 261] on span "OFF" at bounding box center [392, 268] width 26 height 14
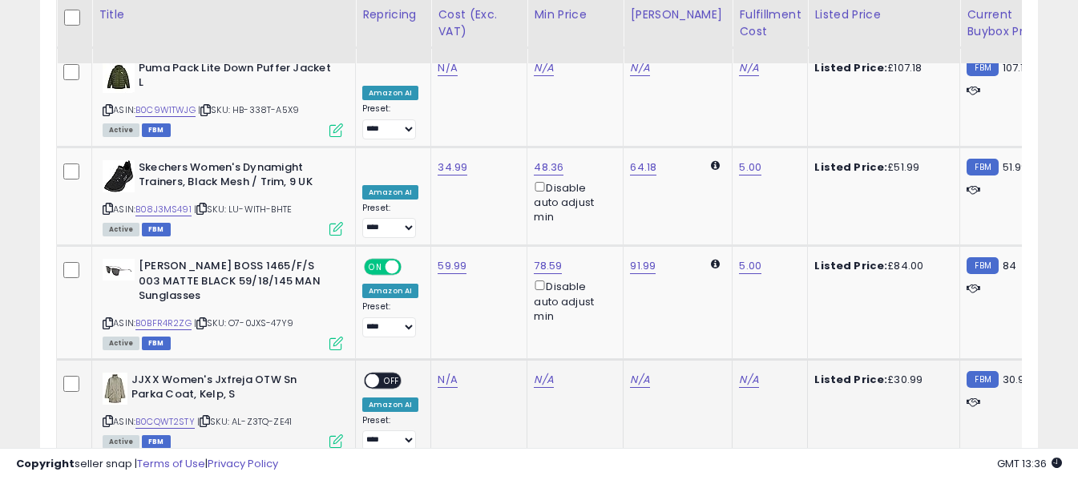
click at [109, 417] on icon at bounding box center [108, 421] width 10 height 9
click at [443, 372] on link "N/A" at bounding box center [447, 380] width 19 height 16
click at [430, 179] on input "number" at bounding box center [400, 178] width 143 height 27
type input "*****"
click at [504, 178] on button "submit" at bounding box center [490, 177] width 27 height 24
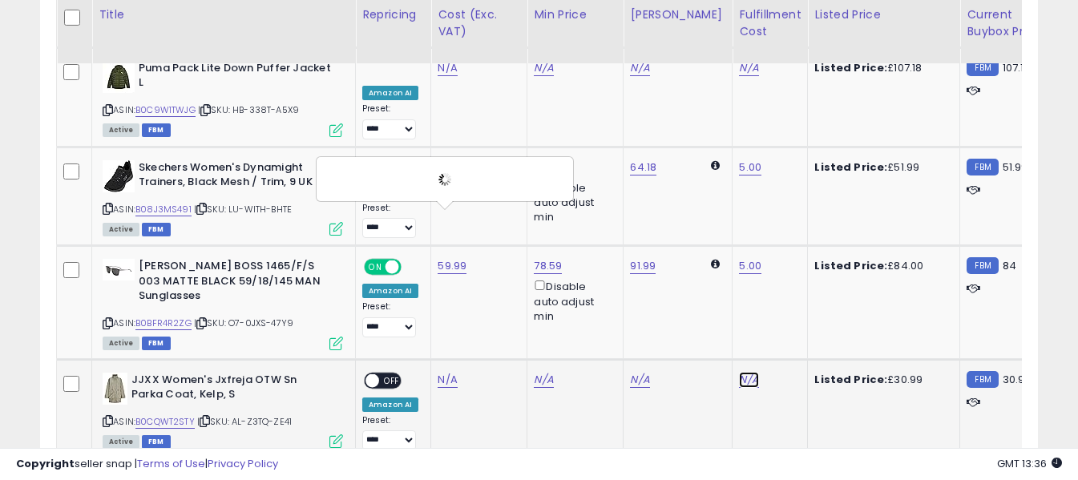
click at [739, 372] on link "N/A" at bounding box center [748, 380] width 19 height 16
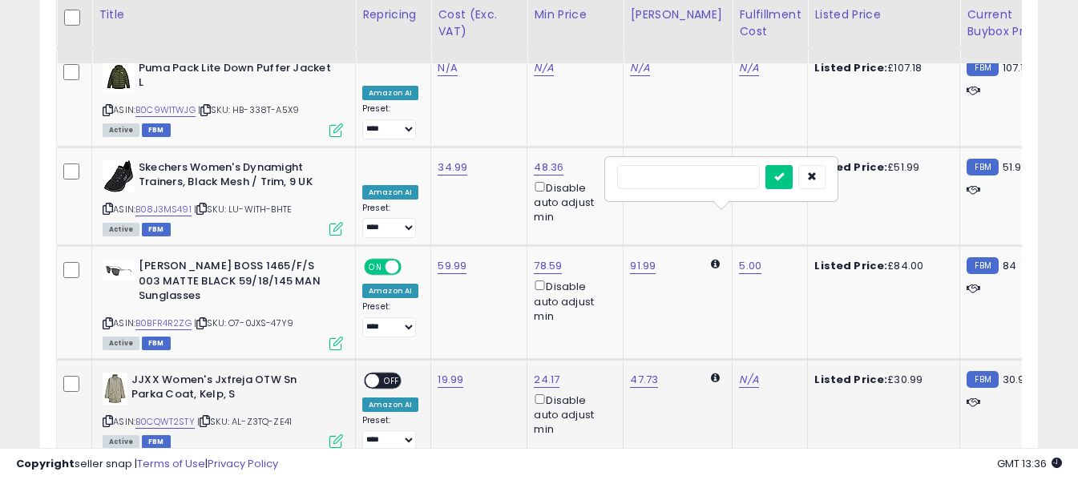
click at [717, 176] on input "text" at bounding box center [688, 177] width 143 height 24
type input "*"
click at [784, 180] on icon "submit" at bounding box center [780, 177] width 10 height 10
click at [385, 374] on span "OFF" at bounding box center [392, 381] width 26 height 14
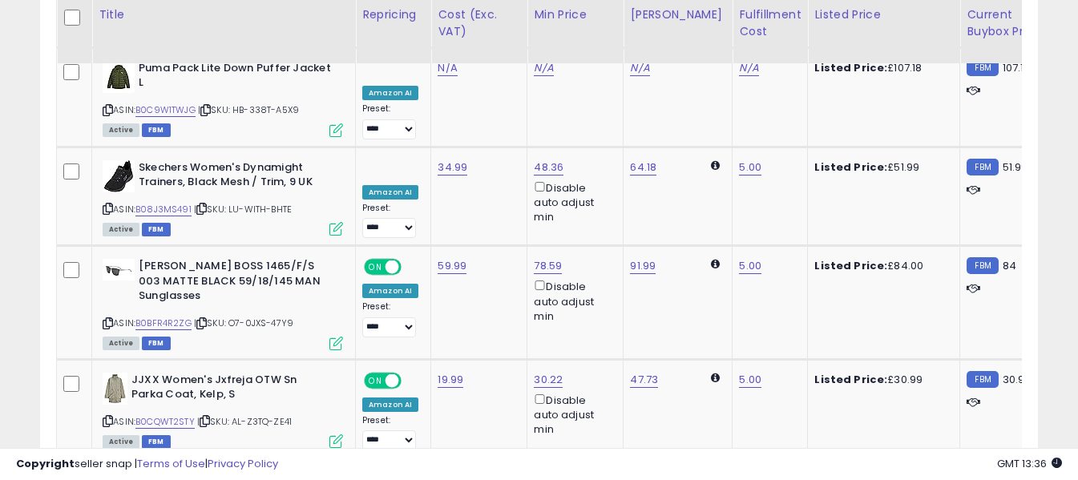
click at [443, 471] on link "N/A" at bounding box center [447, 479] width 19 height 16
click at [424, 278] on input "number" at bounding box center [400, 278] width 143 height 27
type input "*****"
click at [496, 281] on icon "submit" at bounding box center [491, 276] width 10 height 10
click at [746, 471] on div "N/A" at bounding box center [767, 478] width 56 height 14
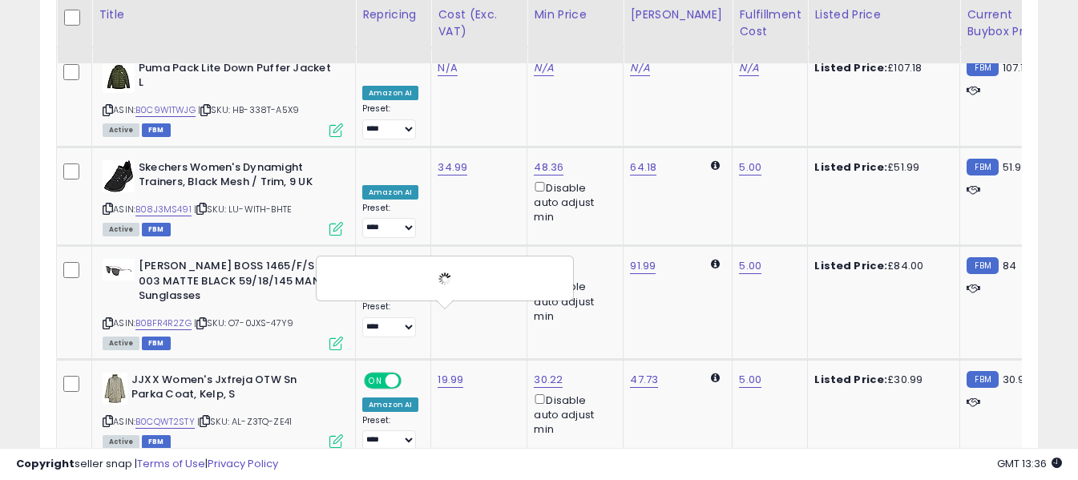
click at [739, 471] on link "N/A" at bounding box center [748, 479] width 19 height 16
click at [721, 277] on input "text" at bounding box center [688, 277] width 143 height 24
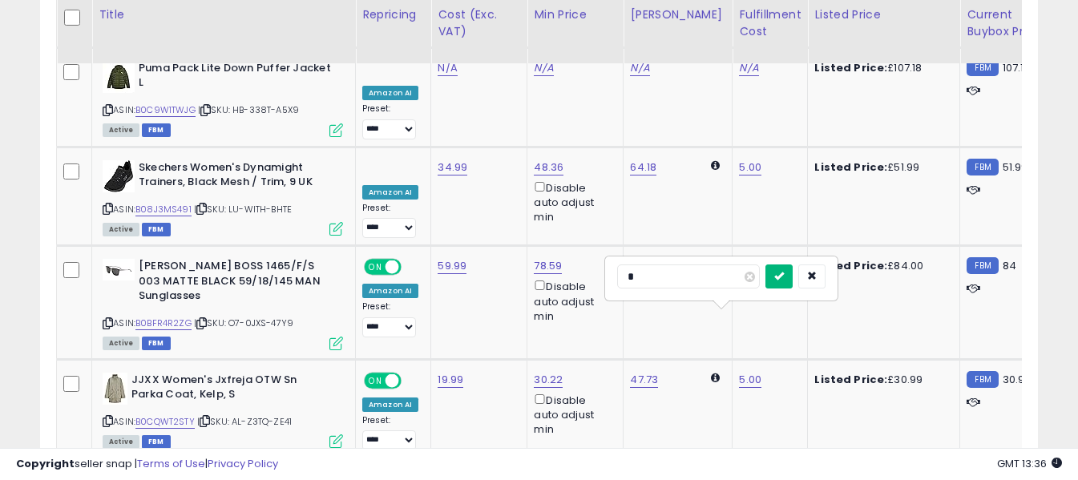
type input "*"
click at [784, 278] on icon "submit" at bounding box center [780, 276] width 10 height 10
click at [395, 473] on span "OFF" at bounding box center [392, 480] width 26 height 14
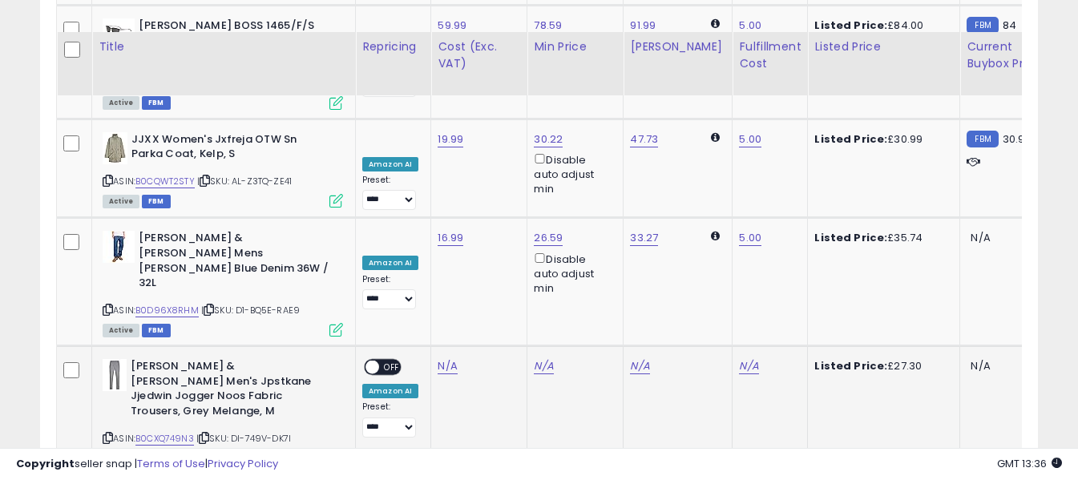
scroll to position [3400, 0]
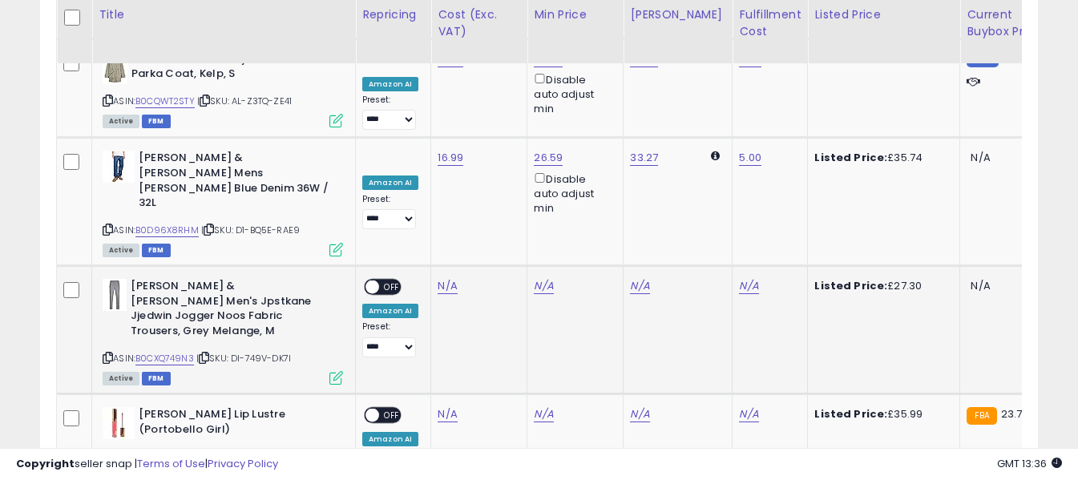
click at [110, 354] on icon at bounding box center [108, 358] width 10 height 9
click at [444, 278] on link "N/A" at bounding box center [447, 286] width 19 height 16
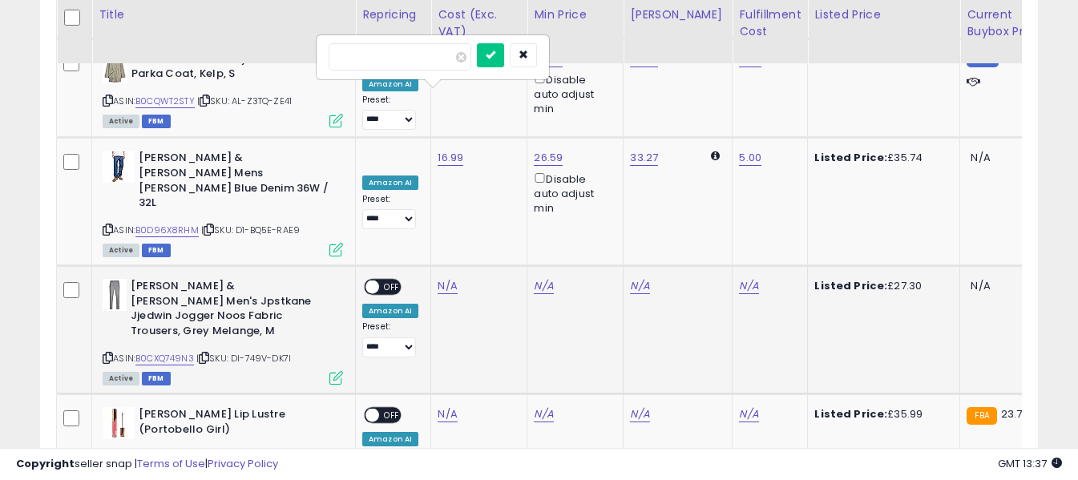
click at [437, 59] on input "number" at bounding box center [400, 56] width 143 height 27
type input "**"
click at [496, 58] on icon "submit" at bounding box center [491, 55] width 10 height 10
click at [739, 278] on link "N/A" at bounding box center [748, 286] width 19 height 16
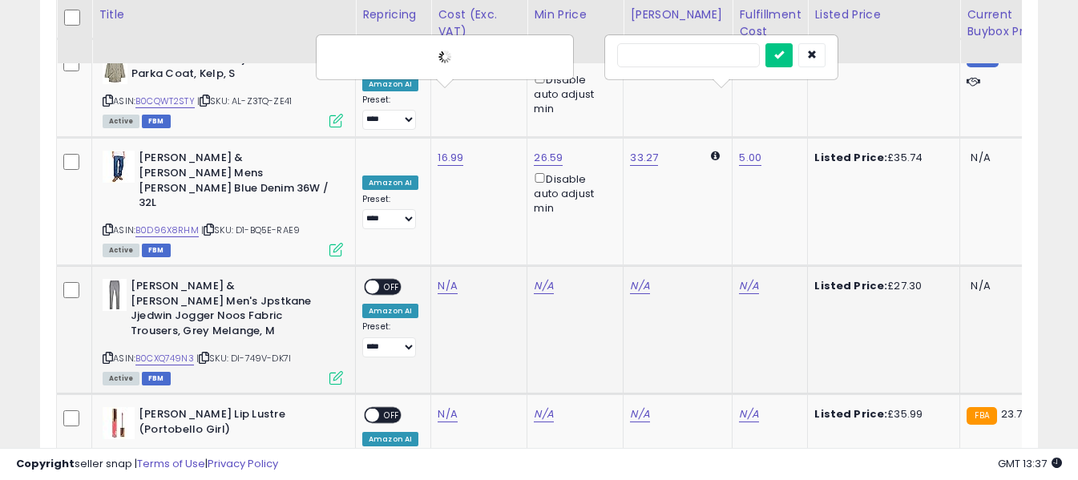
click at [719, 50] on input "text" at bounding box center [688, 55] width 143 height 24
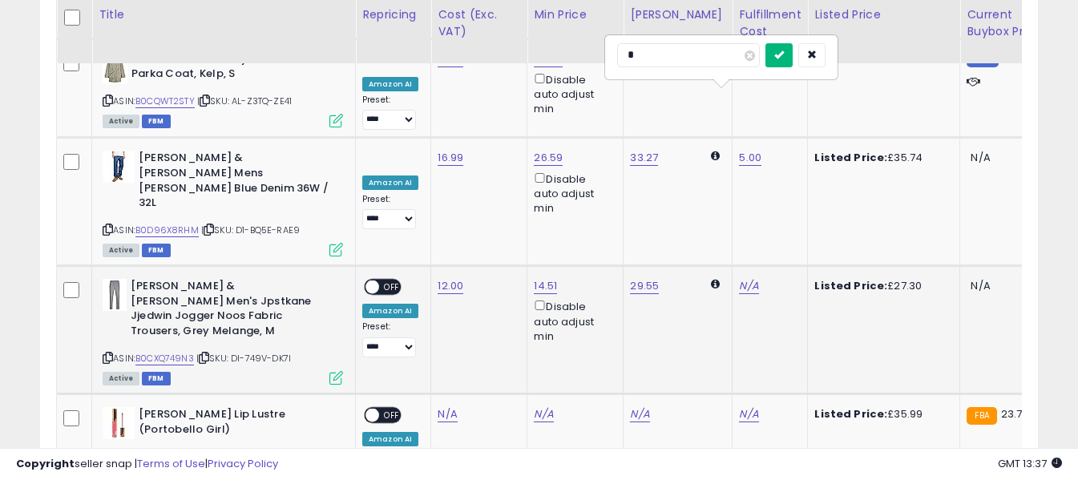
type input "*"
click at [793, 50] on button "submit" at bounding box center [779, 55] width 27 height 24
click at [375, 281] on span at bounding box center [373, 288] width 14 height 14
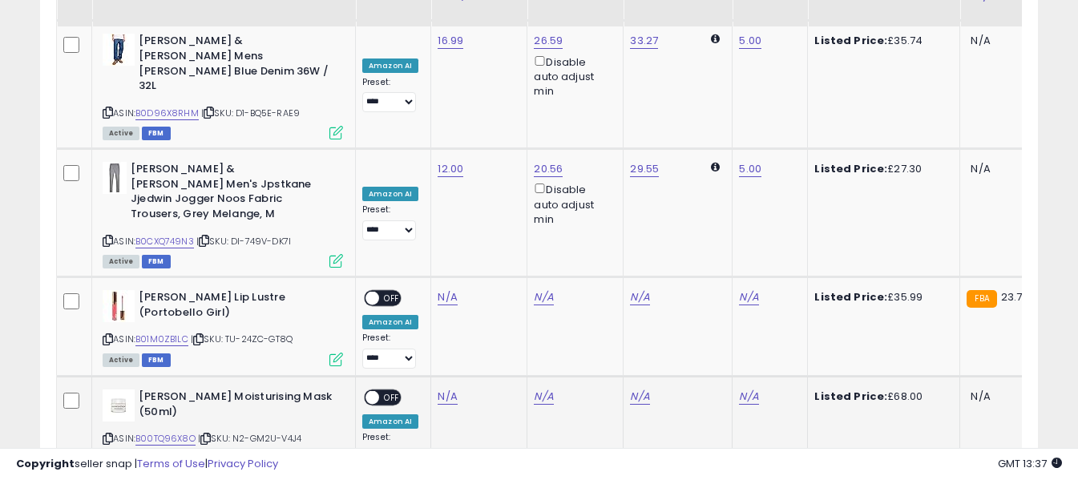
scroll to position [3480, 0]
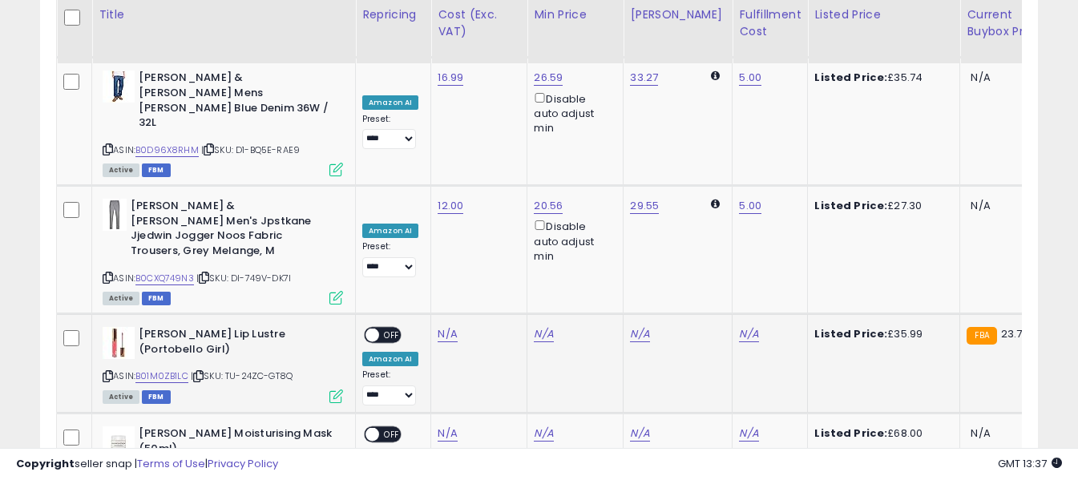
click at [110, 372] on icon at bounding box center [108, 376] width 10 height 9
click at [442, 326] on link "N/A" at bounding box center [447, 334] width 19 height 16
click at [441, 91] on input "number" at bounding box center [400, 89] width 143 height 27
type input "**"
click at [496, 86] on icon "submit" at bounding box center [491, 88] width 10 height 10
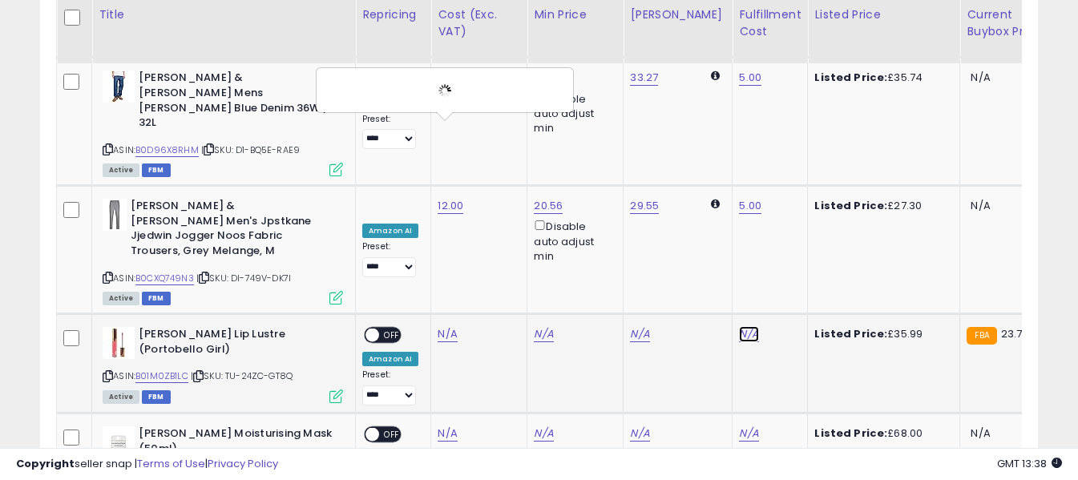
click at [739, 326] on link "N/A" at bounding box center [748, 334] width 19 height 16
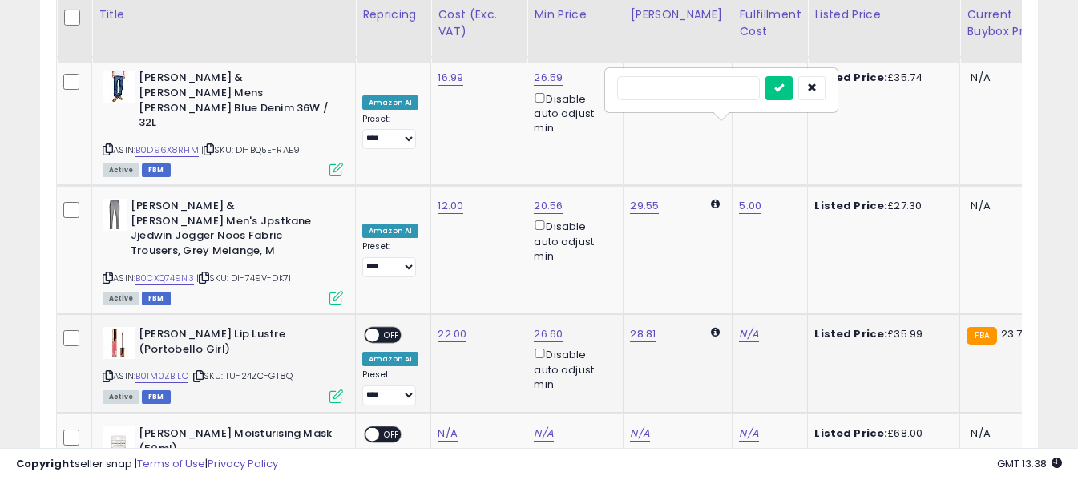
click at [724, 94] on input "text" at bounding box center [688, 88] width 143 height 24
type input "*"
click at [793, 80] on button "submit" at bounding box center [779, 88] width 27 height 24
click at [390, 329] on span "OFF" at bounding box center [392, 336] width 26 height 14
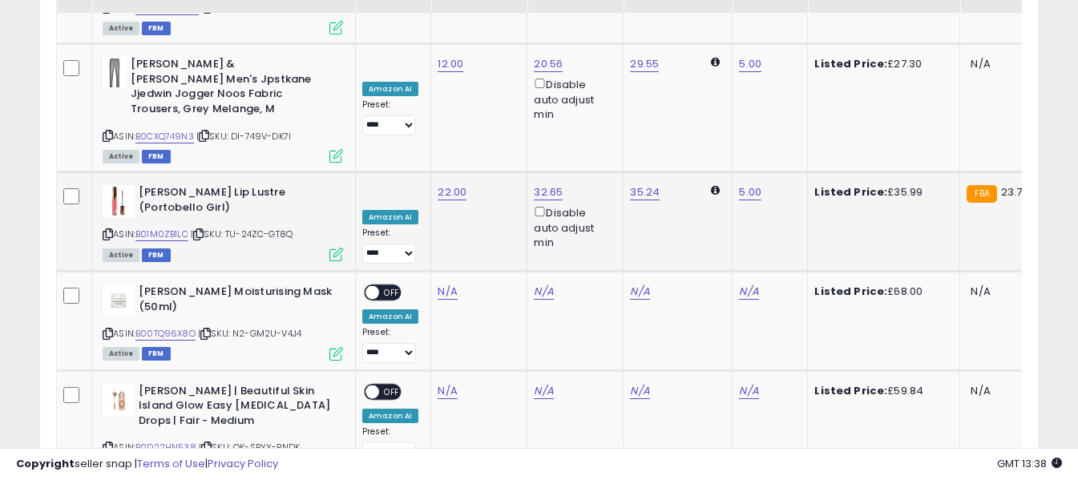
scroll to position [3640, 0]
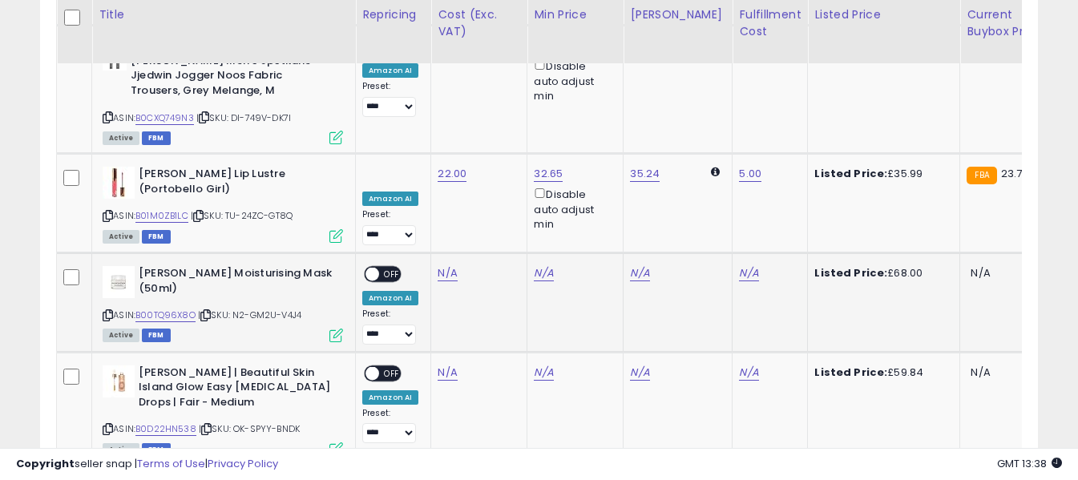
click at [107, 311] on icon at bounding box center [108, 315] width 10 height 9
click at [442, 265] on link "N/A" at bounding box center [447, 273] width 19 height 16
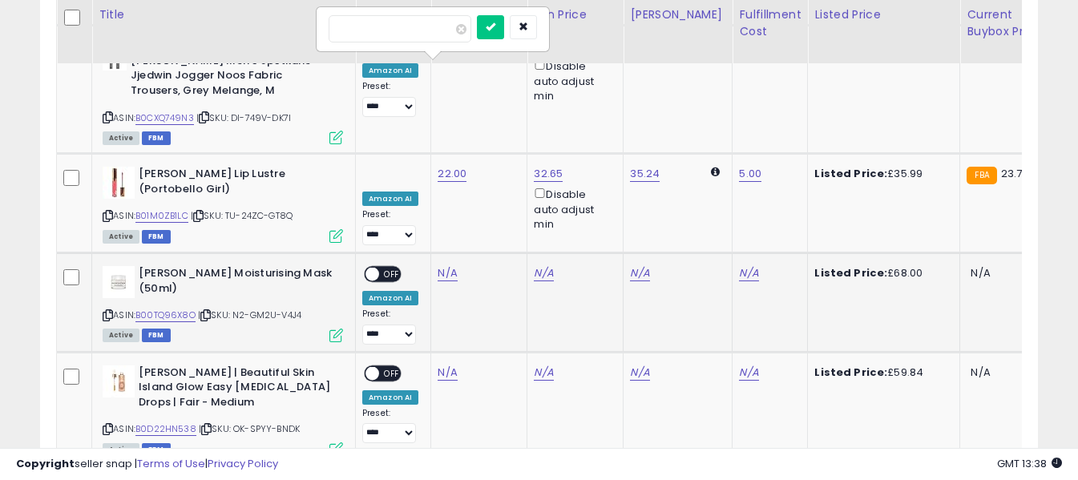
click at [443, 33] on input "number" at bounding box center [400, 28] width 143 height 27
type input "**"
click at [496, 27] on icon "submit" at bounding box center [491, 27] width 10 height 10
click at [739, 265] on link "N/A" at bounding box center [748, 273] width 19 height 16
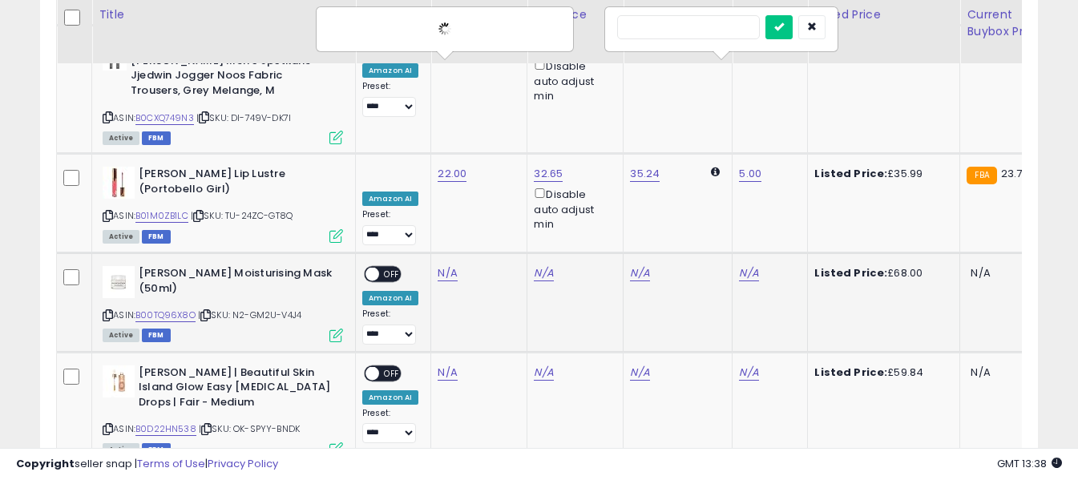
click at [738, 23] on input "text" at bounding box center [688, 27] width 143 height 24
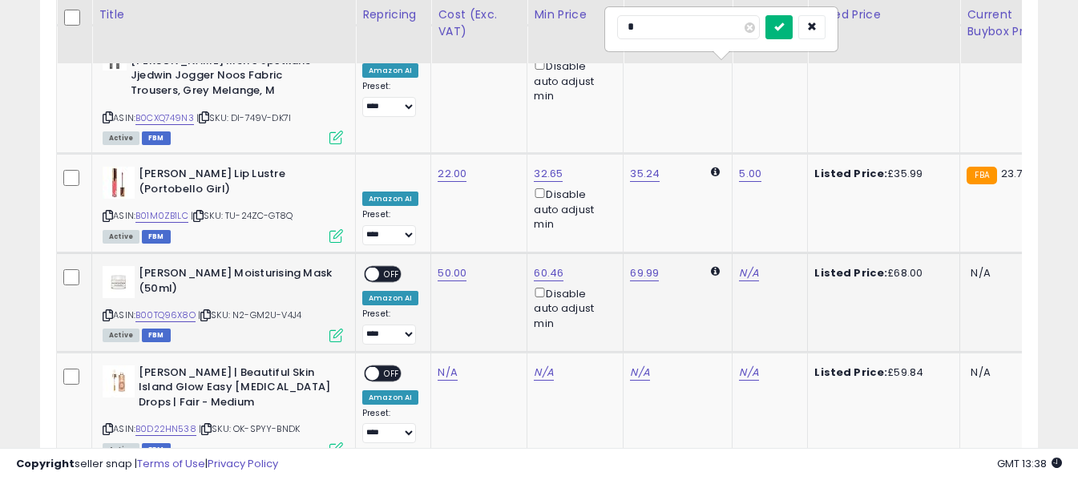
type input "*"
click at [784, 23] on icon "submit" at bounding box center [780, 27] width 10 height 10
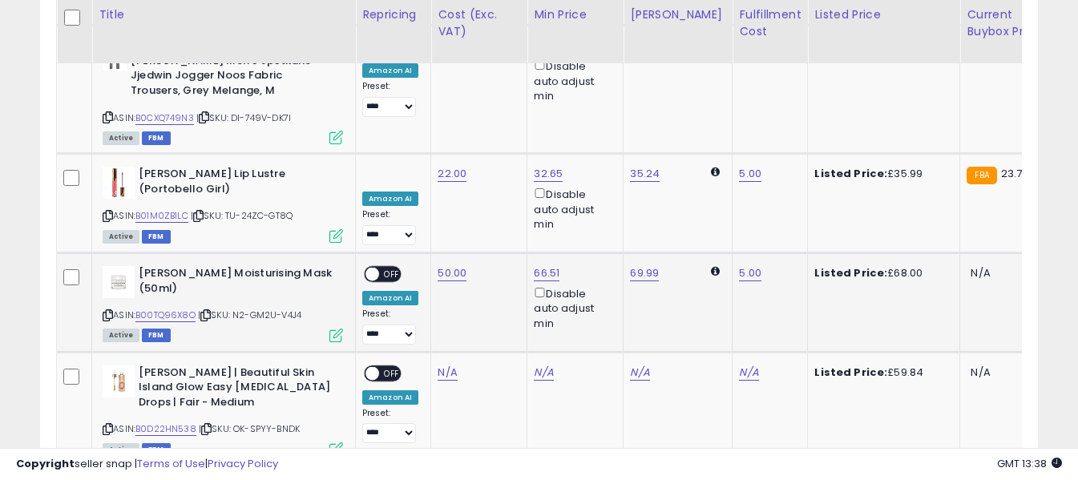
click at [399, 268] on span "OFF" at bounding box center [392, 275] width 26 height 14
click at [107, 425] on icon at bounding box center [108, 429] width 10 height 9
click at [438, 365] on link "N/A" at bounding box center [447, 373] width 19 height 16
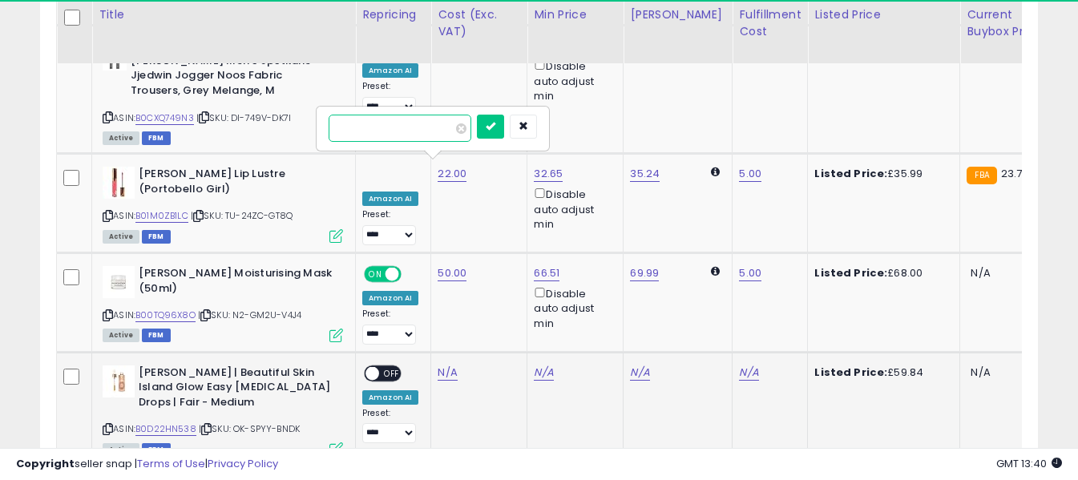
click at [445, 135] on input "number" at bounding box center [400, 128] width 143 height 27
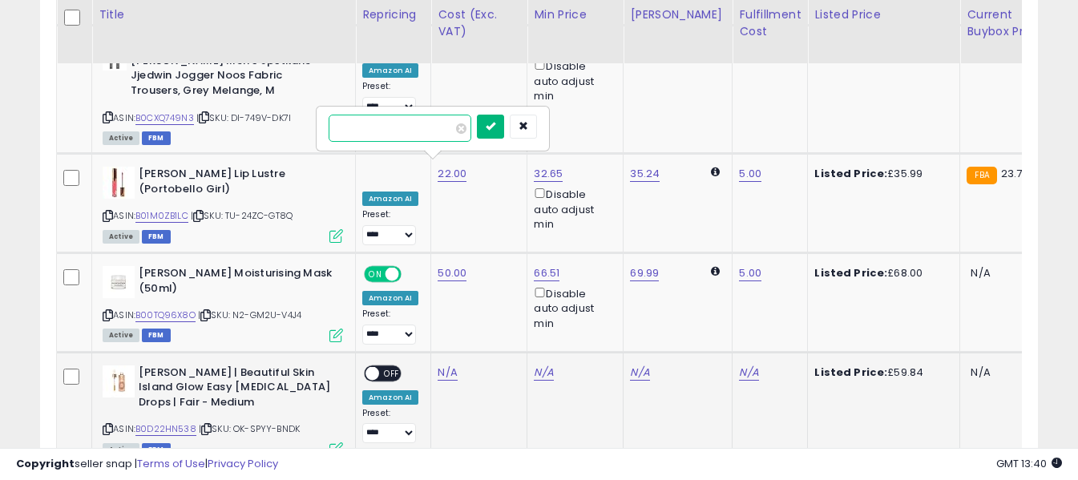
type input "**"
click at [504, 126] on button "submit" at bounding box center [490, 127] width 27 height 24
click at [739, 365] on link "N/A" at bounding box center [748, 373] width 19 height 16
click at [732, 124] on input "text" at bounding box center [688, 127] width 143 height 24
type input "*"
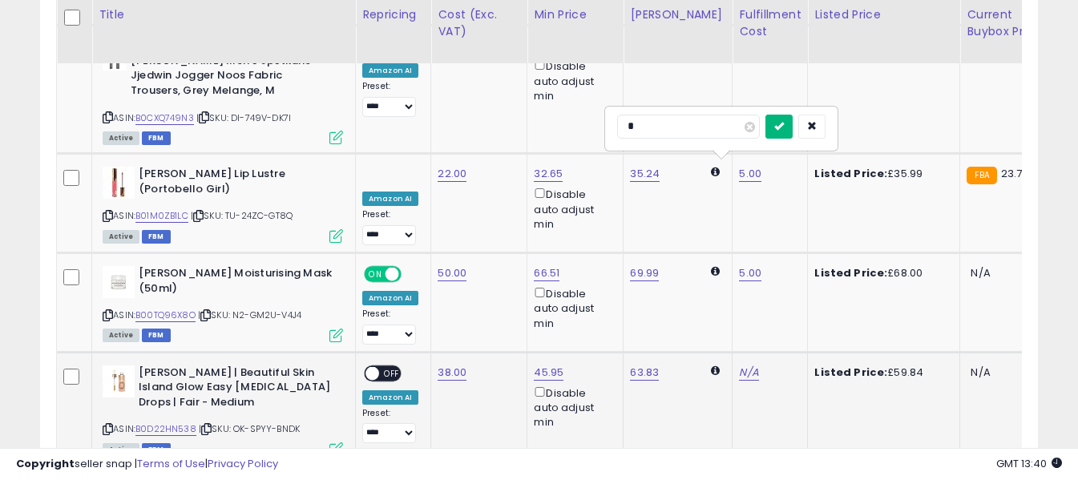
click at [784, 122] on icon "submit" at bounding box center [780, 126] width 10 height 10
click at [381, 366] on span "OFF" at bounding box center [392, 373] width 26 height 14
click at [442, 478] on link "N/A" at bounding box center [447, 486] width 19 height 16
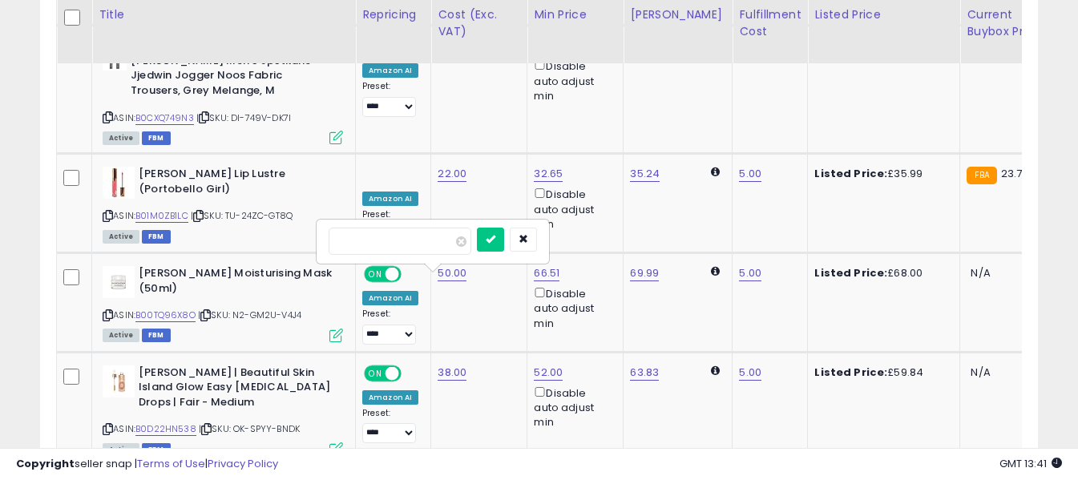
click at [429, 242] on input "number" at bounding box center [400, 241] width 143 height 27
type input "**"
click at [504, 240] on button "submit" at bounding box center [490, 240] width 27 height 24
click at [739, 478] on link "N/A" at bounding box center [748, 486] width 19 height 16
click at [714, 242] on input "text" at bounding box center [688, 240] width 143 height 24
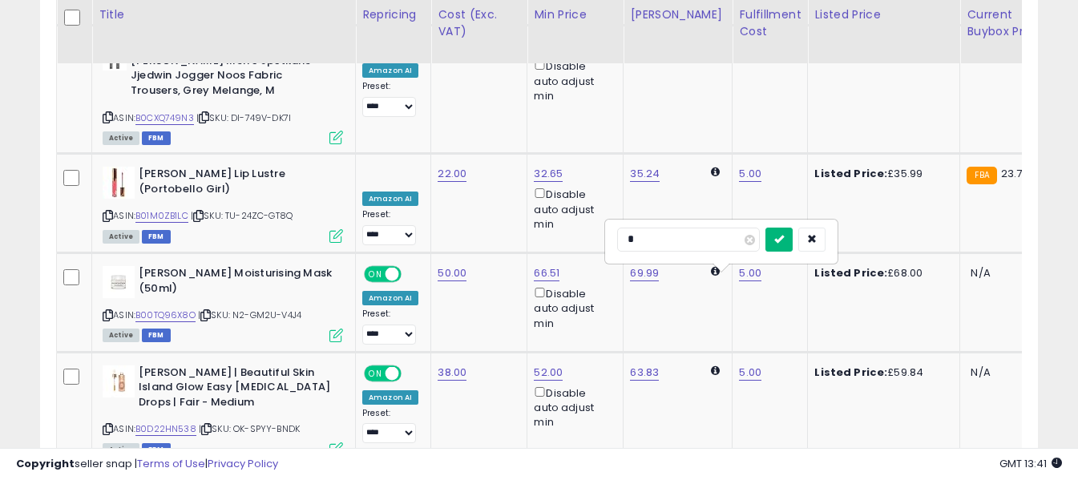
type input "*"
click at [784, 234] on icon "submit" at bounding box center [780, 239] width 10 height 10
click at [381, 479] on span "OFF" at bounding box center [392, 487] width 26 height 14
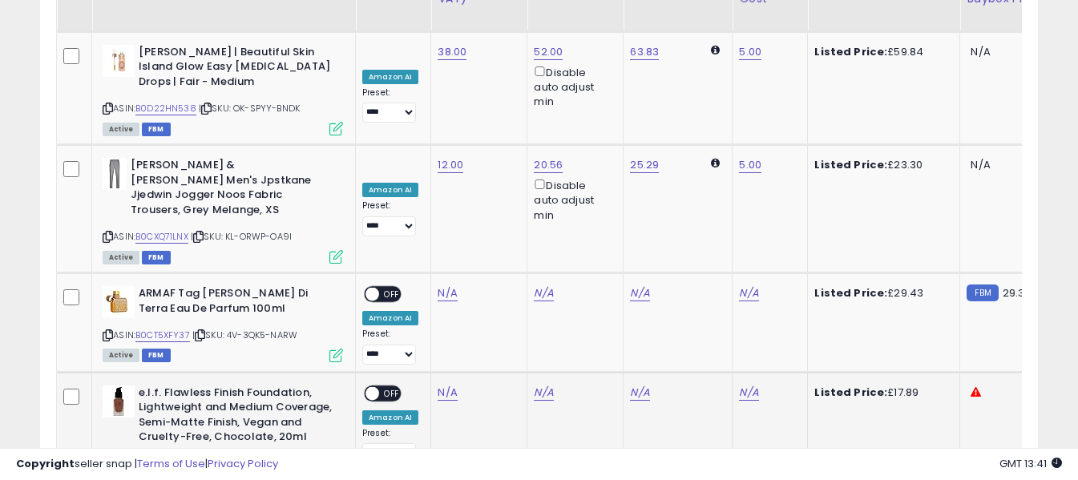
scroll to position [3881, 0]
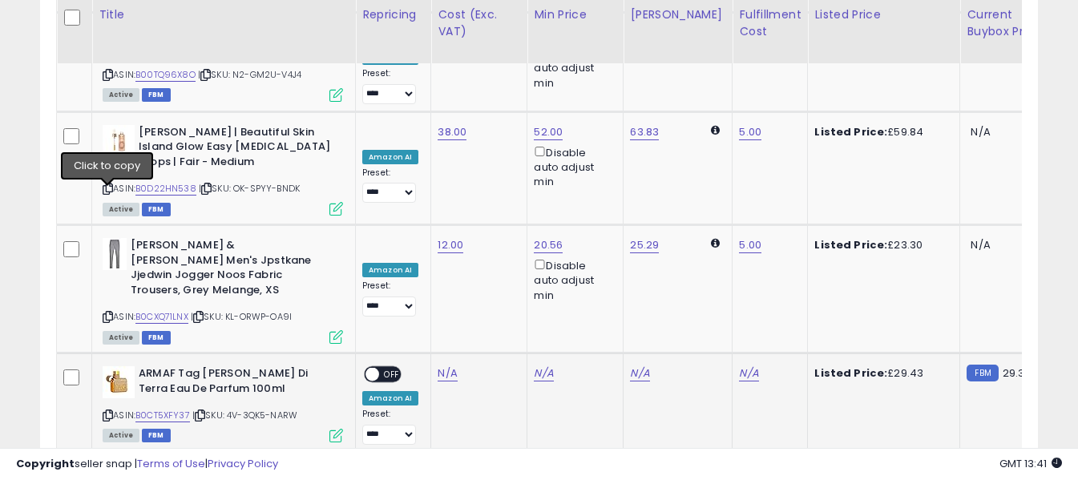
click at [109, 411] on icon at bounding box center [108, 415] width 10 height 9
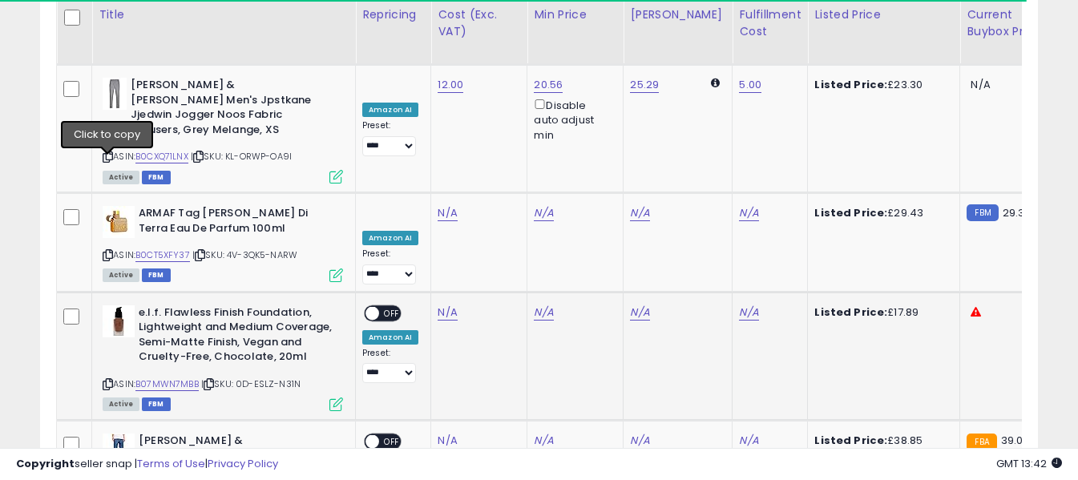
click at [107, 380] on icon at bounding box center [108, 384] width 10 height 9
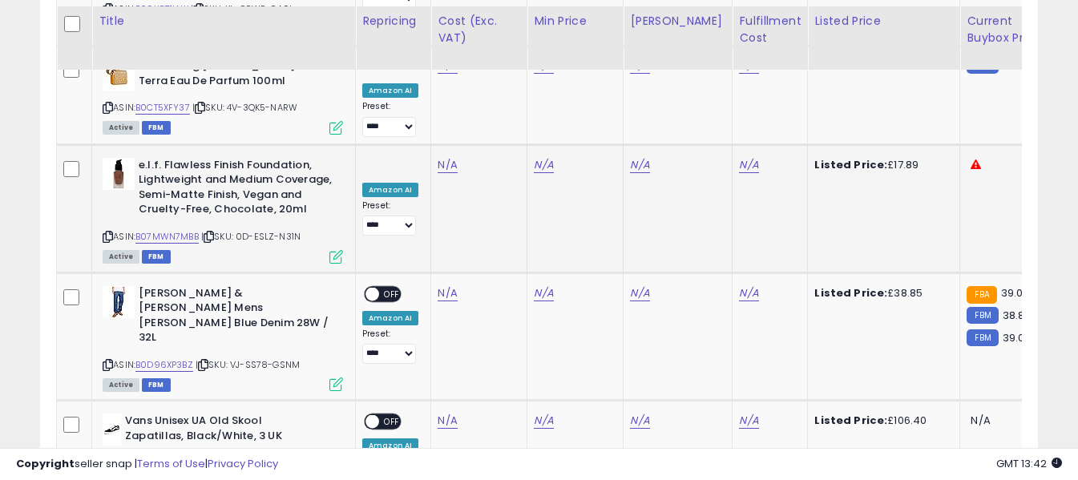
scroll to position [4201, 0]
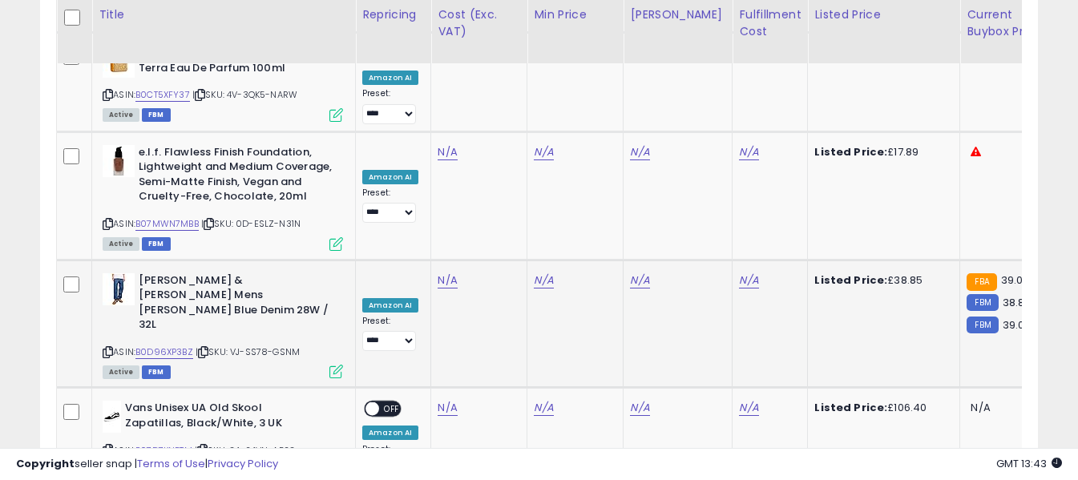
click at [105, 348] on icon at bounding box center [108, 352] width 10 height 9
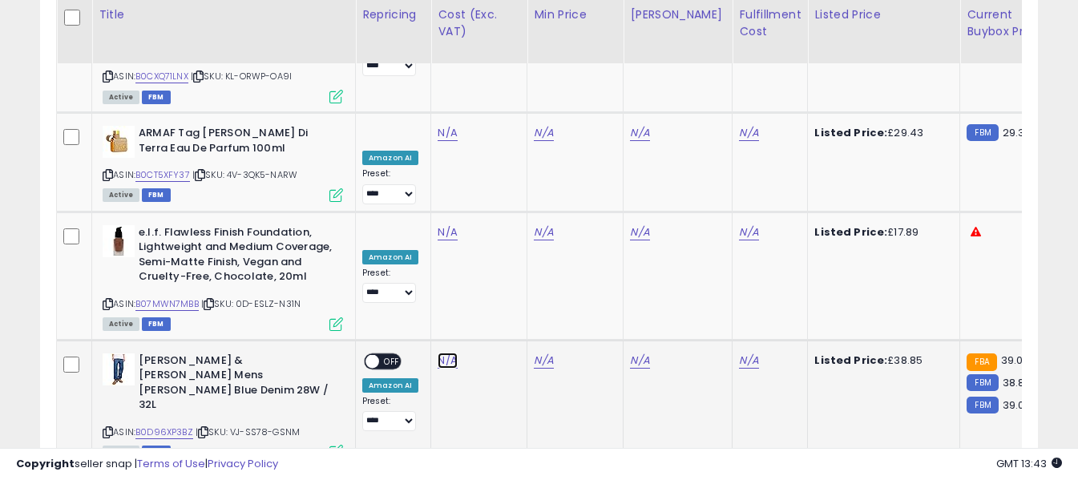
click at [445, 353] on link "N/A" at bounding box center [447, 361] width 19 height 16
click at [450, 103] on input "number" at bounding box center [400, 100] width 143 height 27
type input "*****"
click at [496, 99] on icon "submit" at bounding box center [491, 99] width 10 height 10
click at [739, 353] on link "N/A" at bounding box center [748, 361] width 19 height 16
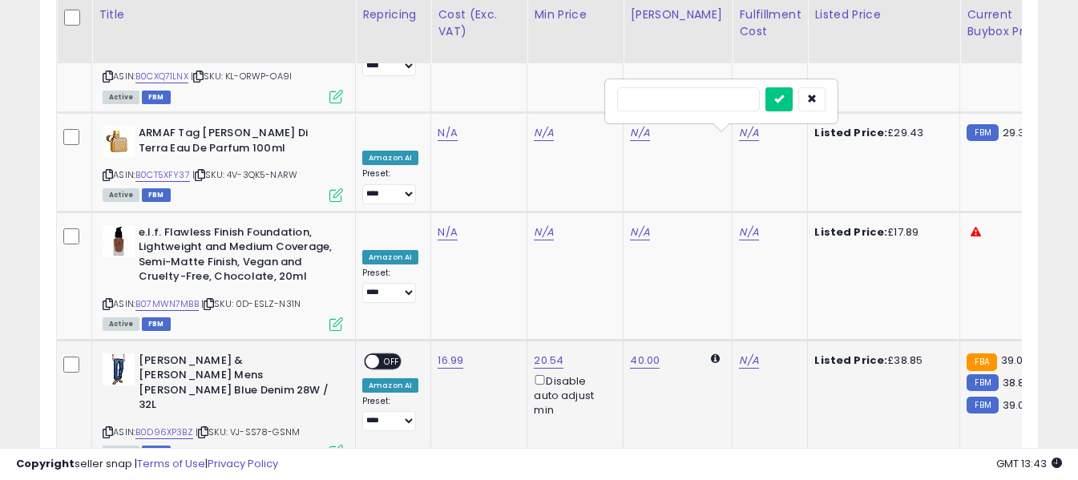
click at [718, 101] on input "text" at bounding box center [688, 99] width 143 height 24
type input "*"
click at [784, 102] on icon "submit" at bounding box center [780, 99] width 10 height 10
click at [384, 354] on div "ON OFF" at bounding box center [365, 361] width 38 height 14
click at [388, 354] on span "OFF" at bounding box center [392, 361] width 26 height 14
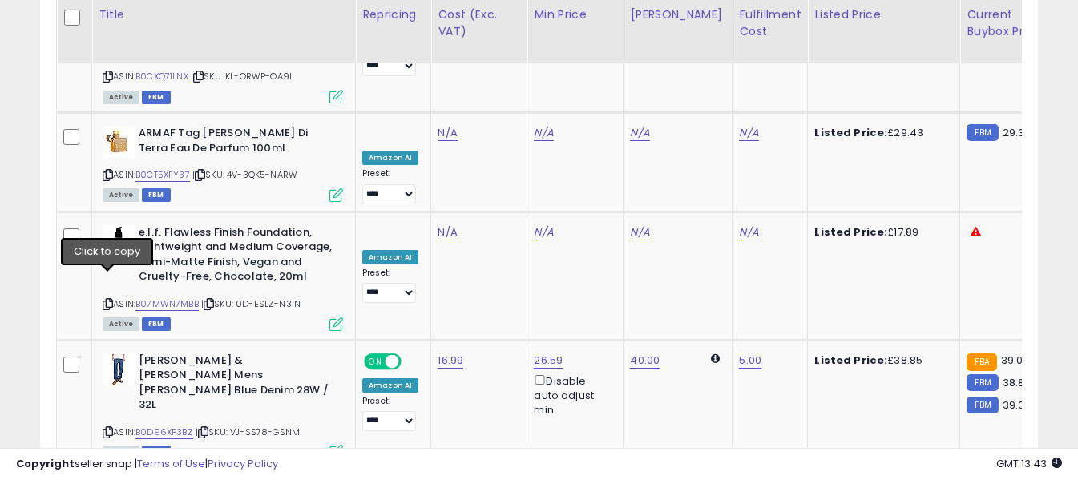
click at [447, 479] on link "N/A" at bounding box center [447, 488] width 19 height 16
click at [428, 203] on input "number" at bounding box center [400, 200] width 143 height 27
type input "*****"
click at [496, 197] on icon "submit" at bounding box center [491, 198] width 10 height 10
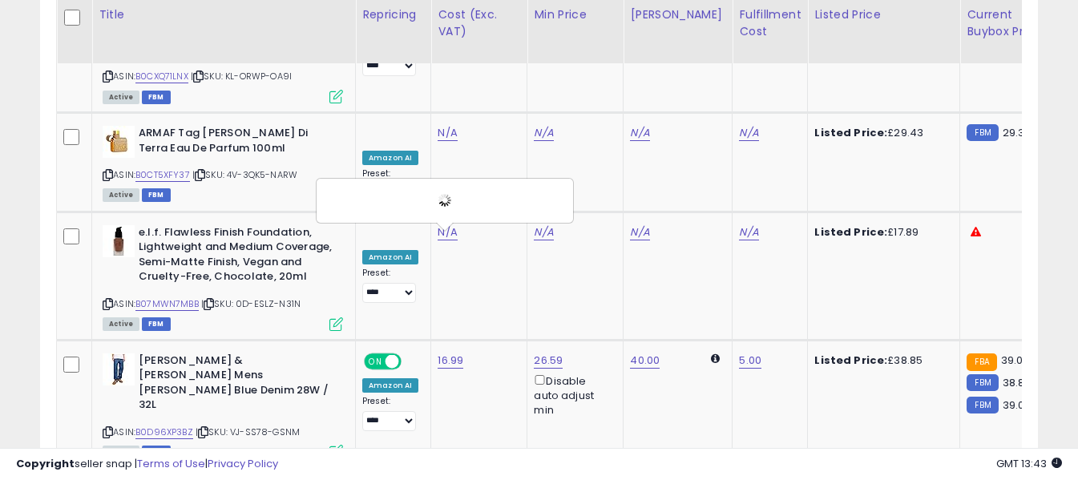
click at [739, 479] on link "N/A" at bounding box center [748, 488] width 19 height 16
click at [715, 198] on input "text" at bounding box center [688, 199] width 143 height 24
type input "*"
click at [784, 200] on icon "submit" at bounding box center [780, 198] width 10 height 10
click at [389, 479] on span "OFF" at bounding box center [392, 490] width 26 height 14
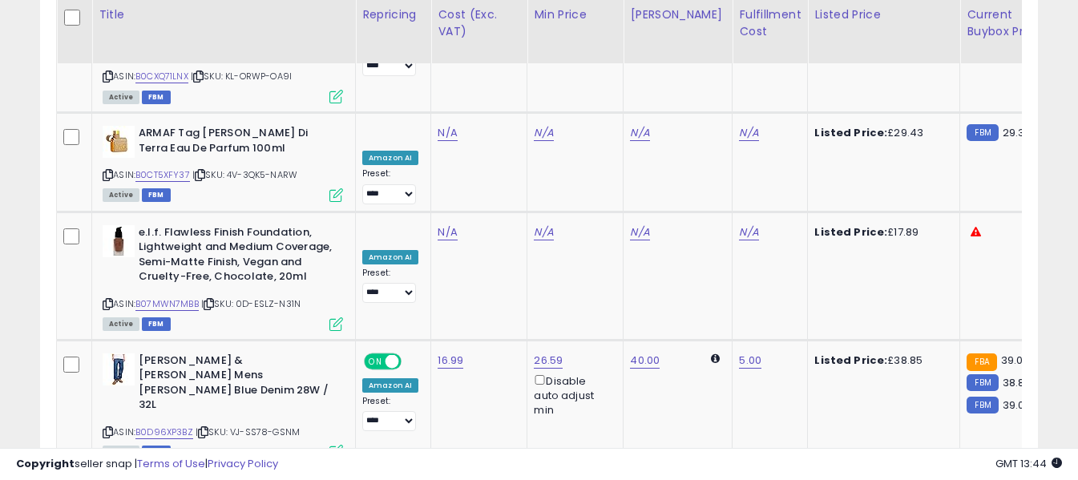
click at [439, 300] on input "number" at bounding box center [400, 298] width 143 height 27
type input "*****"
click at [504, 297] on button "submit" at bounding box center [490, 297] width 27 height 24
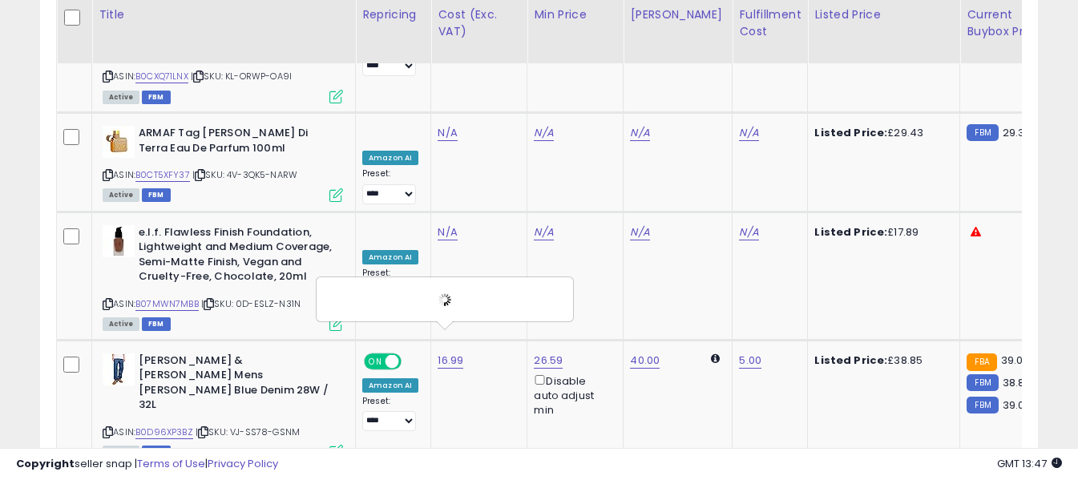
click at [727, 296] on input "text" at bounding box center [688, 297] width 143 height 24
type input "*"
click at [784, 299] on icon "submit" at bounding box center [780, 297] width 10 height 10
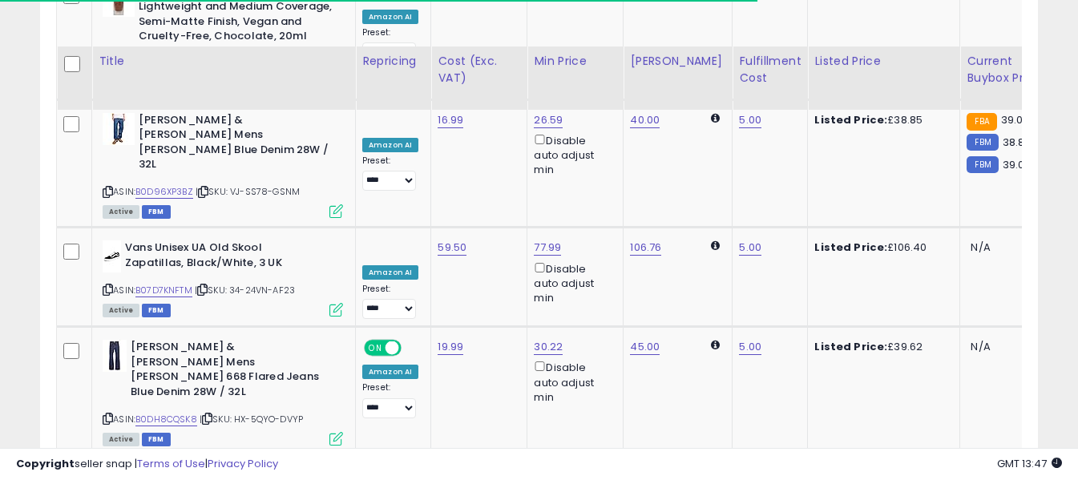
scroll to position [4442, 0]
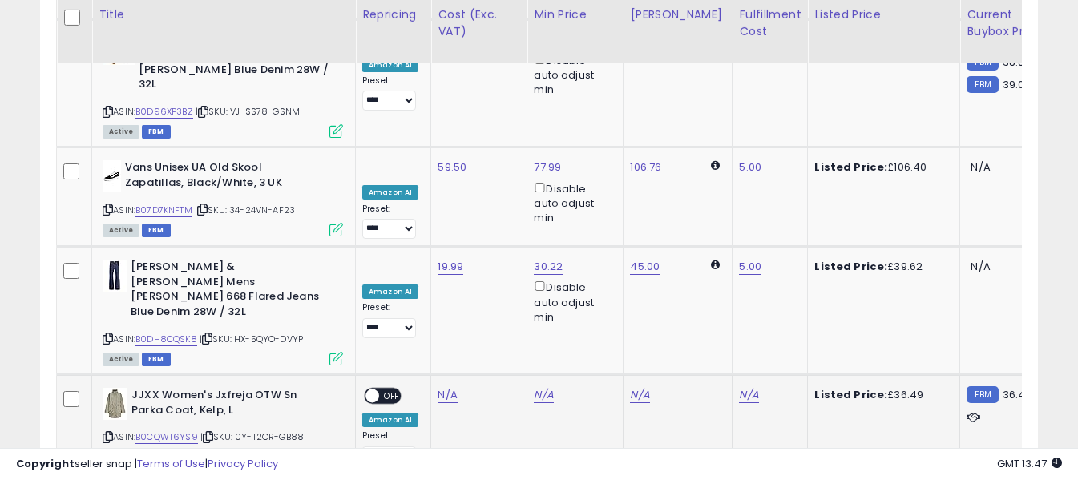
click at [107, 433] on icon at bounding box center [108, 437] width 10 height 9
click at [449, 387] on link "N/A" at bounding box center [447, 395] width 19 height 16
click at [447, 80] on input "number" at bounding box center [400, 77] width 143 height 27
type input "*****"
click at [496, 74] on icon "submit" at bounding box center [491, 76] width 10 height 10
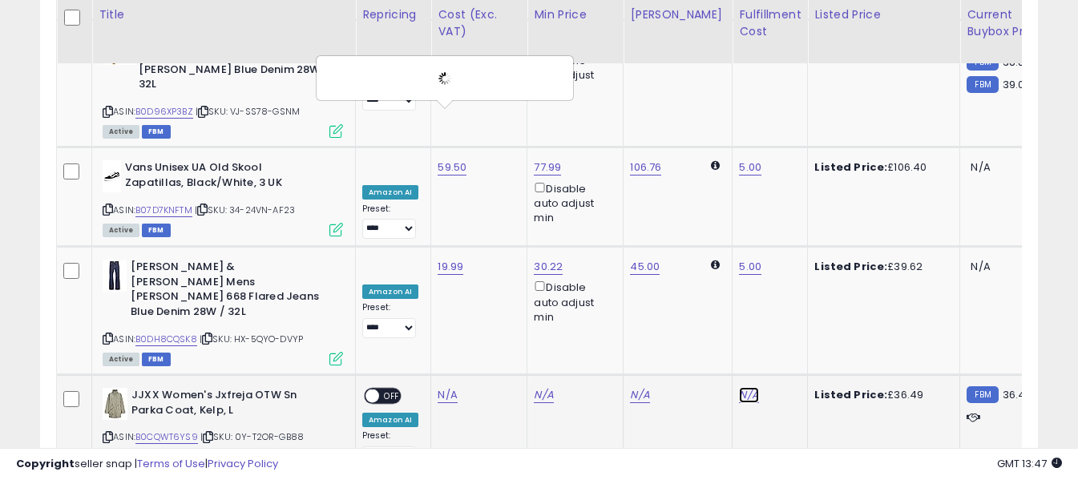
click at [739, 387] on link "N/A" at bounding box center [748, 395] width 19 height 16
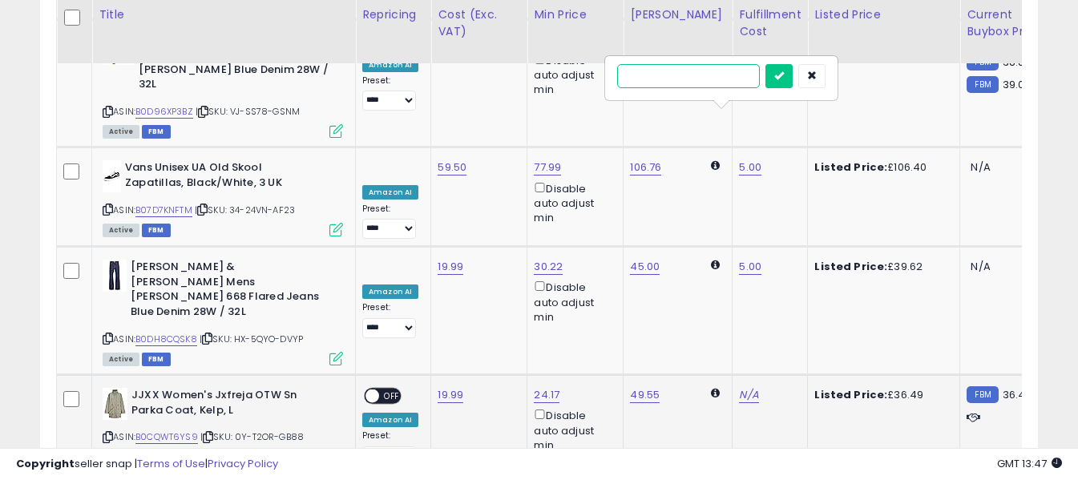
click at [719, 72] on input "text" at bounding box center [688, 76] width 143 height 24
type input "*"
click at [793, 81] on button "submit" at bounding box center [779, 76] width 27 height 24
click at [391, 390] on span "OFF" at bounding box center [392, 397] width 26 height 14
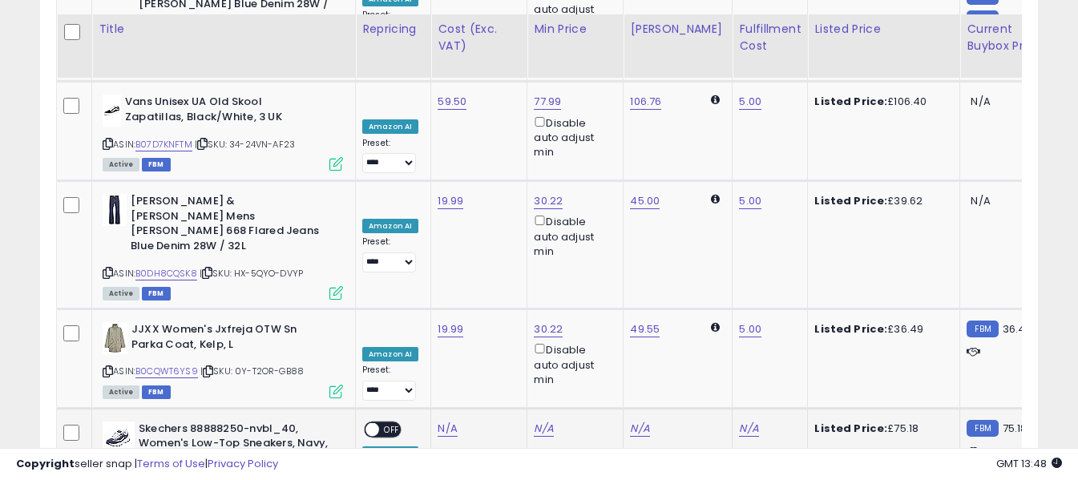
scroll to position [4522, 0]
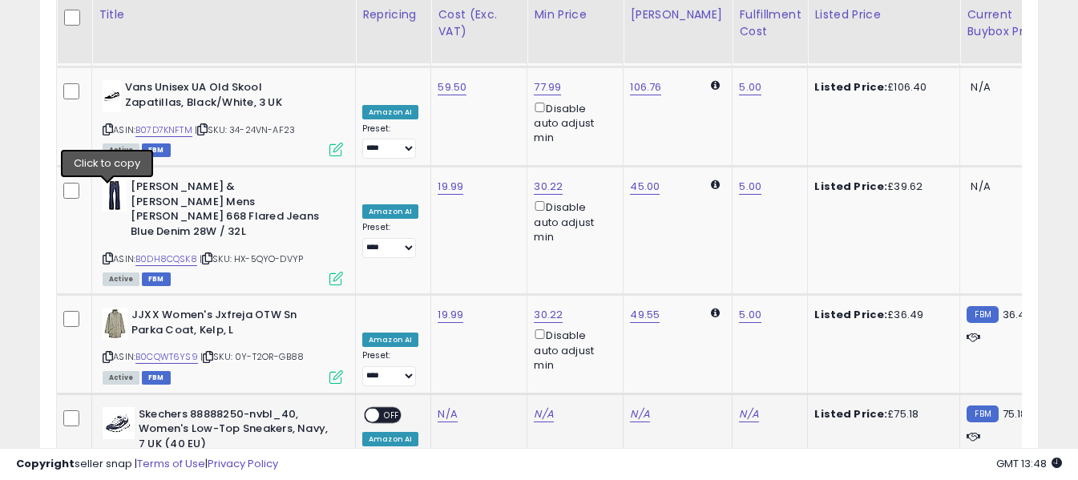
click at [107, 467] on icon at bounding box center [108, 471] width 10 height 9
click at [445, 407] on link "N/A" at bounding box center [447, 415] width 19 height 16
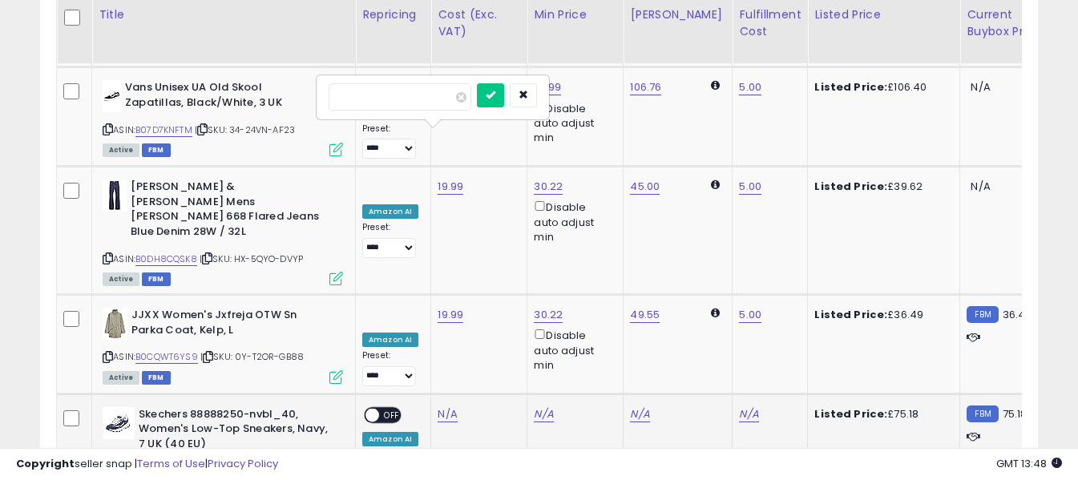
click at [436, 96] on input "number" at bounding box center [400, 96] width 143 height 27
type input "*****"
click at [496, 95] on icon "submit" at bounding box center [491, 95] width 10 height 10
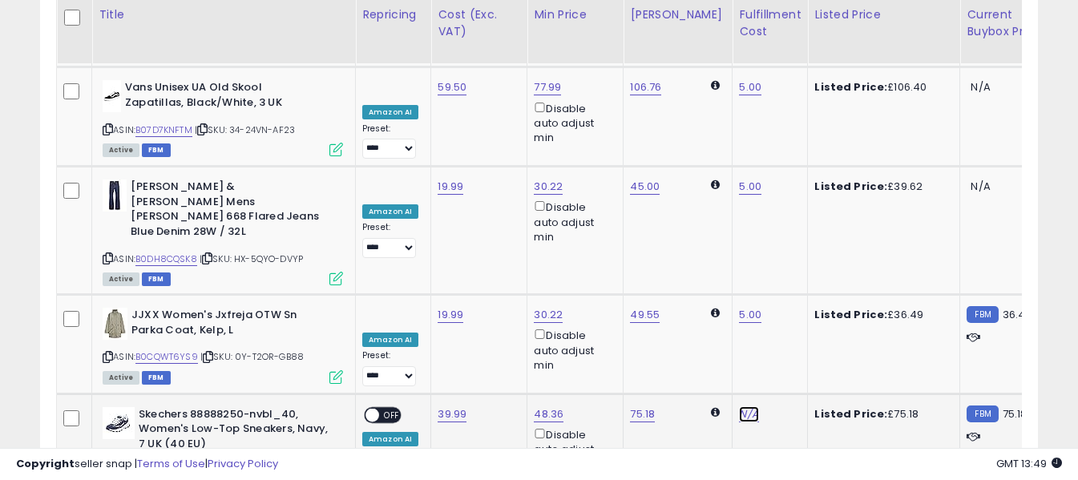
click at [739, 407] on link "N/A" at bounding box center [748, 415] width 19 height 16
click at [722, 95] on input "text" at bounding box center [688, 95] width 143 height 24
type input "*"
click at [787, 92] on div "*" at bounding box center [721, 97] width 208 height 28
click at [784, 95] on icon "submit" at bounding box center [780, 95] width 10 height 10
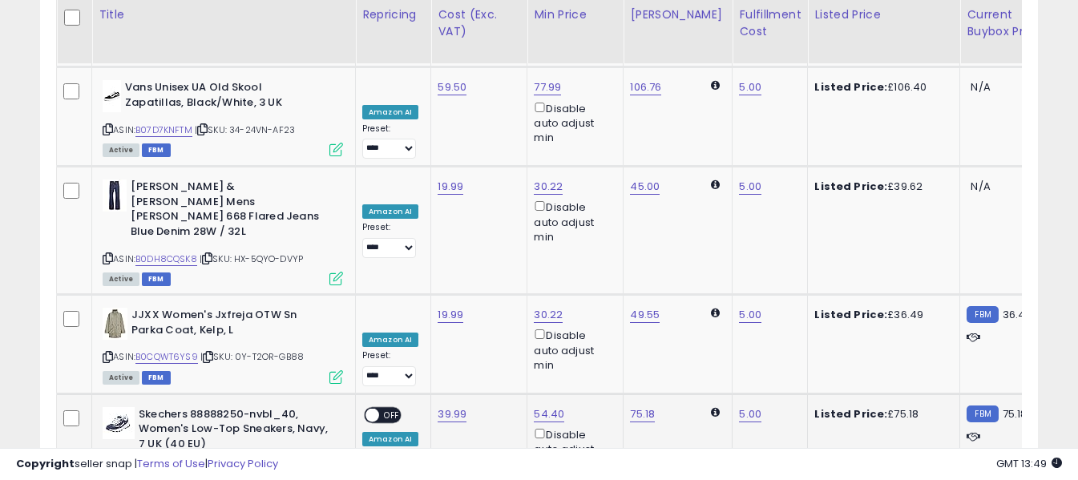
click at [385, 408] on span "OFF" at bounding box center [392, 415] width 26 height 14
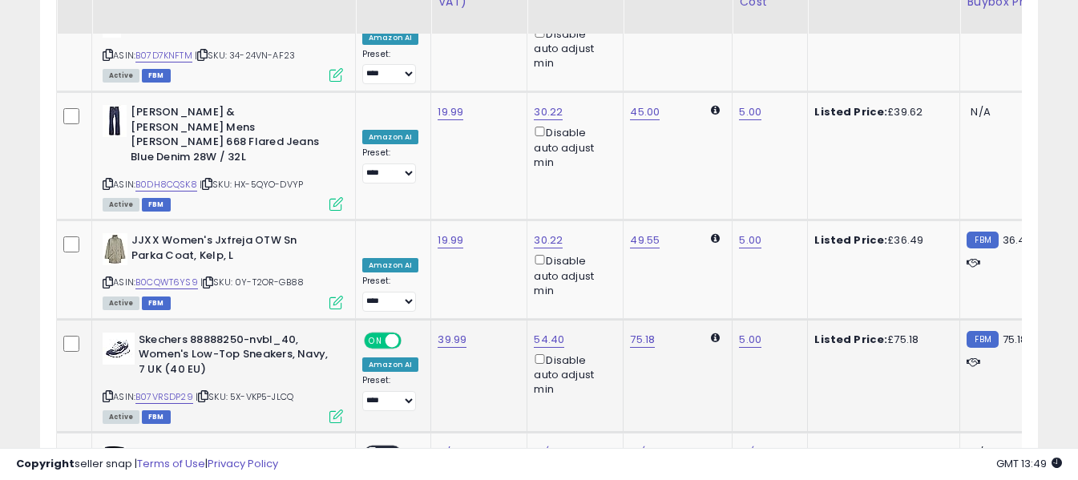
scroll to position [4682, 0]
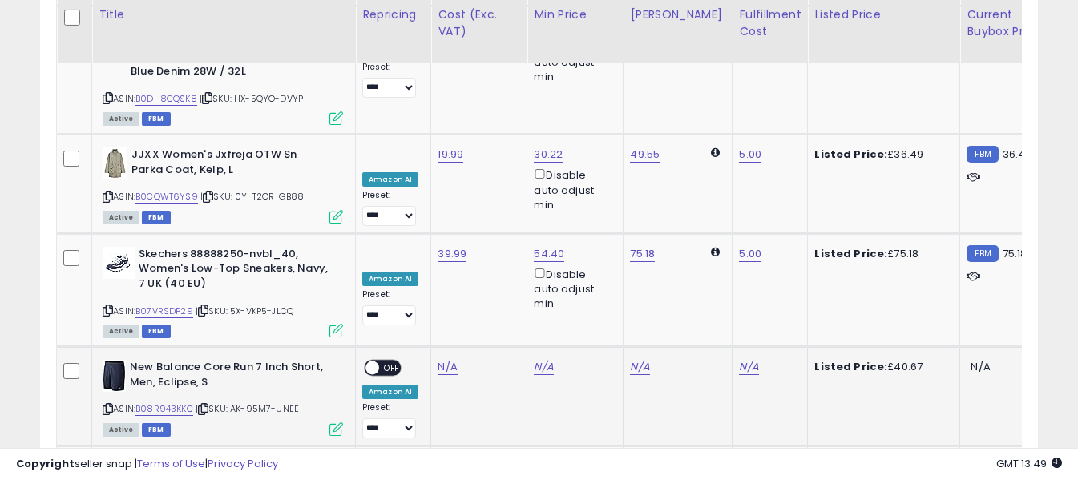
click at [108, 405] on icon at bounding box center [108, 409] width 10 height 9
click at [450, 359] on link "N/A" at bounding box center [447, 367] width 19 height 16
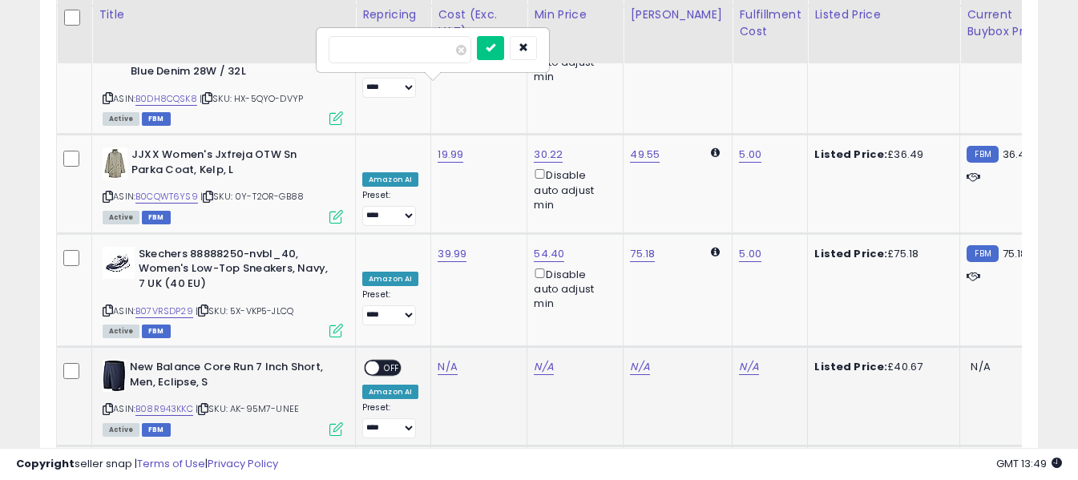
click at [408, 55] on input "number" at bounding box center [400, 49] width 143 height 27
type input "*****"
click at [496, 50] on icon "submit" at bounding box center [491, 47] width 10 height 10
click at [739, 359] on link "N/A" at bounding box center [748, 367] width 19 height 16
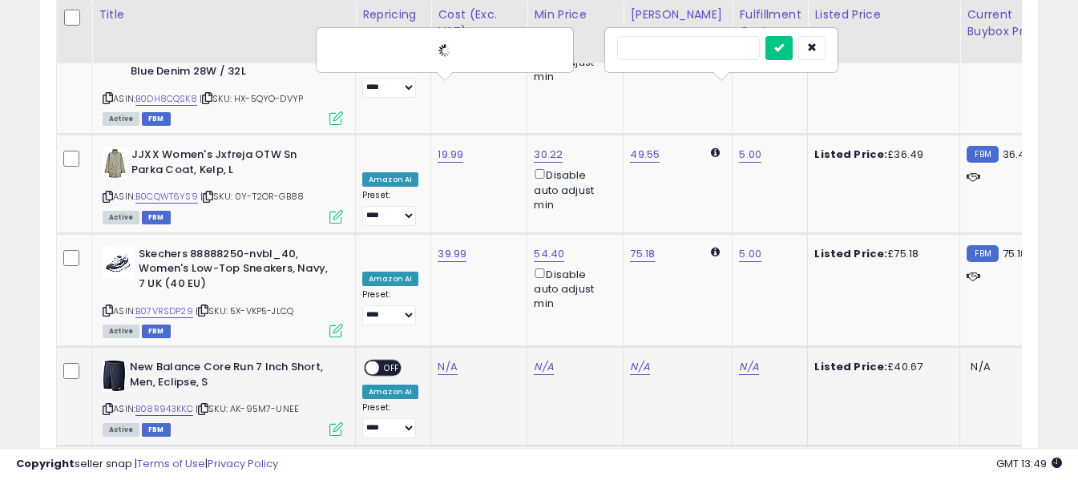
click at [714, 55] on input "text" at bounding box center [688, 48] width 143 height 24
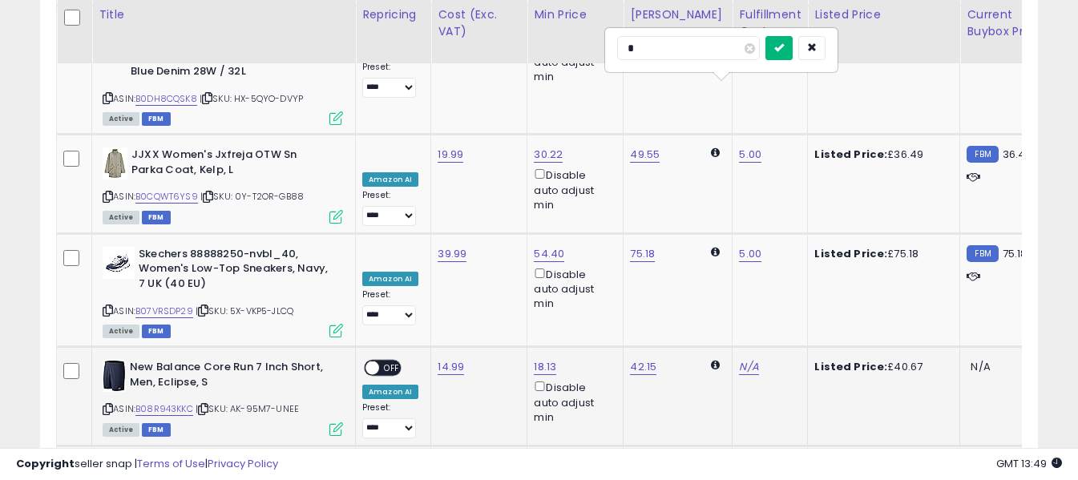
type input "*"
click at [784, 51] on icon "submit" at bounding box center [780, 47] width 10 height 10
click at [394, 362] on span "OFF" at bounding box center [392, 369] width 26 height 14
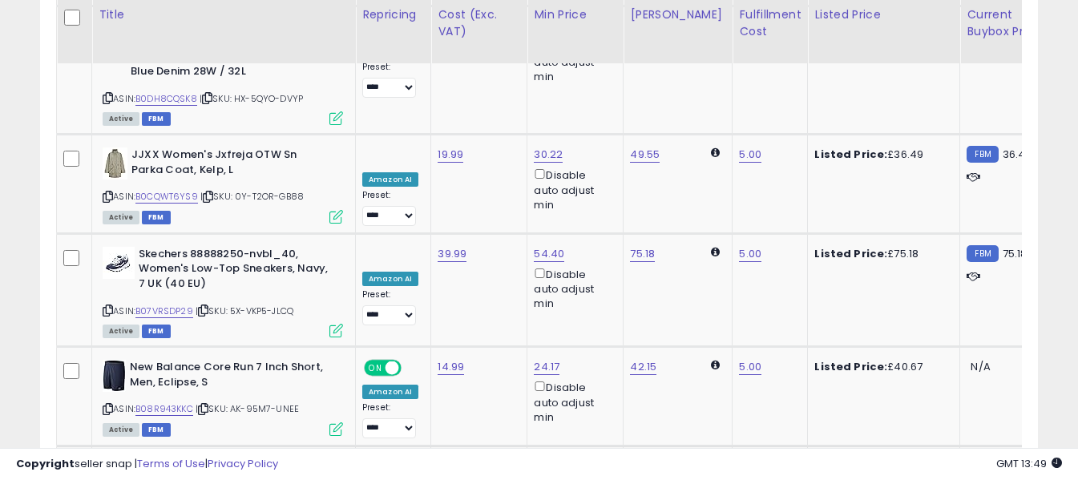
click at [448, 459] on link "N/A" at bounding box center [447, 467] width 19 height 16
click at [442, 152] on input "number" at bounding box center [400, 149] width 143 height 27
type input "*****"
click at [496, 144] on icon "submit" at bounding box center [491, 147] width 10 height 10
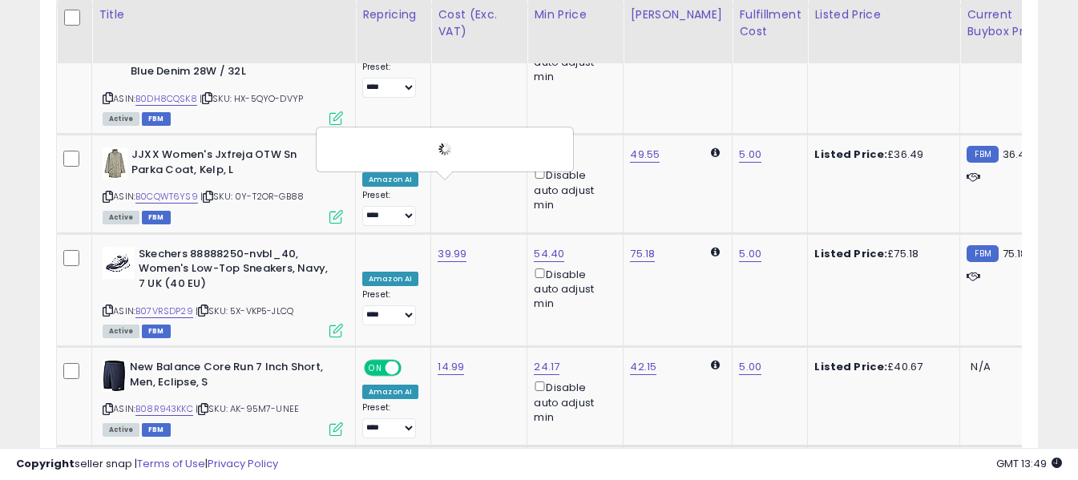
click at [742, 459] on link "N/A" at bounding box center [748, 467] width 19 height 16
click at [739, 151] on input "text" at bounding box center [688, 148] width 143 height 24
type input "*"
click at [784, 148] on icon "submit" at bounding box center [780, 147] width 10 height 10
click at [395, 461] on span "OFF" at bounding box center [392, 468] width 26 height 14
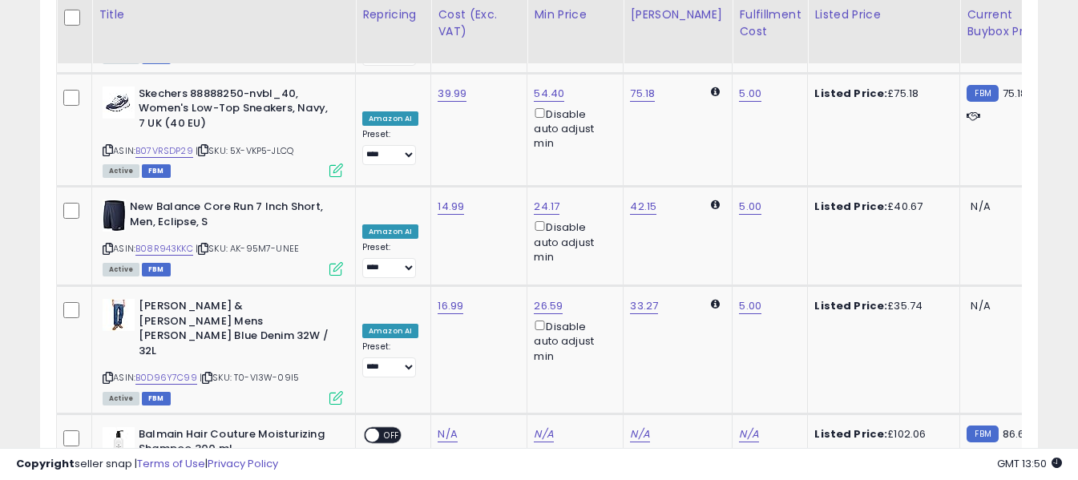
scroll to position [4923, 0]
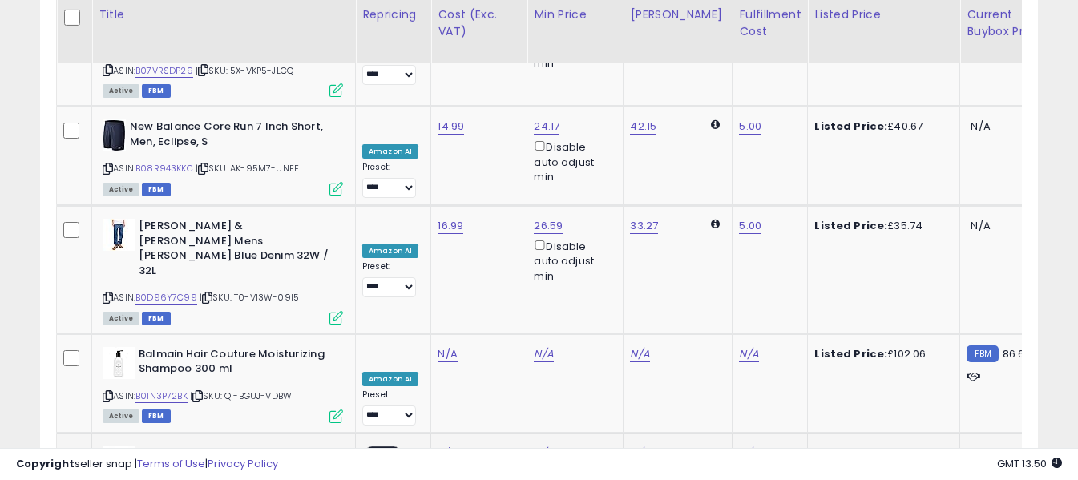
click at [442, 446] on link "N/A" at bounding box center [447, 454] width 19 height 16
click at [446, 113] on input "number" at bounding box center [400, 106] width 143 height 27
type input "**"
click at [504, 112] on button "submit" at bounding box center [490, 105] width 27 height 24
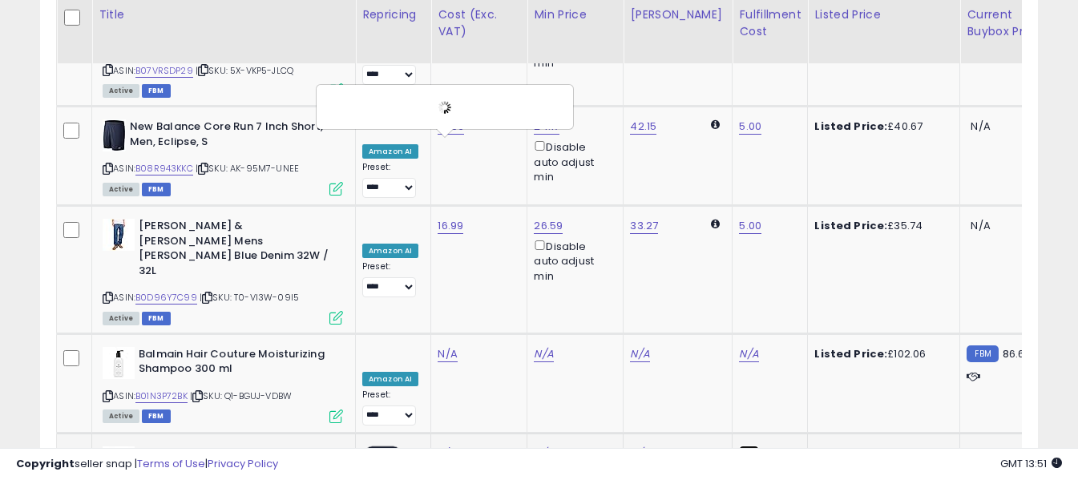
click at [739, 446] on link "N/A" at bounding box center [748, 454] width 19 height 16
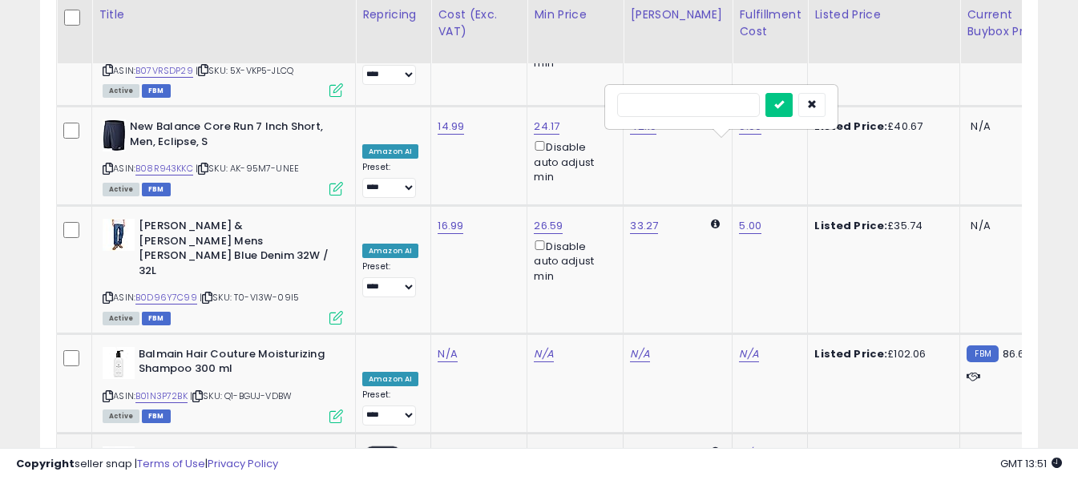
click at [724, 104] on input "text" at bounding box center [688, 105] width 143 height 24
type input "*"
click at [784, 107] on icon "submit" at bounding box center [780, 104] width 10 height 10
click at [389, 447] on span "OFF" at bounding box center [392, 454] width 26 height 14
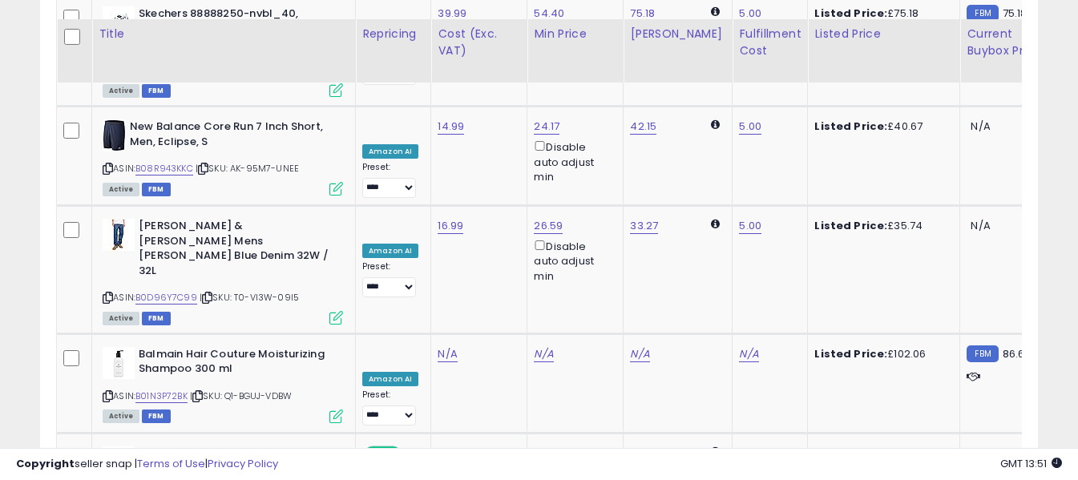
scroll to position [5003, 0]
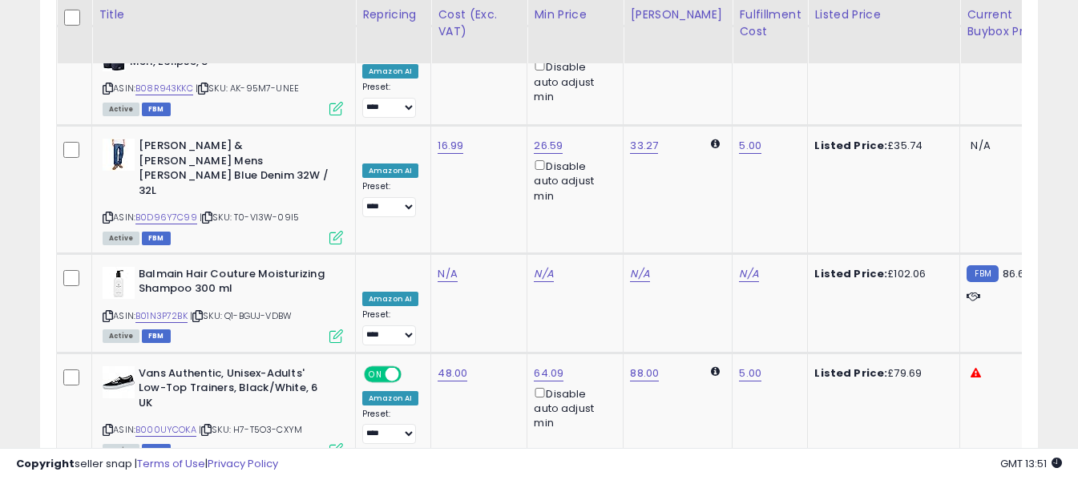
click at [449, 479] on link "N/A" at bounding box center [447, 487] width 19 height 16
click at [429, 127] on input "number" at bounding box center [400, 125] width 143 height 27
type input "*****"
click at [496, 122] on icon "submit" at bounding box center [491, 124] width 10 height 10
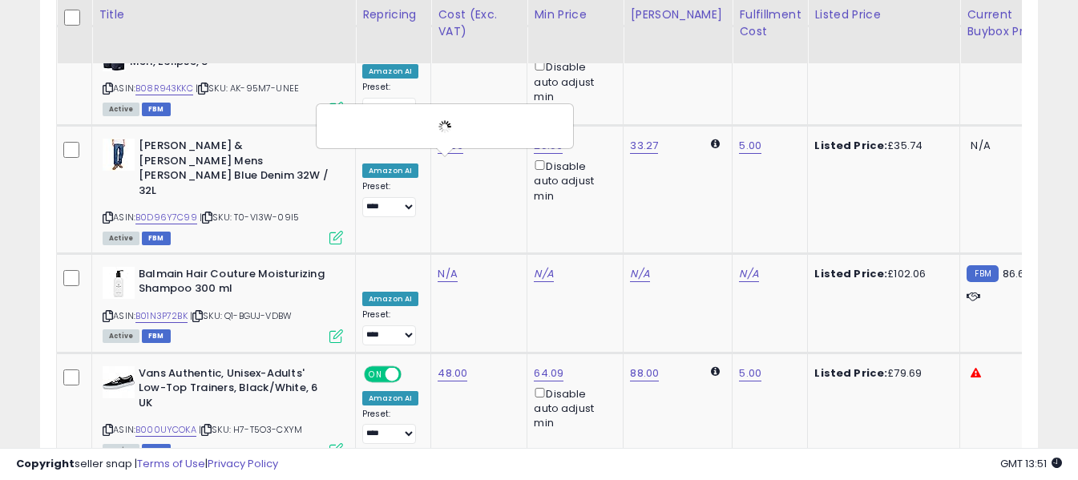
click at [739, 479] on link "N/A" at bounding box center [748, 487] width 19 height 16
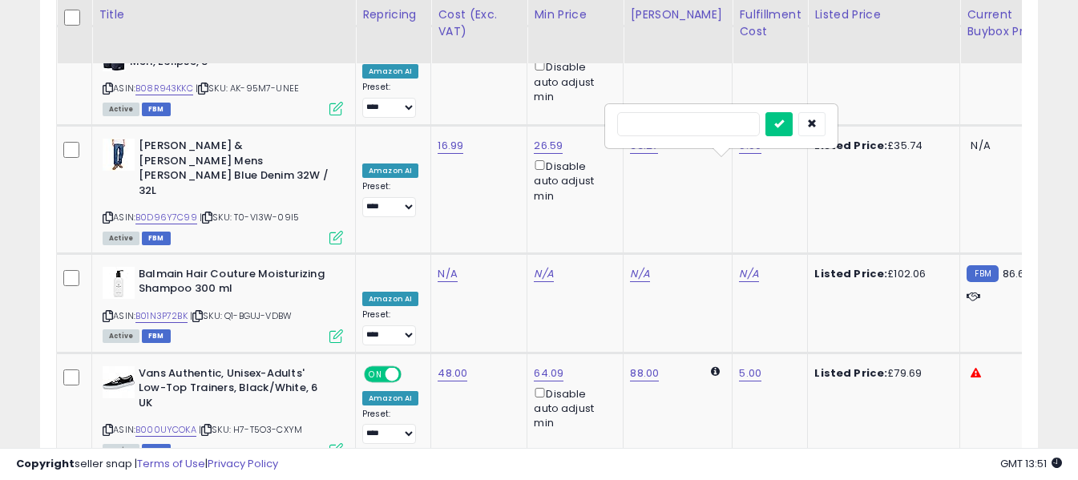
click at [725, 123] on input "text" at bounding box center [688, 124] width 143 height 24
type input "*"
click at [784, 123] on icon "submit" at bounding box center [780, 124] width 10 height 10
click at [390, 479] on span "OFF" at bounding box center [392, 488] width 26 height 14
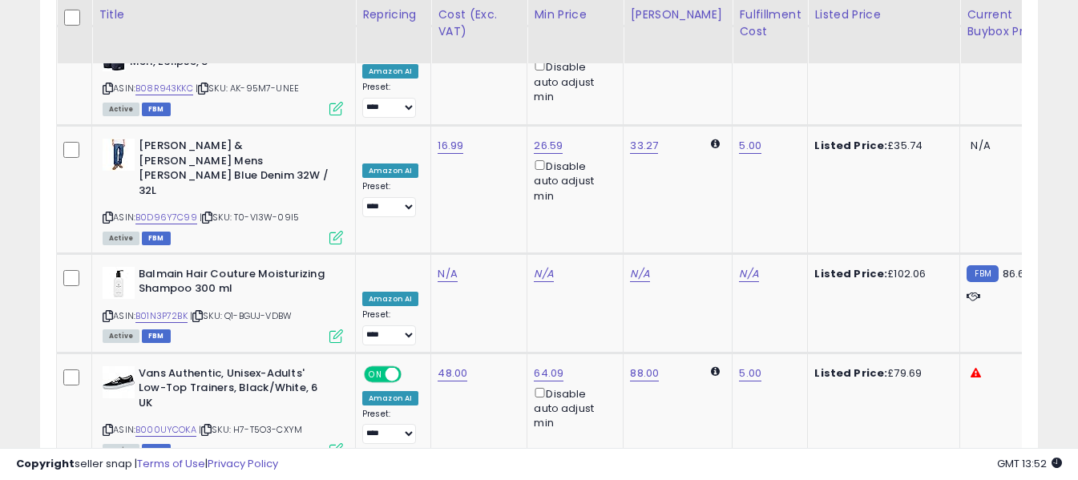
click at [440, 229] on input "number" at bounding box center [400, 225] width 143 height 27
type input "**"
click at [504, 220] on button "submit" at bounding box center [490, 224] width 27 height 24
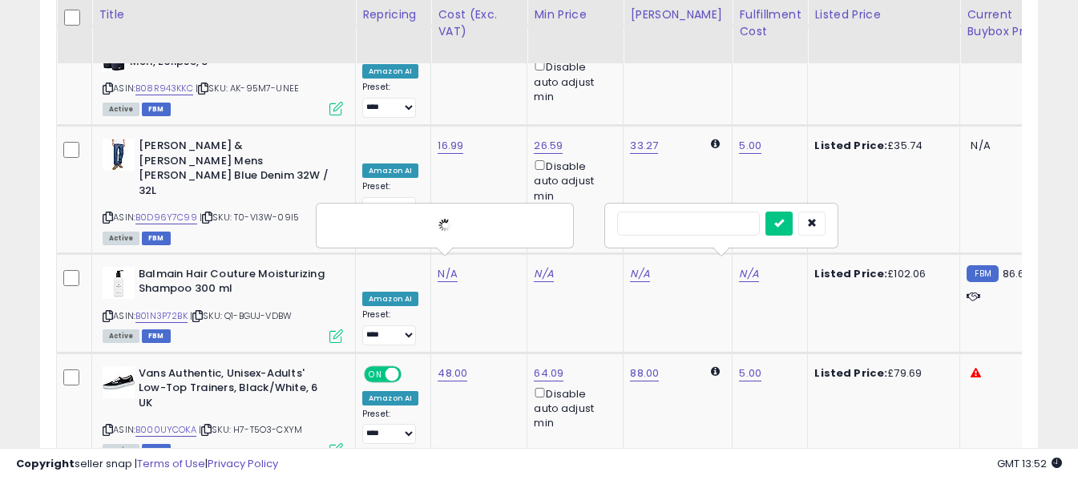
click at [698, 223] on input "text" at bounding box center [688, 224] width 143 height 24
type input "*"
click at [784, 218] on icon "submit" at bounding box center [780, 223] width 10 height 10
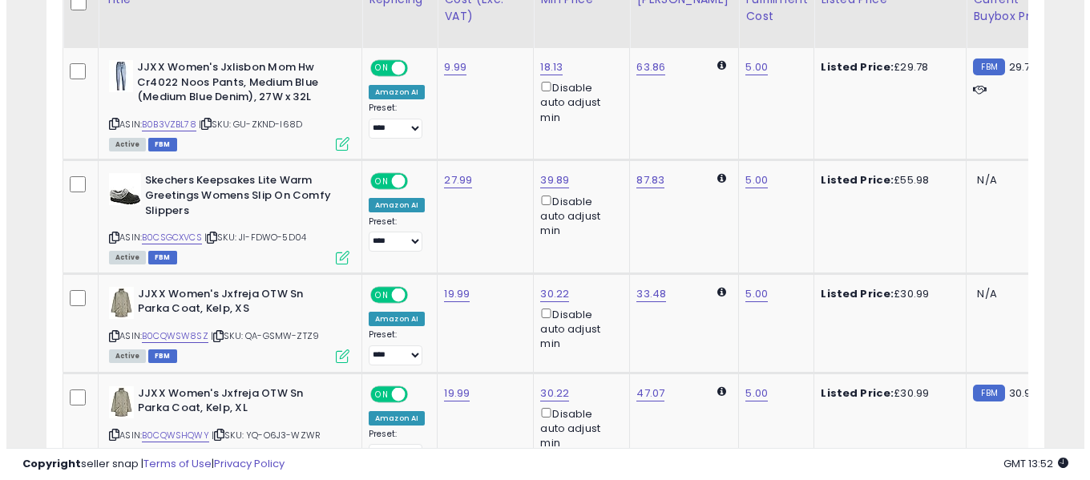
scroll to position [433, 0]
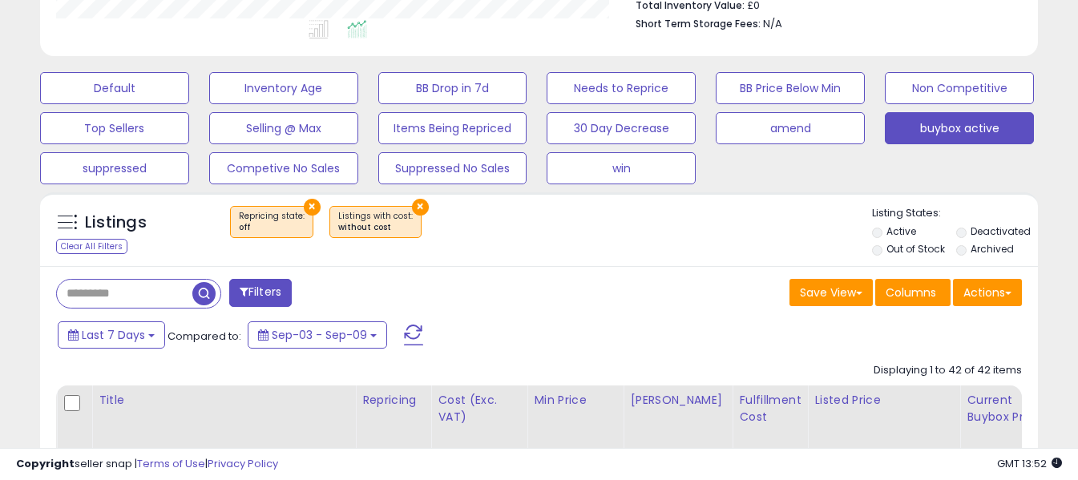
click at [407, 338] on span at bounding box center [413, 335] width 19 height 21
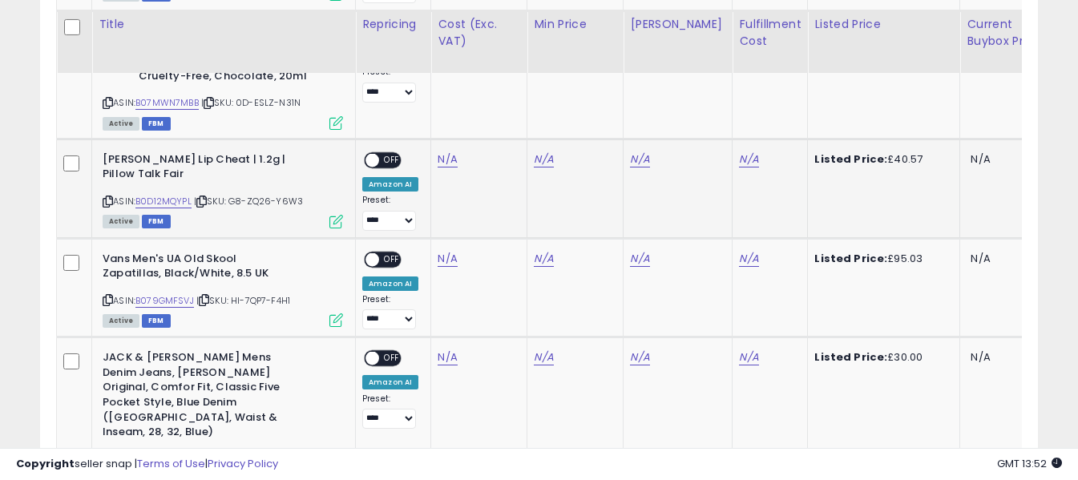
scroll to position [1155, 0]
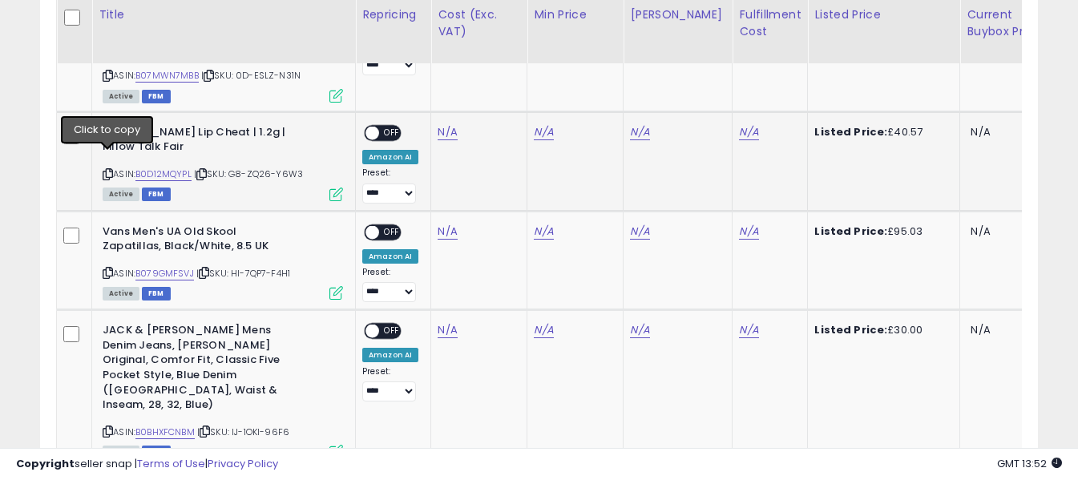
click at [110, 170] on icon at bounding box center [108, 174] width 10 height 9
click at [446, 124] on link "N/A" at bounding box center [447, 132] width 19 height 16
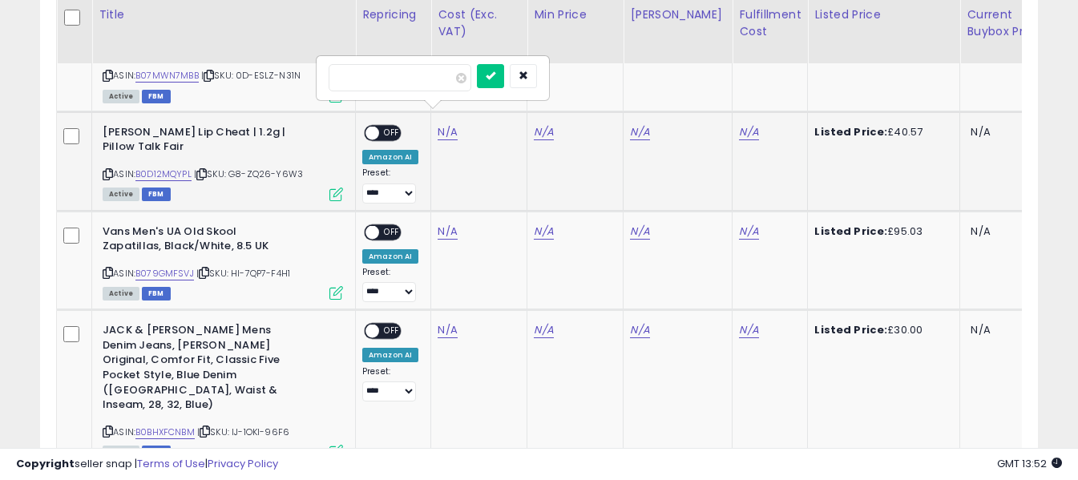
click at [435, 75] on input "number" at bounding box center [400, 77] width 143 height 27
type input "**"
click at [504, 69] on button "submit" at bounding box center [490, 76] width 27 height 24
click at [739, 124] on link "N/A" at bounding box center [748, 132] width 19 height 16
click at [716, 76] on input "text" at bounding box center [688, 76] width 143 height 24
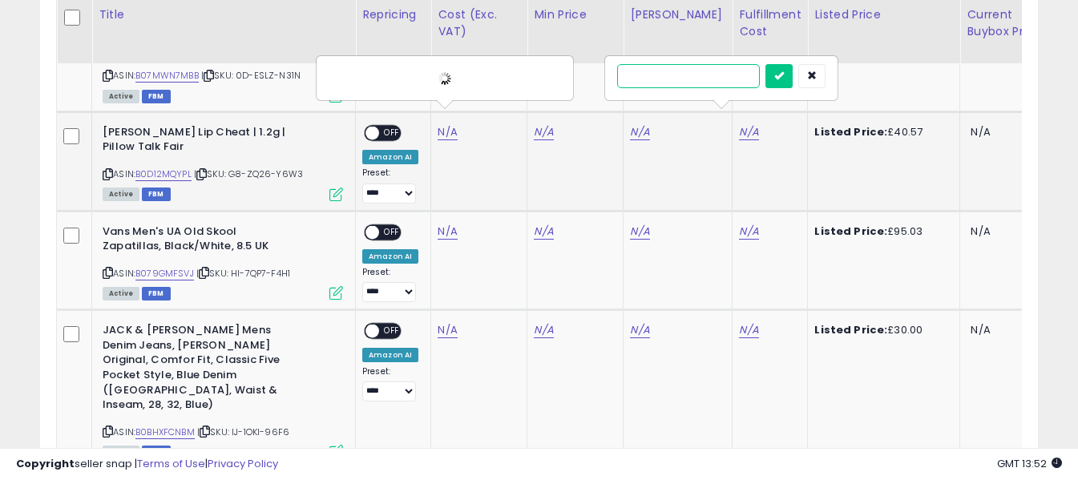
type input "*"
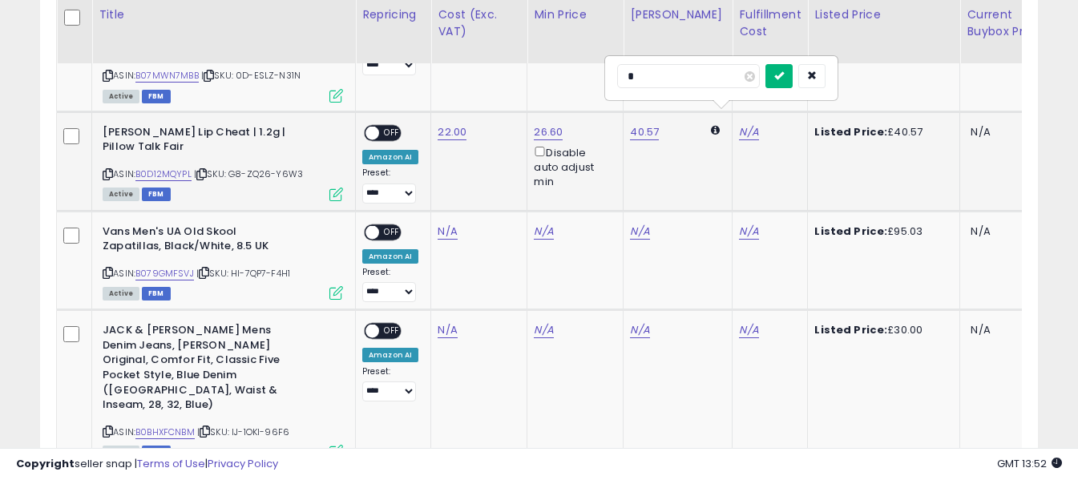
click at [793, 74] on button "submit" at bounding box center [779, 76] width 27 height 24
click at [389, 126] on span "OFF" at bounding box center [392, 133] width 26 height 14
click at [106, 269] on icon at bounding box center [108, 273] width 10 height 9
click at [451, 224] on link "N/A" at bounding box center [447, 232] width 19 height 16
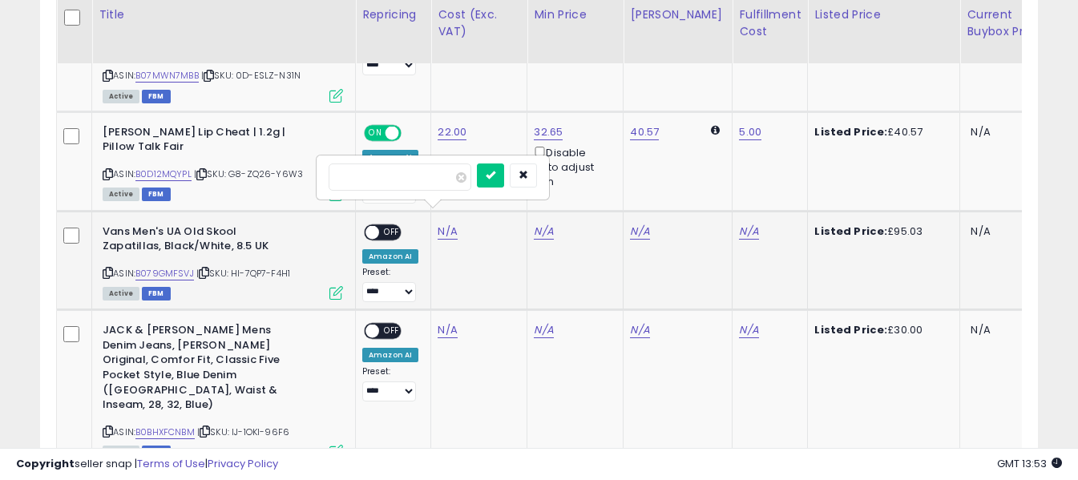
click at [425, 181] on input "number" at bounding box center [400, 177] width 143 height 27
type input "*****"
click at [496, 177] on icon "submit" at bounding box center [491, 175] width 10 height 10
click at [739, 224] on link "N/A" at bounding box center [748, 232] width 19 height 16
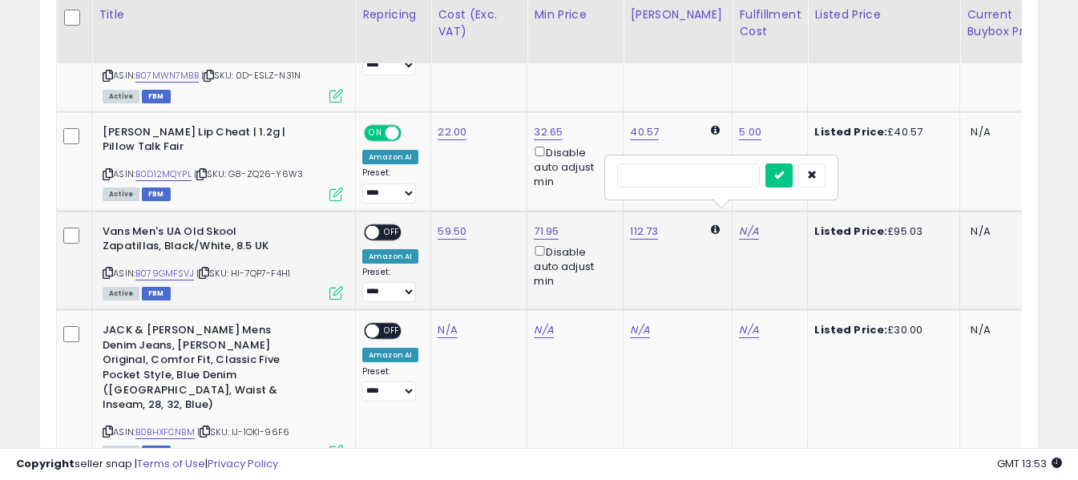
click at [679, 180] on input "text" at bounding box center [688, 176] width 143 height 24
type input "*"
click at [793, 168] on button "submit" at bounding box center [779, 176] width 27 height 24
click at [392, 225] on span "OFF" at bounding box center [392, 232] width 26 height 14
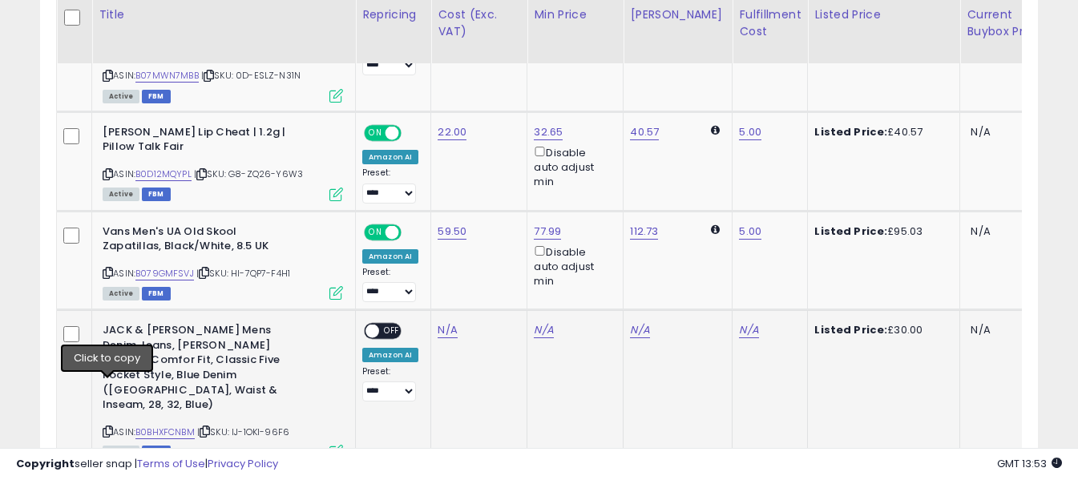
click at [103, 427] on icon at bounding box center [108, 431] width 10 height 9
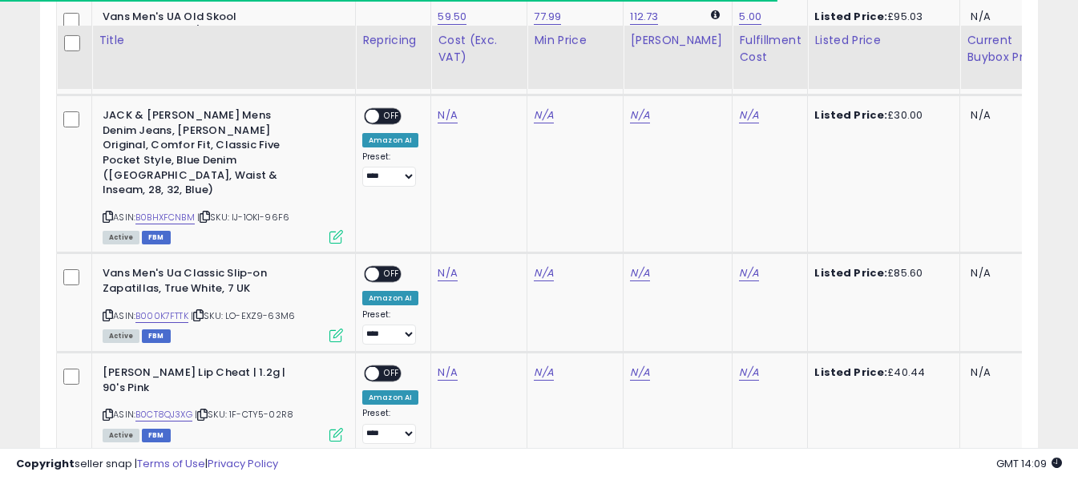
scroll to position [1395, 0]
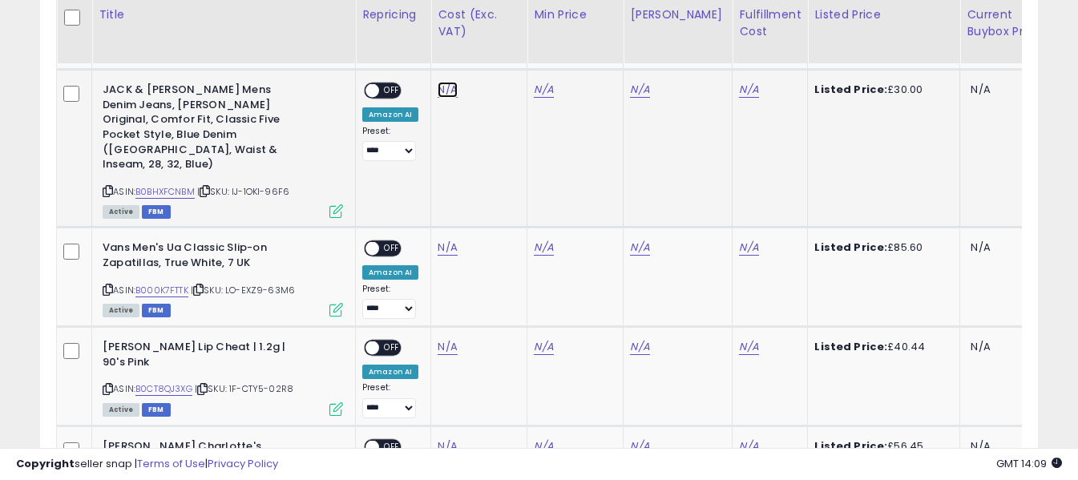
click at [442, 82] on link "N/A" at bounding box center [447, 90] width 19 height 16
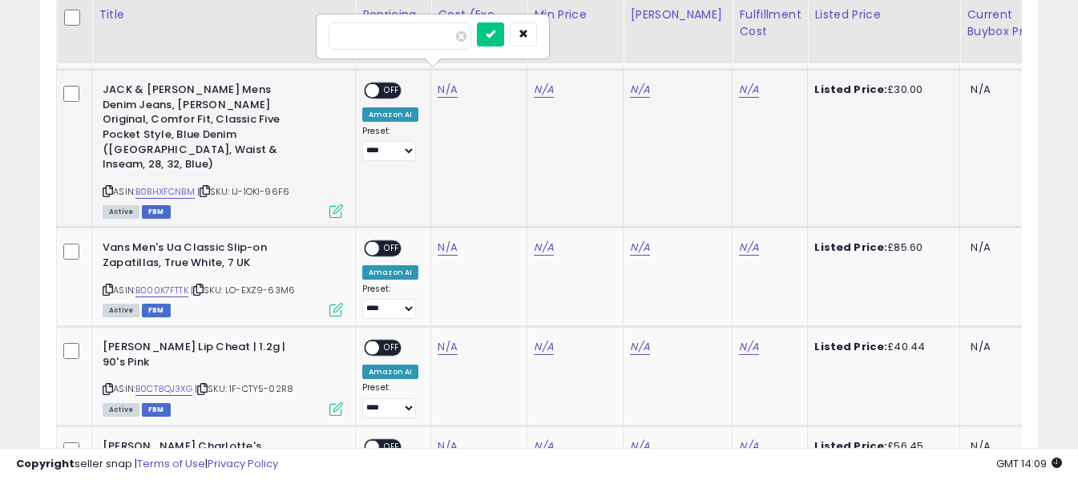
click at [432, 43] on input "number" at bounding box center [400, 35] width 143 height 27
type input "*****"
click at [496, 36] on icon "submit" at bounding box center [491, 34] width 10 height 10
click at [739, 82] on link "N/A" at bounding box center [748, 90] width 19 height 16
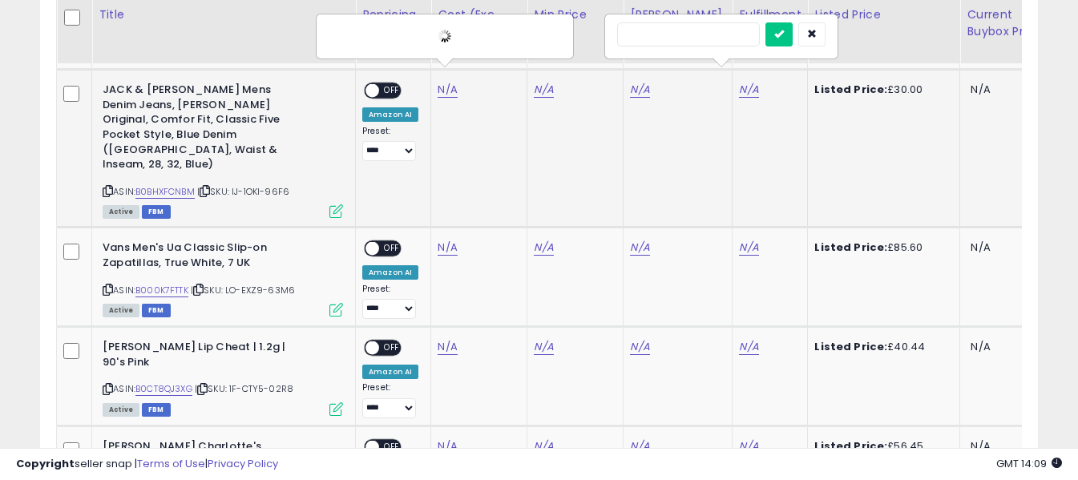
click at [700, 40] on input "text" at bounding box center [688, 34] width 143 height 24
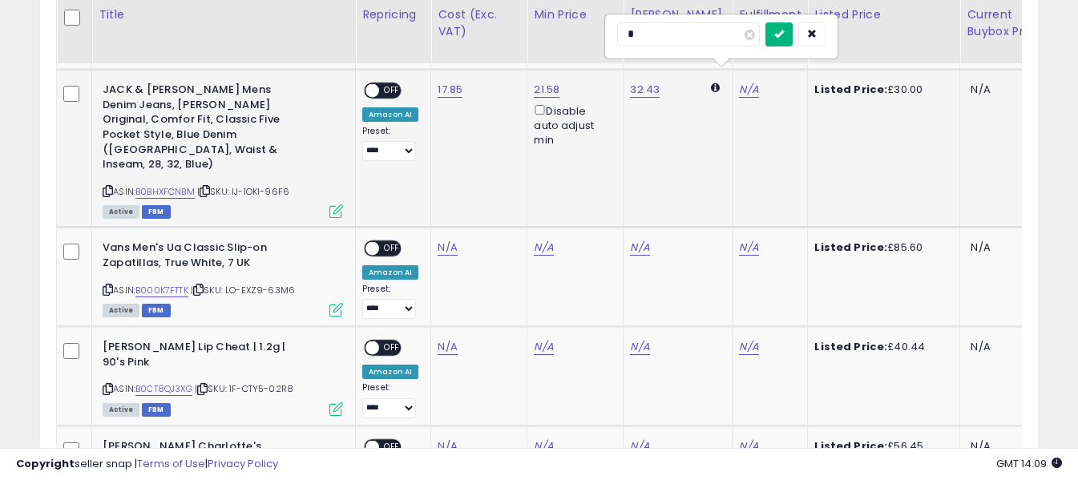
type input "*"
click at [784, 30] on icon "submit" at bounding box center [780, 34] width 10 height 10
click at [391, 84] on span "OFF" at bounding box center [392, 91] width 26 height 14
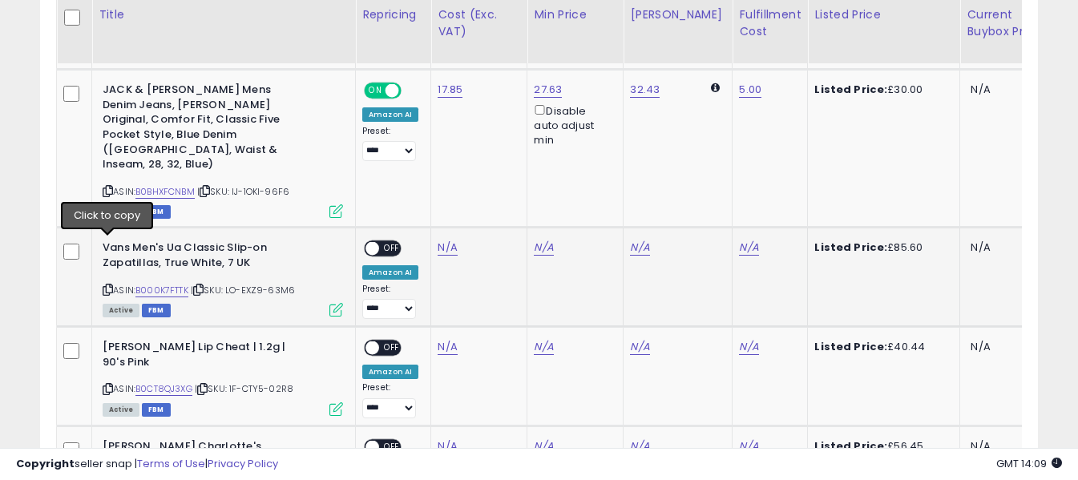
click at [107, 285] on icon at bounding box center [108, 289] width 10 height 9
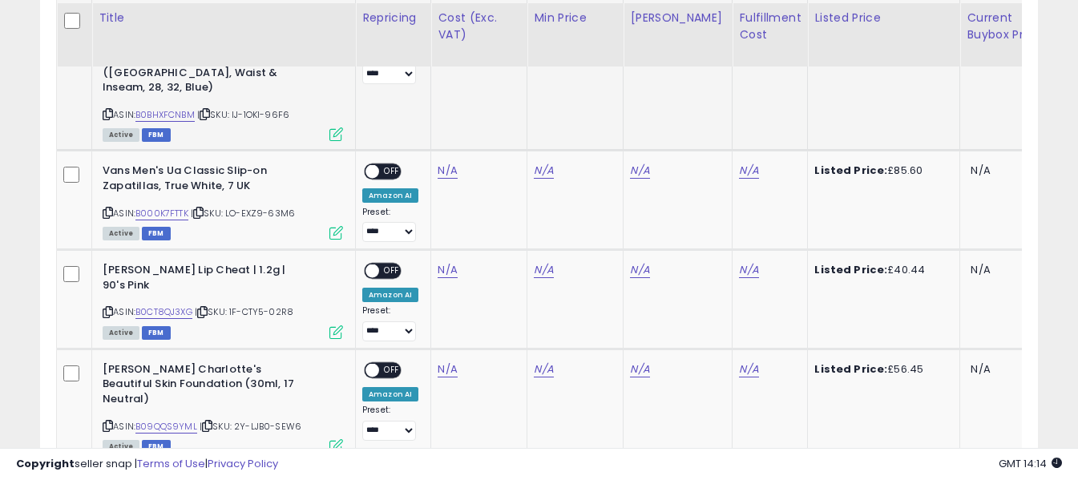
scroll to position [1475, 0]
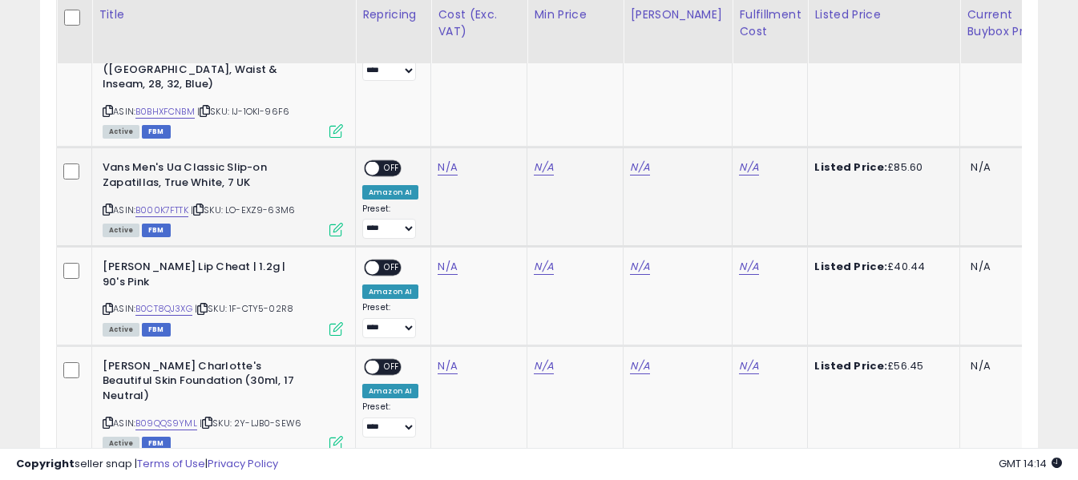
click at [107, 205] on icon at bounding box center [108, 209] width 10 height 9
click at [444, 160] on link "N/A" at bounding box center [447, 168] width 19 height 16
click at [428, 91] on input "number" at bounding box center [400, 84] width 143 height 27
type input "**"
click at [496, 78] on icon "submit" at bounding box center [491, 82] width 10 height 10
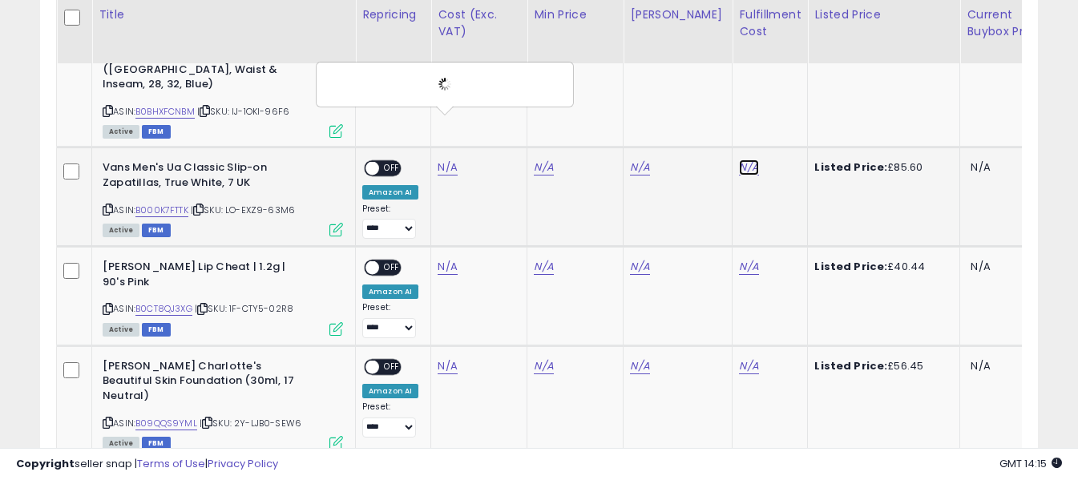
click at [740, 160] on link "N/A" at bounding box center [748, 168] width 19 height 16
click at [693, 88] on input "text" at bounding box center [688, 83] width 143 height 24
type input "*"
click at [784, 81] on icon "submit" at bounding box center [780, 82] width 10 height 10
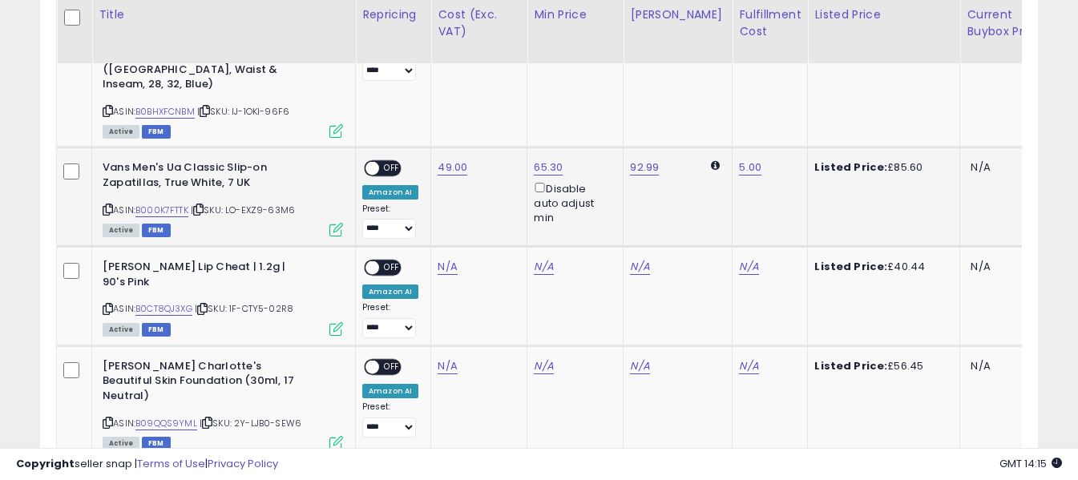
click at [388, 162] on span "OFF" at bounding box center [392, 169] width 26 height 14
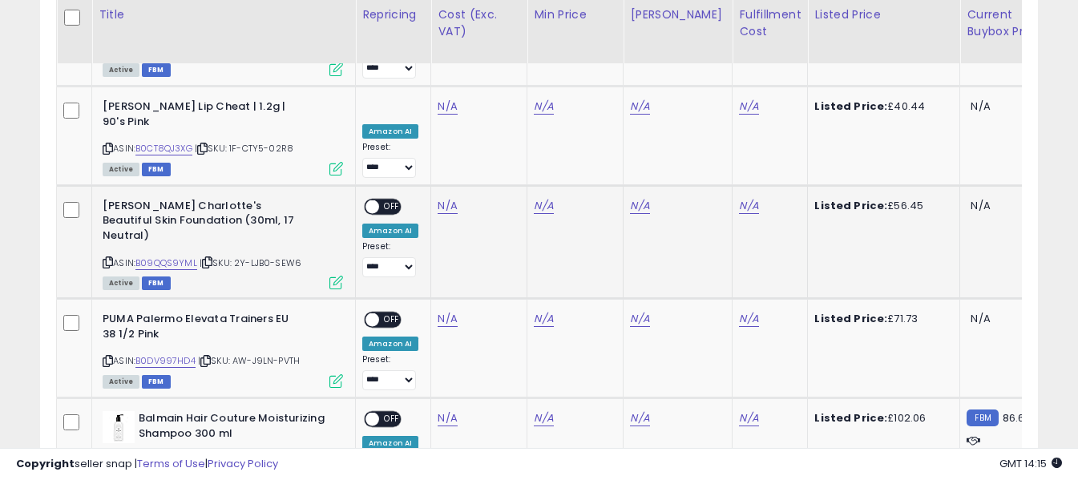
scroll to position [1555, 0]
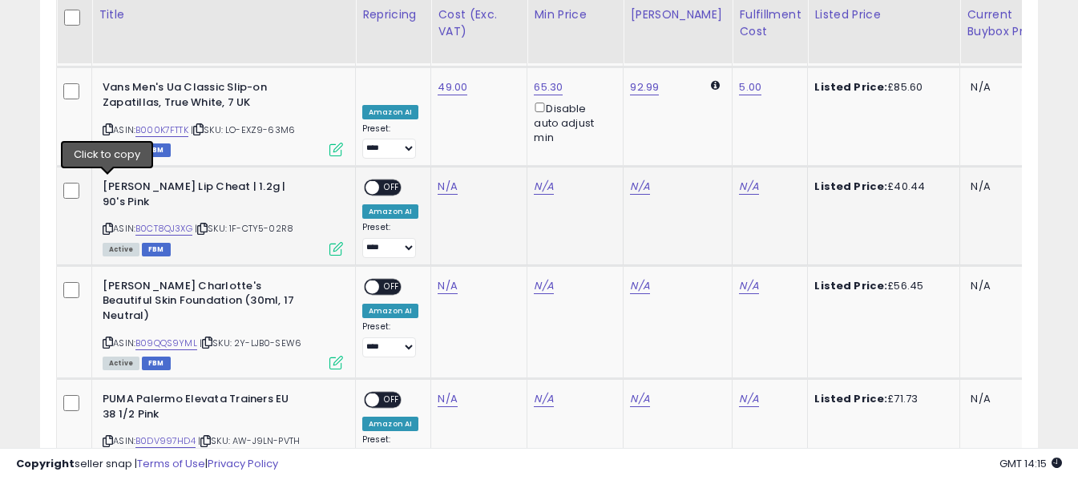
click at [109, 225] on icon at bounding box center [108, 229] width 10 height 9
click at [444, 179] on link "N/A" at bounding box center [447, 187] width 19 height 16
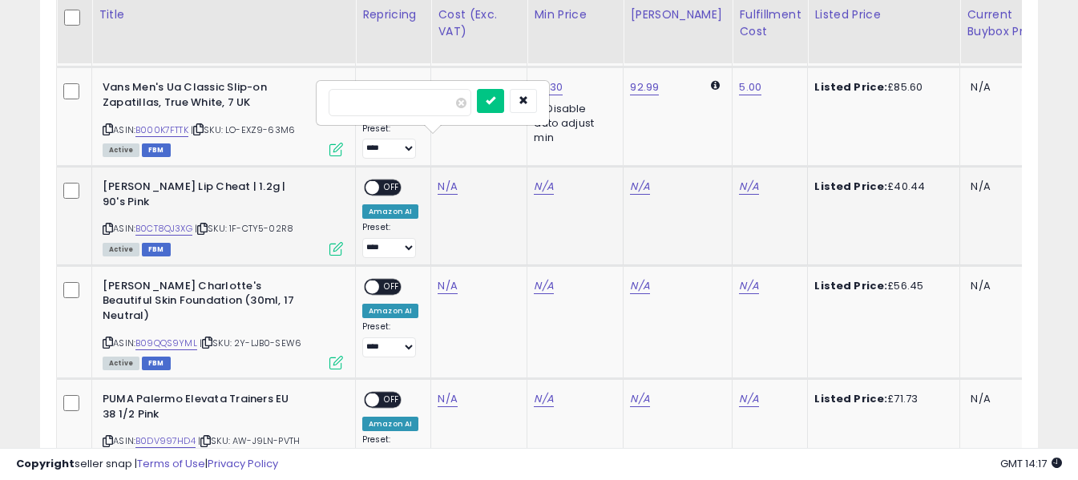
click at [431, 111] on input "number" at bounding box center [400, 102] width 143 height 27
type input "**"
click at [496, 103] on icon "submit" at bounding box center [491, 100] width 10 height 10
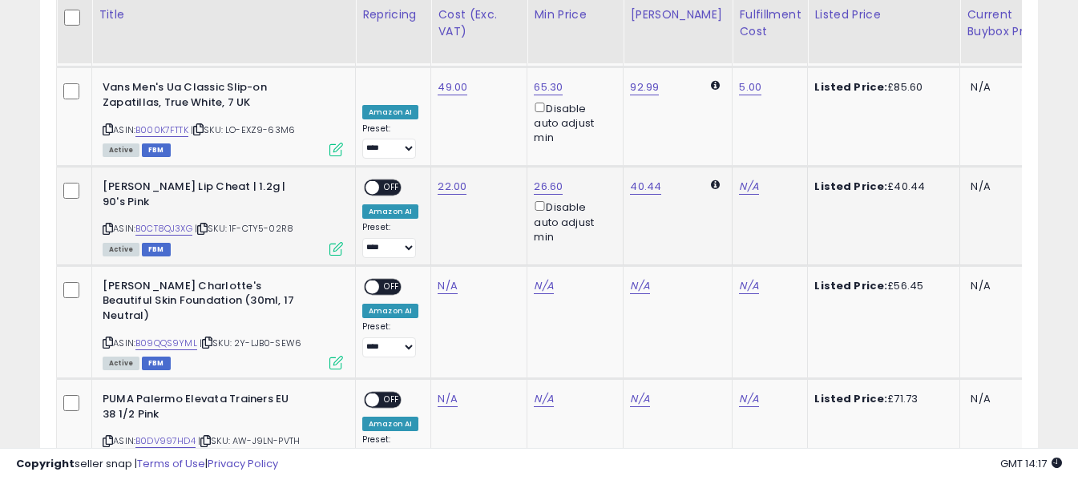
click at [390, 181] on span "OFF" at bounding box center [392, 188] width 26 height 14
click at [739, 179] on link "N/A" at bounding box center [748, 187] width 19 height 16
click at [710, 99] on input "text" at bounding box center [688, 101] width 143 height 24
type input "*"
click at [784, 102] on icon "submit" at bounding box center [780, 100] width 10 height 10
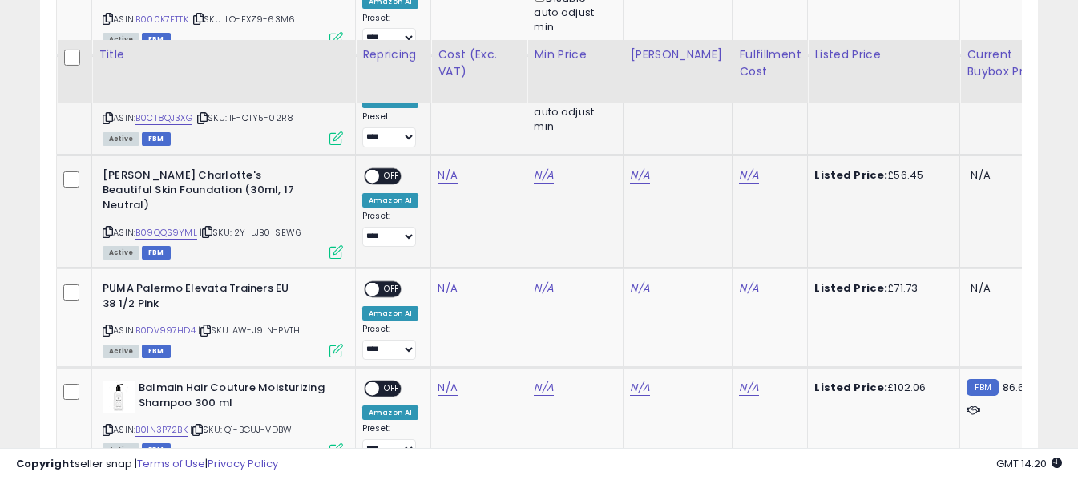
scroll to position [1716, 0]
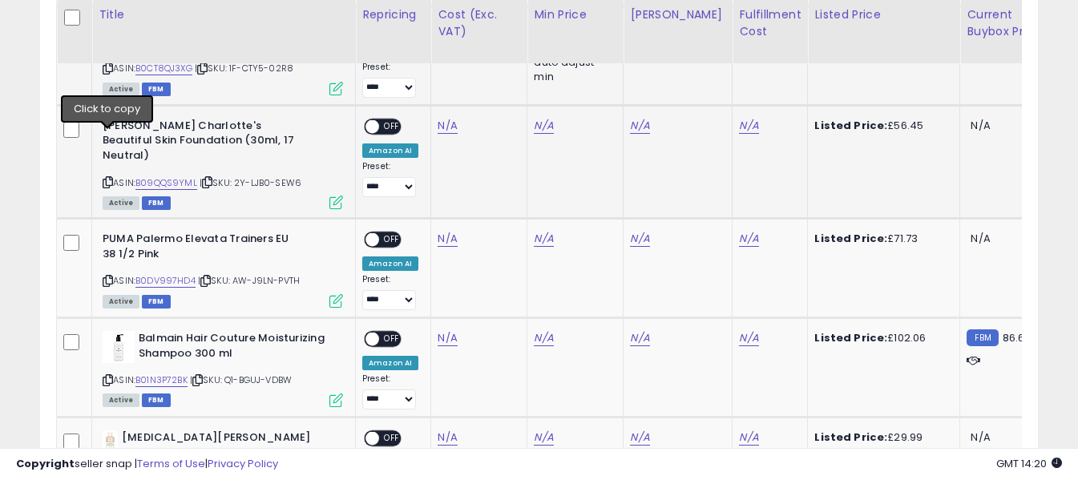
click at [109, 178] on icon at bounding box center [108, 182] width 10 height 9
click at [445, 118] on link "N/A" at bounding box center [447, 126] width 19 height 16
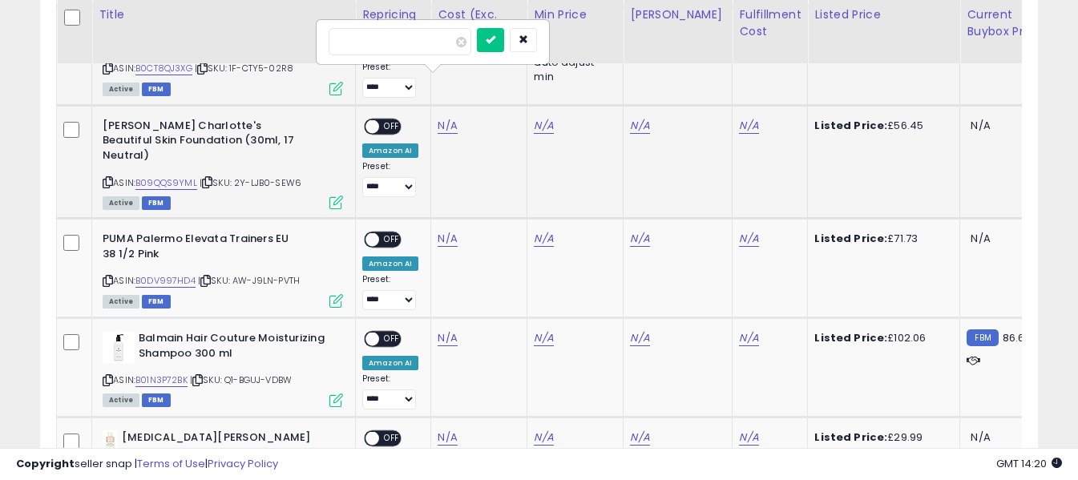
click at [440, 47] on input "number" at bounding box center [400, 41] width 143 height 27
type input "**"
click at [496, 40] on icon "submit" at bounding box center [491, 39] width 10 height 10
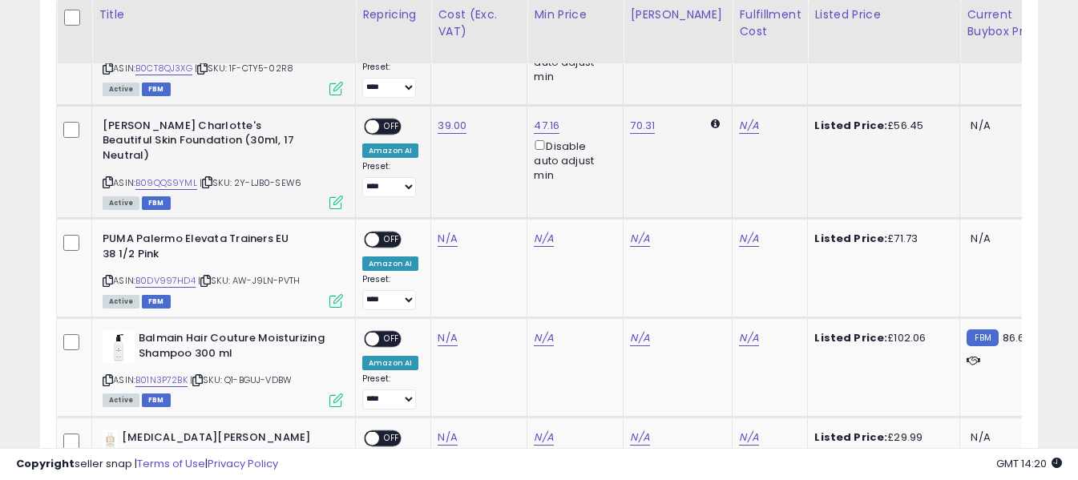
click at [748, 119] on div "N/A" at bounding box center [767, 126] width 56 height 14
click at [739, 118] on link "N/A" at bounding box center [748, 126] width 19 height 16
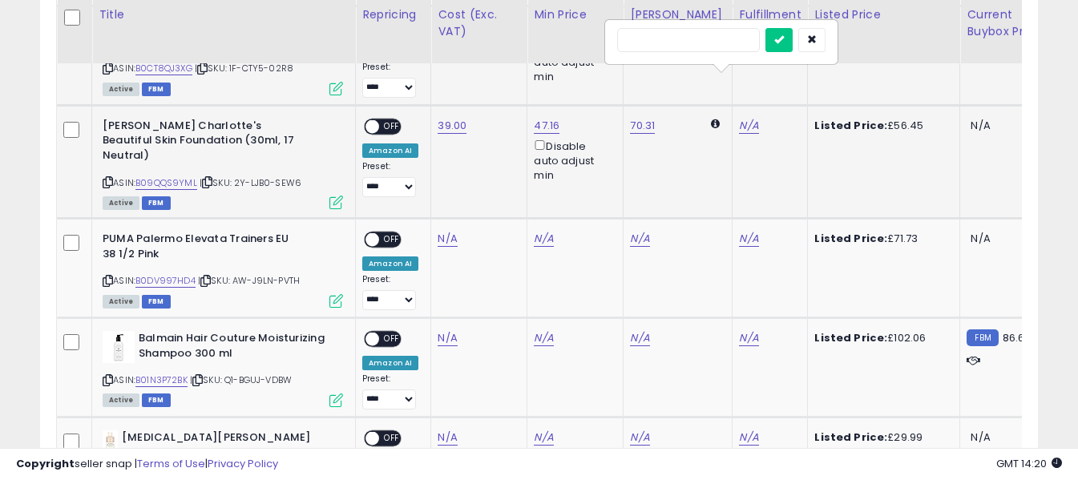
click at [715, 41] on input "text" at bounding box center [688, 40] width 143 height 24
type input "*"
click at [784, 37] on icon "submit" at bounding box center [780, 39] width 10 height 10
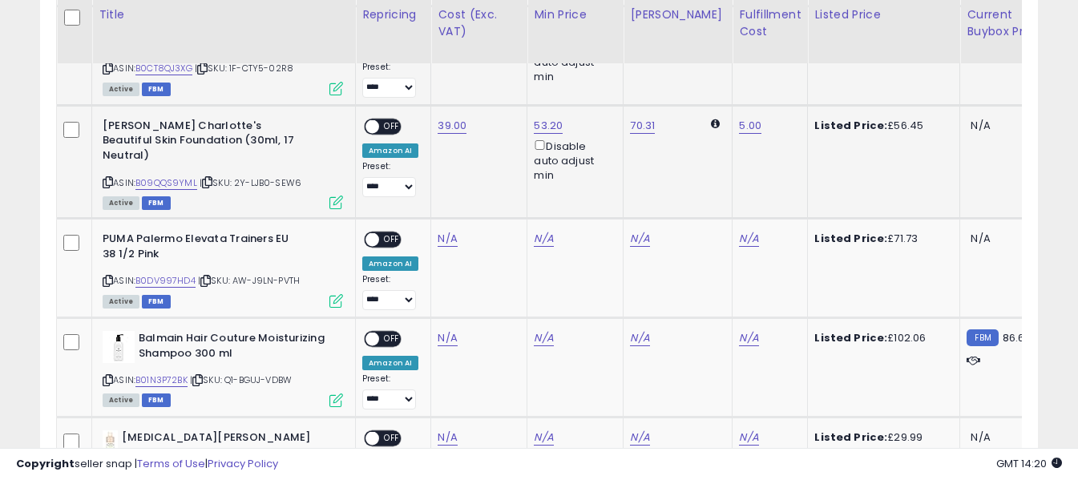
click at [399, 119] on span "OFF" at bounding box center [392, 126] width 26 height 14
click at [110, 277] on icon at bounding box center [108, 281] width 10 height 9
click at [445, 231] on link "N/A" at bounding box center [447, 239] width 19 height 16
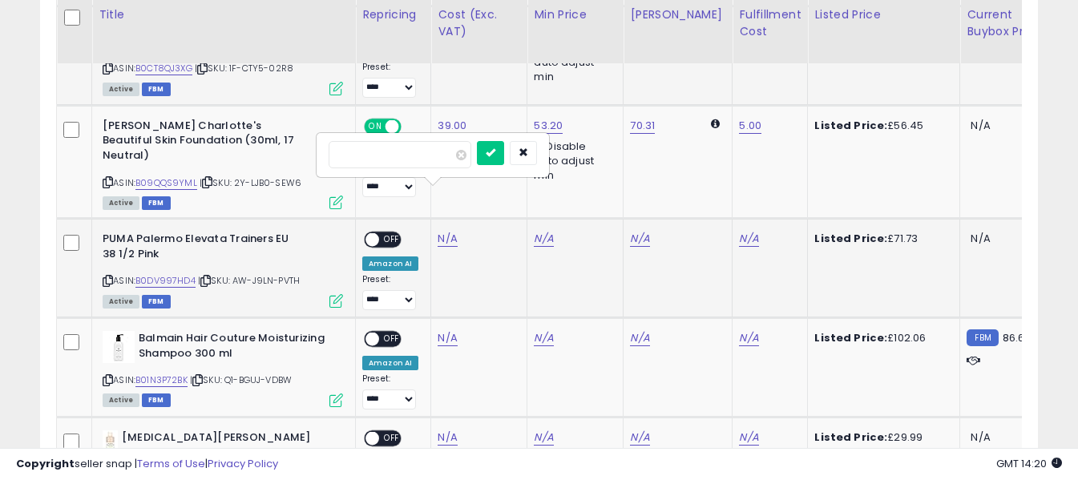
click at [436, 158] on input "number" at bounding box center [400, 154] width 143 height 27
type input "**"
click at [496, 152] on icon "submit" at bounding box center [491, 153] width 10 height 10
click at [739, 231] on link "N/A" at bounding box center [748, 239] width 19 height 16
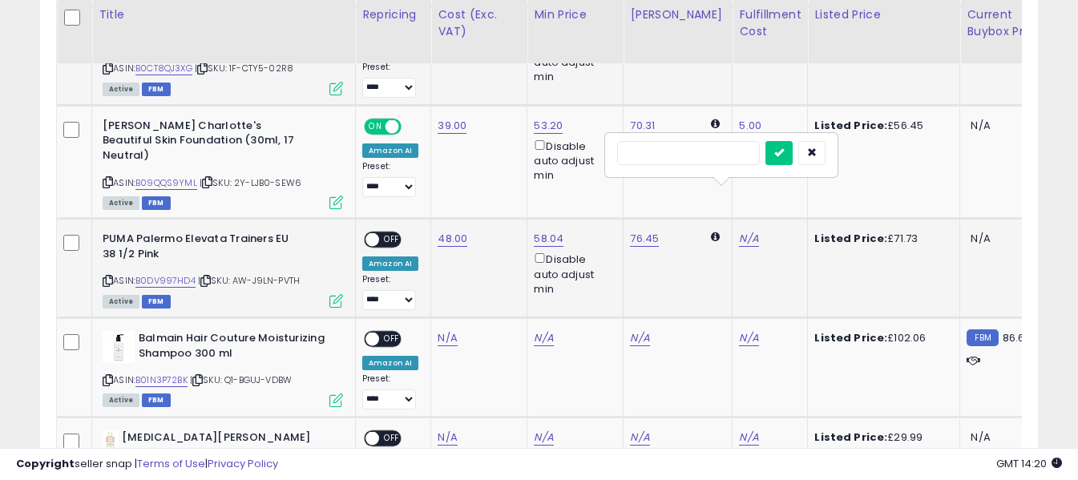
click at [681, 156] on input "text" at bounding box center [688, 153] width 143 height 24
type input "*"
click at [793, 160] on button "submit" at bounding box center [779, 153] width 27 height 24
click at [391, 233] on span "OFF" at bounding box center [392, 240] width 26 height 14
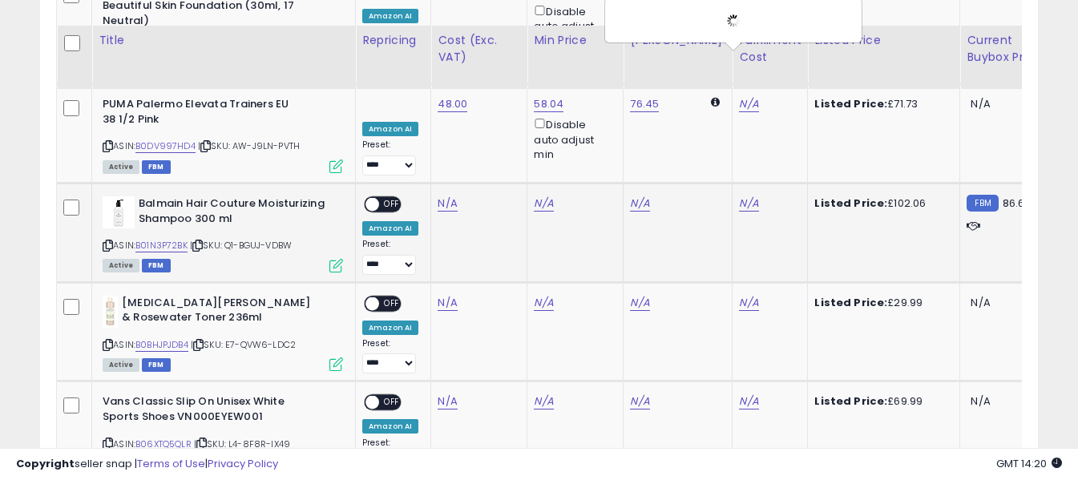
scroll to position [1876, 0]
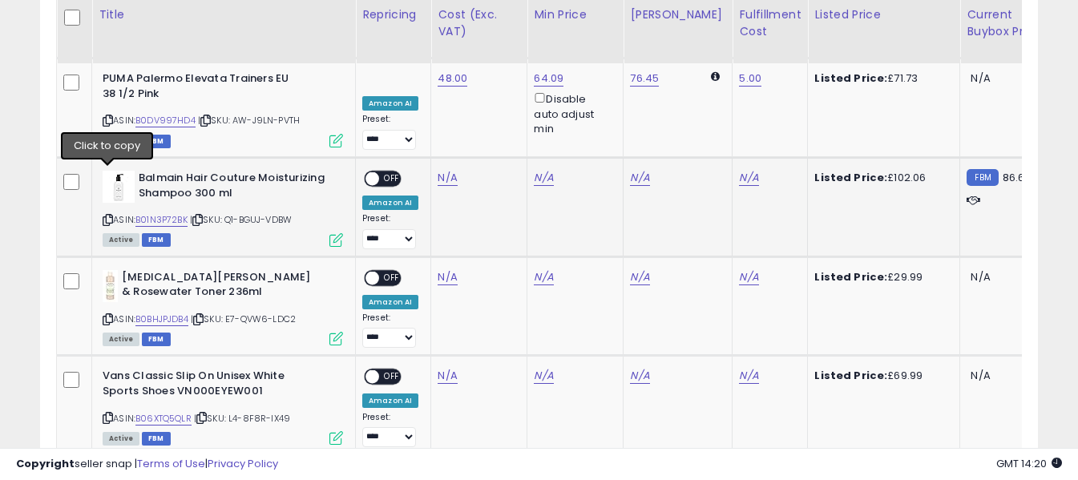
click at [108, 216] on icon at bounding box center [108, 220] width 10 height 9
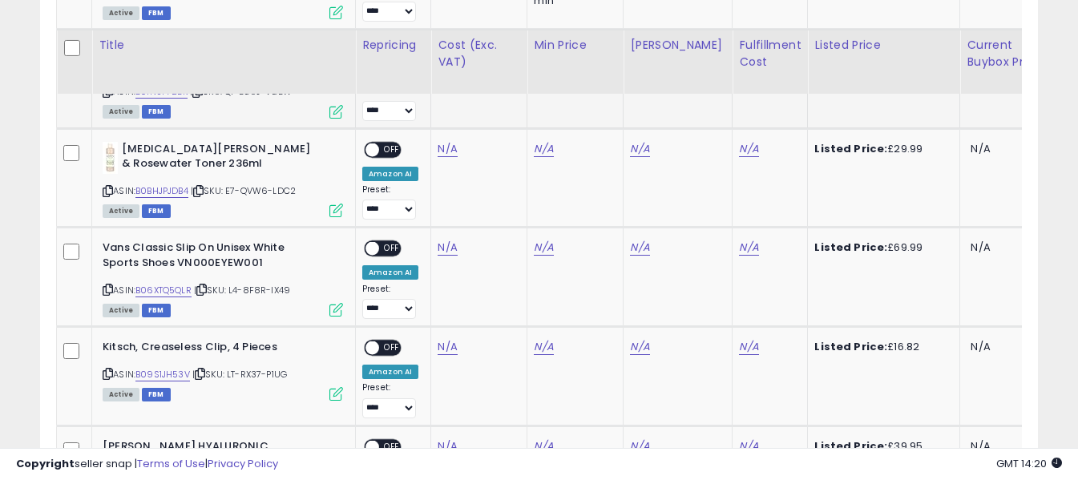
scroll to position [2037, 0]
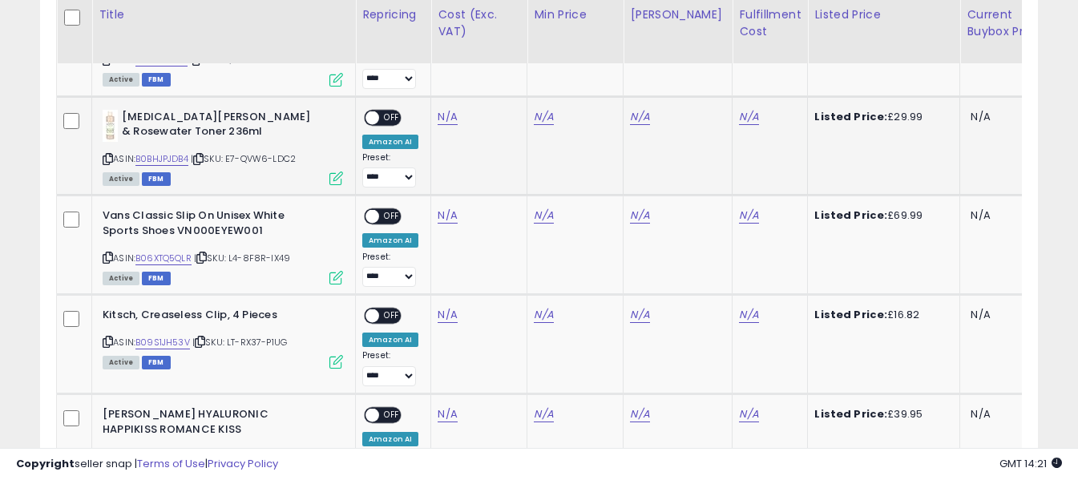
click at [106, 155] on icon at bounding box center [108, 159] width 10 height 9
click at [446, 109] on link "N/A" at bounding box center [447, 117] width 19 height 16
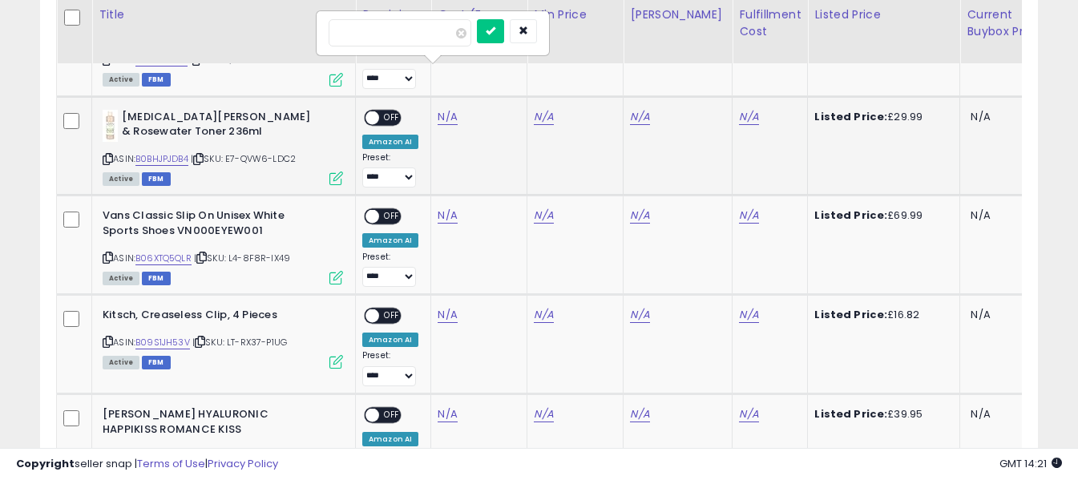
click at [436, 36] on input "number" at bounding box center [400, 32] width 143 height 27
type input "**"
click at [496, 26] on icon "submit" at bounding box center [491, 31] width 10 height 10
click at [739, 109] on link "N/A" at bounding box center [748, 117] width 19 height 16
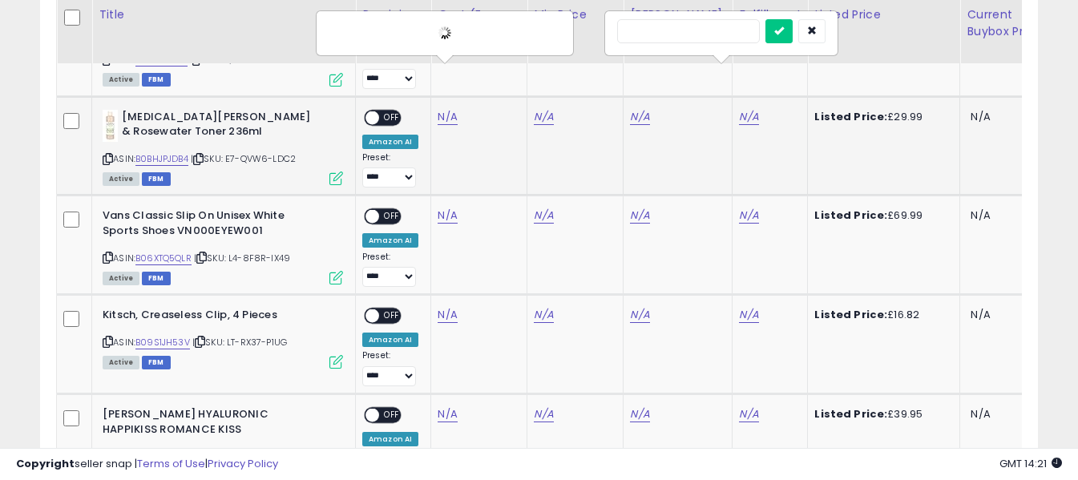
click at [725, 34] on input "text" at bounding box center [688, 31] width 143 height 24
type input "*"
click at [784, 28] on icon "submit" at bounding box center [780, 31] width 10 height 10
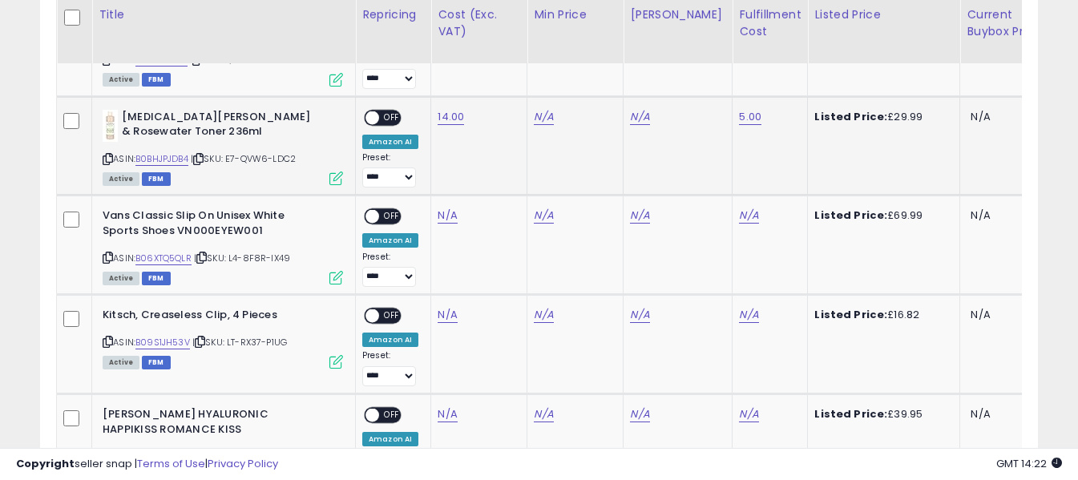
click at [391, 111] on span "OFF" at bounding box center [392, 118] width 26 height 14
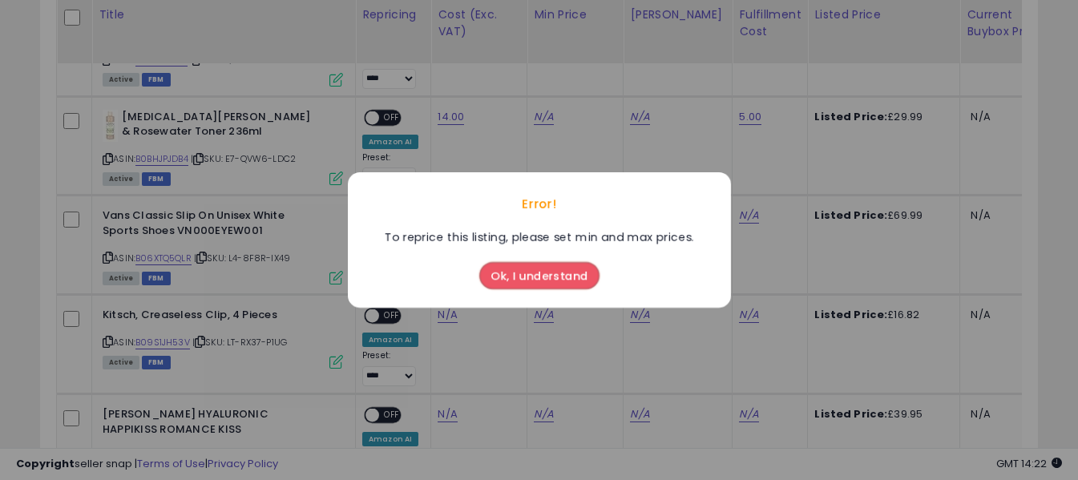
click at [504, 140] on div "Error! To reprice this listing, please set min and max prices. Ok, I understand" at bounding box center [539, 240] width 1078 height 480
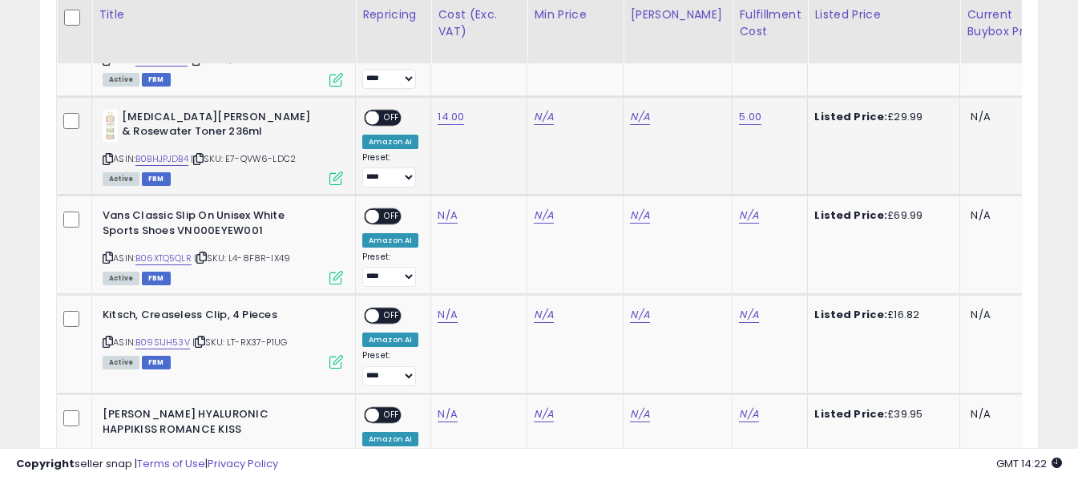
click at [393, 111] on span "OFF" at bounding box center [392, 118] width 26 height 14
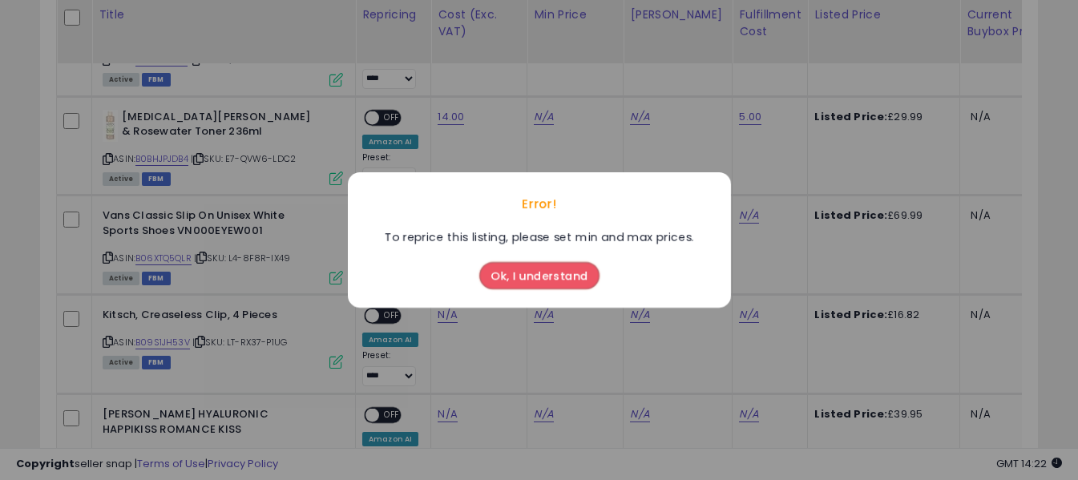
click at [645, 125] on div "Error! To reprice this listing, please set min and max prices. Ok, I understand" at bounding box center [539, 240] width 1078 height 480
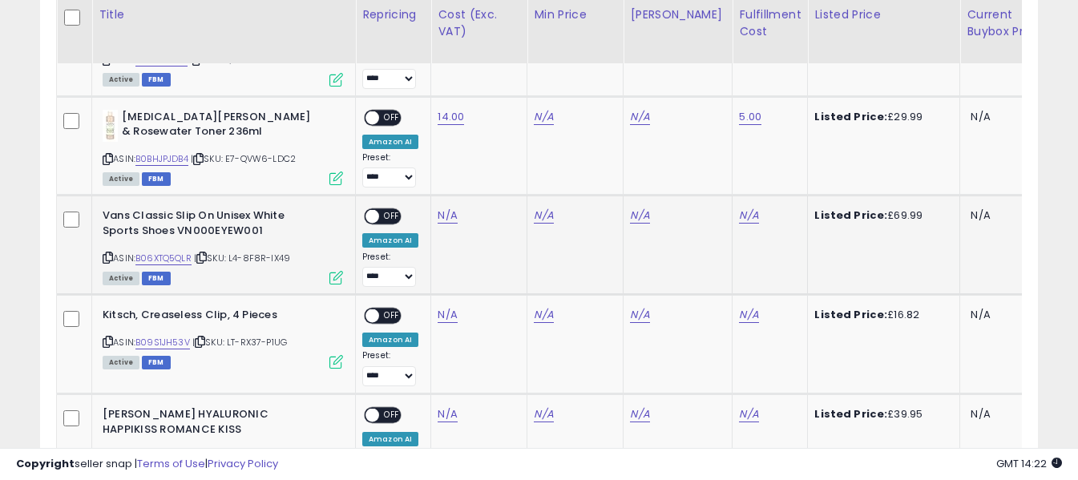
click at [110, 253] on icon at bounding box center [108, 257] width 10 height 9
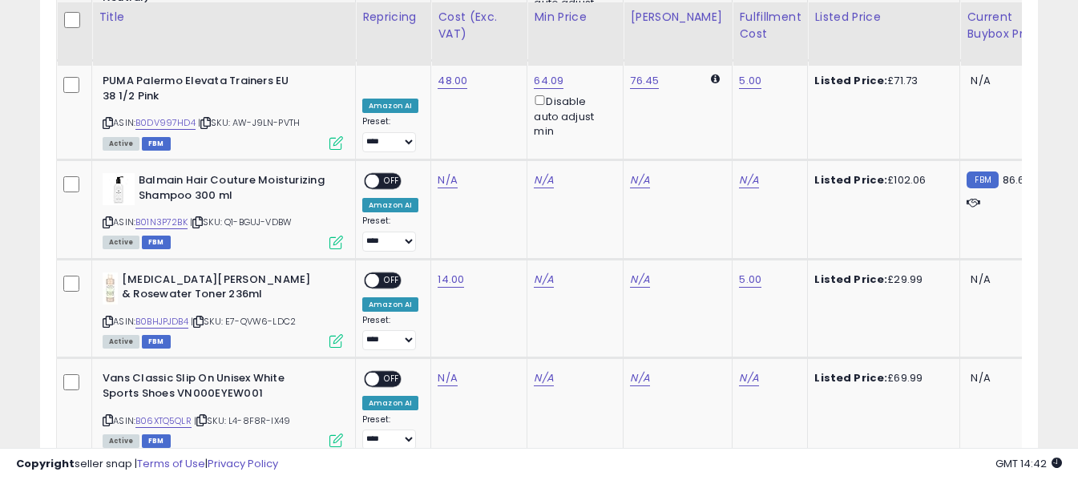
scroll to position [1876, 0]
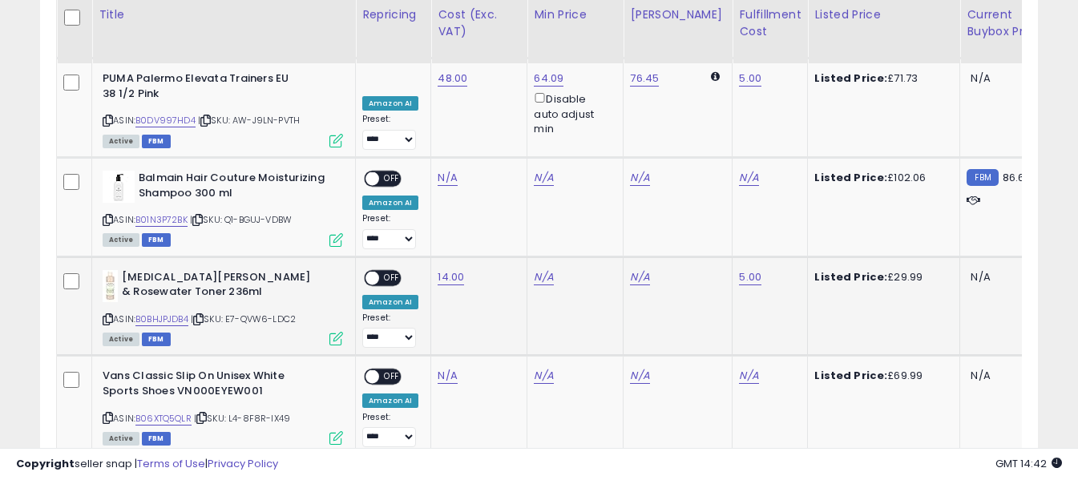
click at [381, 271] on span "OFF" at bounding box center [392, 278] width 26 height 14
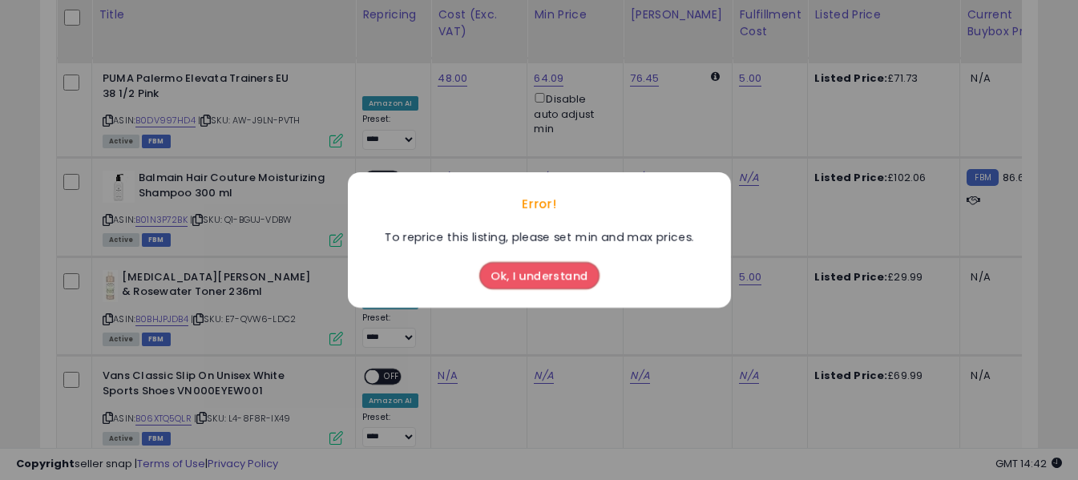
click at [556, 270] on button "Ok, I understand" at bounding box center [539, 275] width 120 height 27
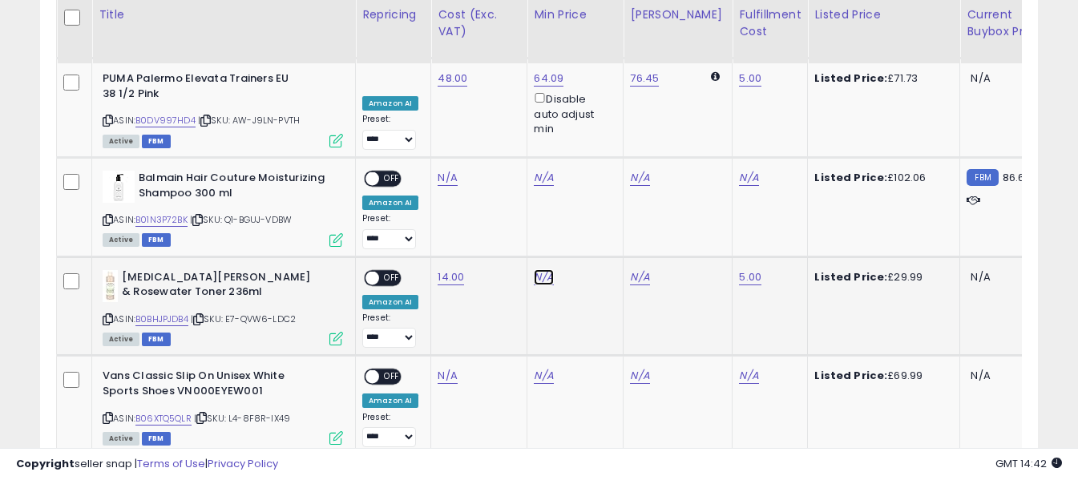
click at [547, 269] on link "N/A" at bounding box center [543, 277] width 19 height 16
click at [537, 182] on input "number" at bounding box center [496, 177] width 143 height 27
type input "**"
click at [601, 180] on button "submit" at bounding box center [586, 176] width 27 height 24
click at [393, 271] on span "OFF" at bounding box center [392, 278] width 26 height 14
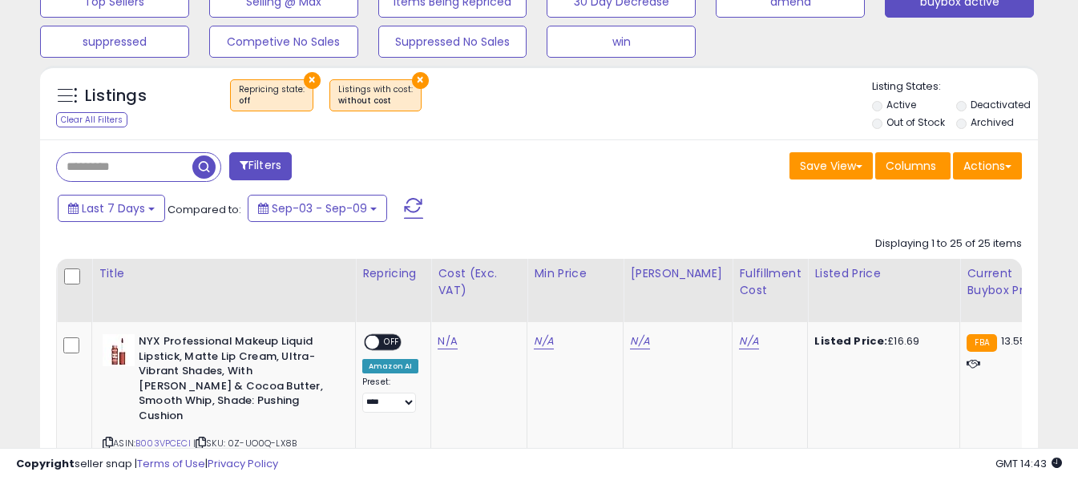
scroll to position [561, 0]
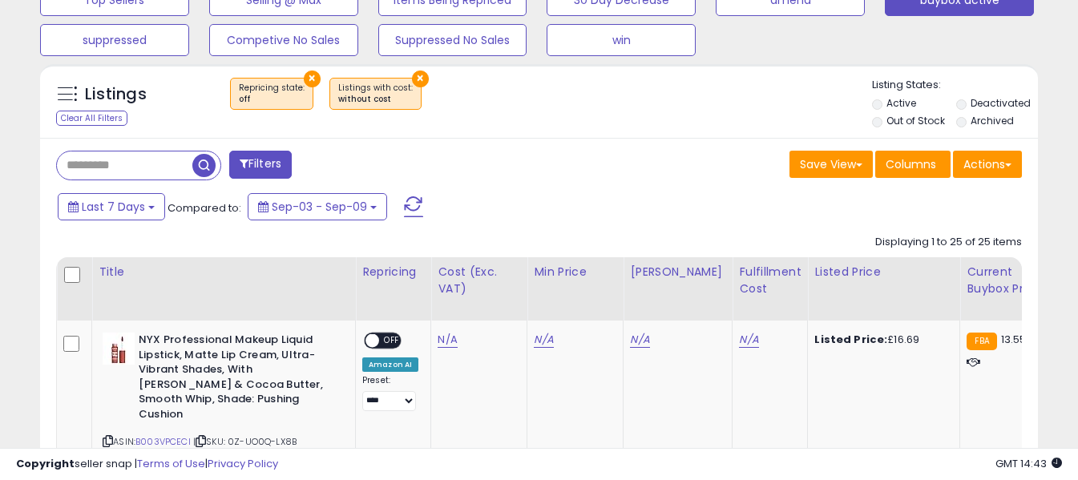
click at [418, 204] on span at bounding box center [413, 206] width 19 height 21
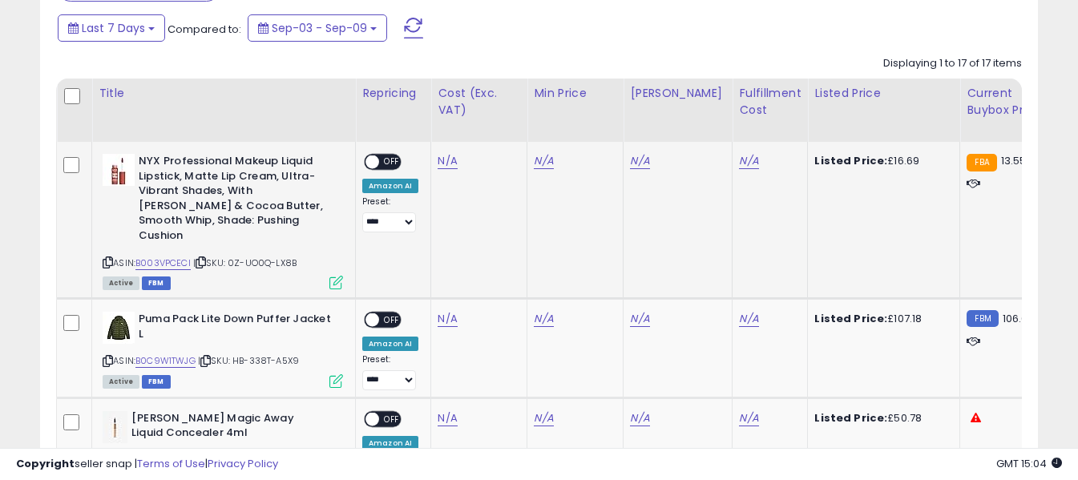
scroll to position [779, 0]
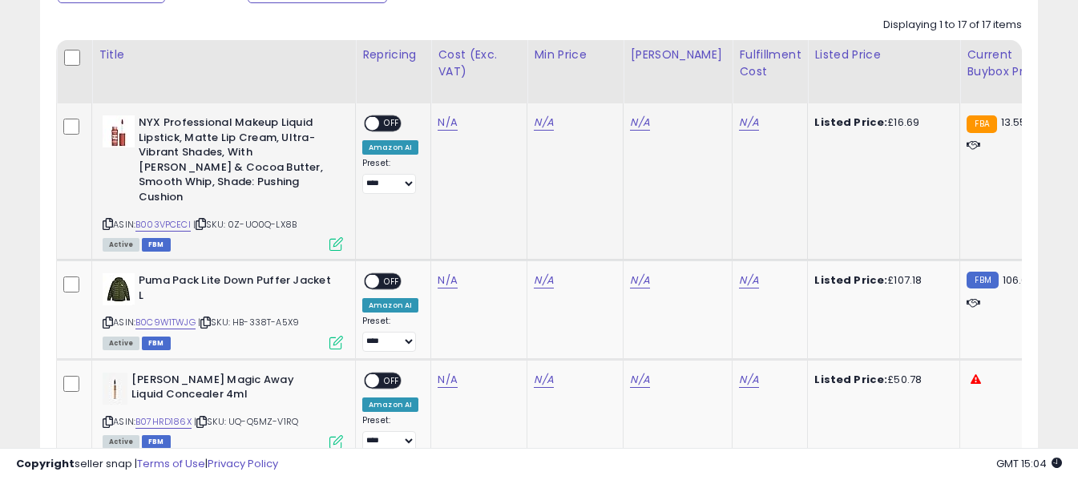
click at [110, 220] on icon at bounding box center [108, 224] width 10 height 9
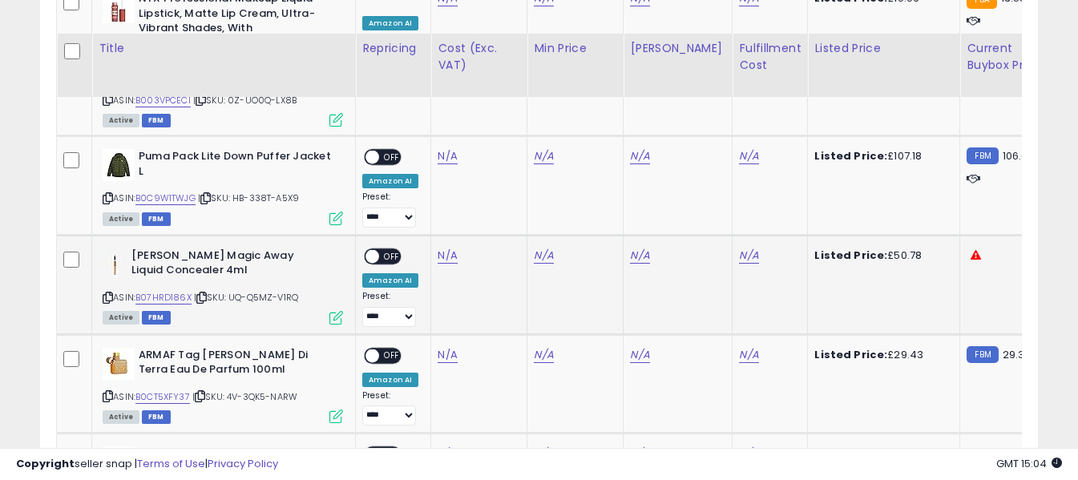
scroll to position [939, 0]
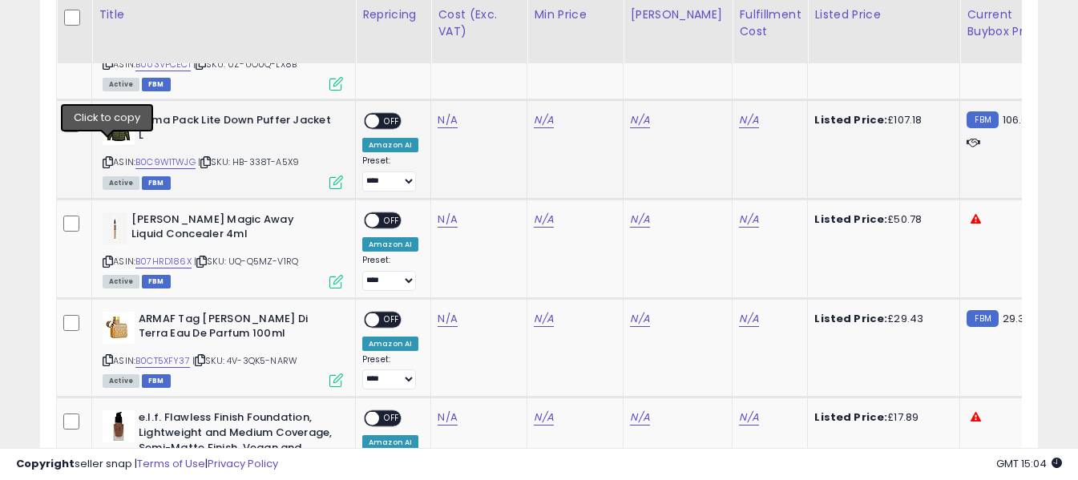
click at [107, 158] on icon at bounding box center [108, 162] width 10 height 9
drag, startPoint x: 443, startPoint y: 109, endPoint x: 439, endPoint y: 102, distance: 8.7
click at [443, 112] on link "N/A" at bounding box center [447, 120] width 19 height 16
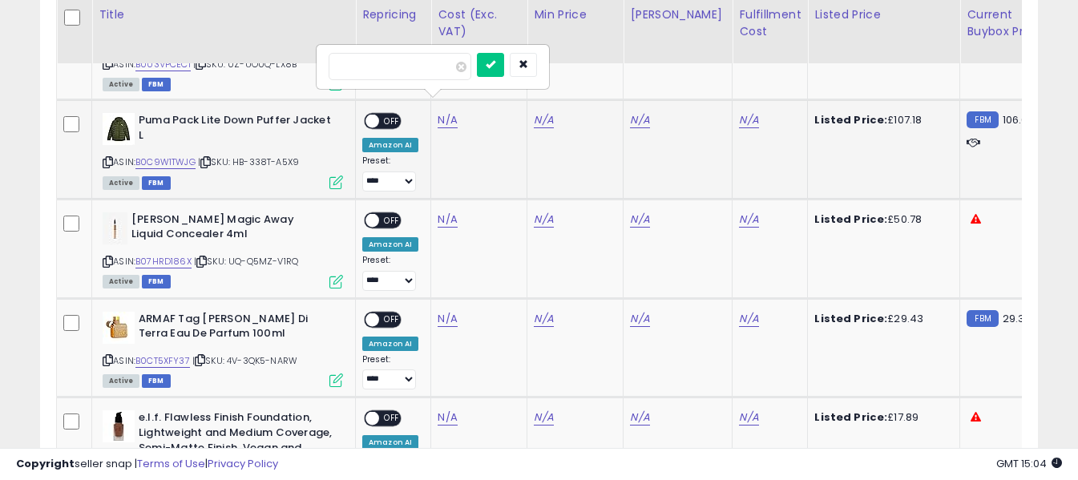
click at [421, 67] on input "number" at bounding box center [400, 66] width 143 height 27
type input "*****"
click at [496, 63] on icon "submit" at bounding box center [491, 64] width 10 height 10
click at [739, 112] on link "N/A" at bounding box center [748, 120] width 19 height 16
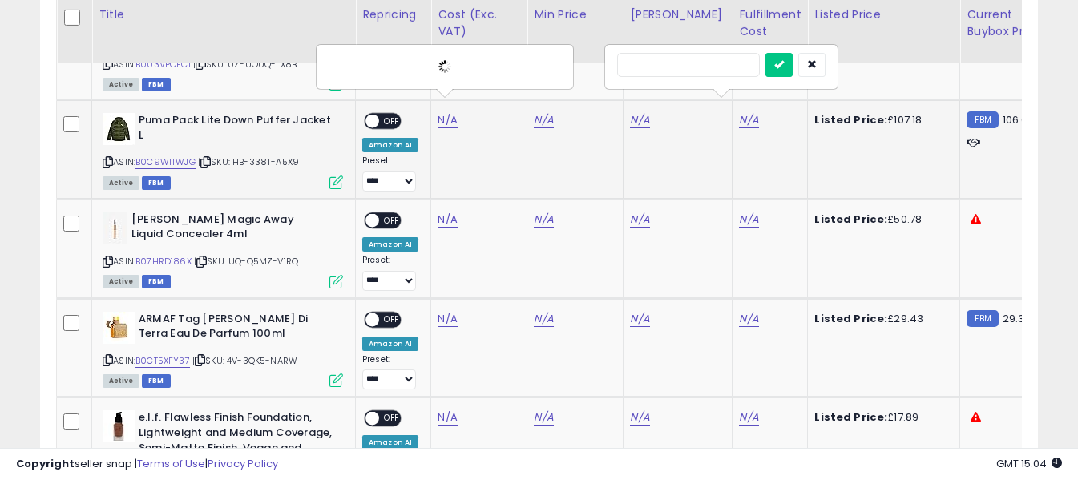
click at [709, 69] on input "text" at bounding box center [688, 65] width 143 height 24
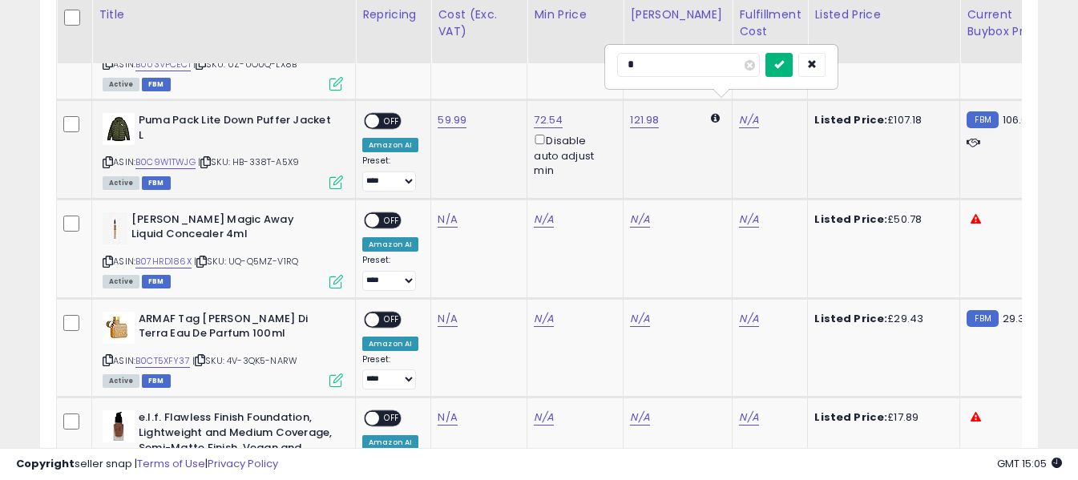
type input "*"
click at [793, 67] on button "submit" at bounding box center [779, 65] width 27 height 24
click at [388, 115] on span "OFF" at bounding box center [392, 122] width 26 height 14
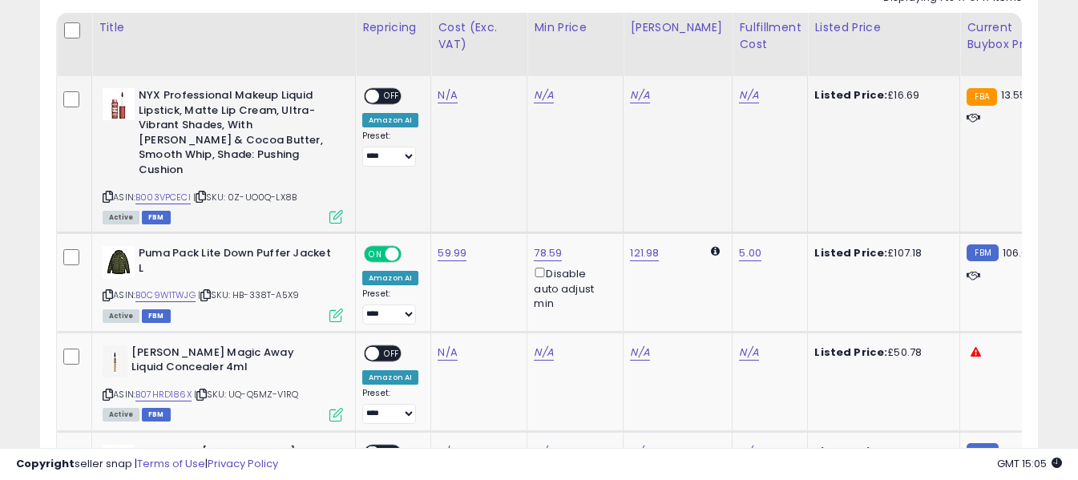
scroll to position [779, 0]
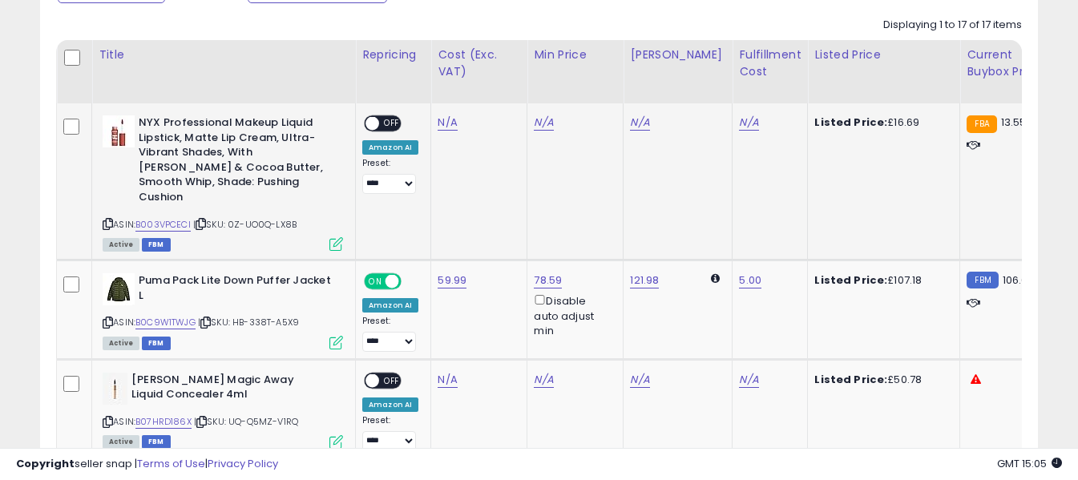
click at [107, 220] on icon at bounding box center [108, 224] width 10 height 9
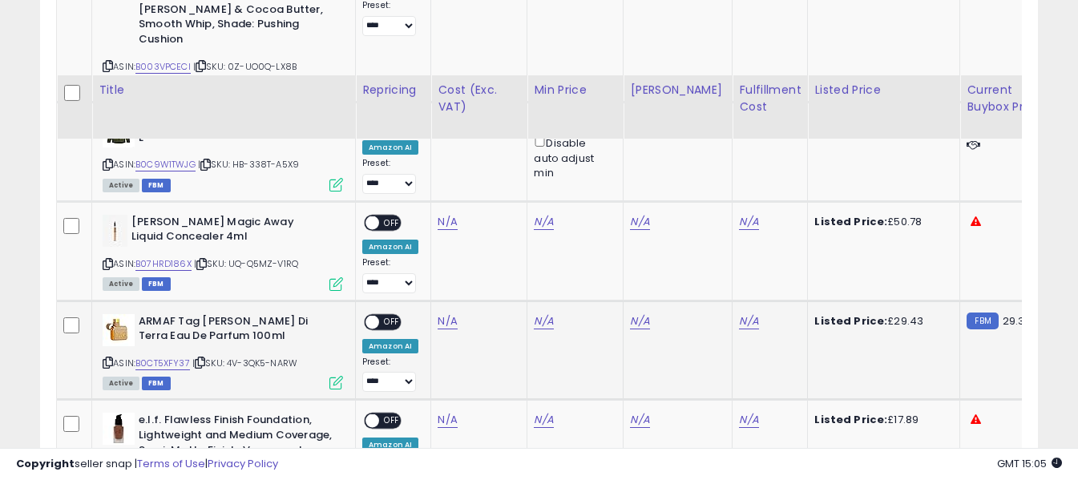
scroll to position [1019, 0]
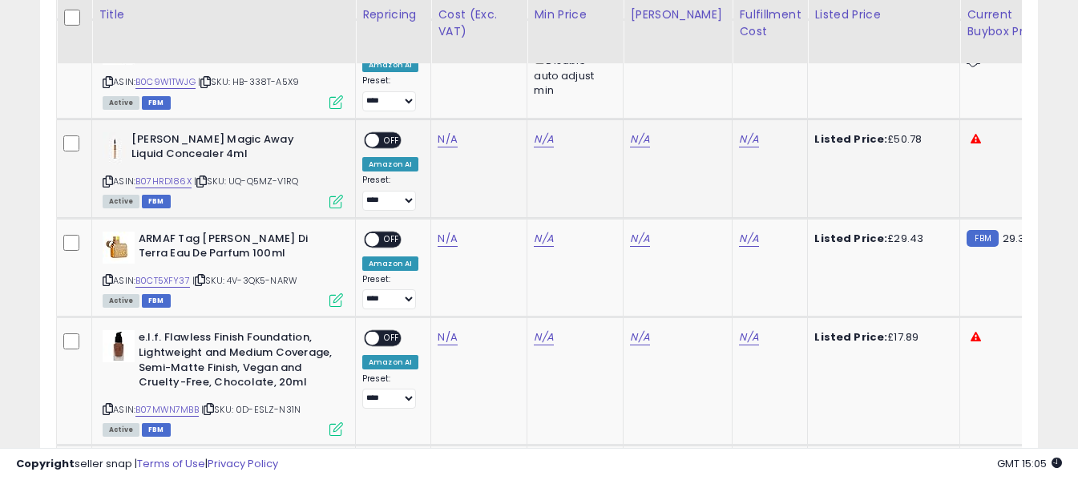
click at [105, 177] on icon at bounding box center [108, 181] width 10 height 9
click at [448, 131] on link "N/A" at bounding box center [447, 139] width 19 height 16
click at [443, 87] on input "number" at bounding box center [400, 84] width 143 height 27
type input "**"
click at [496, 81] on icon "submit" at bounding box center [491, 83] width 10 height 10
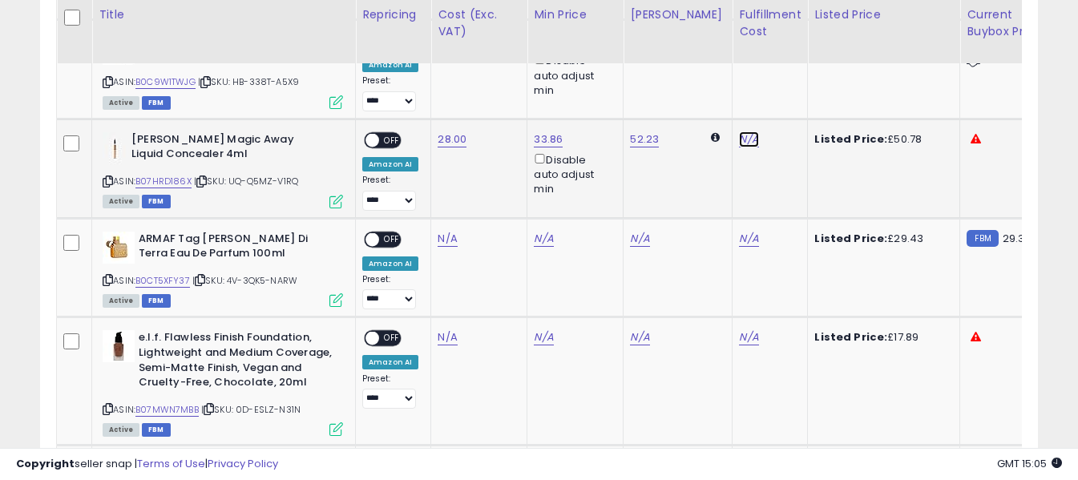
click at [739, 131] on link "N/A" at bounding box center [748, 139] width 19 height 16
click at [683, 88] on input "text" at bounding box center [688, 83] width 143 height 24
type input "*"
click at [784, 80] on icon "submit" at bounding box center [780, 83] width 10 height 10
click at [390, 134] on span "OFF" at bounding box center [392, 141] width 26 height 14
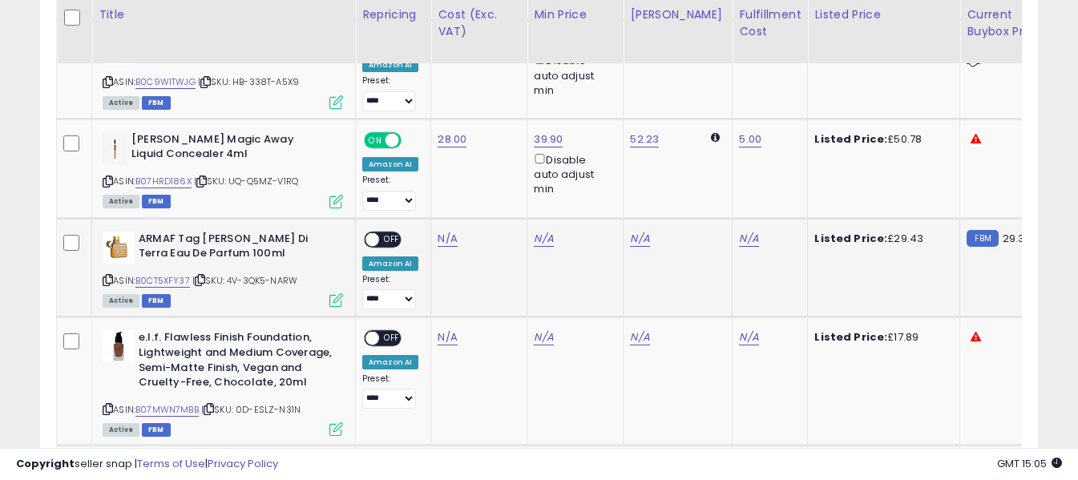
click at [107, 276] on icon at bounding box center [108, 280] width 10 height 9
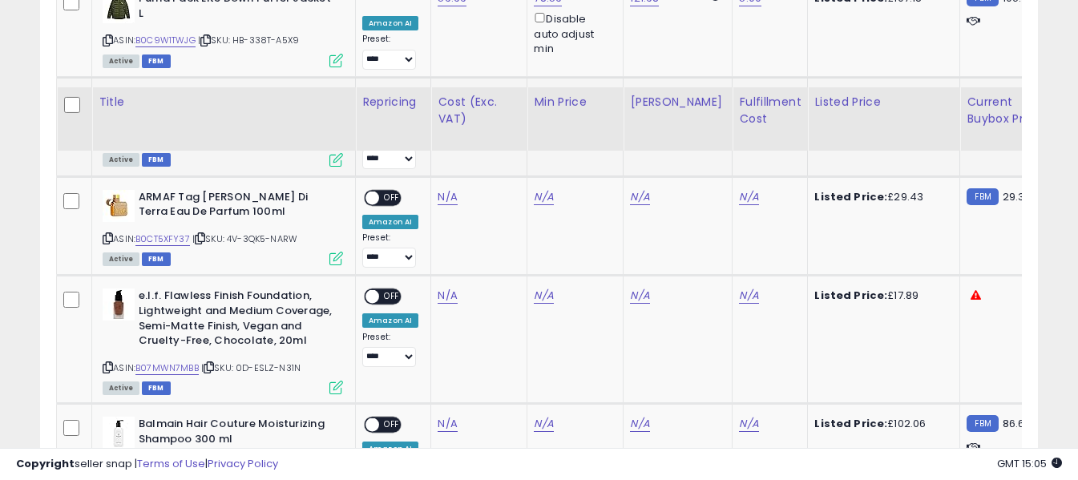
scroll to position [1260, 0]
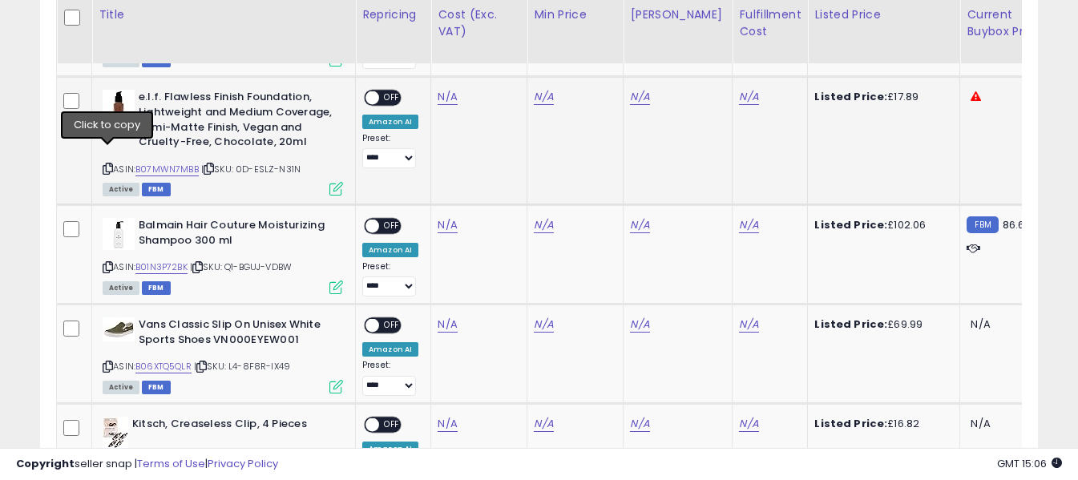
click at [107, 164] on icon at bounding box center [108, 168] width 10 height 9
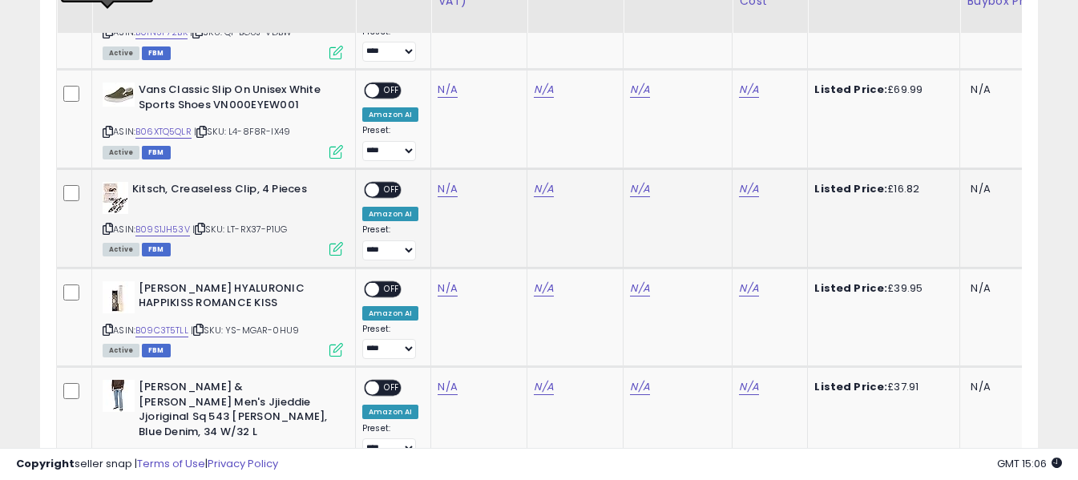
scroll to position [1500, 0]
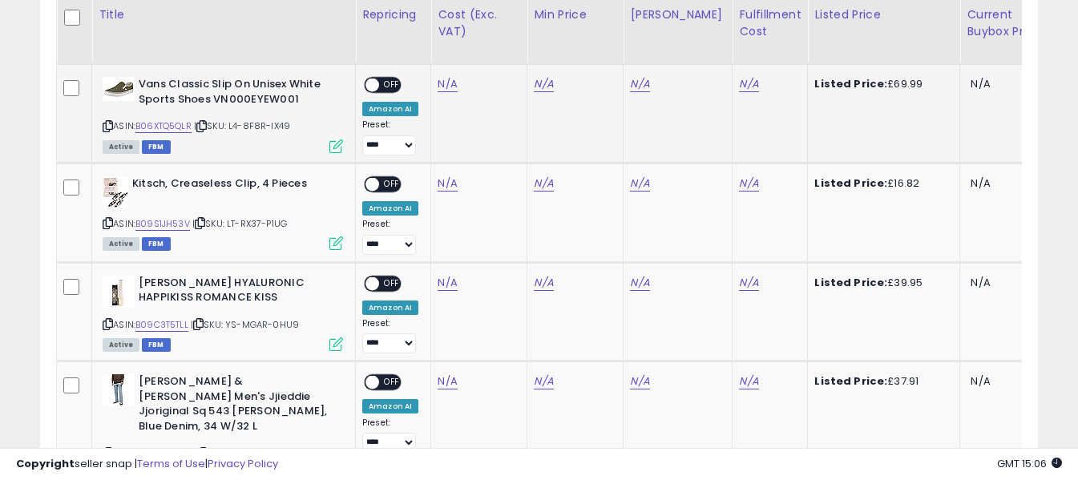
click at [109, 122] on icon at bounding box center [108, 126] width 10 height 9
click at [438, 76] on link "N/A" at bounding box center [447, 84] width 19 height 16
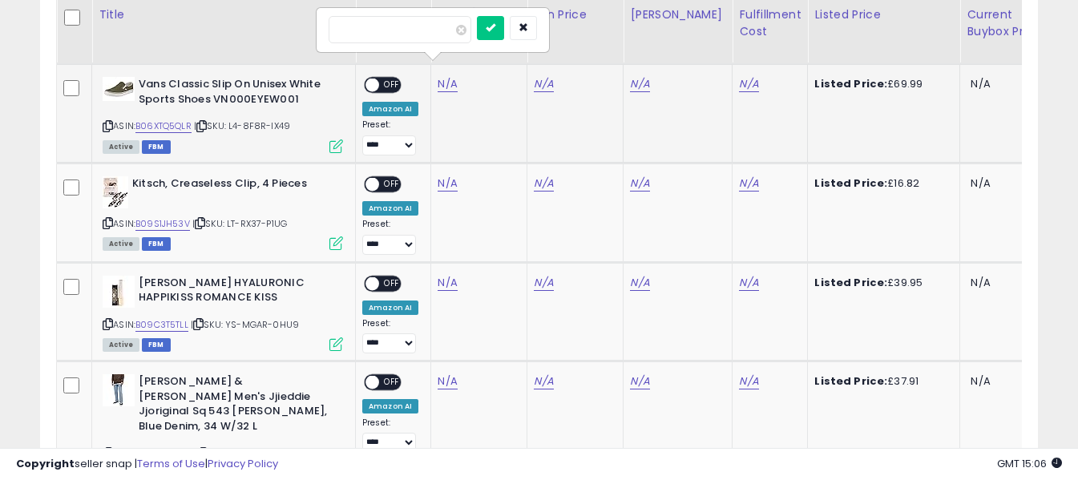
click at [439, 23] on input "number" at bounding box center [400, 29] width 143 height 27
type input "**"
click at [496, 26] on icon "submit" at bounding box center [491, 27] width 10 height 10
click at [739, 76] on link "N/A" at bounding box center [748, 84] width 19 height 16
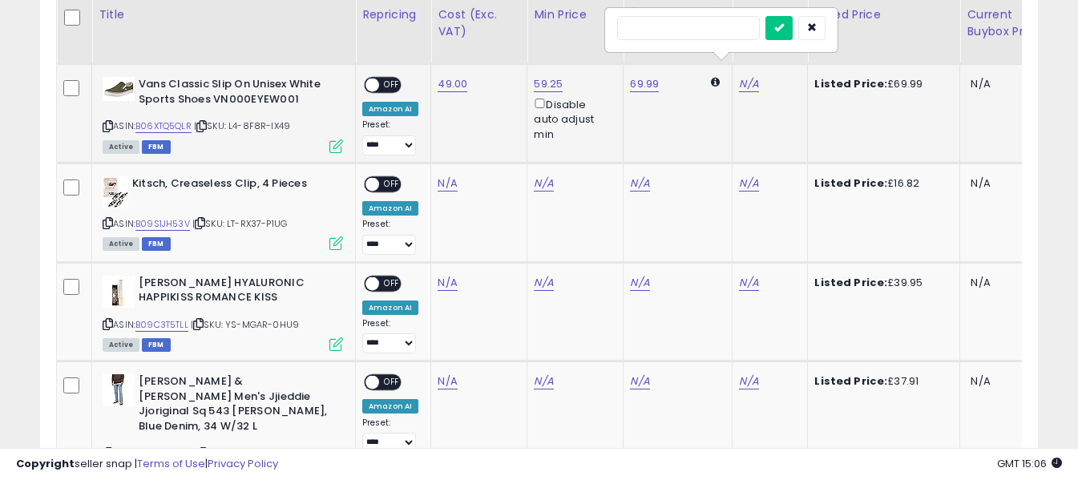
click at [714, 25] on input "text" at bounding box center [688, 28] width 143 height 24
type input "*"
click at [784, 25] on icon "submit" at bounding box center [780, 27] width 10 height 10
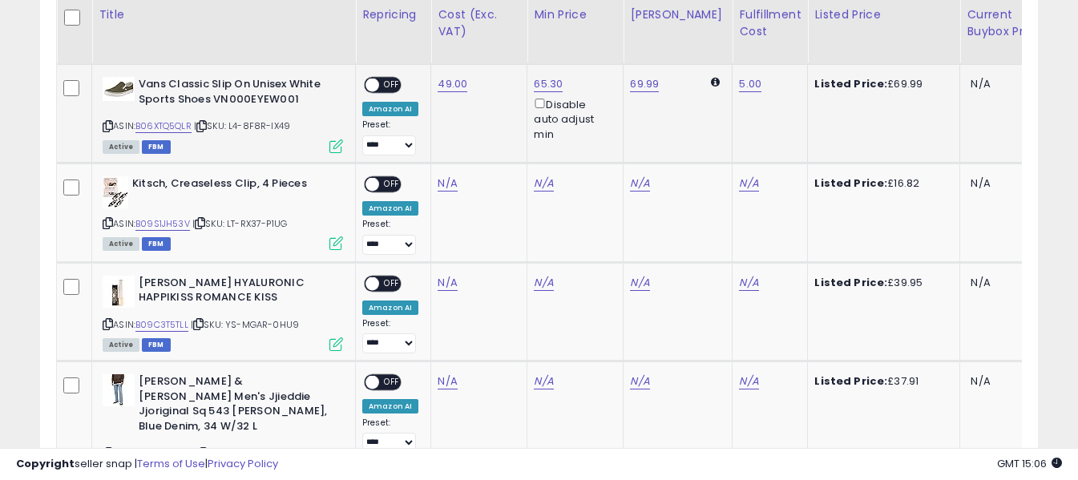
click at [388, 79] on span "OFF" at bounding box center [392, 86] width 26 height 14
click at [108, 219] on icon at bounding box center [108, 223] width 10 height 9
click at [444, 176] on link "N/A" at bounding box center [447, 184] width 19 height 16
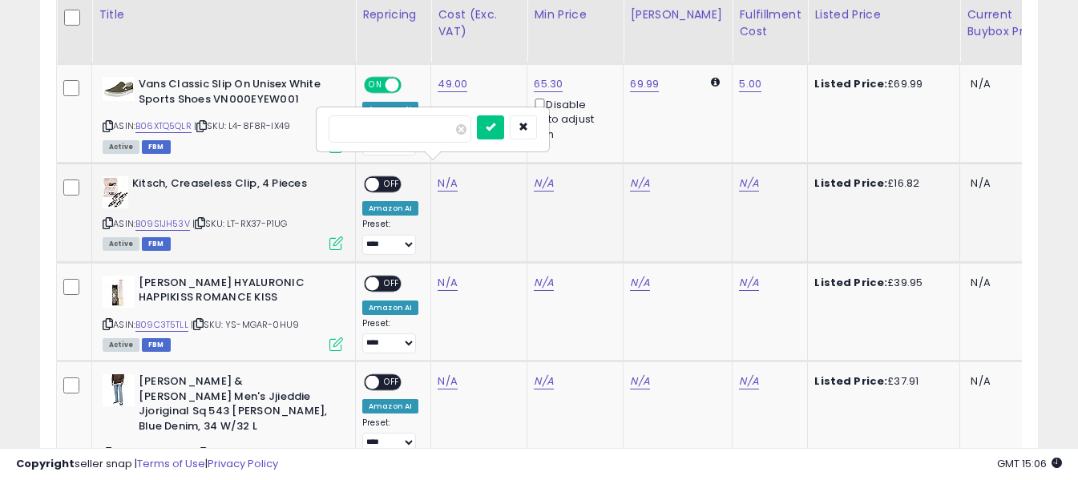
click at [447, 140] on input "number" at bounding box center [400, 128] width 143 height 27
type input "****"
click at [496, 130] on icon "submit" at bounding box center [491, 127] width 10 height 10
click at [739, 176] on link "N/A" at bounding box center [748, 184] width 19 height 16
click at [729, 134] on input "text" at bounding box center [688, 127] width 143 height 24
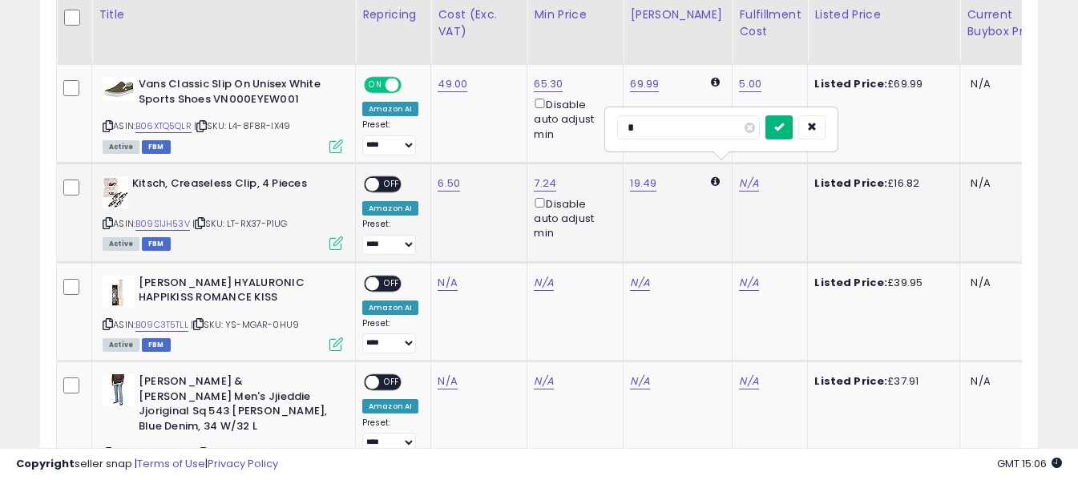
type input "*"
click at [784, 127] on icon "submit" at bounding box center [780, 127] width 10 height 10
click at [384, 177] on div "ON OFF" at bounding box center [365, 184] width 38 height 14
click at [385, 177] on span "OFF" at bounding box center [392, 184] width 26 height 14
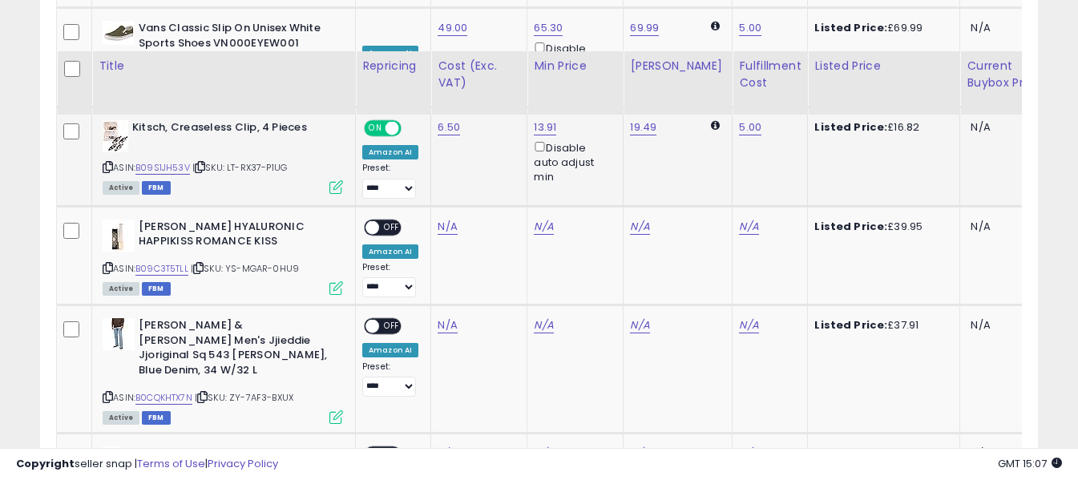
scroll to position [1661, 0]
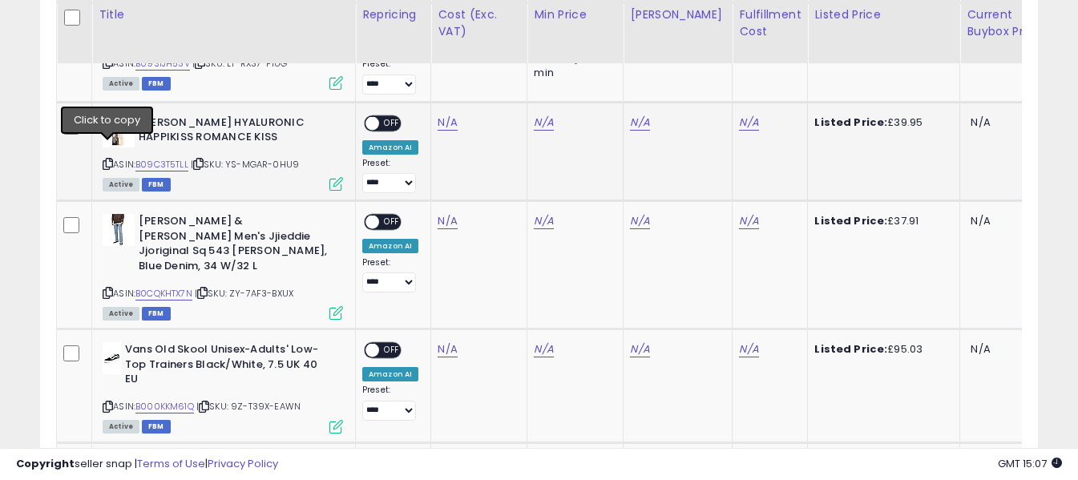
click at [104, 160] on icon at bounding box center [108, 164] width 10 height 9
click at [451, 115] on link "N/A" at bounding box center [447, 123] width 19 height 16
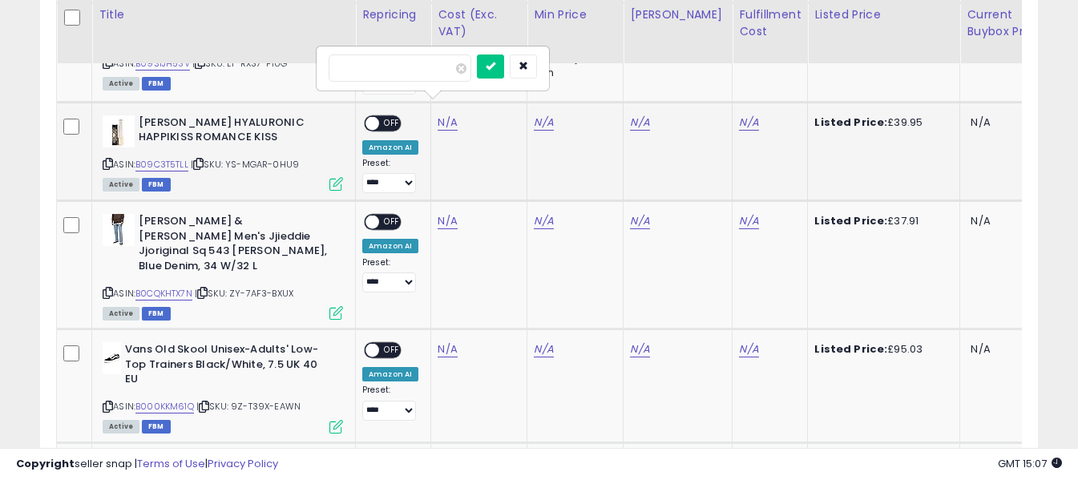
click at [424, 71] on input "number" at bounding box center [400, 68] width 143 height 27
type input "**"
click at [496, 65] on icon "submit" at bounding box center [491, 66] width 10 height 10
click at [739, 115] on link "N/A" at bounding box center [748, 123] width 19 height 16
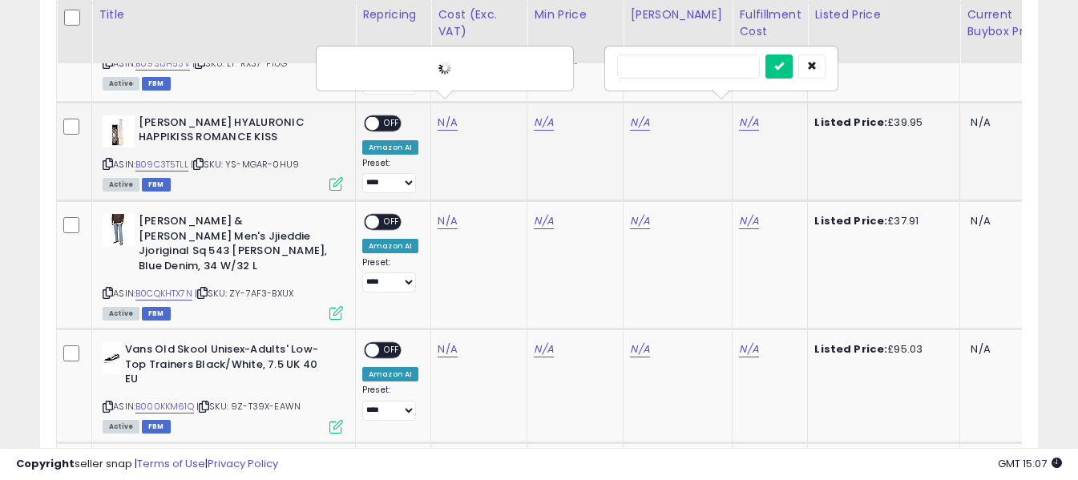
click at [714, 67] on input "text" at bounding box center [688, 67] width 143 height 24
type input "*"
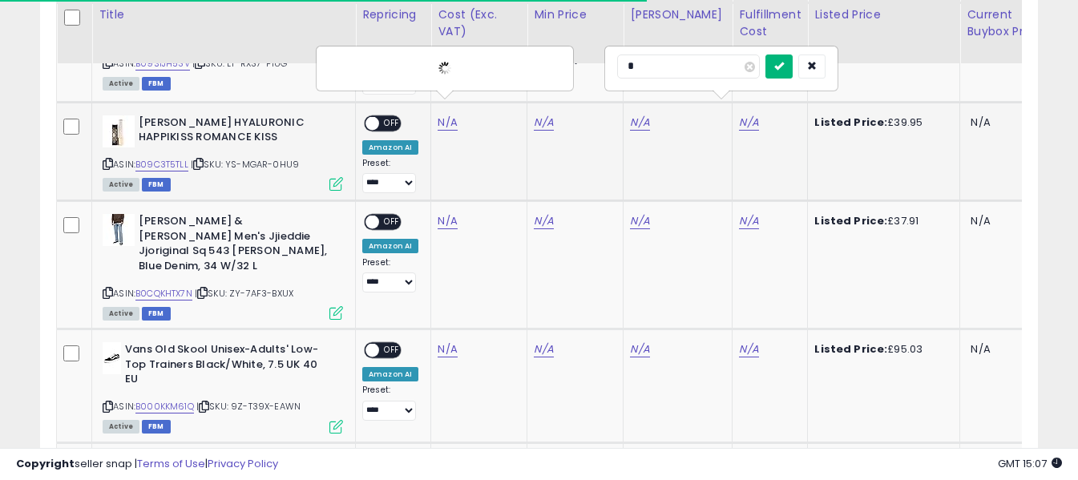
click at [784, 66] on icon "submit" at bounding box center [780, 66] width 10 height 10
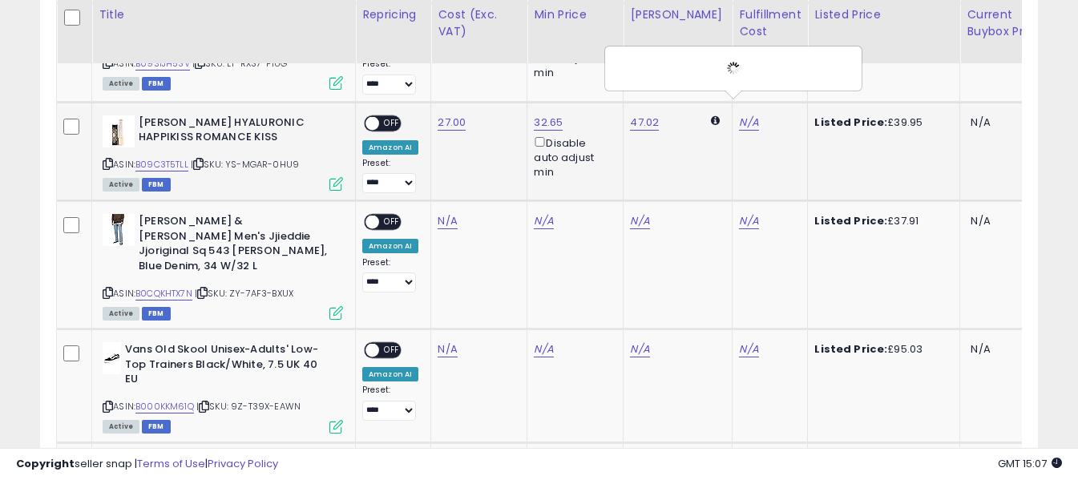
click at [395, 116] on span "OFF" at bounding box center [392, 123] width 26 height 14
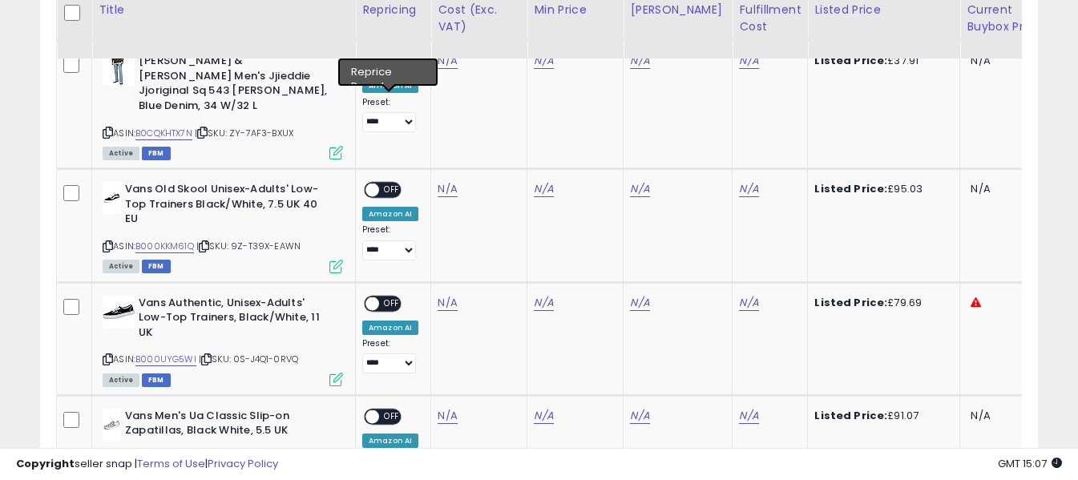
scroll to position [1741, 0]
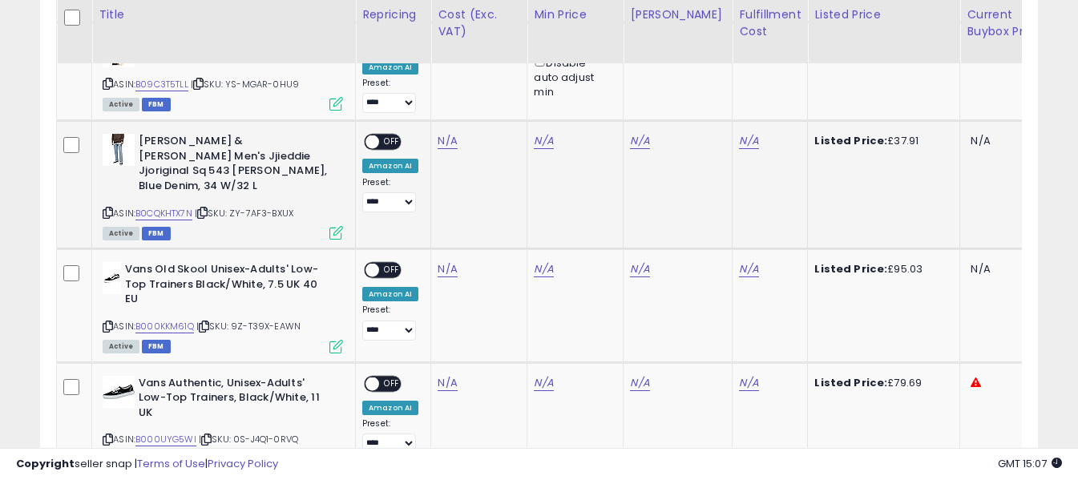
click at [106, 208] on icon at bounding box center [108, 212] width 10 height 9
click at [444, 133] on link "N/A" at bounding box center [447, 141] width 19 height 16
click at [433, 88] on input "number" at bounding box center [400, 87] width 143 height 27
type input "*****"
click at [496, 89] on icon "submit" at bounding box center [491, 85] width 10 height 10
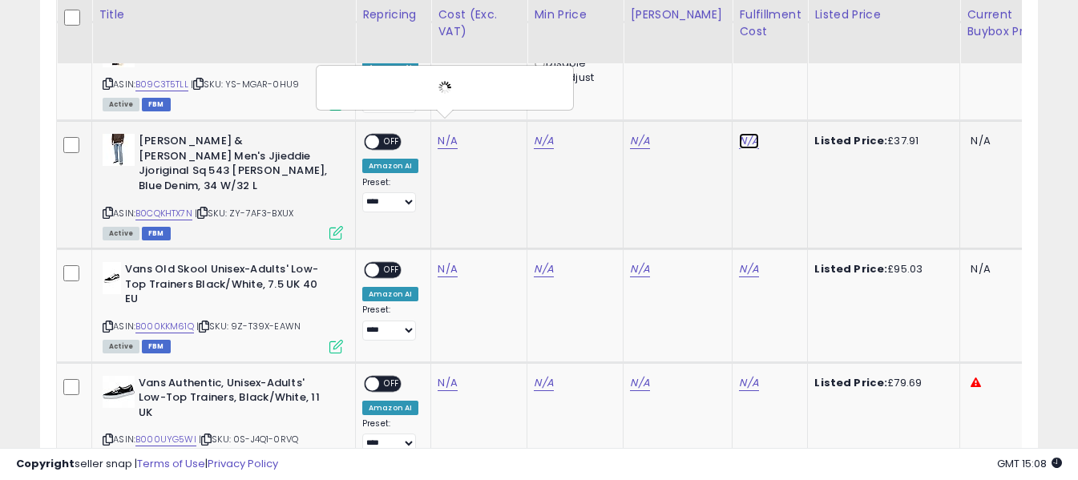
click at [739, 133] on link "N/A" at bounding box center [748, 141] width 19 height 16
click at [715, 87] on input "text" at bounding box center [688, 86] width 143 height 24
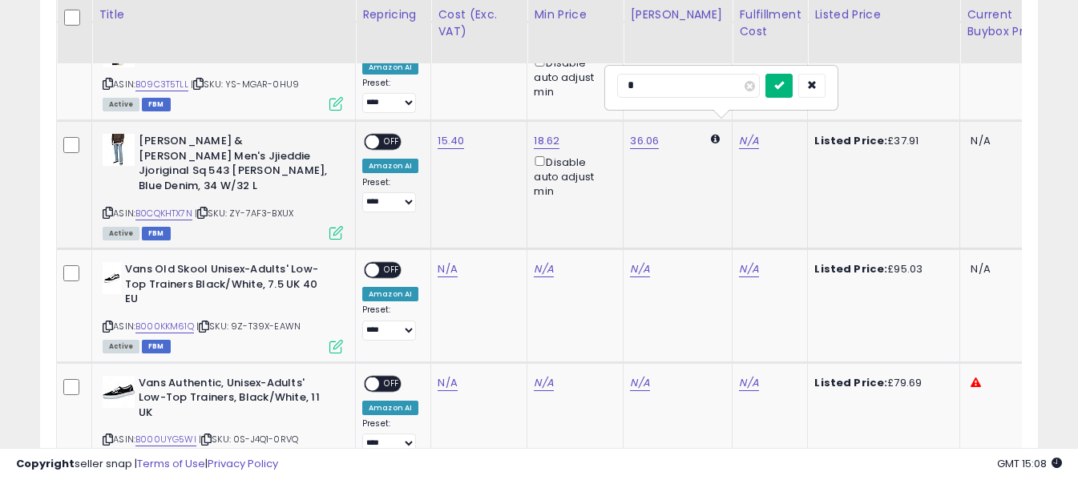
type input "*"
click at [793, 83] on button "submit" at bounding box center [779, 86] width 27 height 24
click at [394, 136] on span "OFF" at bounding box center [392, 143] width 26 height 14
click at [107, 322] on icon at bounding box center [108, 326] width 10 height 9
click at [449, 261] on link "N/A" at bounding box center [447, 269] width 19 height 16
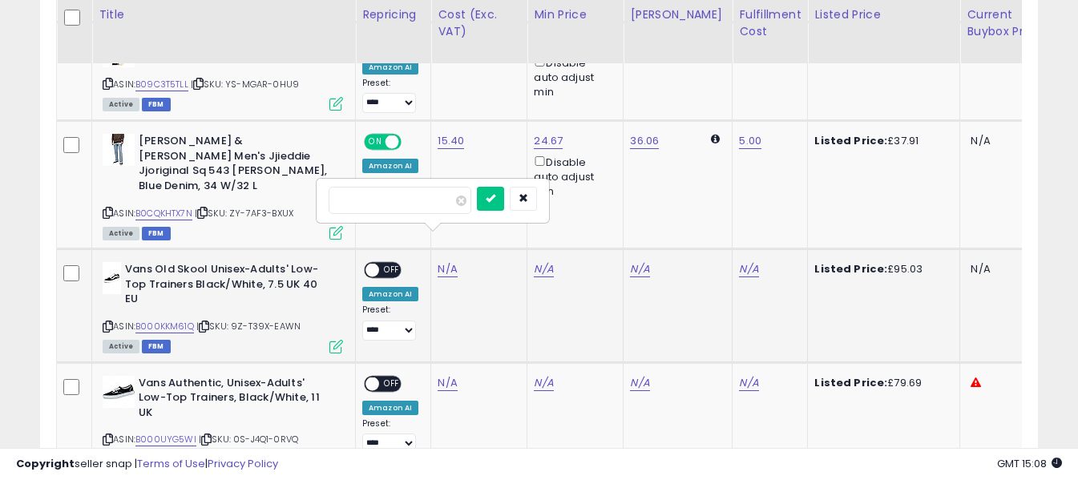
click at [439, 196] on input "number" at bounding box center [400, 200] width 143 height 27
type input "*****"
click at [496, 196] on icon "submit" at bounding box center [491, 198] width 10 height 10
click at [739, 261] on link "N/A" at bounding box center [748, 269] width 19 height 16
click at [698, 191] on input "text" at bounding box center [688, 199] width 143 height 24
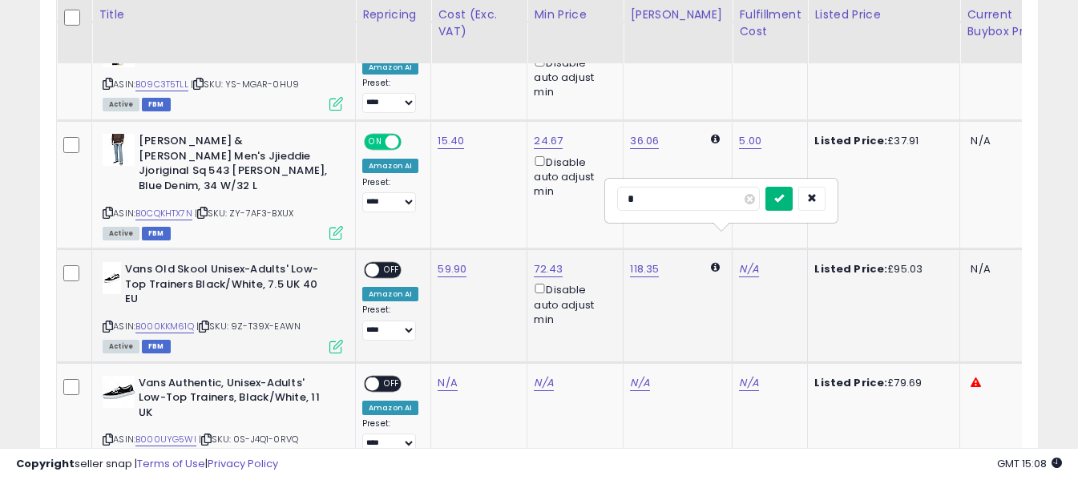
type input "*"
click at [793, 191] on button "submit" at bounding box center [779, 199] width 27 height 24
click at [394, 264] on span "OFF" at bounding box center [392, 271] width 26 height 14
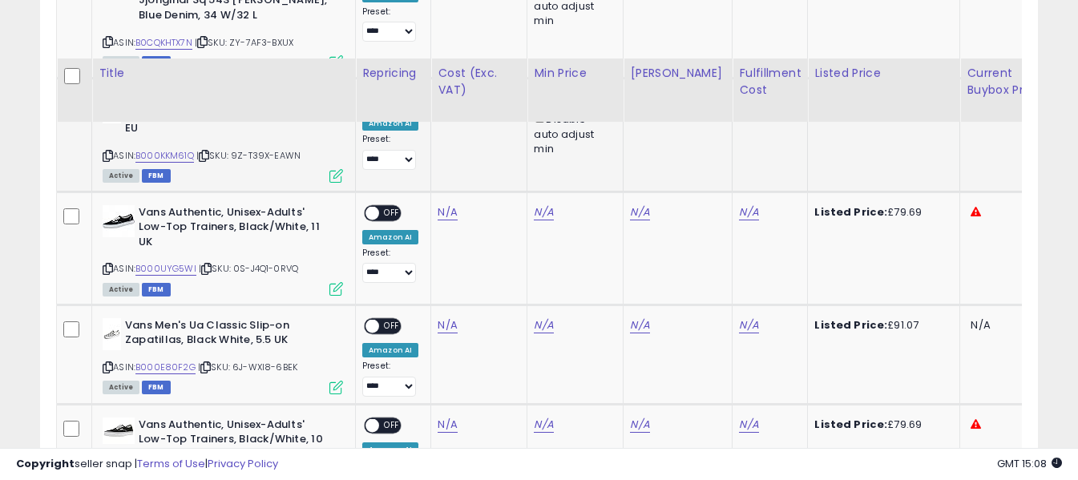
scroll to position [1981, 0]
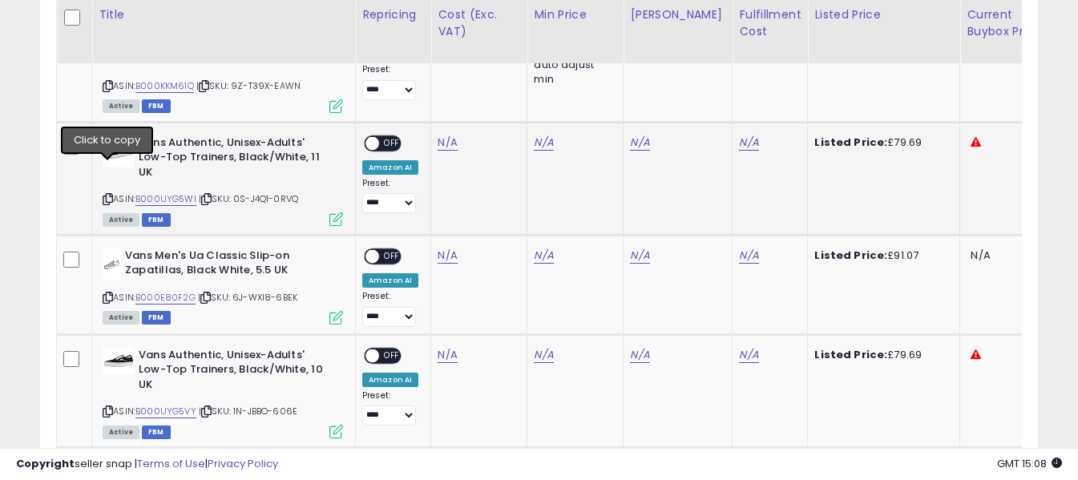
click at [107, 195] on icon at bounding box center [108, 199] width 10 height 9
click at [450, 135] on link "N/A" at bounding box center [447, 143] width 19 height 16
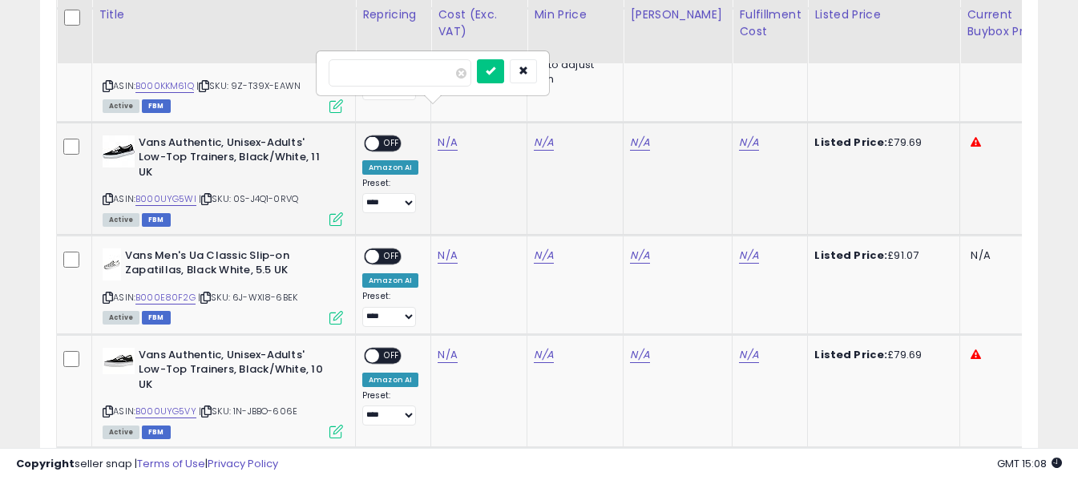
click at [437, 67] on input "number" at bounding box center [400, 72] width 143 height 27
type input "**"
click at [496, 75] on icon "submit" at bounding box center [491, 71] width 10 height 10
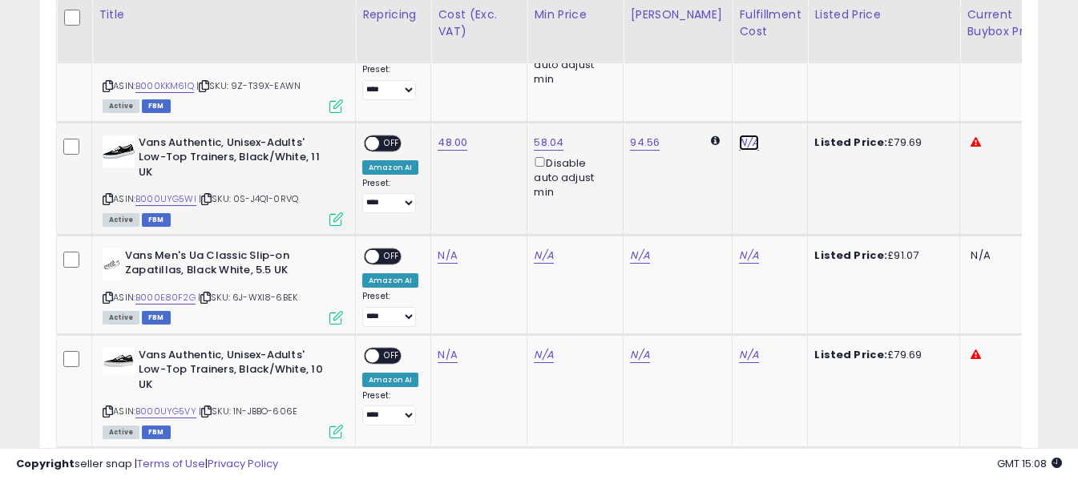
click at [739, 135] on link "N/A" at bounding box center [748, 143] width 19 height 16
click at [675, 70] on input "text" at bounding box center [688, 71] width 143 height 24
type input "*"
drag, startPoint x: 798, startPoint y: 68, endPoint x: 790, endPoint y: 79, distance: 13.8
click at [793, 68] on button "submit" at bounding box center [779, 71] width 27 height 24
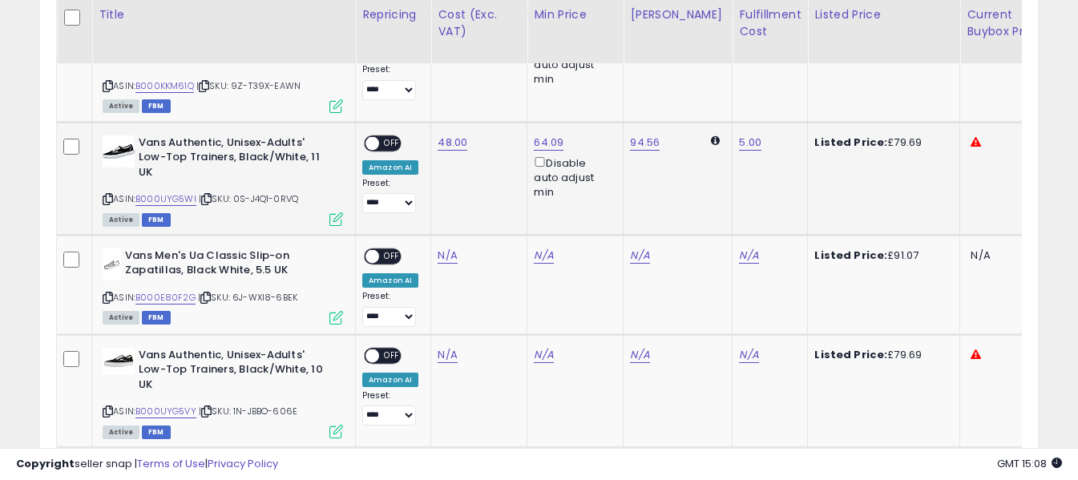
click at [398, 136] on span "OFF" at bounding box center [392, 143] width 26 height 14
click at [108, 293] on icon at bounding box center [108, 297] width 10 height 9
click at [451, 248] on link "N/A" at bounding box center [447, 256] width 19 height 16
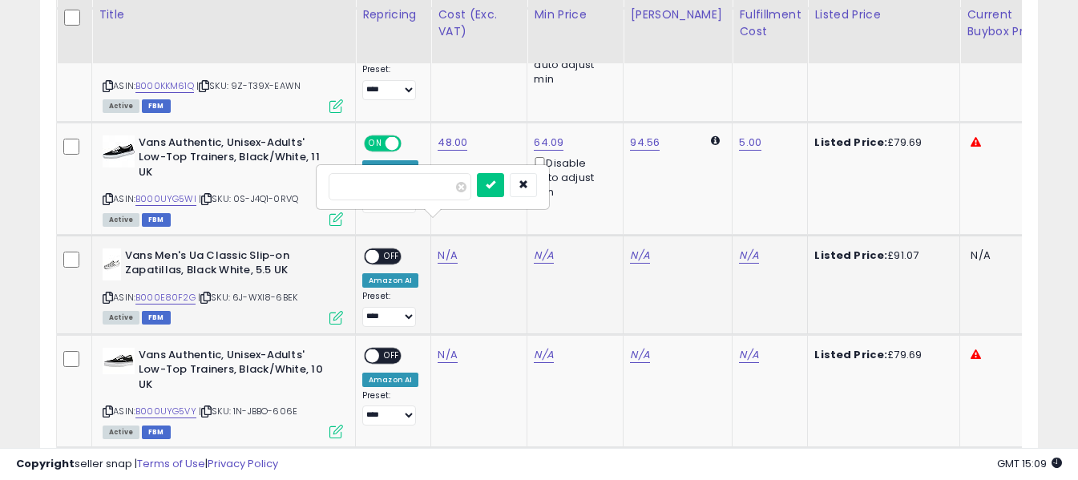
click at [438, 183] on input "number" at bounding box center [400, 186] width 143 height 27
type input "**"
click at [496, 180] on icon "submit" at bounding box center [491, 185] width 10 height 10
click at [739, 248] on link "N/A" at bounding box center [748, 256] width 19 height 16
click at [708, 184] on input "text" at bounding box center [688, 185] width 143 height 24
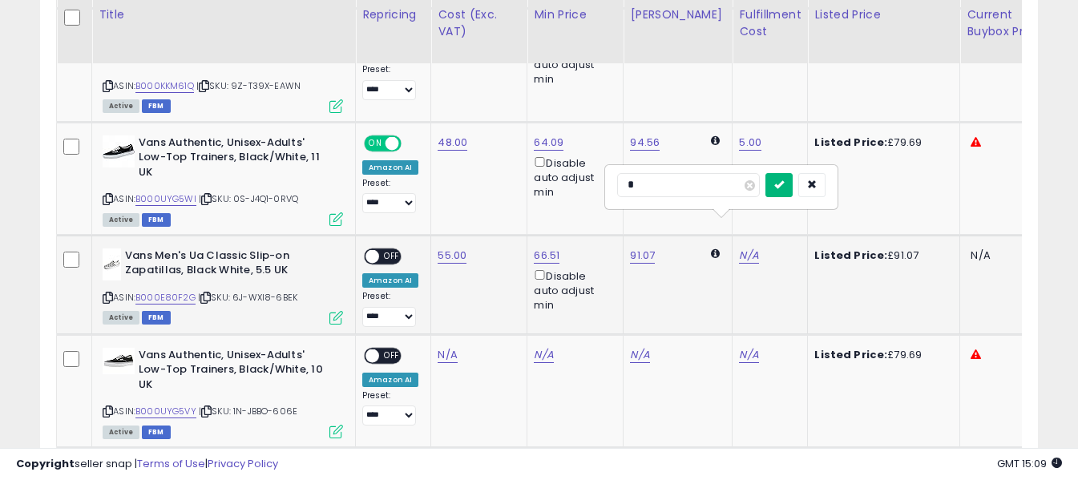
type input "*"
click at [784, 188] on icon "submit" at bounding box center [780, 185] width 10 height 10
click at [396, 249] on span "OFF" at bounding box center [392, 256] width 26 height 14
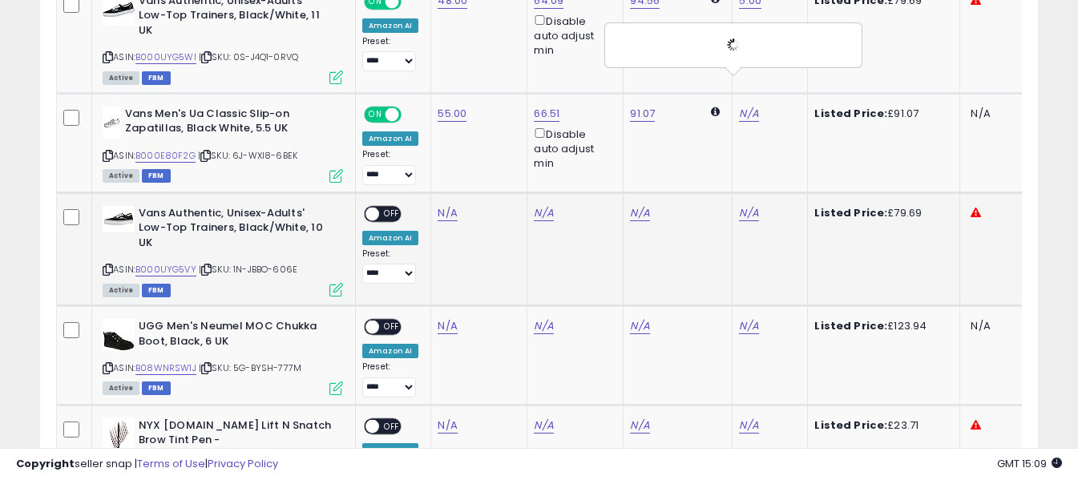
scroll to position [2142, 0]
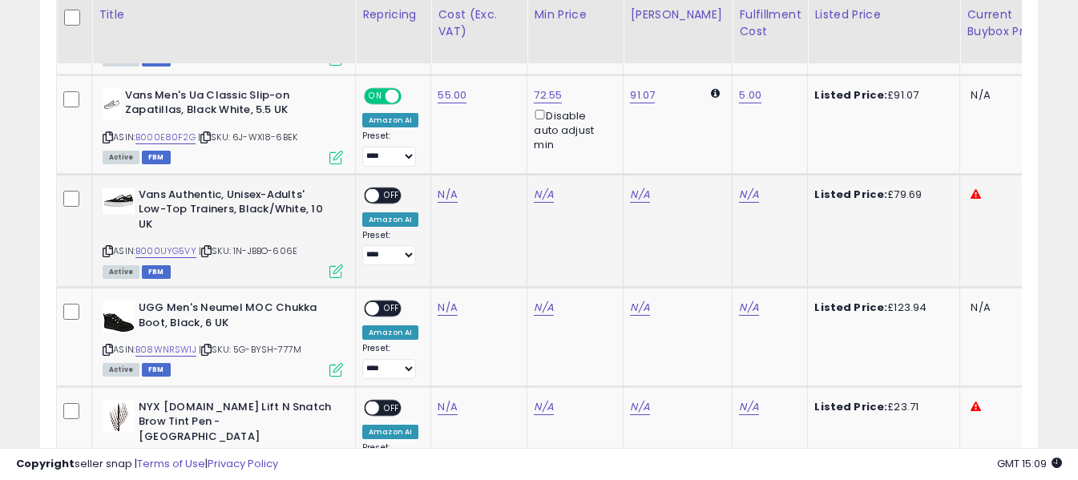
click at [107, 247] on icon at bounding box center [108, 251] width 10 height 9
click at [441, 187] on link "N/A" at bounding box center [447, 195] width 19 height 16
click at [445, 125] on input "number" at bounding box center [400, 124] width 143 height 27
type input "**"
click at [496, 123] on icon "submit" at bounding box center [491, 123] width 10 height 10
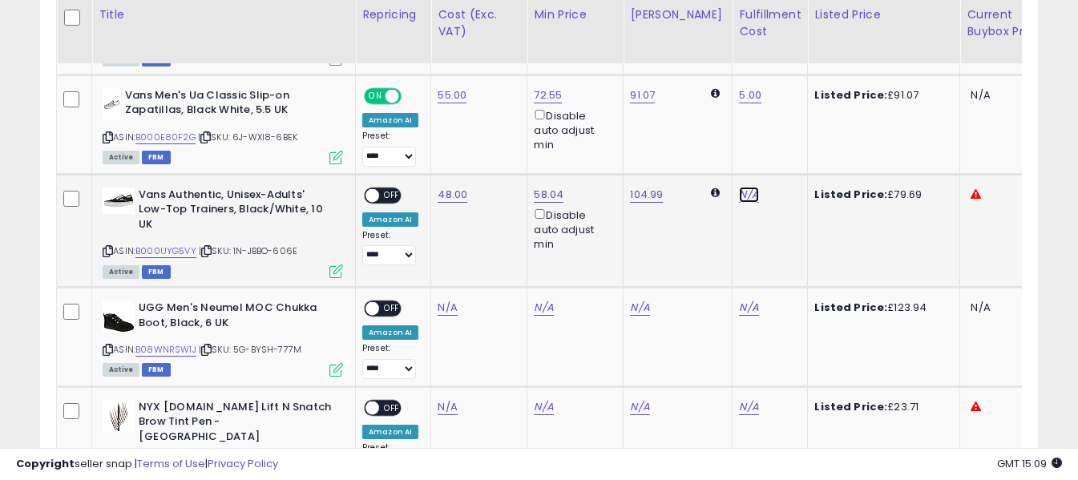
click at [739, 187] on link "N/A" at bounding box center [748, 195] width 19 height 16
click at [697, 127] on input "text" at bounding box center [688, 123] width 143 height 24
type input "*"
click at [784, 121] on icon "submit" at bounding box center [780, 123] width 10 height 10
click at [390, 188] on span "OFF" at bounding box center [392, 195] width 26 height 14
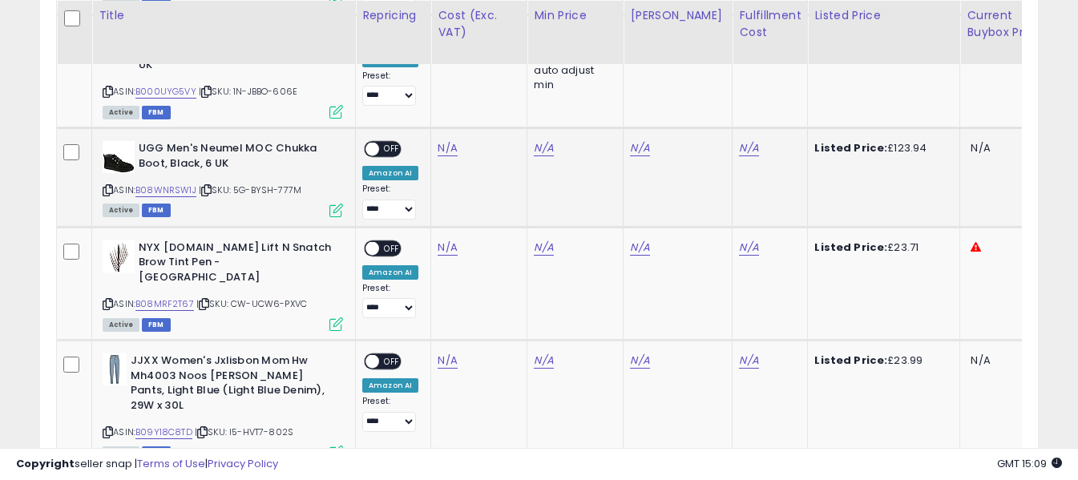
scroll to position [2302, 0]
click at [109, 185] on icon at bounding box center [108, 189] width 10 height 9
click at [443, 140] on link "N/A" at bounding box center [447, 148] width 19 height 16
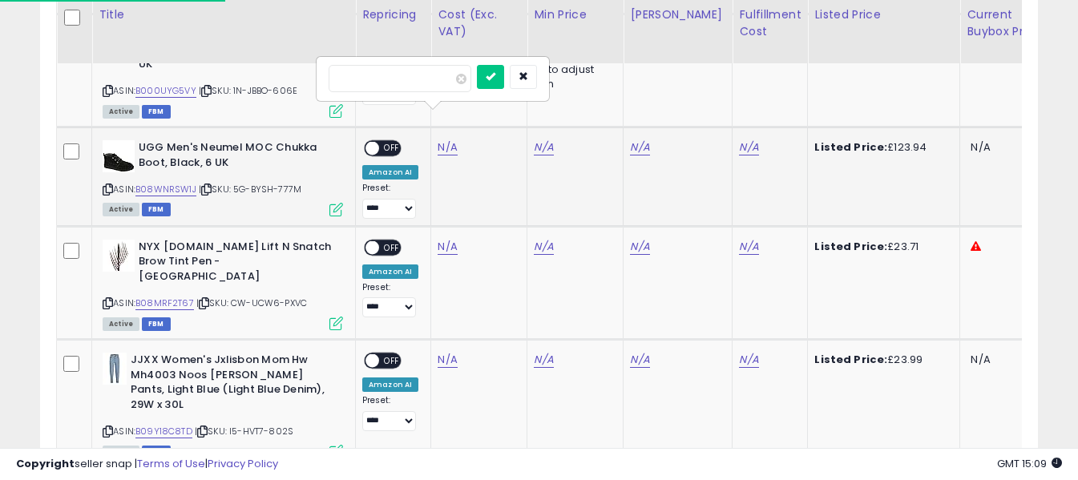
click at [440, 86] on input "number" at bounding box center [400, 78] width 143 height 27
type input "*"
type input "*****"
click at [496, 76] on icon "submit" at bounding box center [491, 76] width 10 height 10
click at [739, 140] on link "N/A" at bounding box center [748, 148] width 19 height 16
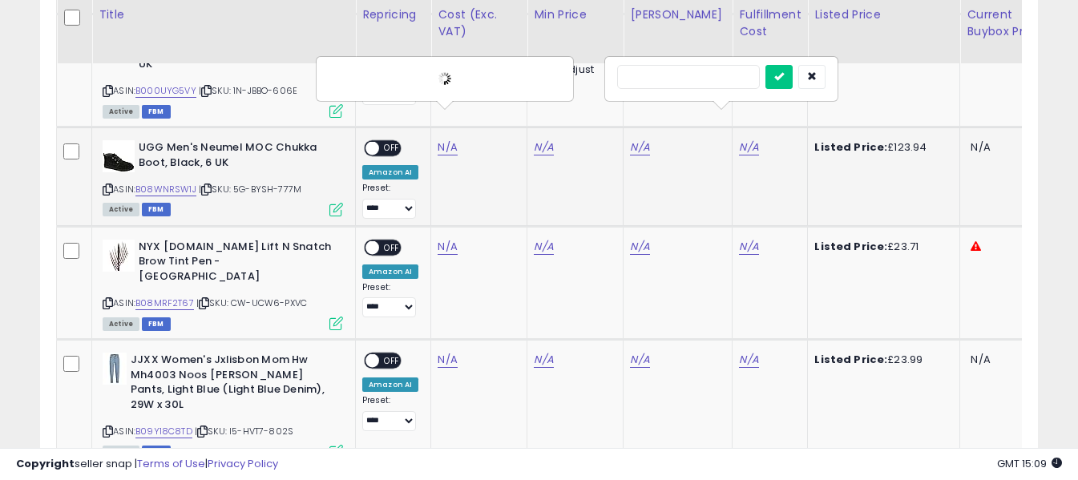
click at [711, 79] on input "text" at bounding box center [688, 77] width 143 height 24
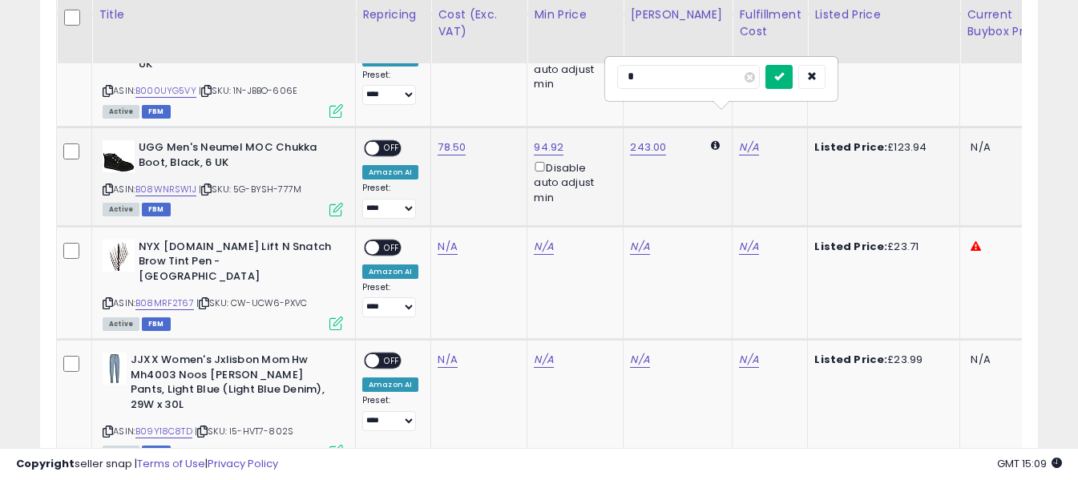
type input "*"
click at [784, 78] on icon "submit" at bounding box center [780, 76] width 10 height 10
click at [395, 142] on span "OFF" at bounding box center [392, 149] width 26 height 14
click at [109, 299] on icon at bounding box center [108, 303] width 10 height 9
drag, startPoint x: 448, startPoint y: 219, endPoint x: 447, endPoint y: 211, distance: 8.2
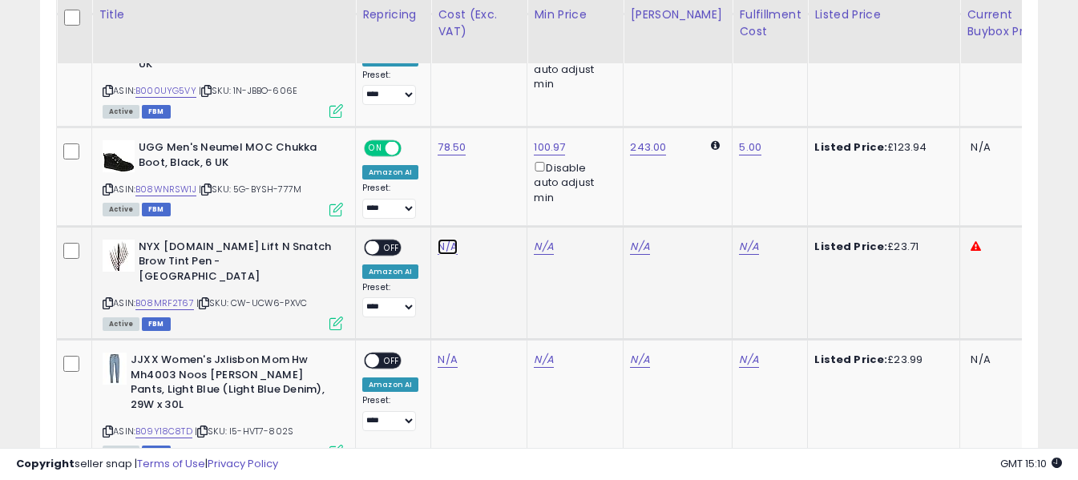
click at [448, 239] on link "N/A" at bounding box center [447, 247] width 19 height 16
click at [444, 188] on input "number" at bounding box center [400, 177] width 143 height 27
type input "*****"
click at [504, 181] on button "submit" at bounding box center [490, 176] width 27 height 24
click at [742, 239] on link "N/A" at bounding box center [748, 247] width 19 height 16
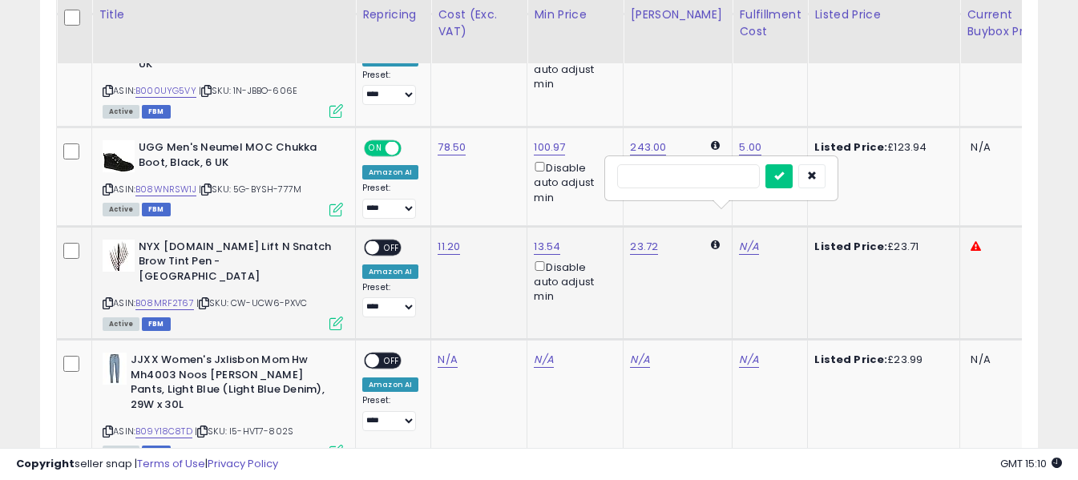
click at [686, 180] on input "text" at bounding box center [688, 176] width 143 height 24
type input "*"
click at [793, 172] on button "submit" at bounding box center [779, 176] width 27 height 24
click at [399, 241] on span "OFF" at bounding box center [392, 248] width 26 height 14
click at [105, 427] on icon at bounding box center [108, 431] width 10 height 9
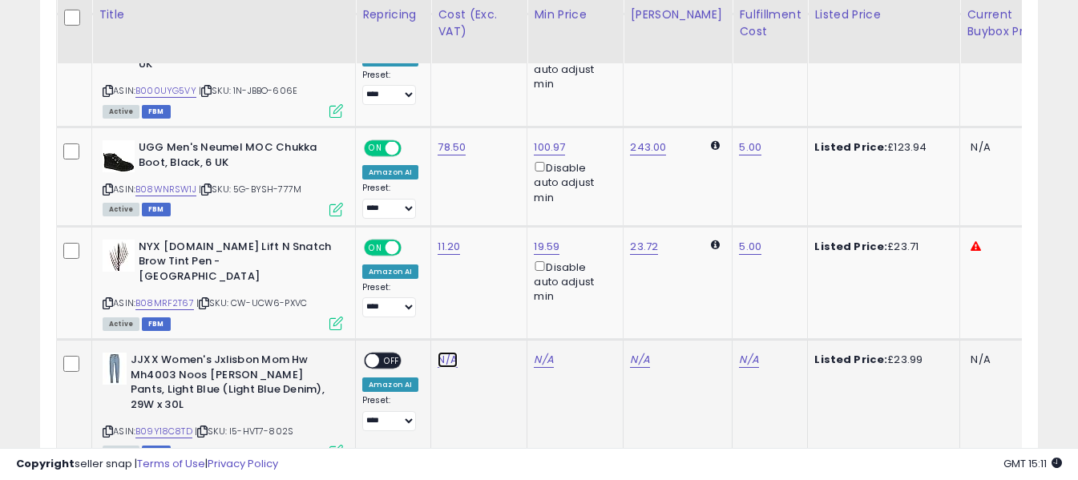
click at [442, 352] on link "N/A" at bounding box center [447, 360] width 19 height 16
click at [437, 282] on input "number" at bounding box center [400, 276] width 143 height 27
type input "****"
click at [496, 274] on icon "submit" at bounding box center [491, 274] width 10 height 10
click at [740, 352] on link "N/A" at bounding box center [748, 360] width 19 height 16
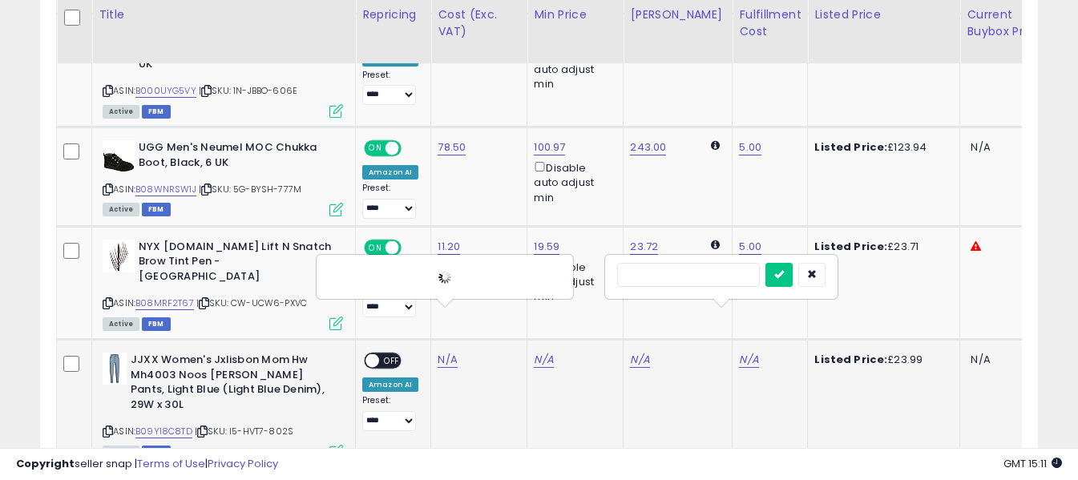
click at [722, 272] on input "text" at bounding box center [688, 275] width 143 height 24
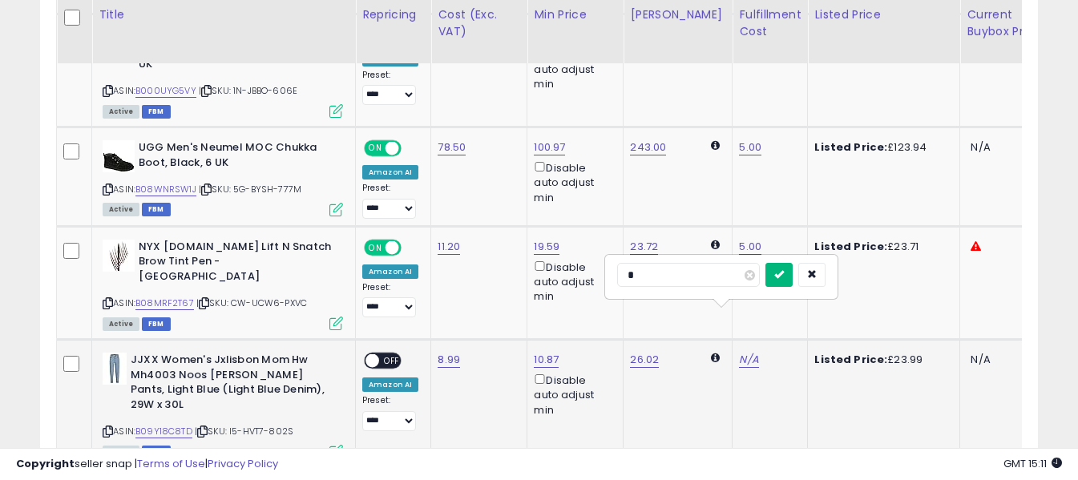
type input "*"
click at [793, 277] on button "submit" at bounding box center [779, 275] width 27 height 24
click at [380, 354] on div "ON OFF" at bounding box center [365, 361] width 38 height 14
click at [393, 354] on span "OFF" at bounding box center [392, 361] width 26 height 14
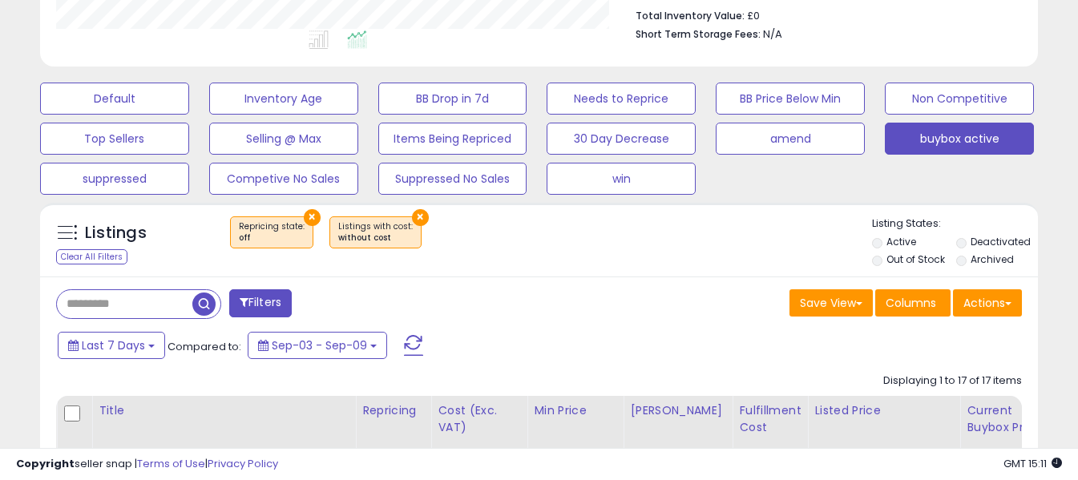
scroll to position [618, 0]
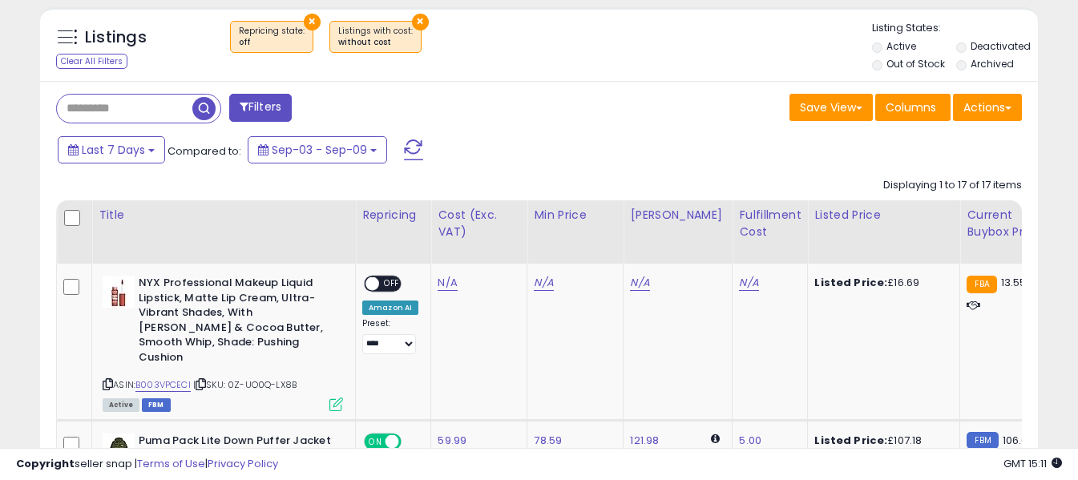
click at [415, 147] on span at bounding box center [413, 150] width 19 height 21
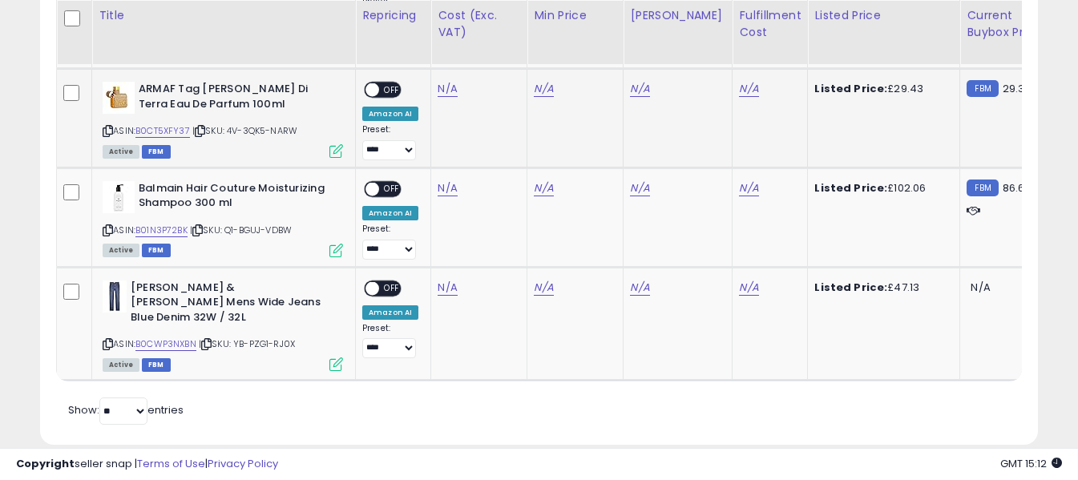
scroll to position [1099, 0]
click at [107, 339] on icon at bounding box center [108, 343] width 10 height 9
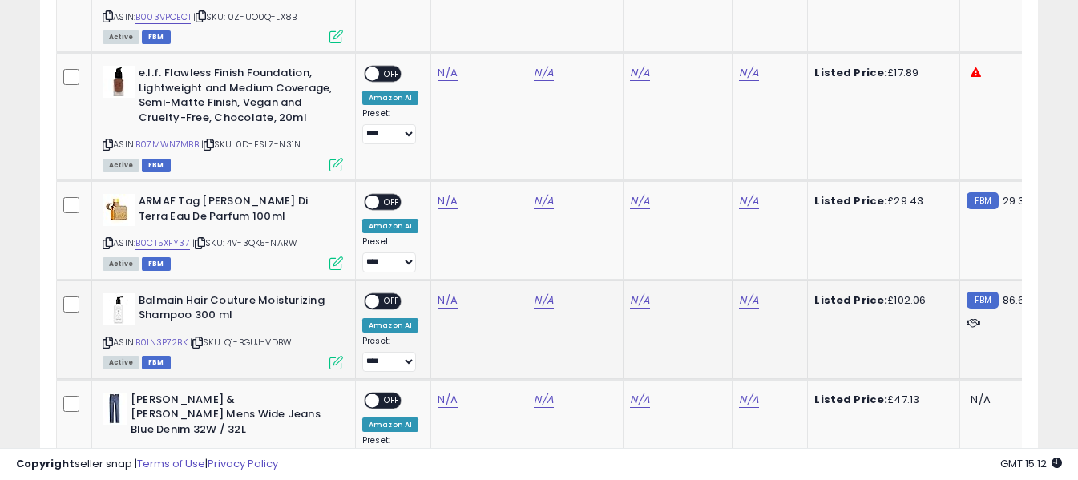
scroll to position [1019, 0]
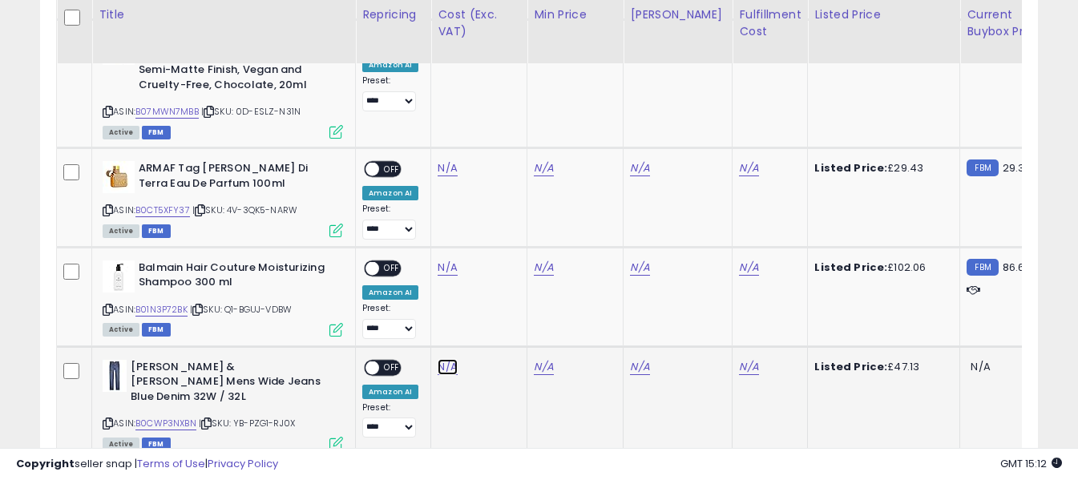
click at [443, 359] on link "N/A" at bounding box center [447, 367] width 19 height 16
click at [438, 311] on input "number" at bounding box center [400, 312] width 143 height 27
type input "**"
click at [496, 308] on icon "submit" at bounding box center [491, 310] width 10 height 10
click at [740, 359] on link "N/A" at bounding box center [748, 367] width 19 height 16
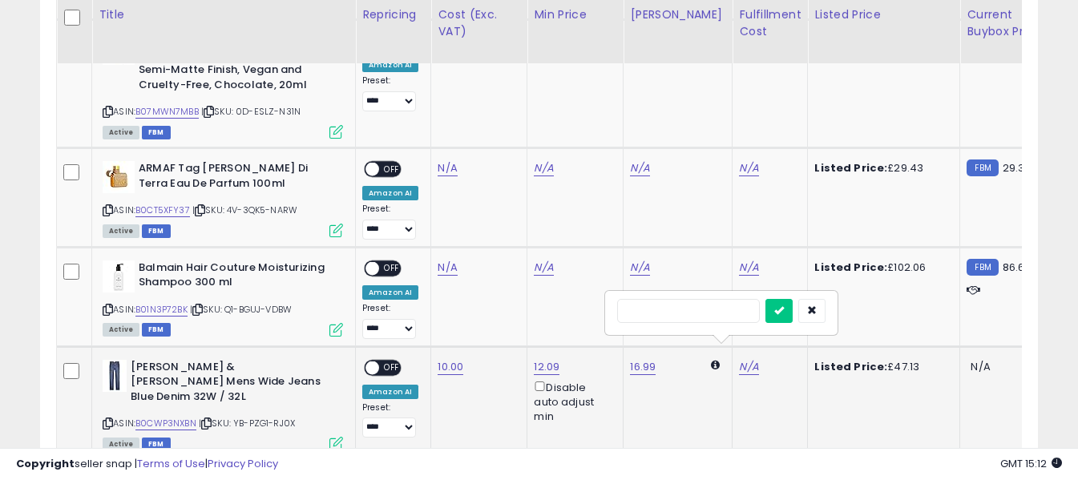
click at [725, 310] on input "text" at bounding box center [688, 311] width 143 height 24
type input "*"
click at [784, 309] on icon "submit" at bounding box center [780, 310] width 10 height 10
click at [384, 361] on span "OFF" at bounding box center [392, 368] width 26 height 14
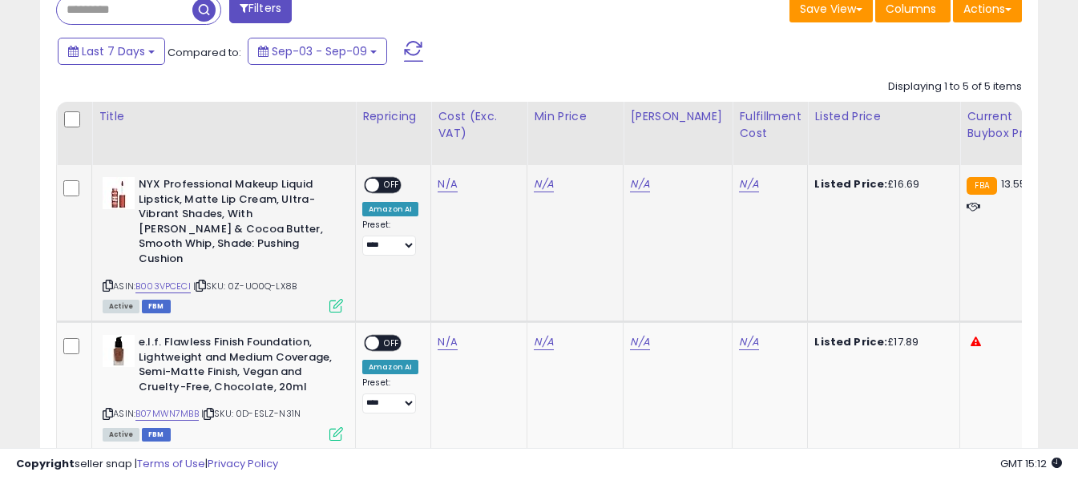
scroll to position [698, 0]
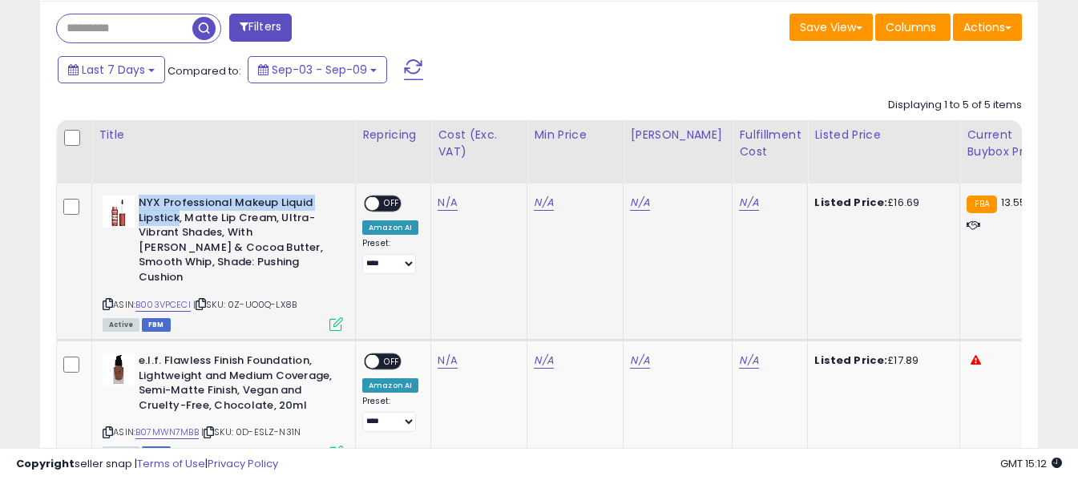
drag, startPoint x: 141, startPoint y: 199, endPoint x: 180, endPoint y: 215, distance: 41.7
click at [180, 215] on b "NYX Professional Makeup Liquid Lipstick, Matte Lip Cream, Ultra-Vibrant Shades,…" at bounding box center [236, 242] width 195 height 93
copy b "NYX Professional Makeup Liquid Lipstick"
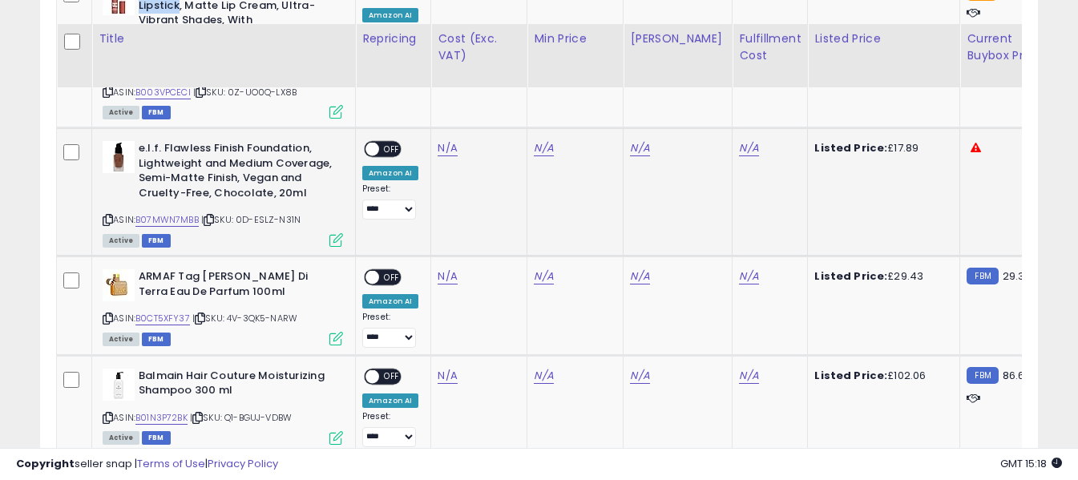
scroll to position [939, 0]
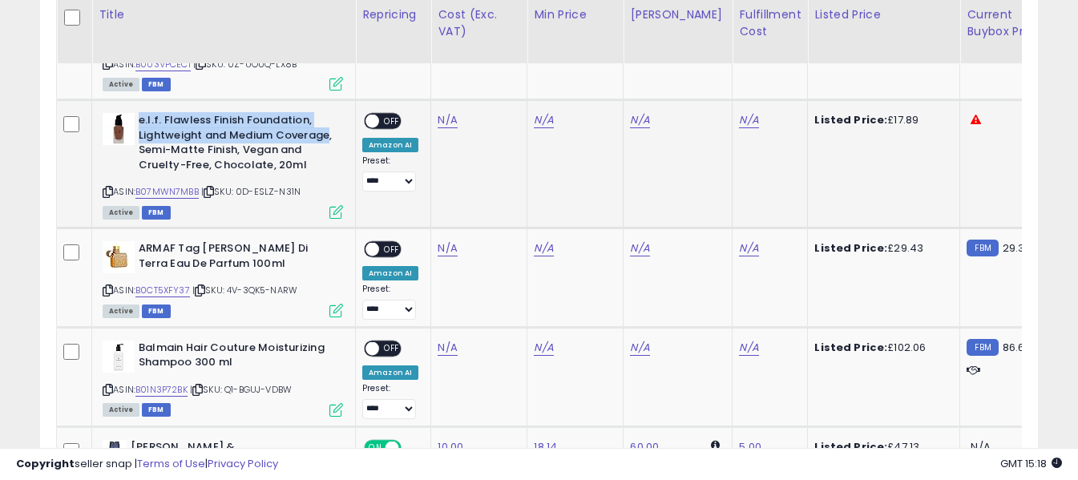
drag, startPoint x: 140, startPoint y: 103, endPoint x: 328, endPoint y: 117, distance: 188.2
click at [328, 117] on b "e.l.f. Flawless Finish Foundation, Lightweight and Medium Coverage, Semi-Matte …" at bounding box center [236, 144] width 195 height 63
copy b "e.l.f. Flawless Finish Foundation, Lightweight and Medium Coverage"
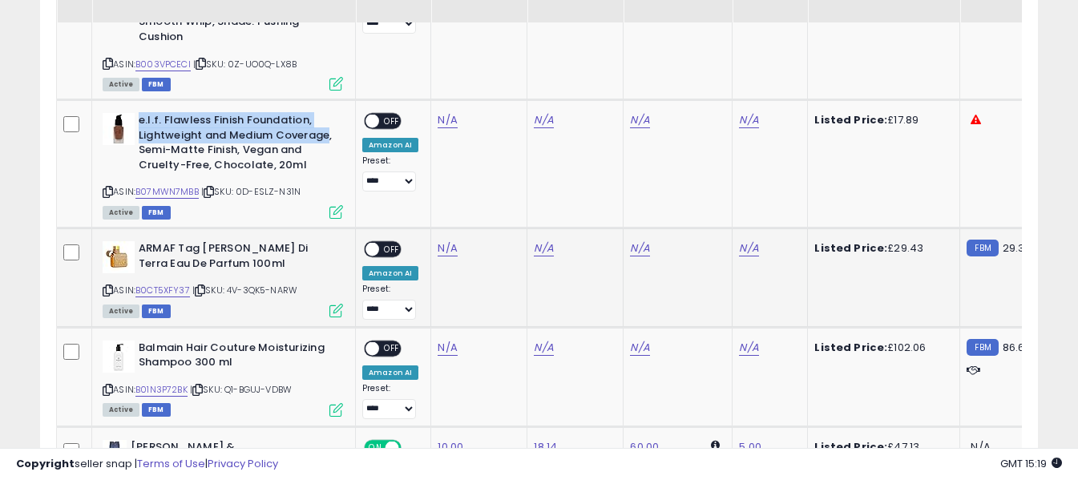
scroll to position [859, 0]
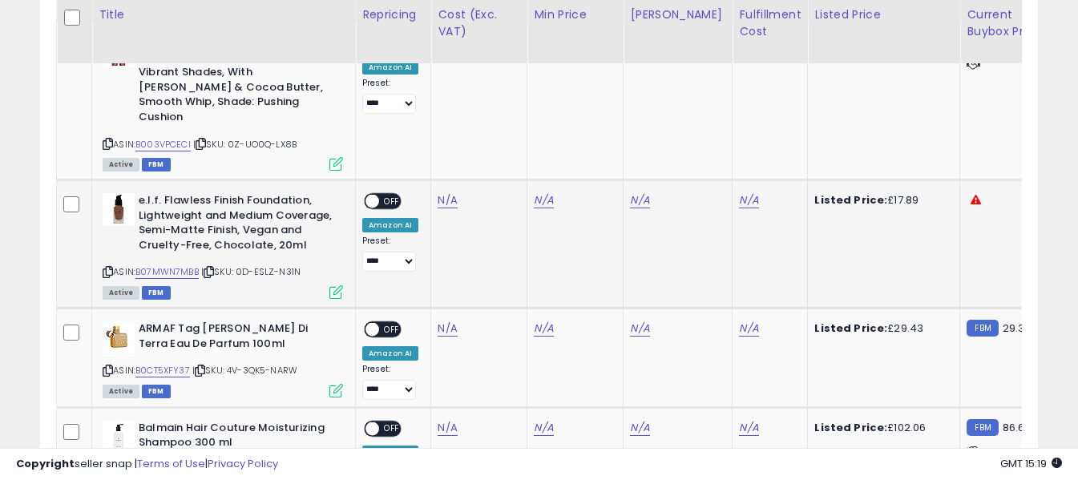
drag, startPoint x: 105, startPoint y: 257, endPoint x: 105, endPoint y: 245, distance: 12.8
click at [105, 268] on icon at bounding box center [108, 272] width 10 height 9
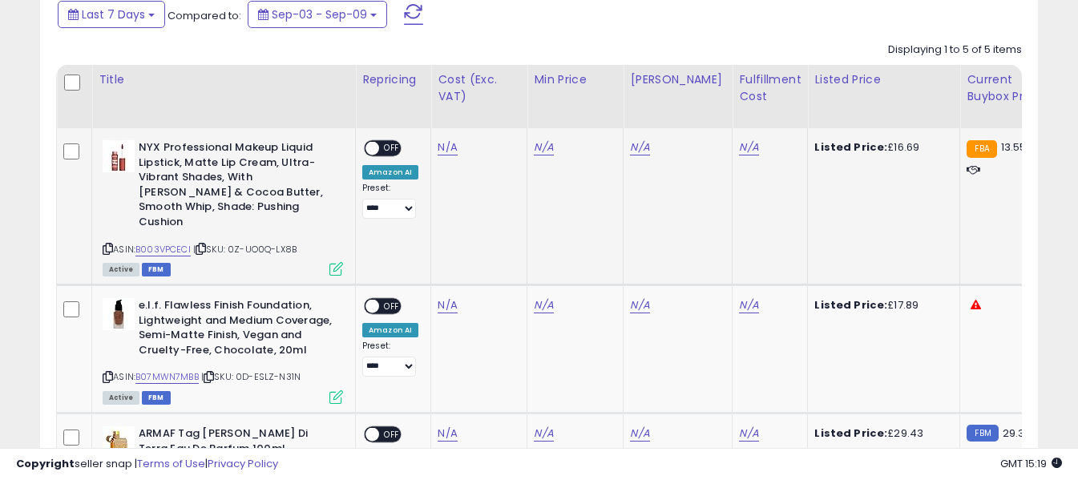
scroll to position [698, 0]
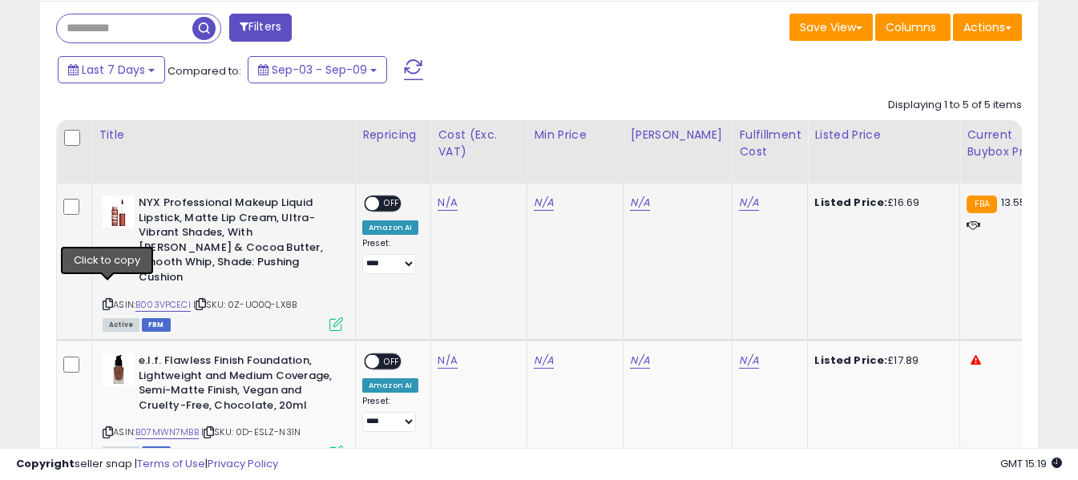
click at [108, 300] on icon at bounding box center [108, 304] width 10 height 9
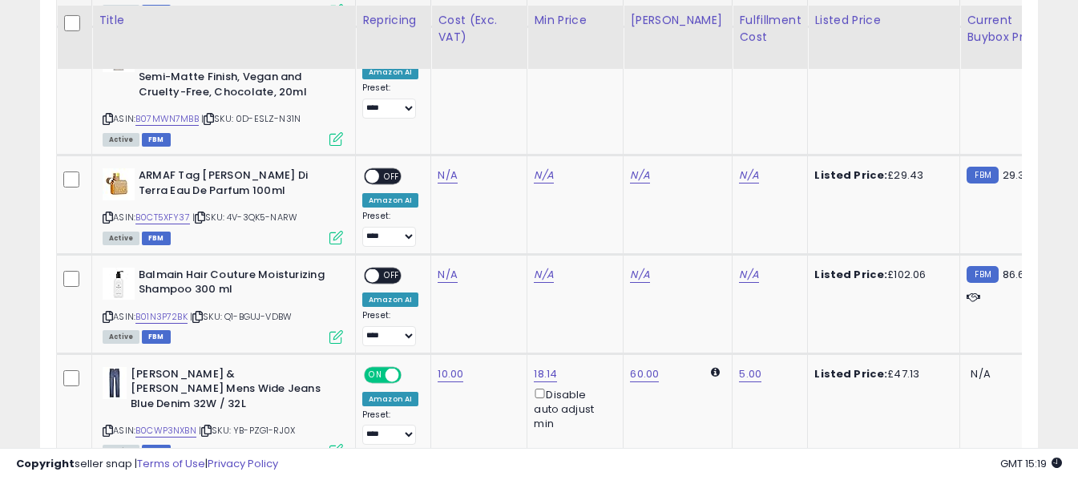
scroll to position [1019, 0]
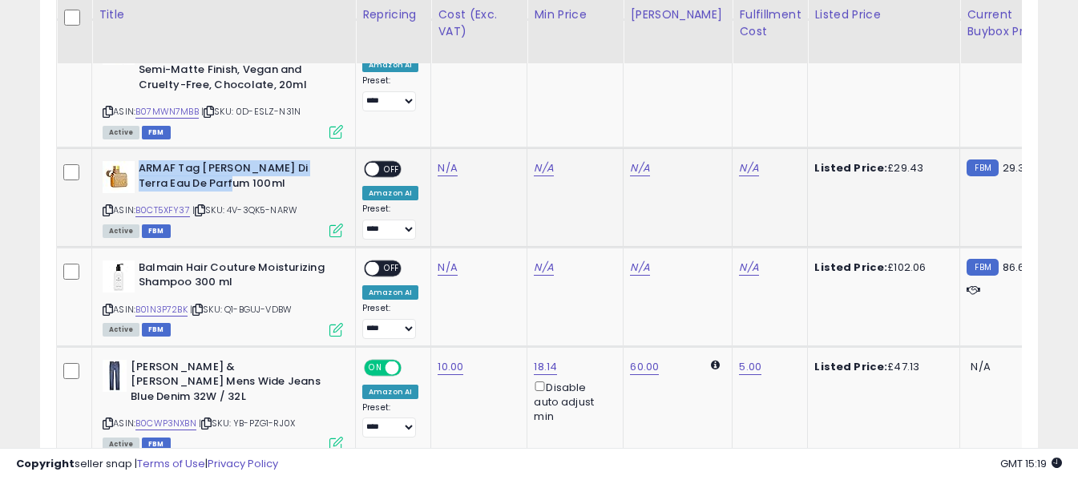
drag, startPoint x: 140, startPoint y: 150, endPoint x: 222, endPoint y: 165, distance: 83.2
click at [222, 165] on b "ARMAF Tag [PERSON_NAME] Di Terra Eau De Parfum 100ml" at bounding box center [236, 178] width 195 height 34
copy b "ARMAF Tag [PERSON_NAME] Di Terra Eau De Parfum 100ml"
click at [451, 160] on link "N/A" at bounding box center [447, 168] width 19 height 16
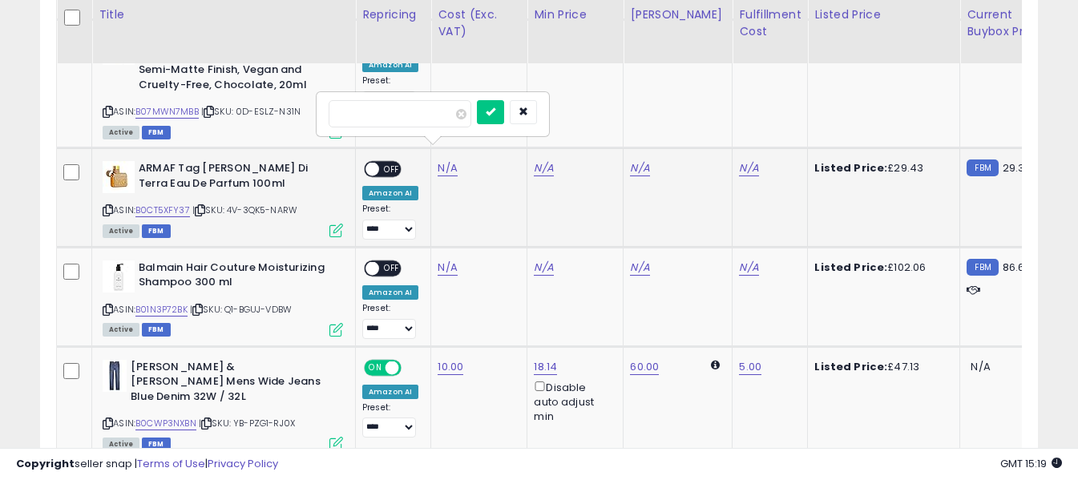
click at [431, 111] on input "number" at bounding box center [400, 113] width 143 height 27
type input "*****"
click at [504, 111] on button "submit" at bounding box center [490, 112] width 27 height 24
click at [739, 160] on link "N/A" at bounding box center [748, 168] width 19 height 16
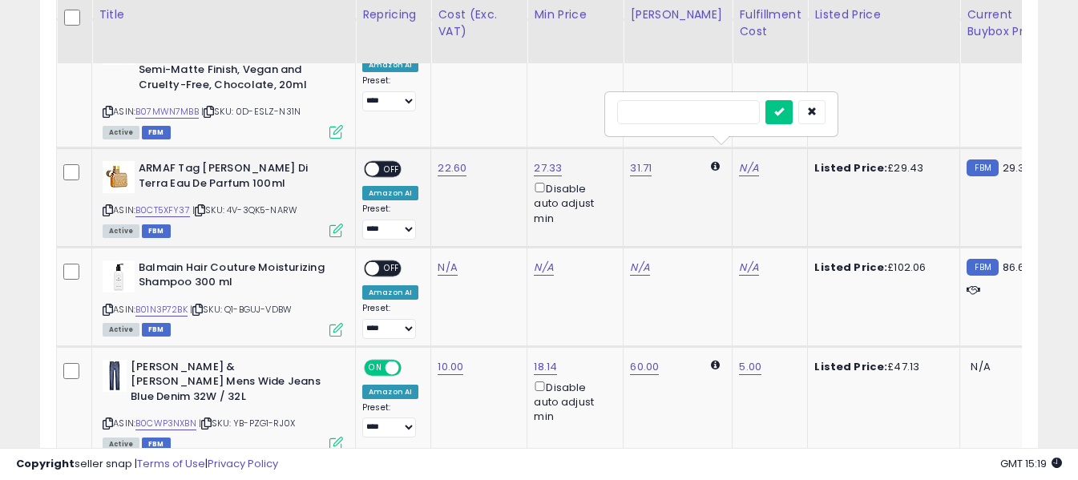
click at [715, 107] on input "text" at bounding box center [688, 112] width 143 height 24
click at [784, 112] on icon "submit" at bounding box center [780, 112] width 10 height 10
click at [391, 163] on span "OFF" at bounding box center [392, 170] width 26 height 14
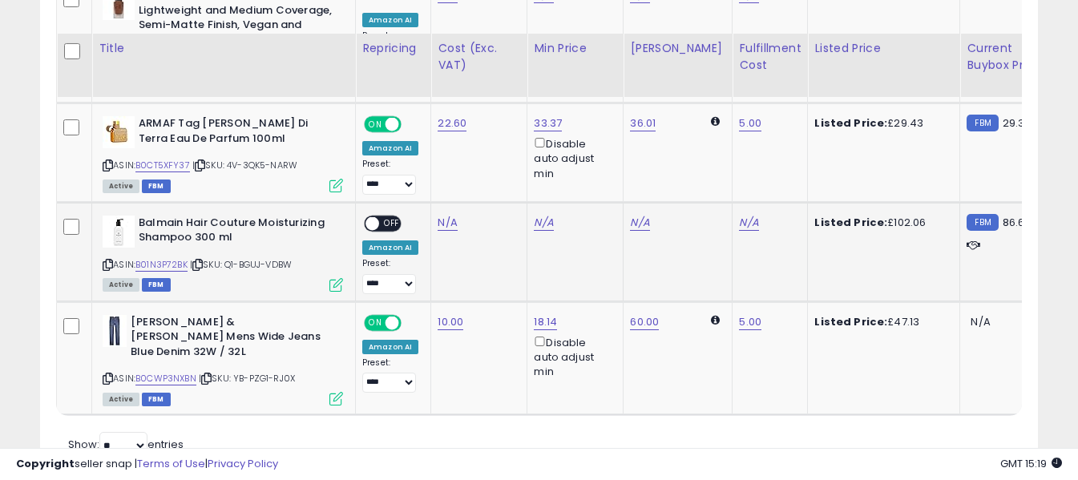
scroll to position [1099, 0]
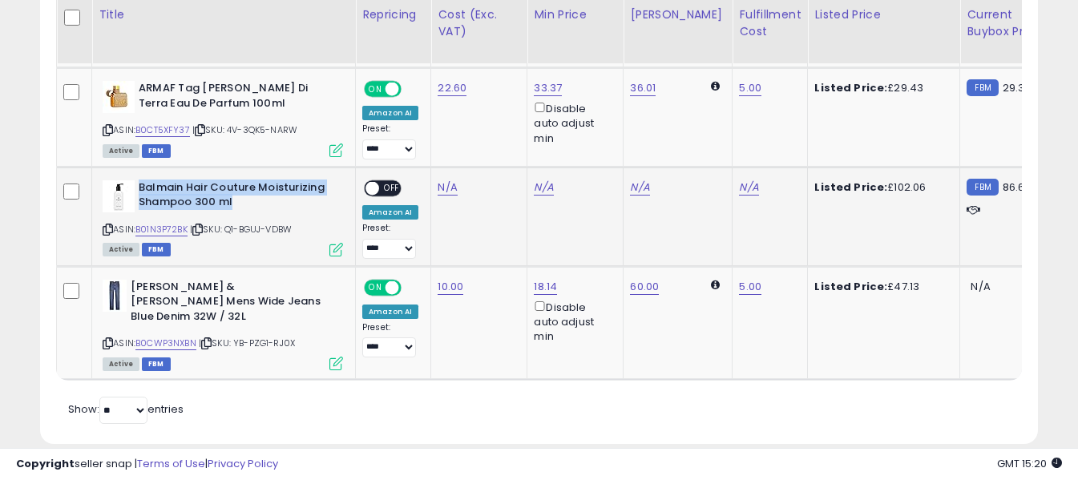
drag, startPoint x: 140, startPoint y: 172, endPoint x: 245, endPoint y: 186, distance: 105.1
click at [245, 186] on b "Balmain Hair Couture Moisturizing Shampoo 300 ml" at bounding box center [236, 197] width 195 height 34
copy b "Balmain Hair Couture Moisturizing Shampoo 300 ml"
click at [443, 180] on link "N/A" at bounding box center [447, 188] width 19 height 16
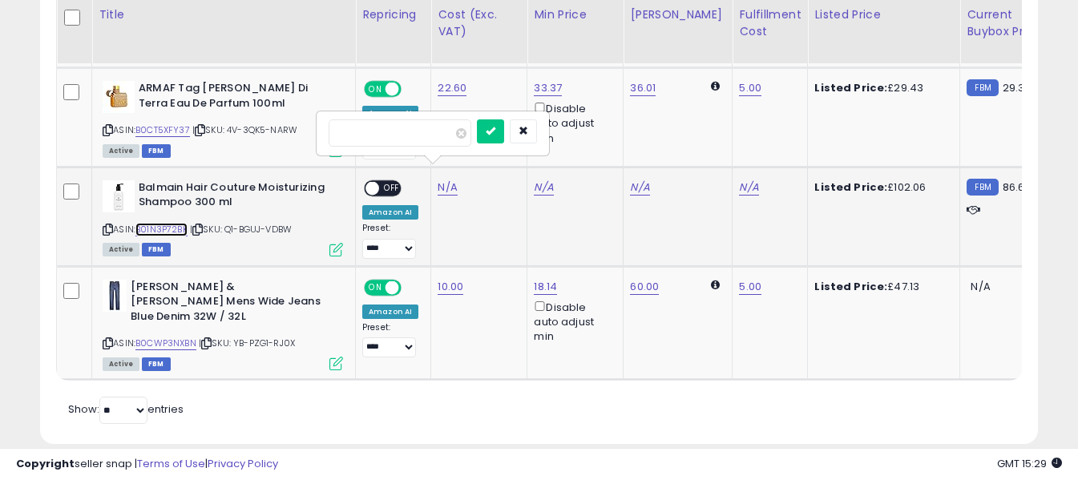
click at [160, 223] on link "B01N3P72BK" at bounding box center [162, 230] width 52 height 14
click at [483, 202] on td "N/A" at bounding box center [479, 216] width 96 height 99
click at [528, 128] on icon "button" at bounding box center [524, 131] width 10 height 10
